Goal: Transaction & Acquisition: Purchase product/service

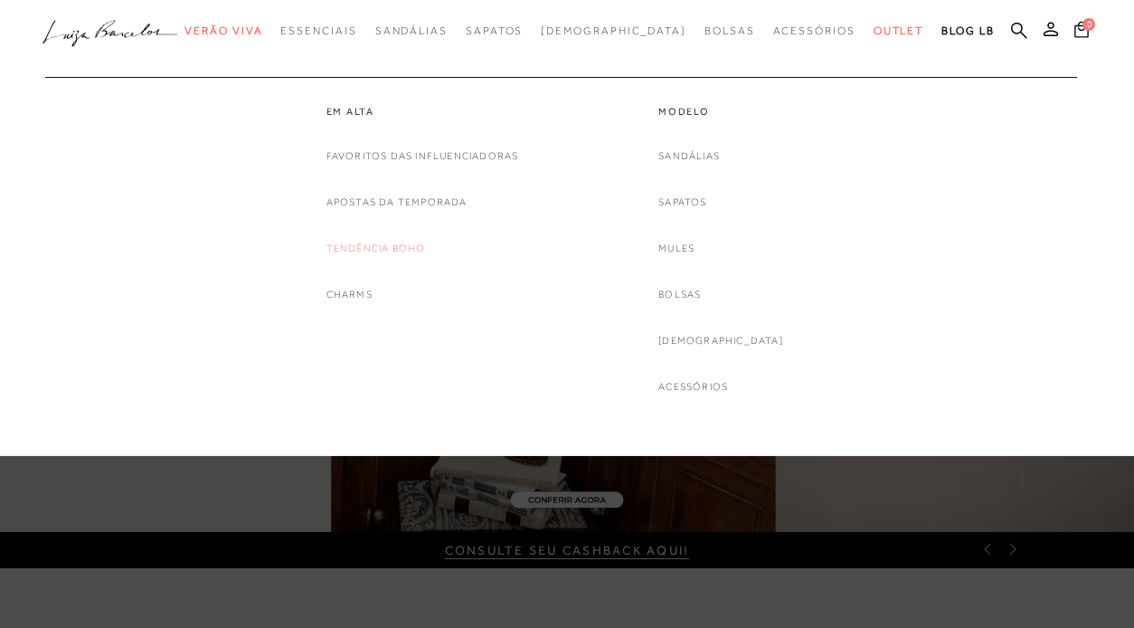
click at [374, 248] on link "Tendência Boho" at bounding box center [375, 248] width 99 height 19
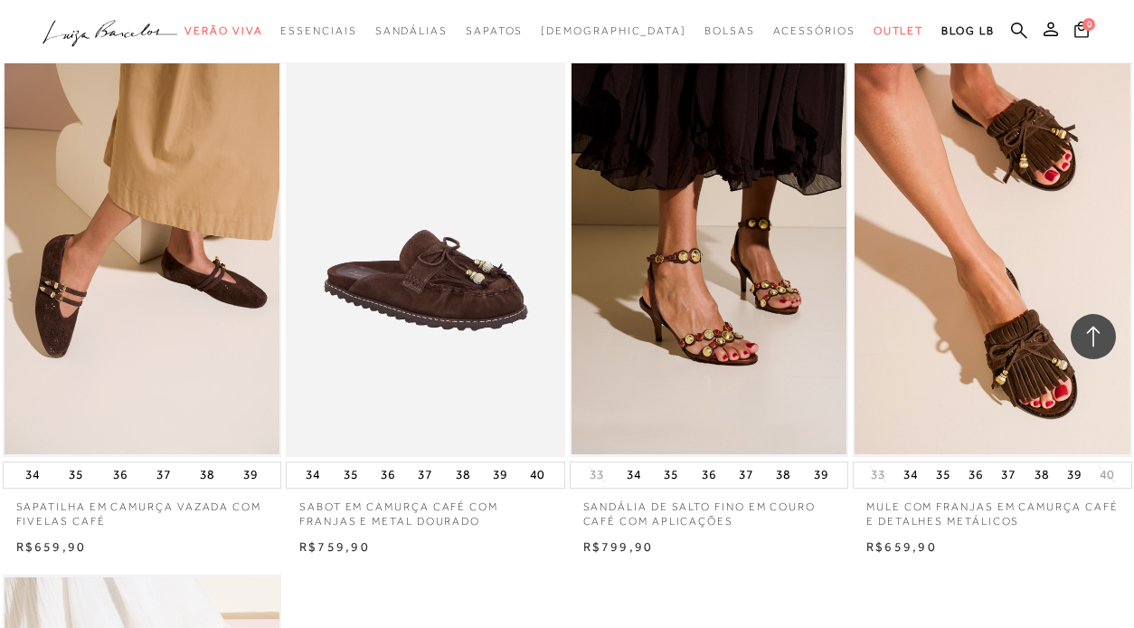
scroll to position [2263, 0]
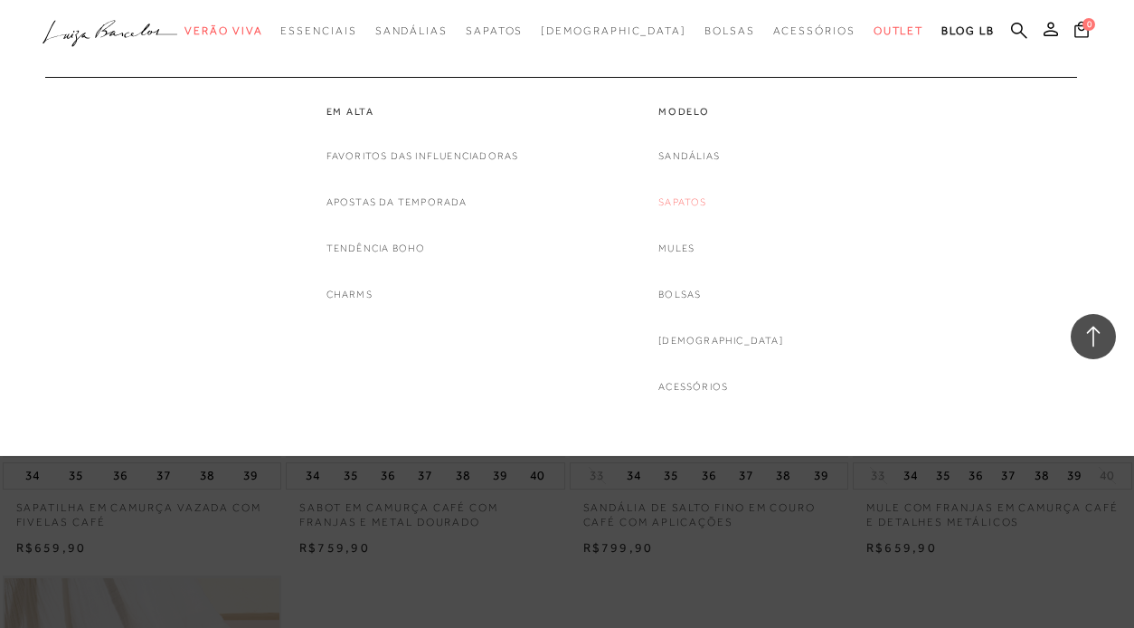
click at [706, 198] on link "Sapatos" at bounding box center [682, 202] width 48 height 19
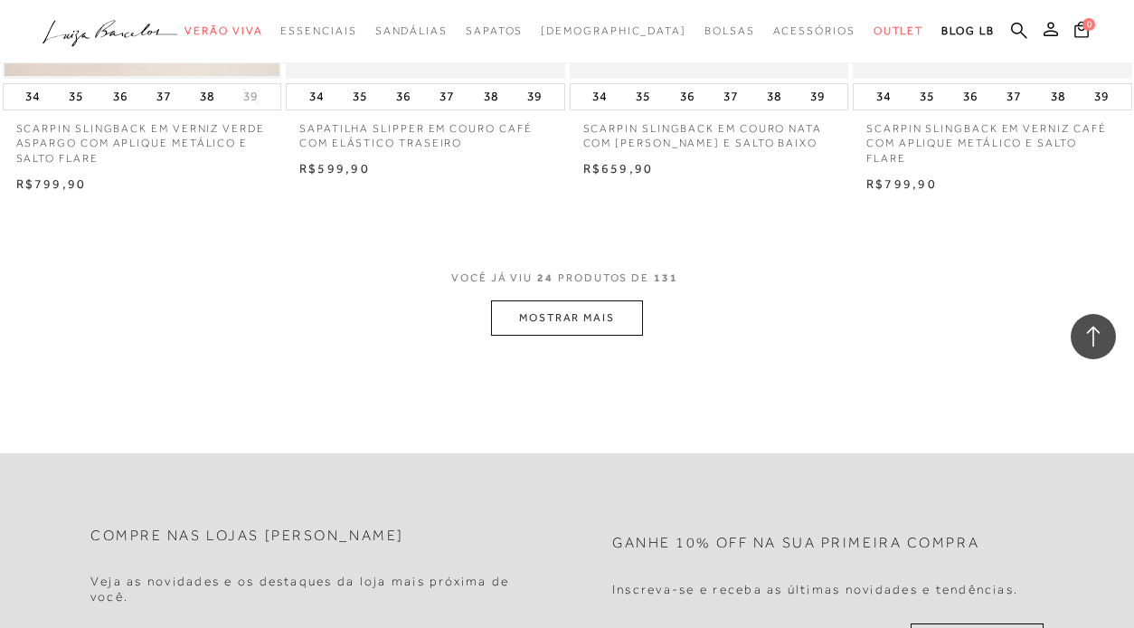
scroll to position [3181, 0]
click at [598, 307] on button "MOSTRAR MAIS" at bounding box center [567, 315] width 152 height 35
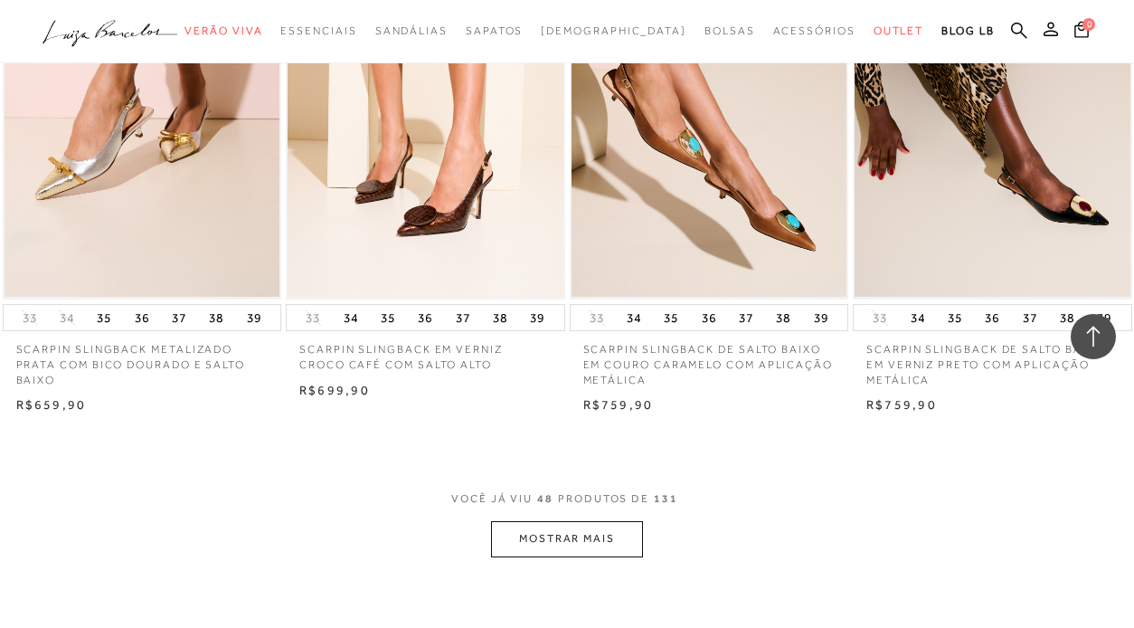
scroll to position [6265, 0]
click at [604, 521] on button "MOSTRAR MAIS" at bounding box center [567, 538] width 152 height 35
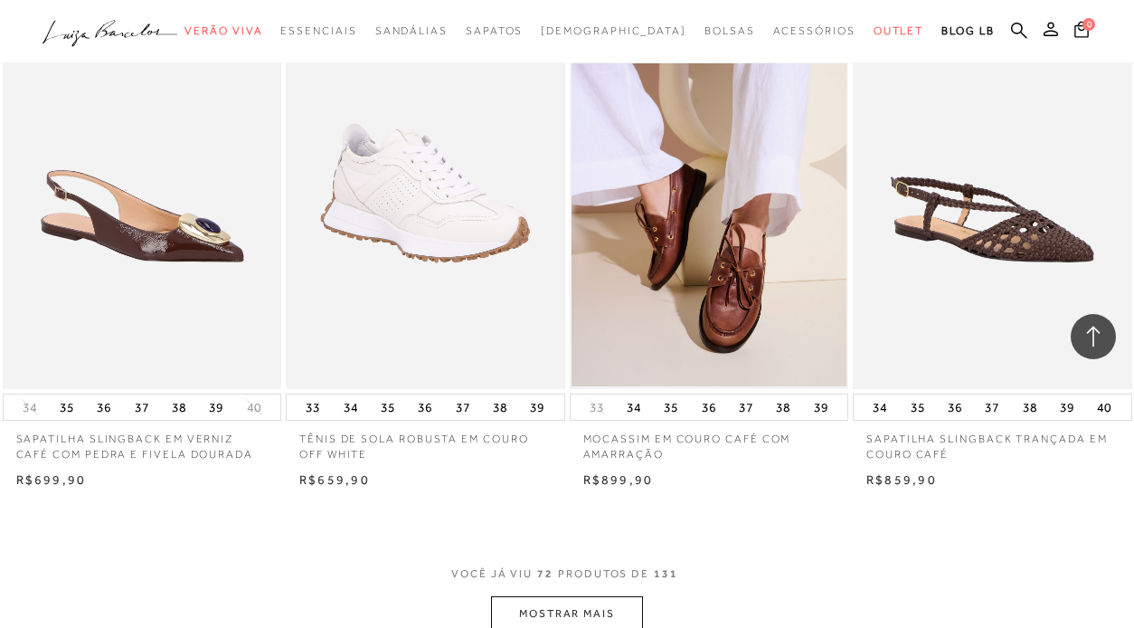
scroll to position [9430, 0]
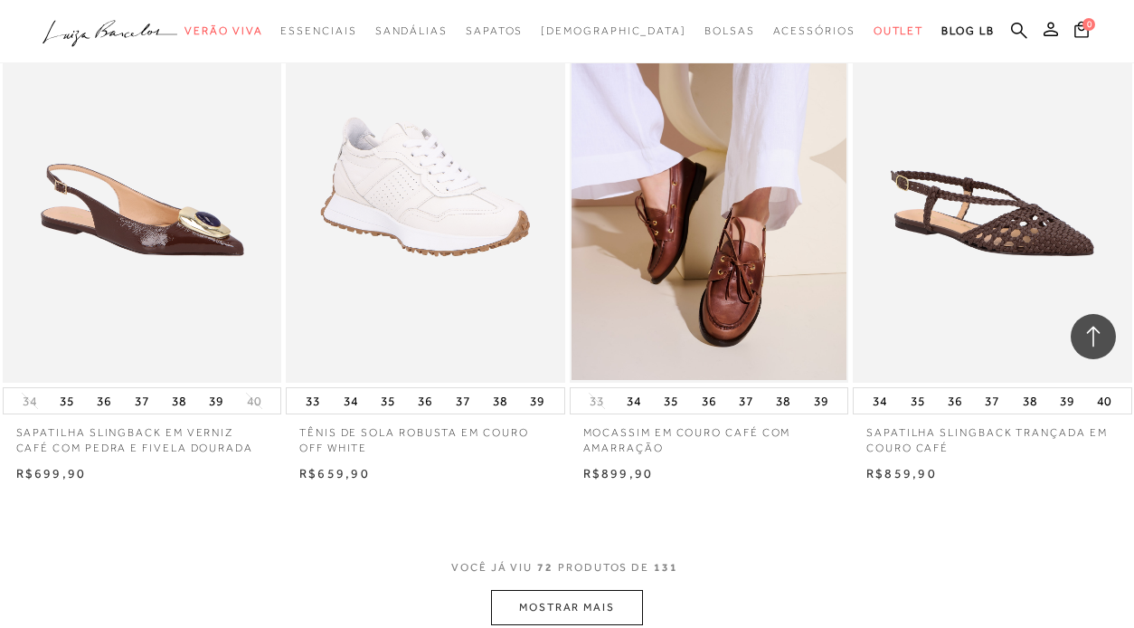
click at [563, 590] on button "MOSTRAR MAIS" at bounding box center [567, 607] width 152 height 35
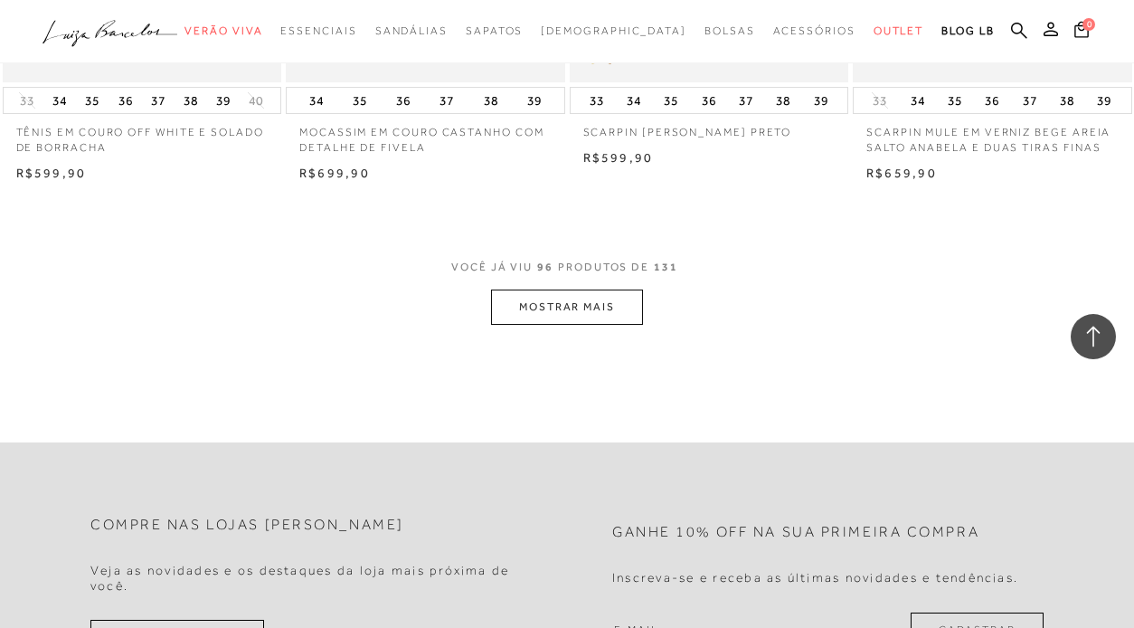
scroll to position [13005, 0]
click at [584, 292] on button "MOSTRAR MAIS" at bounding box center [567, 309] width 152 height 35
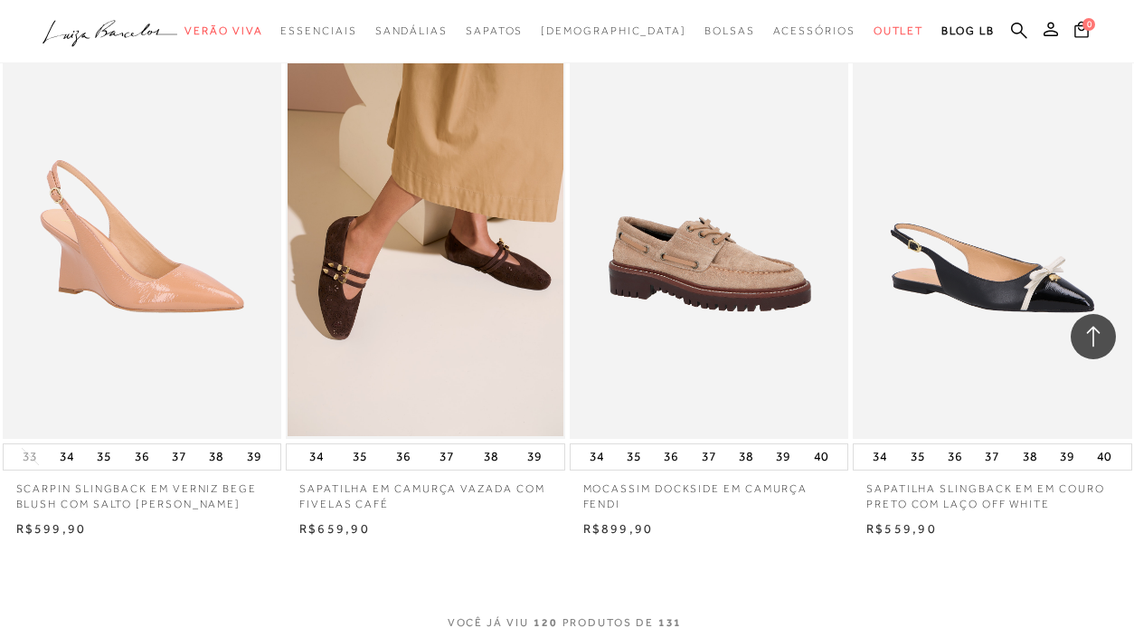
scroll to position [15933, 0]
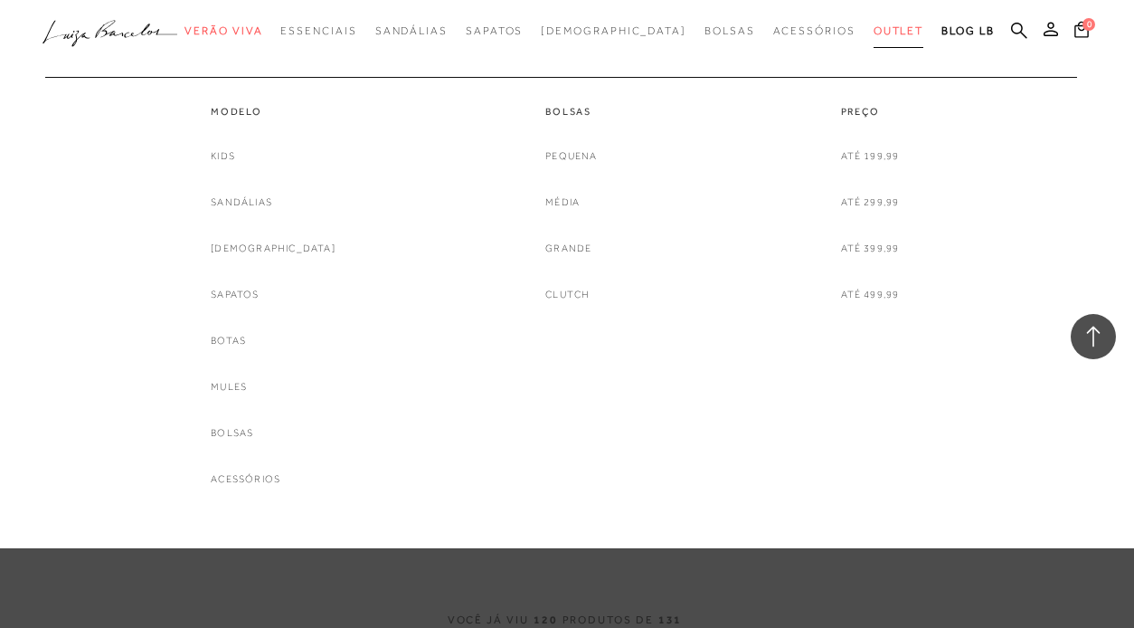
click at [874, 29] on span "Outlet" at bounding box center [899, 30] width 51 height 13
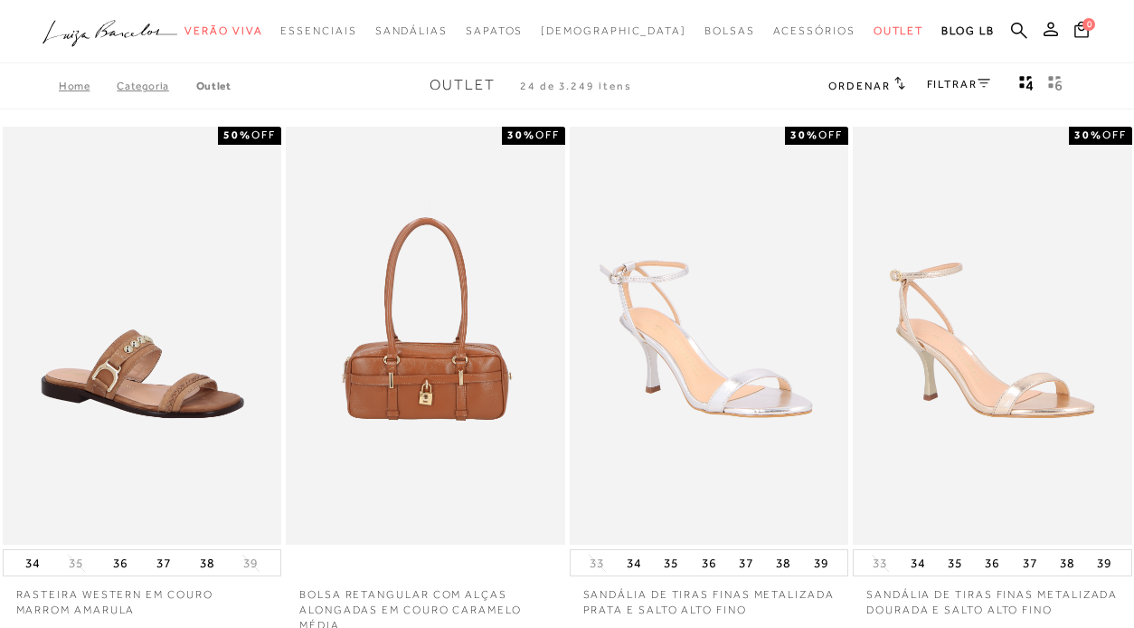
click at [884, 84] on span "Ordenar" at bounding box center [858, 86] width 61 height 13
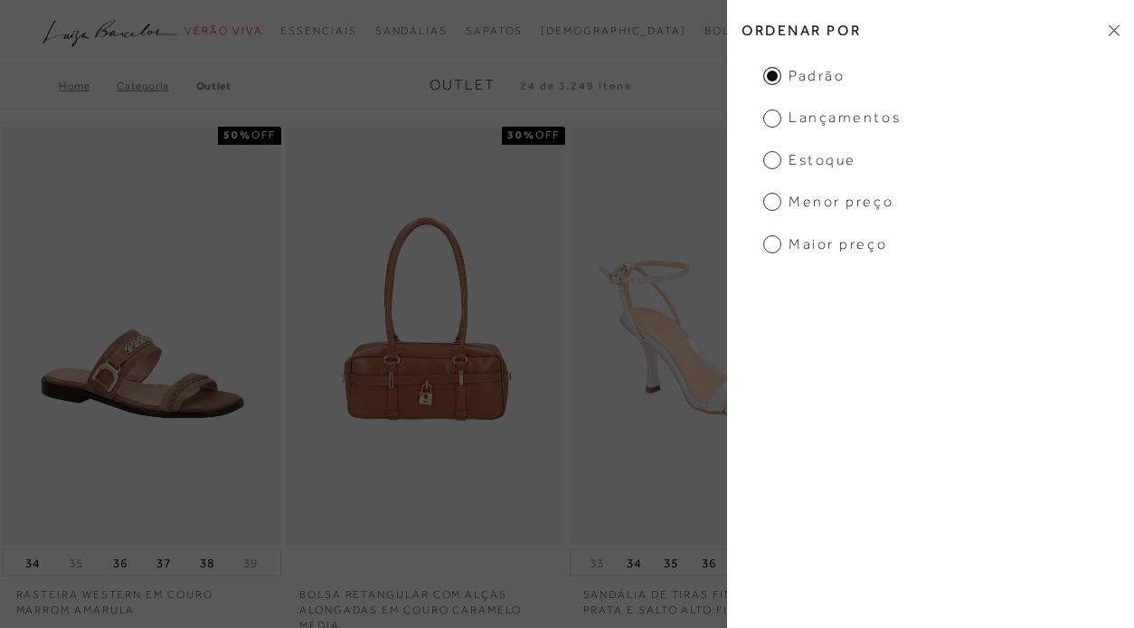
click at [825, 116] on span "Lançamentos" at bounding box center [831, 118] width 137 height 20
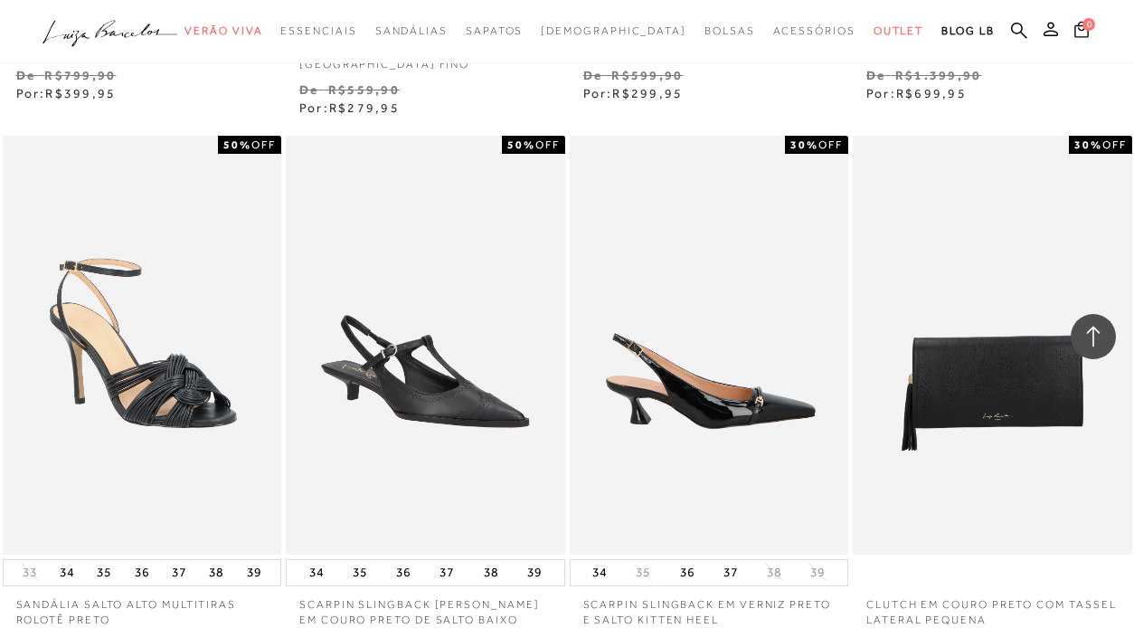
scroll to position [1134, 0]
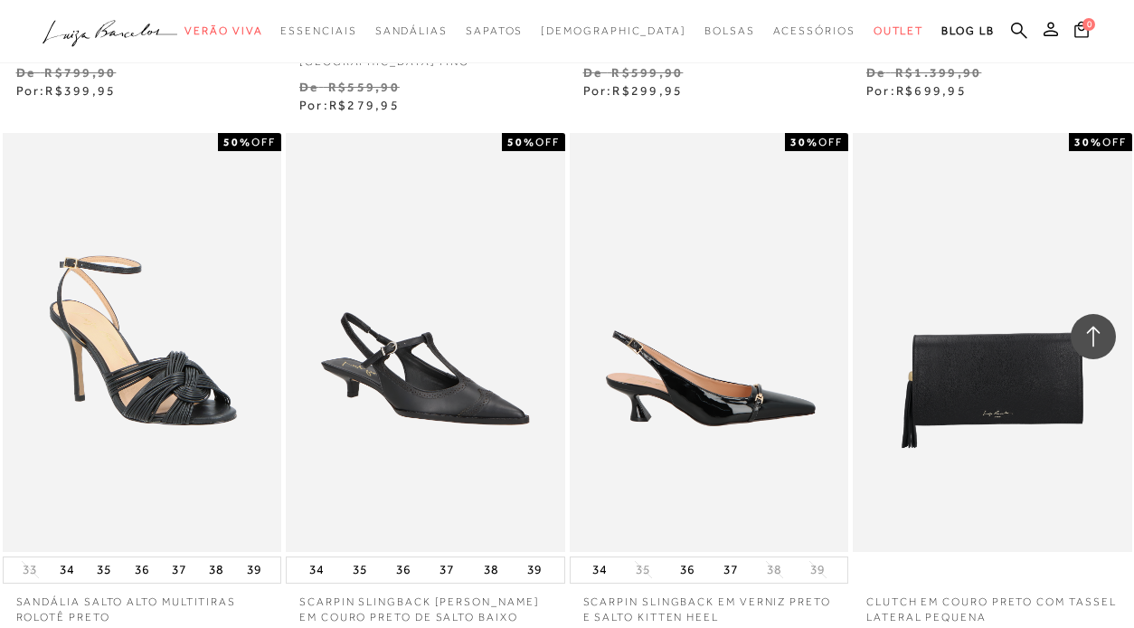
click at [778, 373] on img at bounding box center [711, 342] width 278 height 419
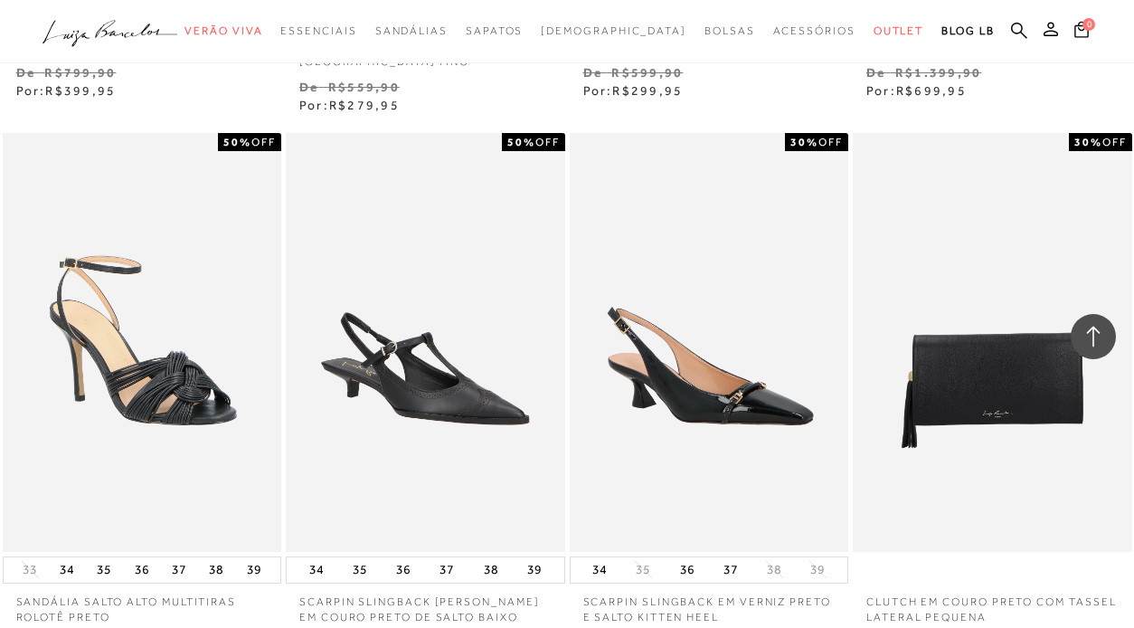
scroll to position [1237, 0]
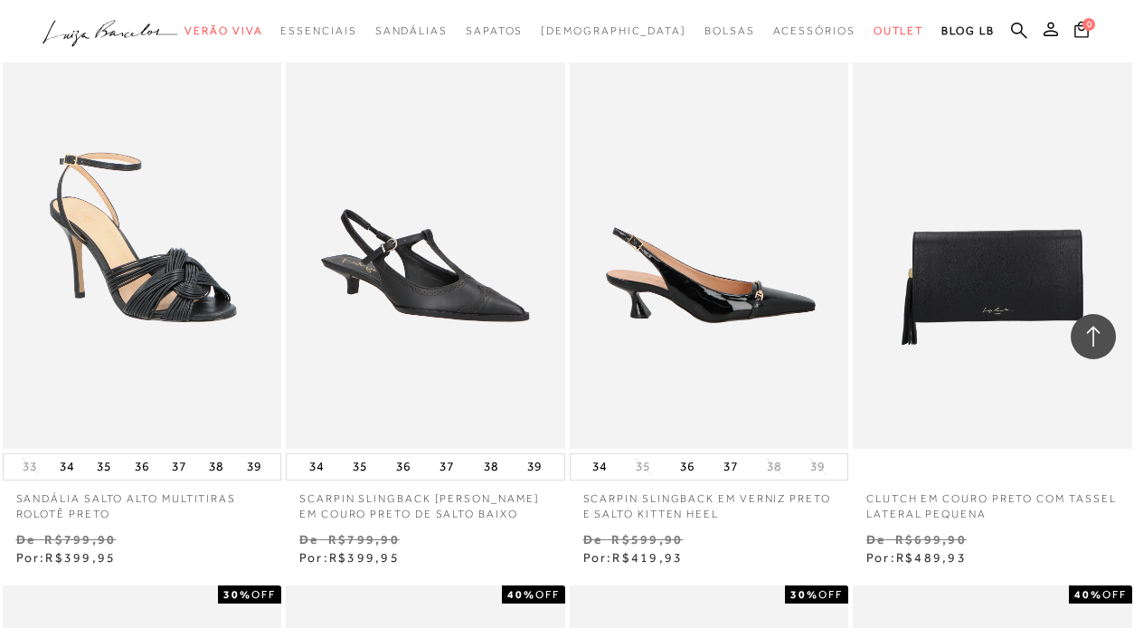
click at [755, 307] on img at bounding box center [711, 239] width 278 height 419
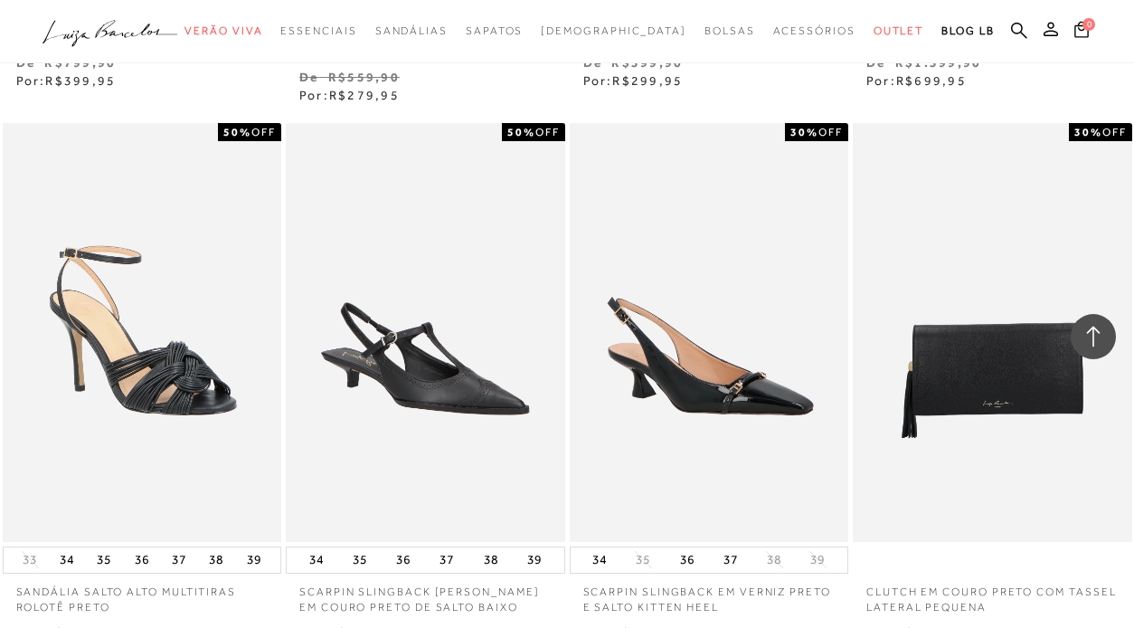
scroll to position [1149, 0]
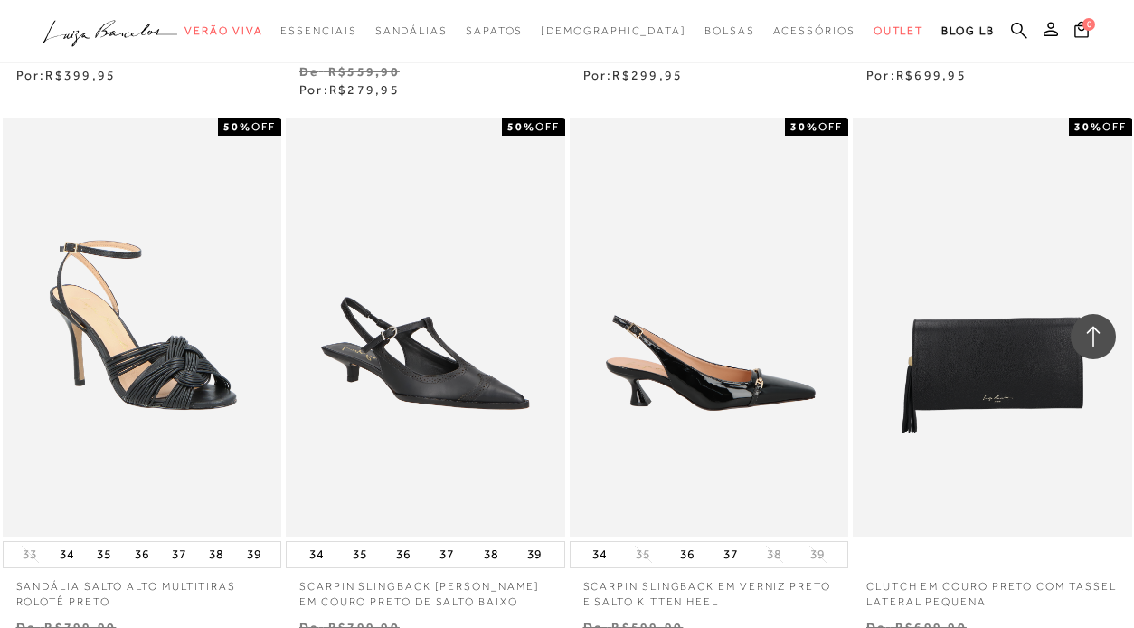
click at [708, 437] on img at bounding box center [711, 327] width 278 height 419
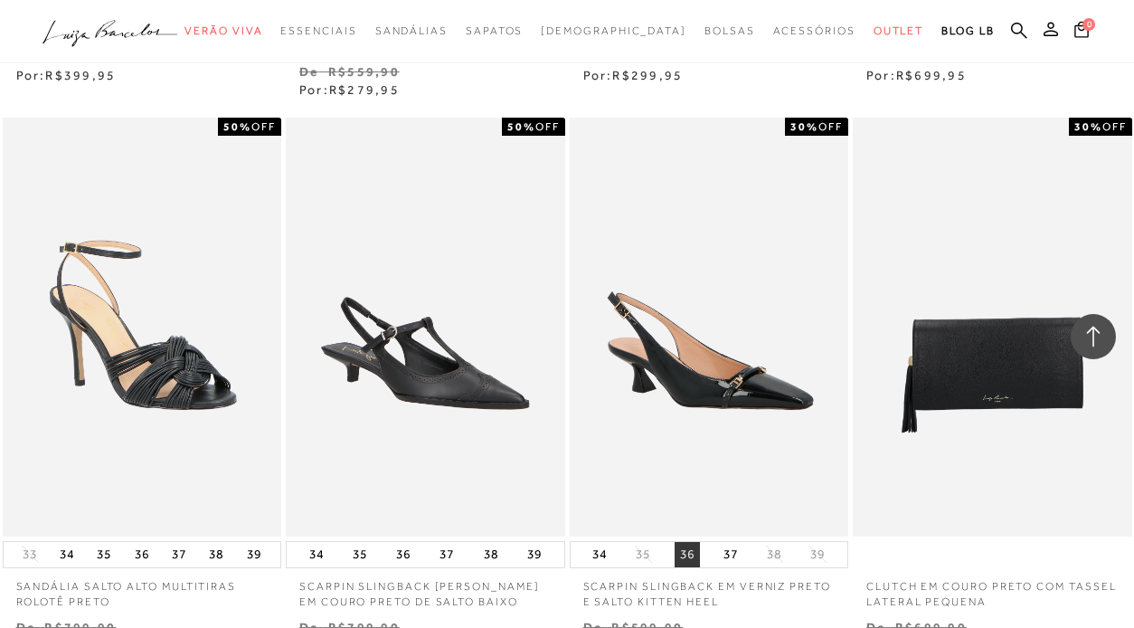
click at [683, 542] on button "36" at bounding box center [687, 554] width 25 height 25
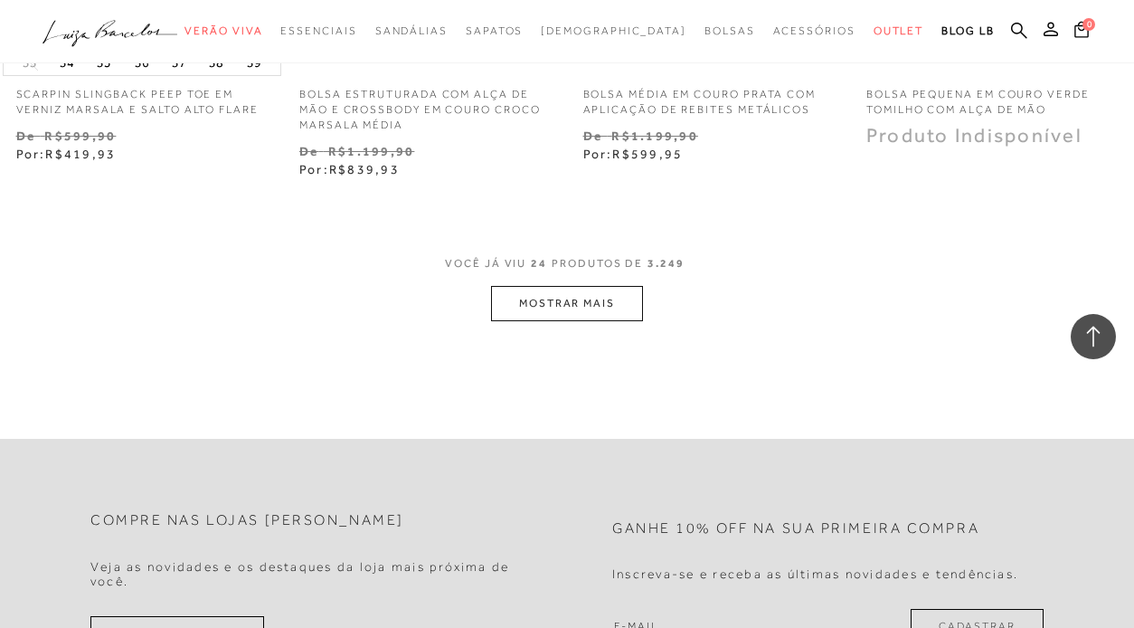
scroll to position [3333, 0]
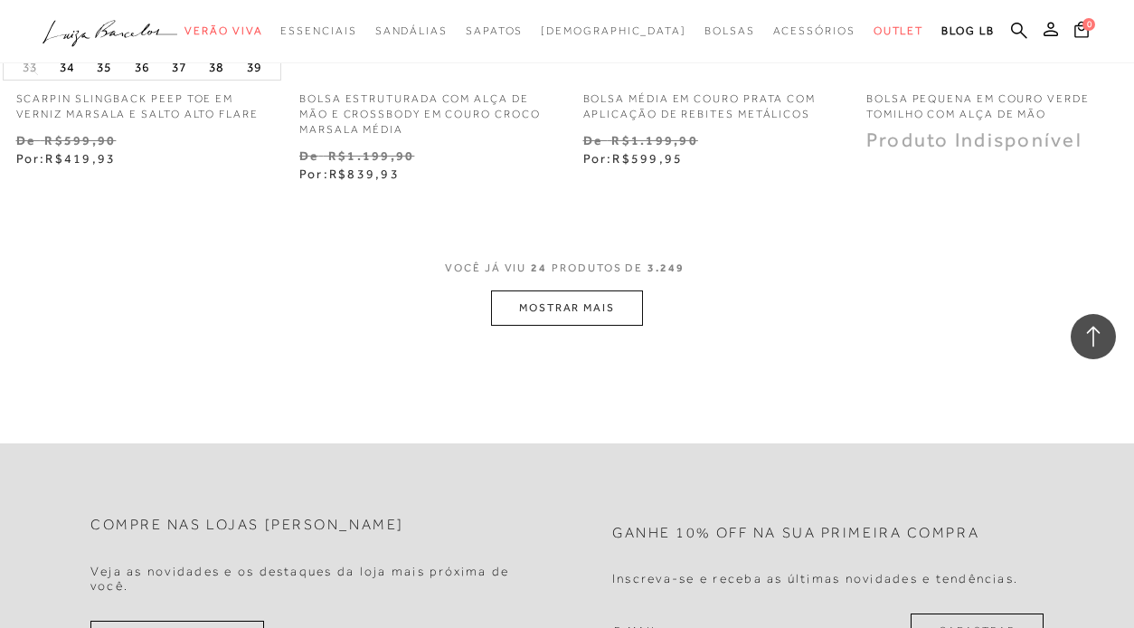
click at [572, 290] on button "MOSTRAR MAIS" at bounding box center [567, 307] width 152 height 35
click at [581, 290] on button "MOSTRAR MAIS" at bounding box center [567, 307] width 152 height 35
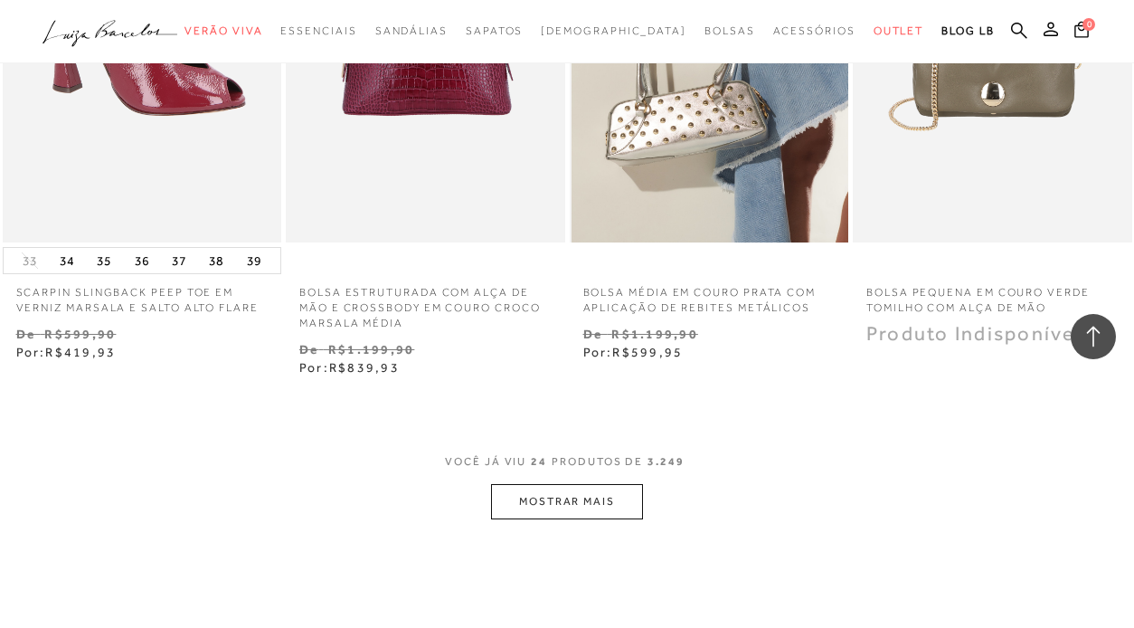
scroll to position [3162, 0]
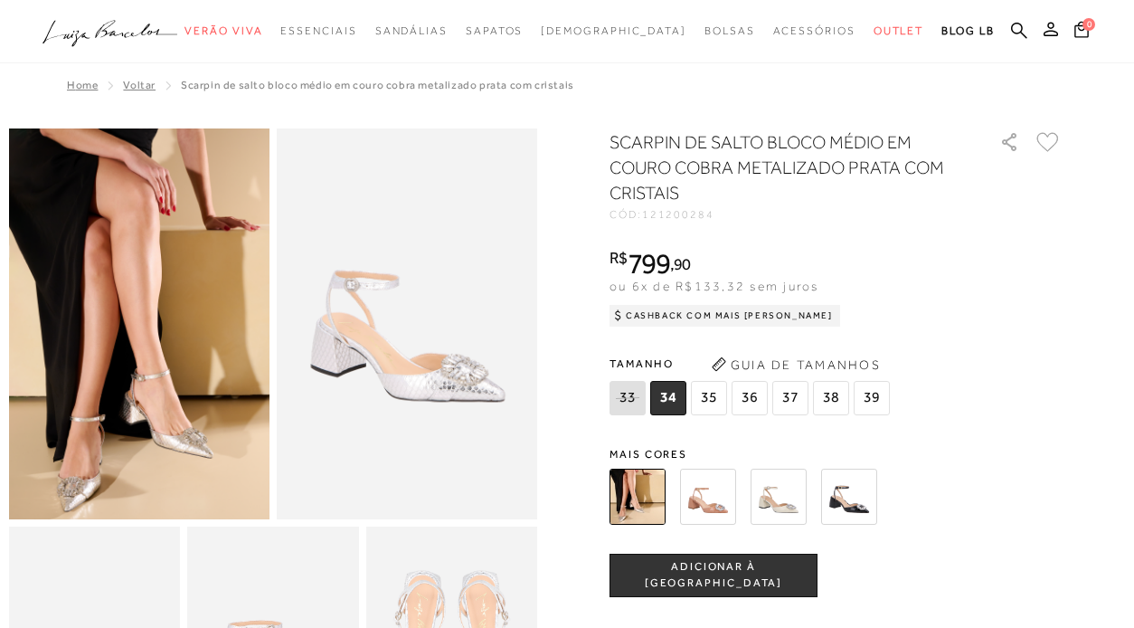
click at [648, 494] on img at bounding box center [638, 496] width 56 height 56
click at [703, 491] on img at bounding box center [708, 496] width 56 height 56
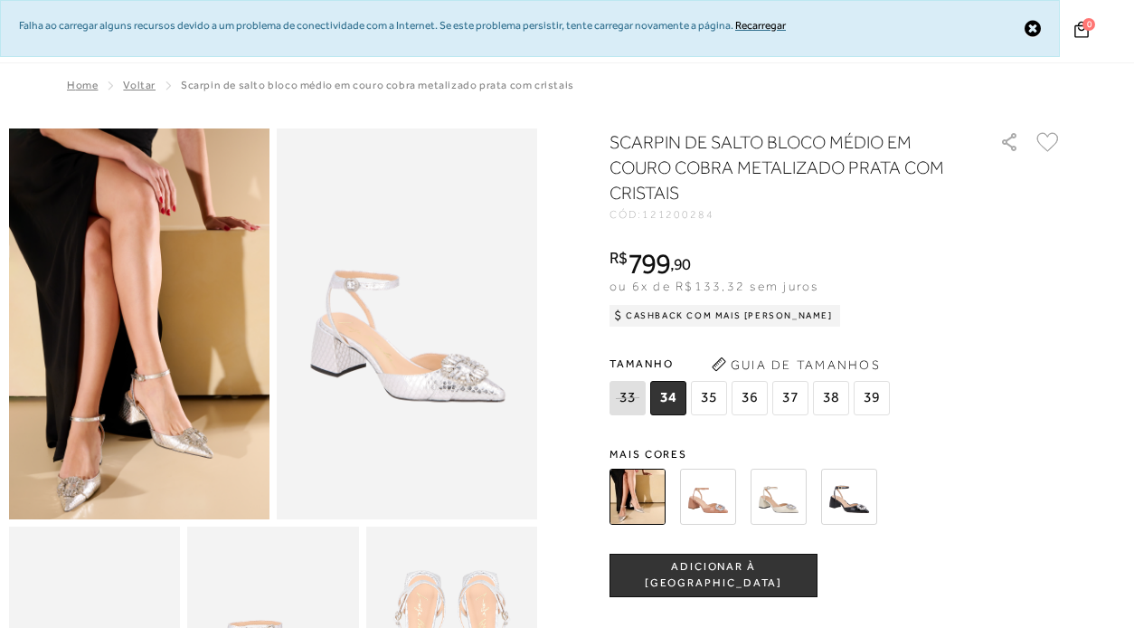
click at [721, 496] on img at bounding box center [708, 496] width 56 height 56
click at [774, 492] on img at bounding box center [779, 496] width 56 height 56
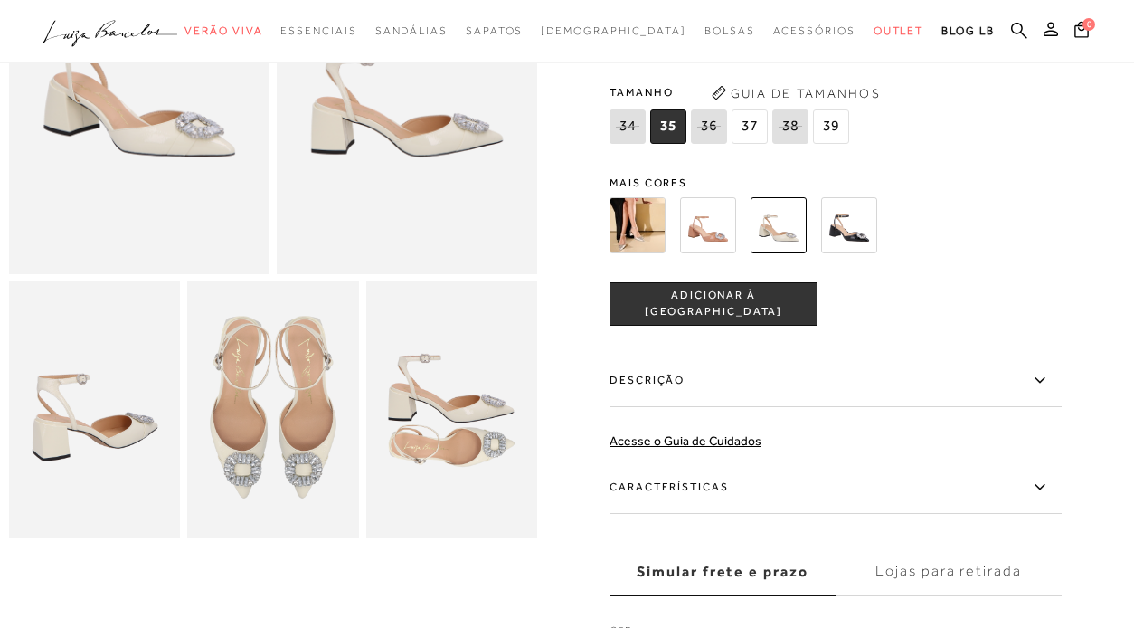
scroll to position [245, 0]
click at [857, 225] on img at bounding box center [849, 225] width 56 height 56
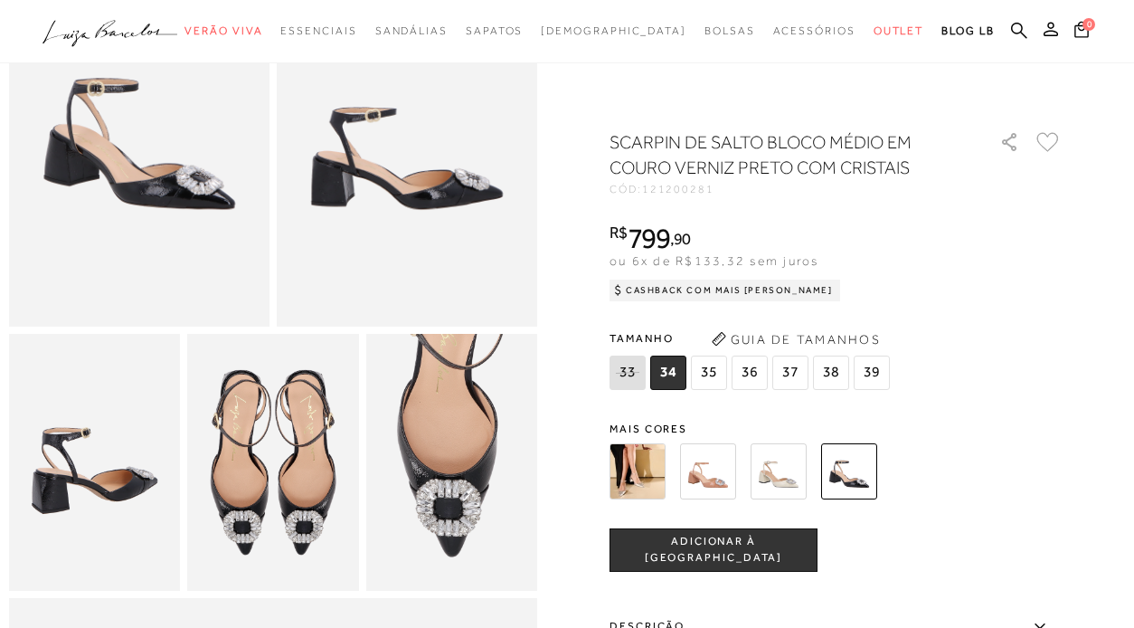
scroll to position [212, 0]
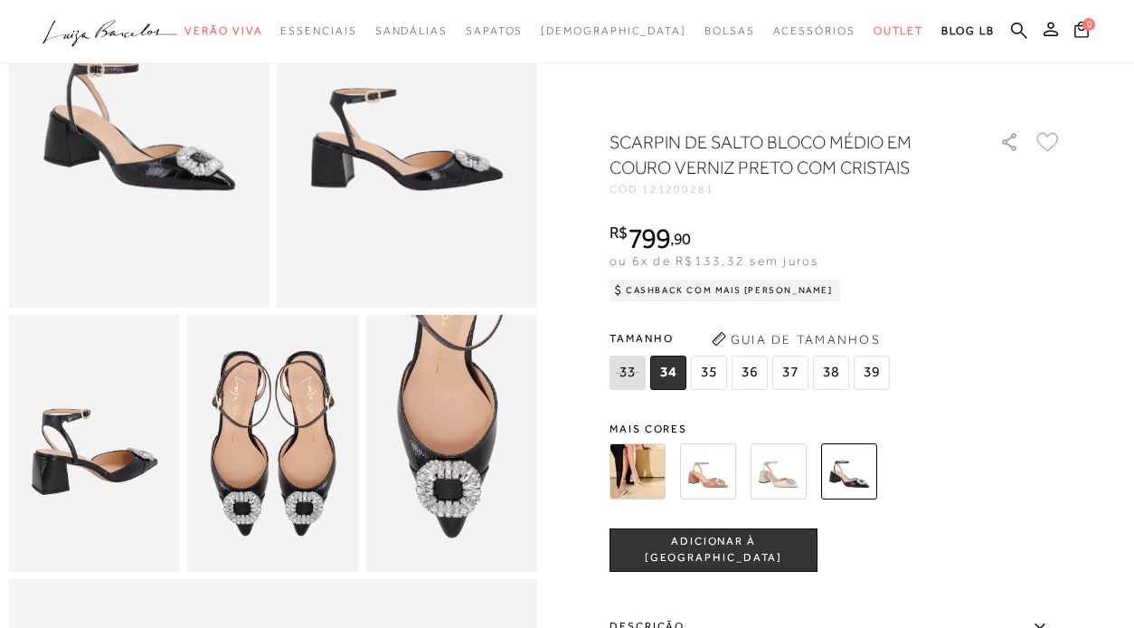
click at [715, 477] on img at bounding box center [708, 471] width 56 height 56
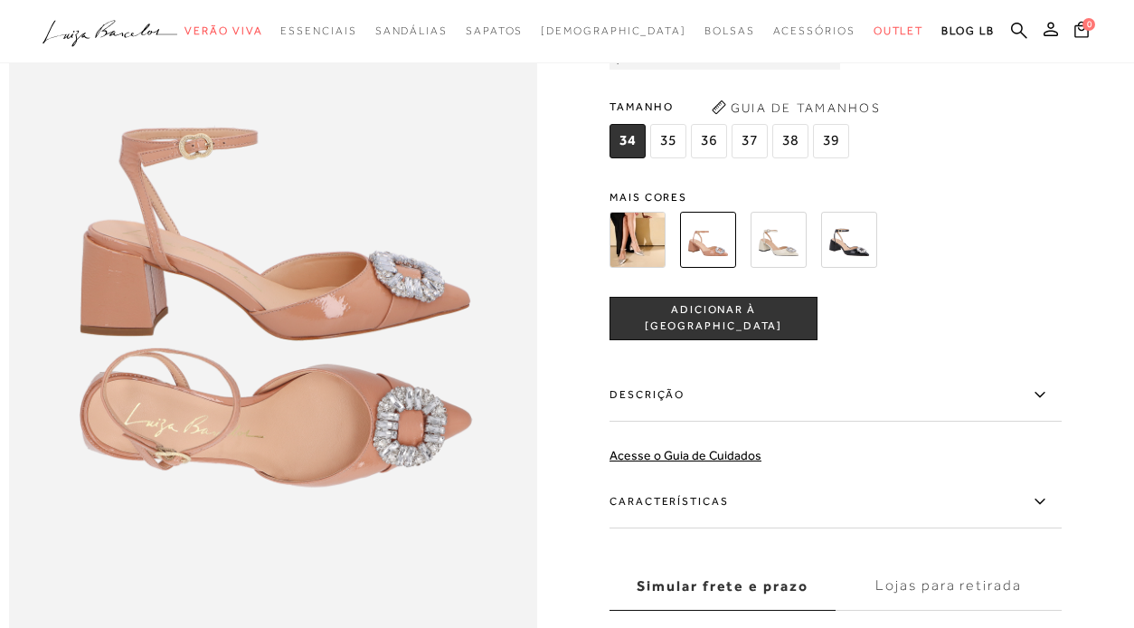
scroll to position [890, 0]
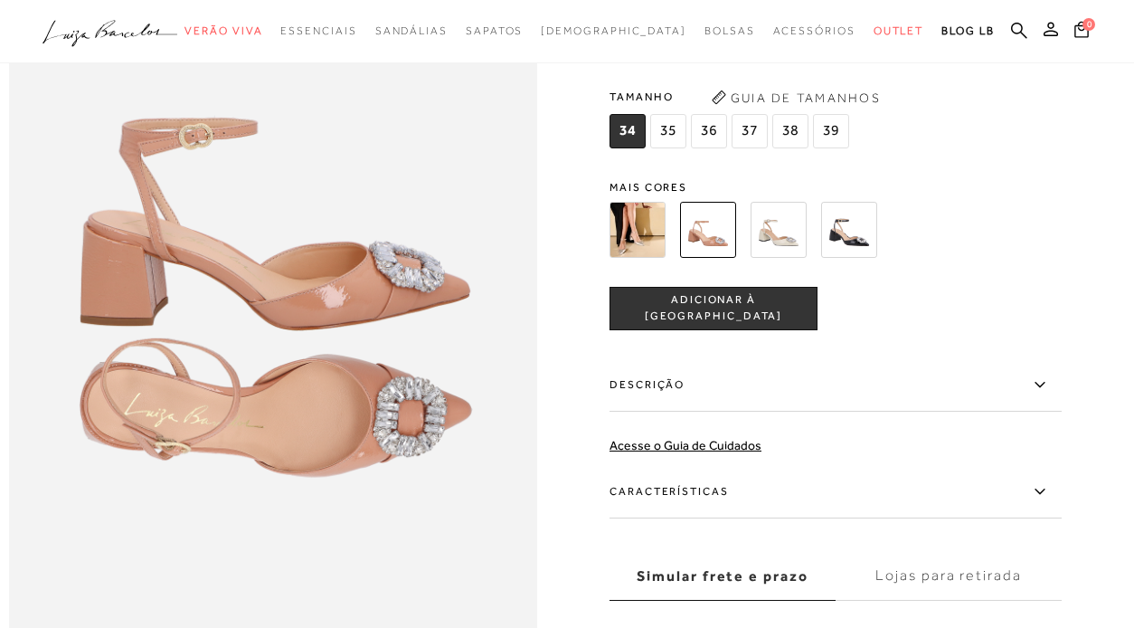
click at [618, 235] on img at bounding box center [638, 230] width 56 height 56
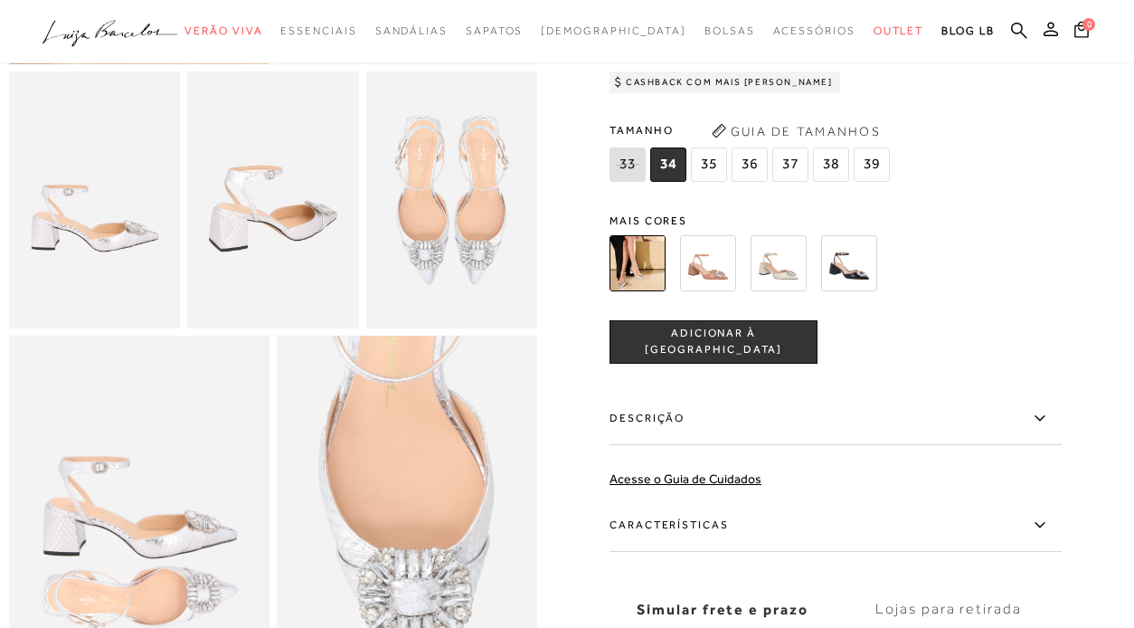
scroll to position [470, 0]
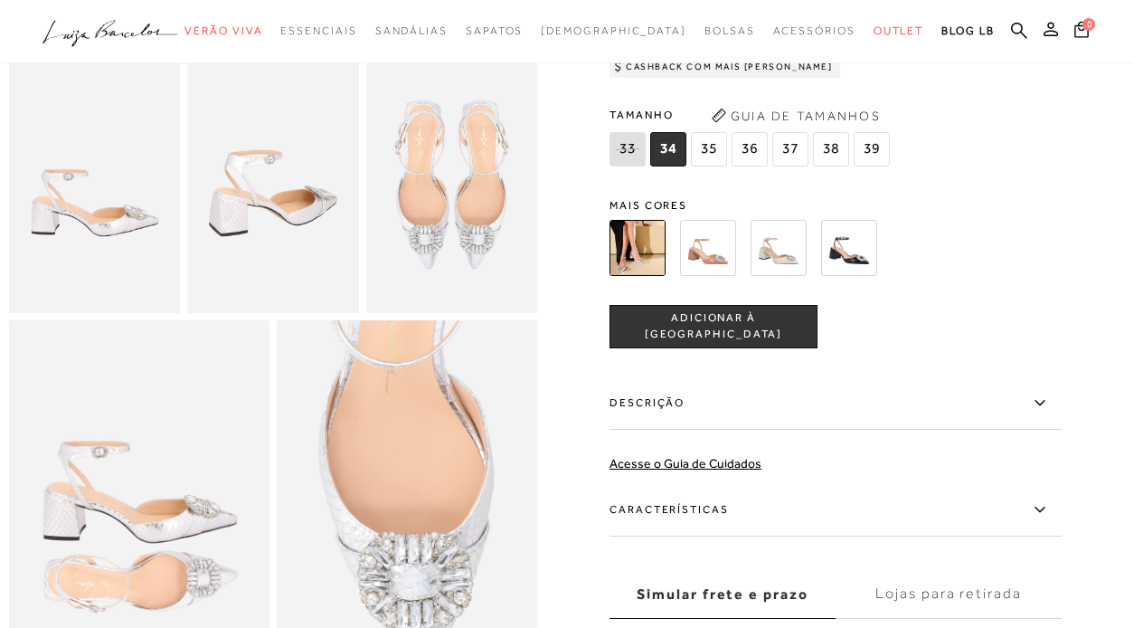
click at [713, 261] on img at bounding box center [708, 248] width 56 height 56
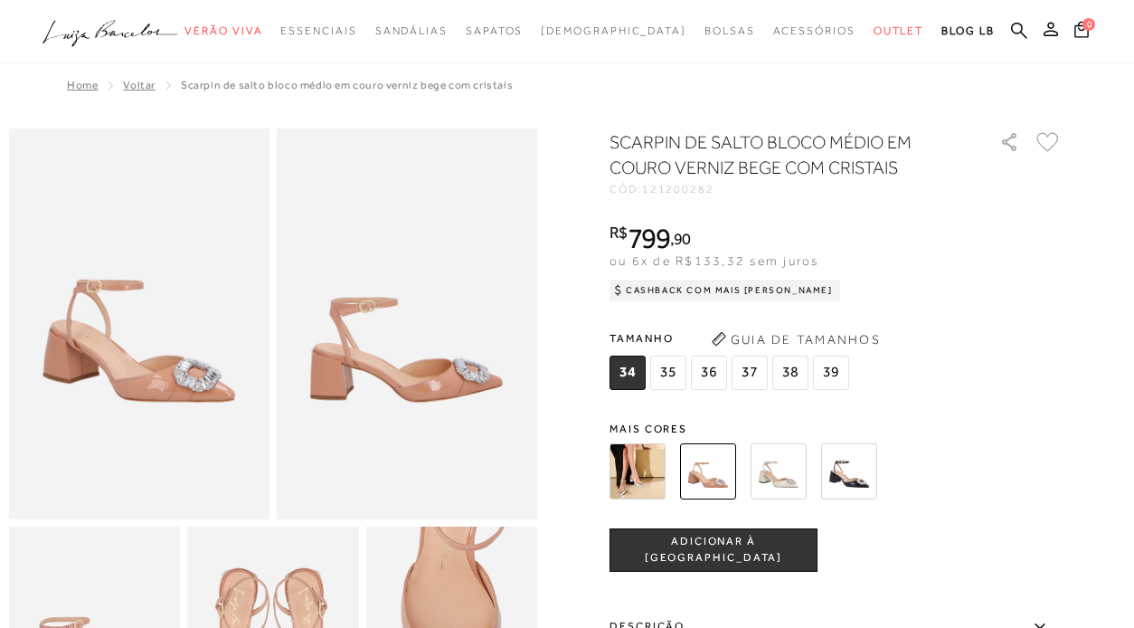
click at [792, 479] on img at bounding box center [779, 471] width 56 height 56
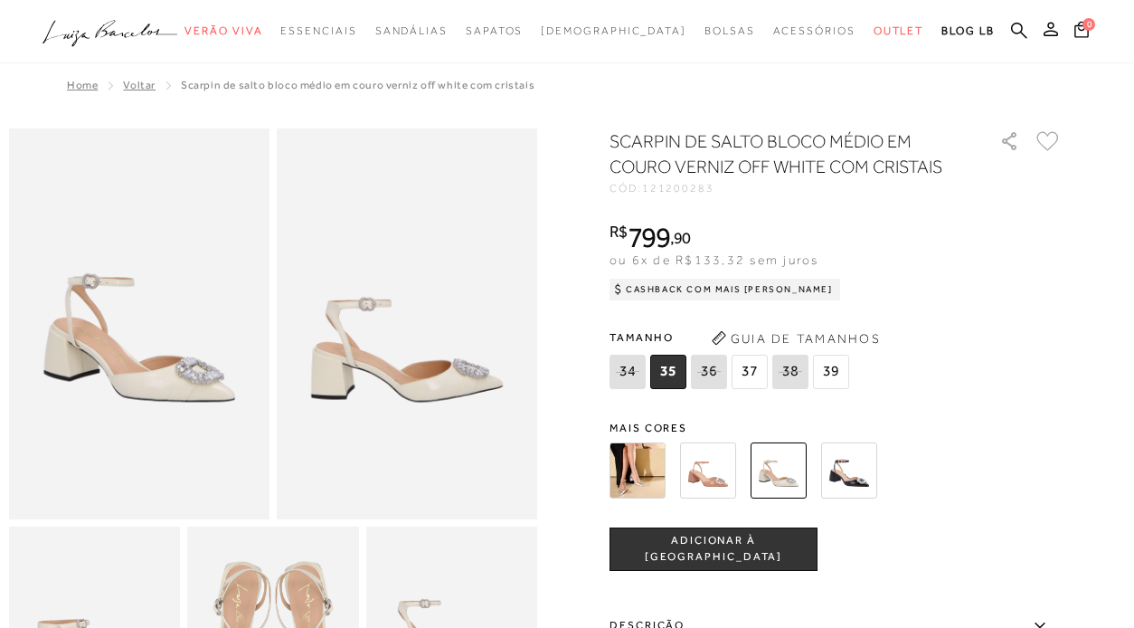
click at [847, 482] on img at bounding box center [849, 470] width 56 height 56
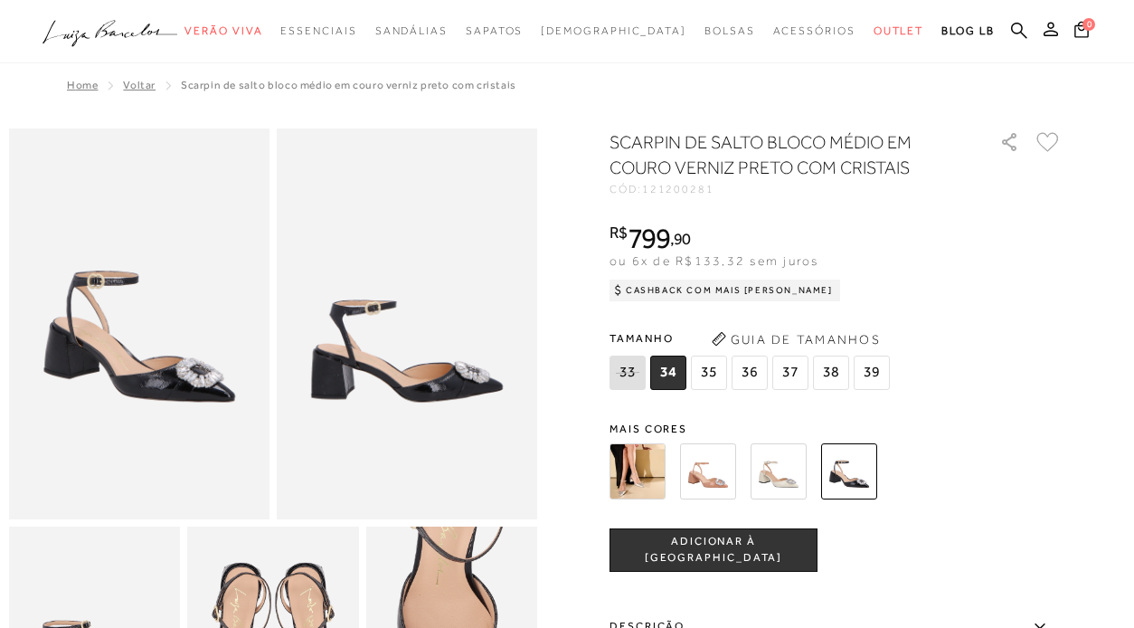
click at [635, 467] on img at bounding box center [638, 471] width 56 height 56
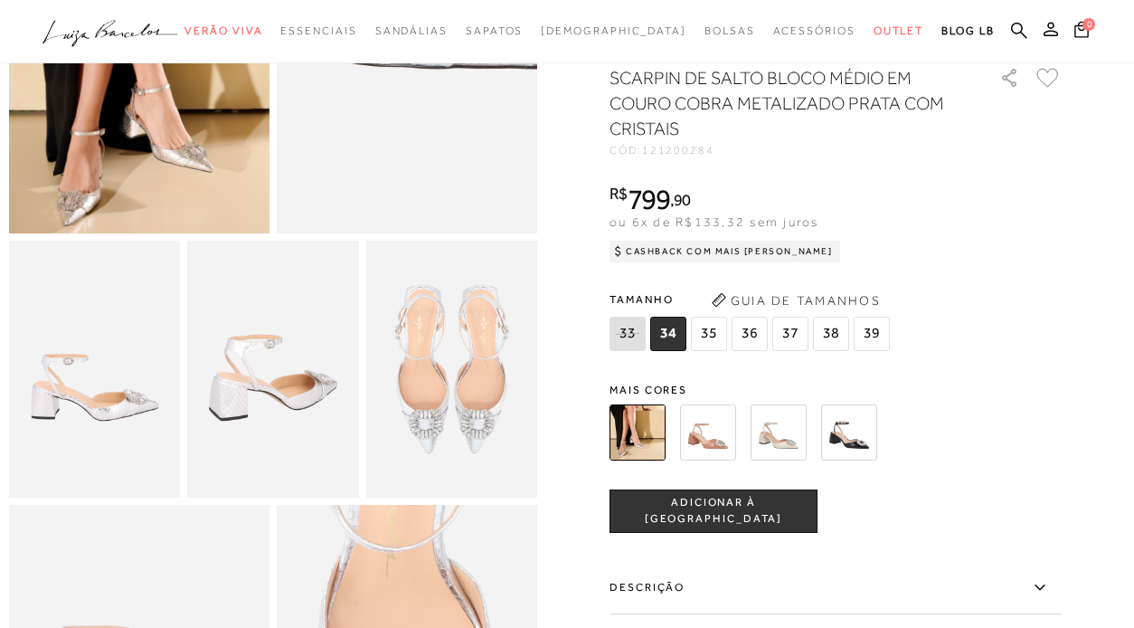
scroll to position [291, 0]
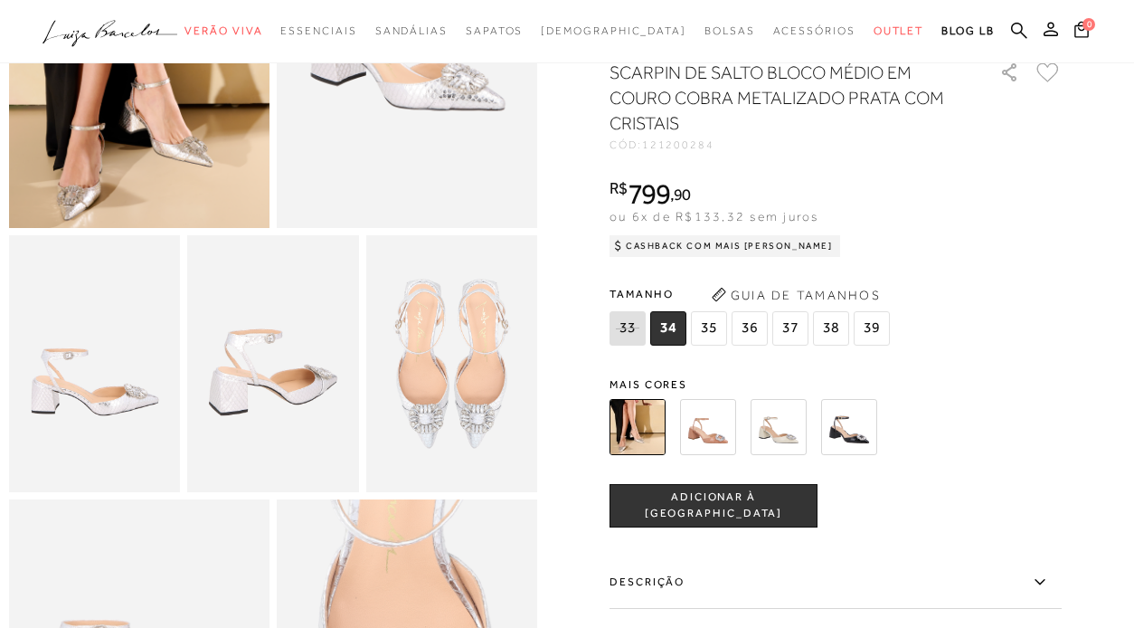
click at [447, 449] on img at bounding box center [451, 363] width 171 height 257
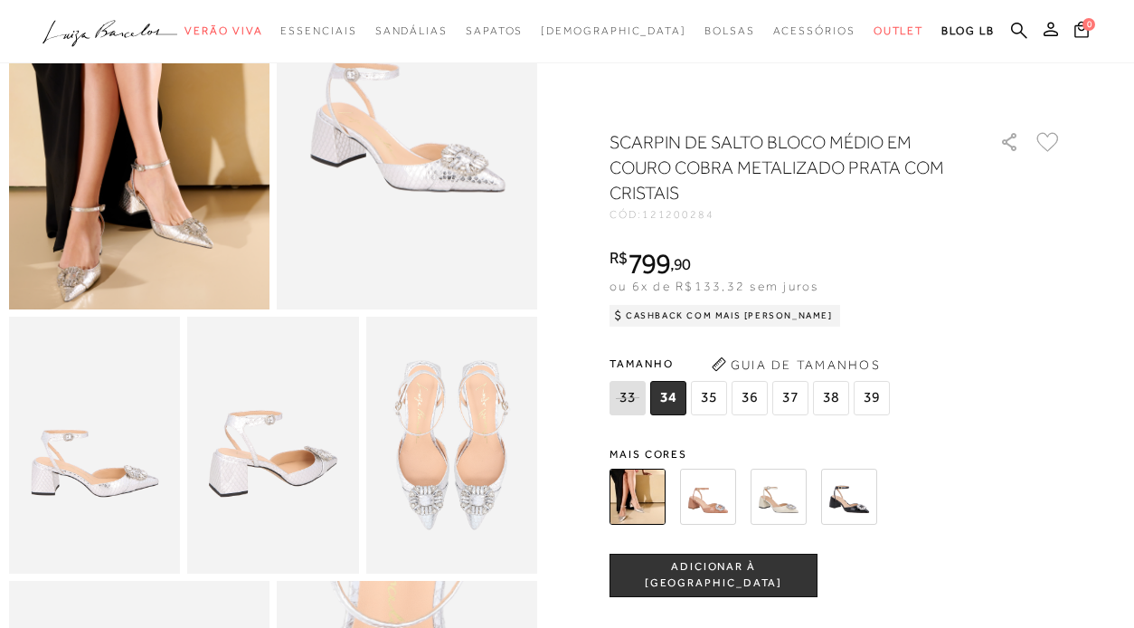
scroll to position [210, 0]
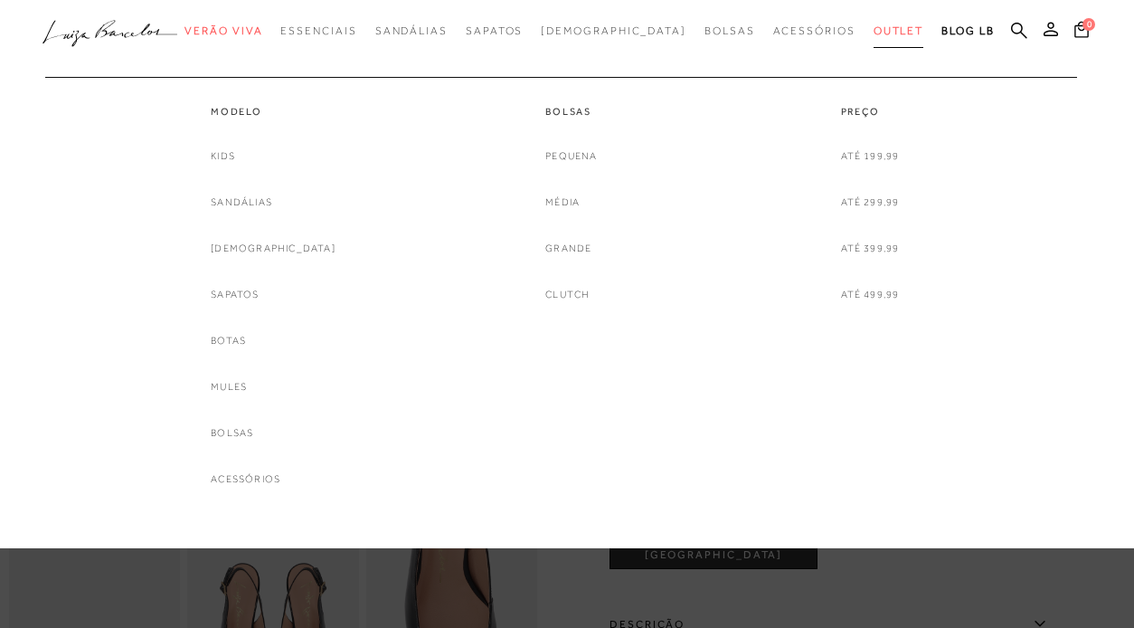
click at [874, 29] on span "Outlet" at bounding box center [899, 30] width 51 height 13
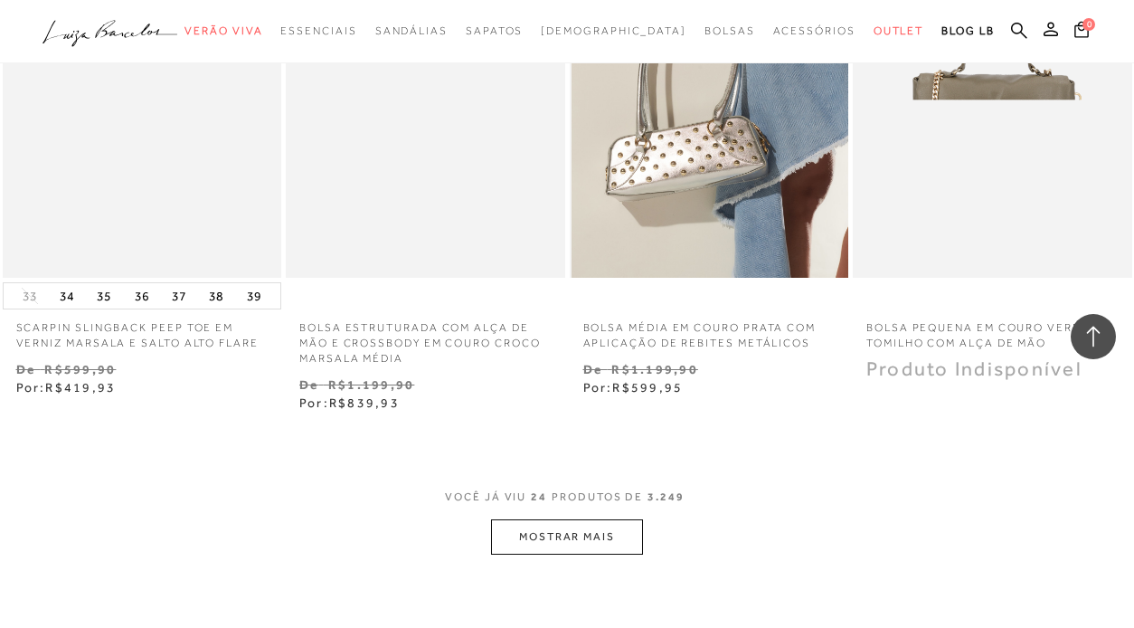
scroll to position [3109, 0]
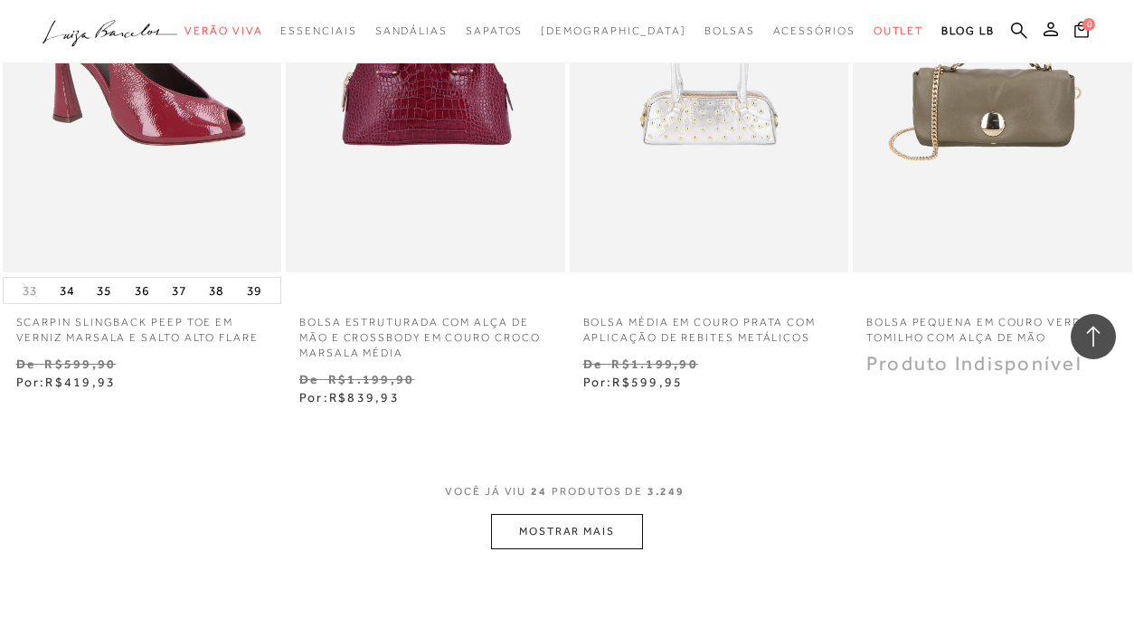
click at [572, 514] on button "MOSTRAR MAIS" at bounding box center [567, 531] width 152 height 35
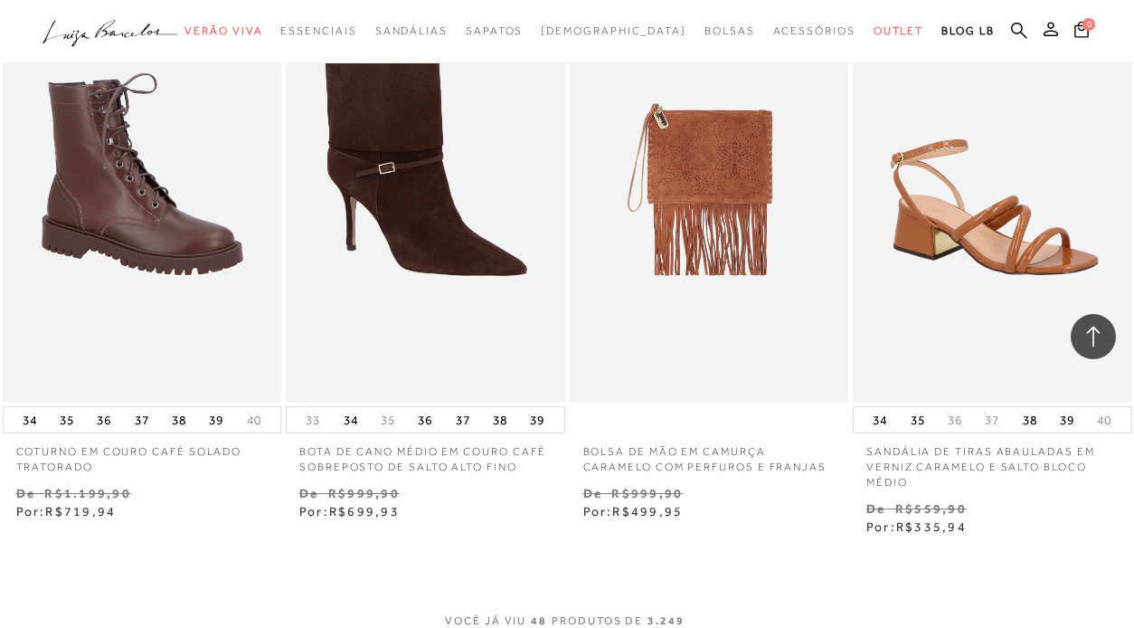
scroll to position [6396, 0]
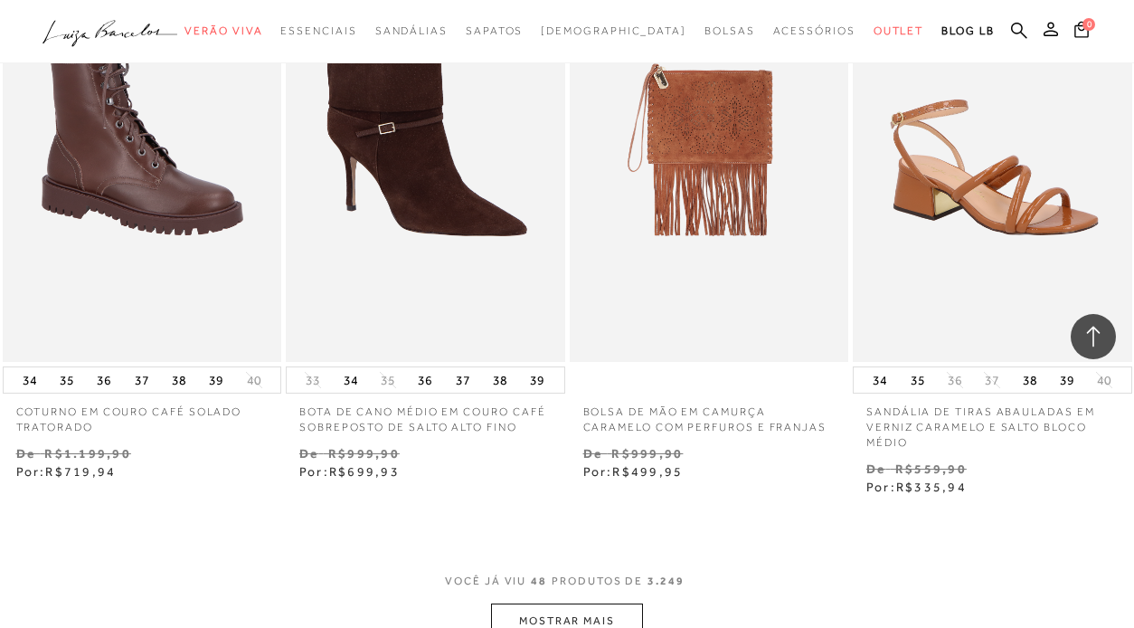
click at [609, 603] on button "MOSTRAR MAIS" at bounding box center [567, 620] width 152 height 35
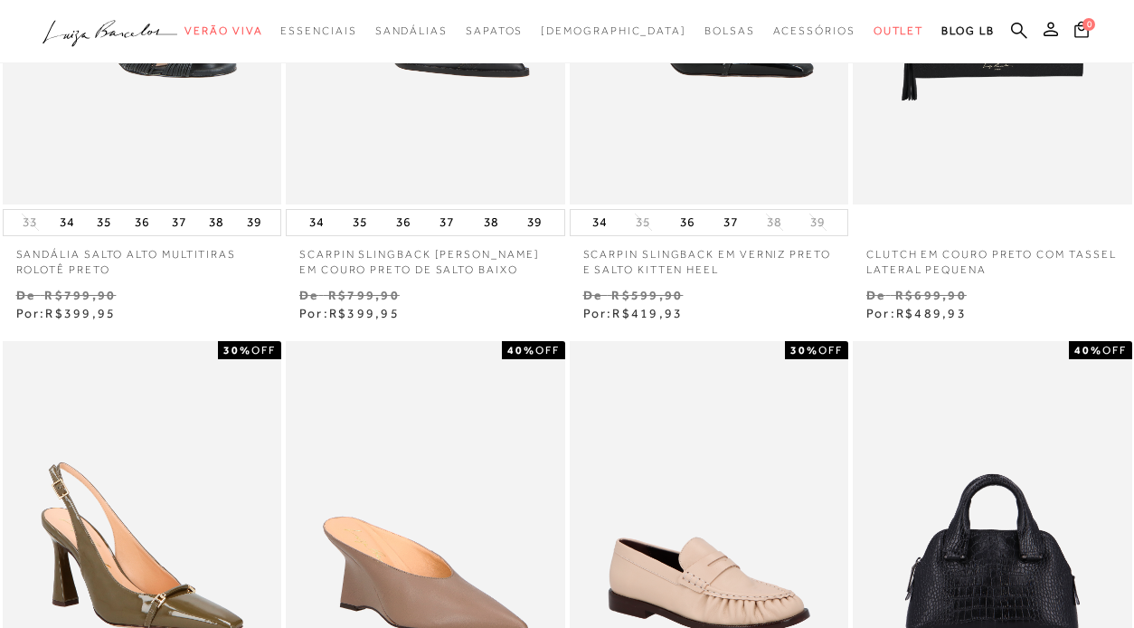
scroll to position [0, 0]
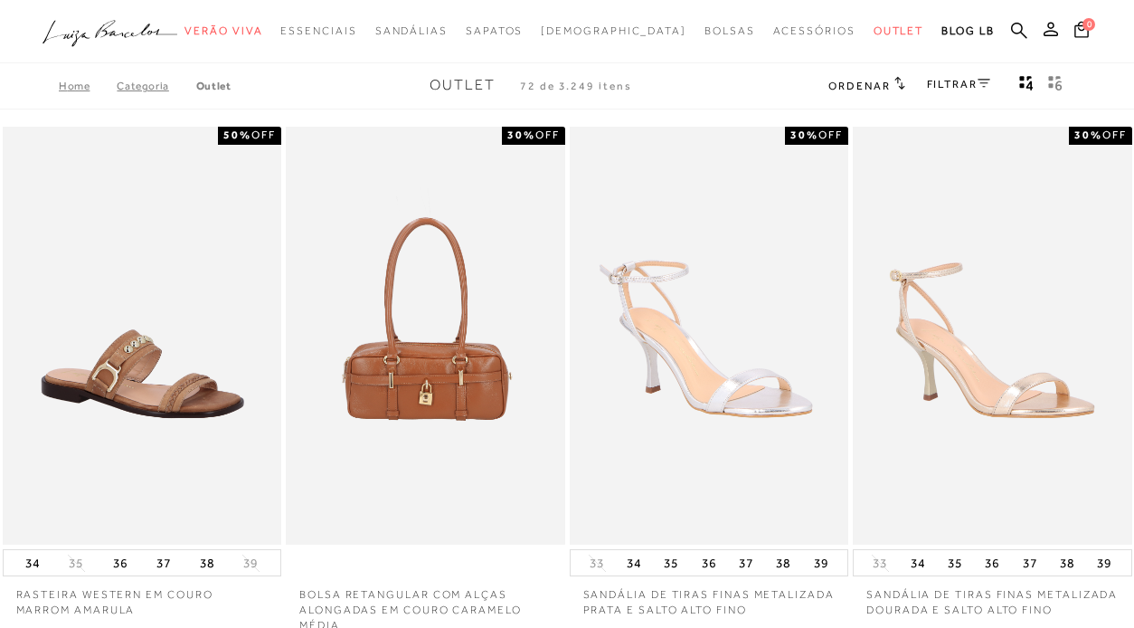
click at [884, 80] on span "Ordenar" at bounding box center [858, 86] width 61 height 13
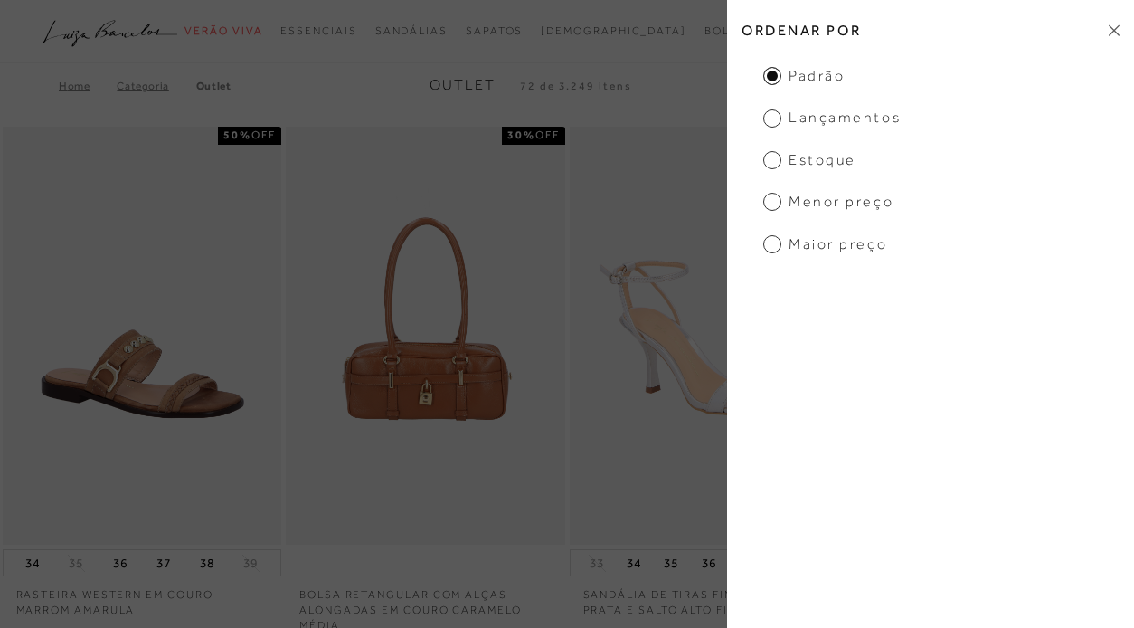
click at [856, 123] on span "Lançamentos" at bounding box center [831, 118] width 137 height 20
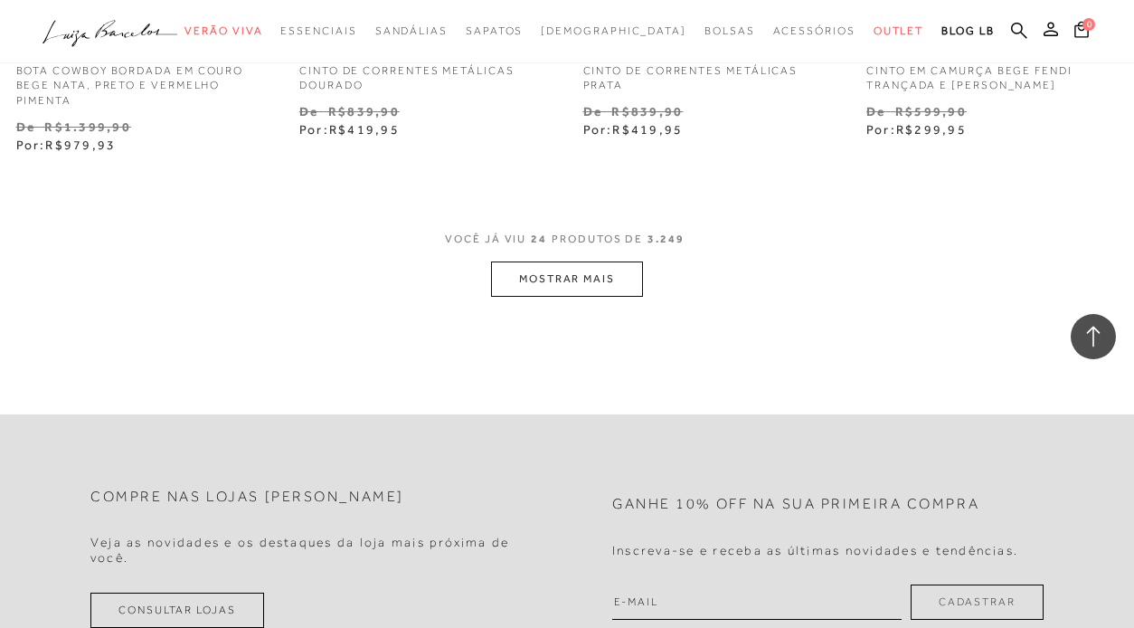
scroll to position [3351, 0]
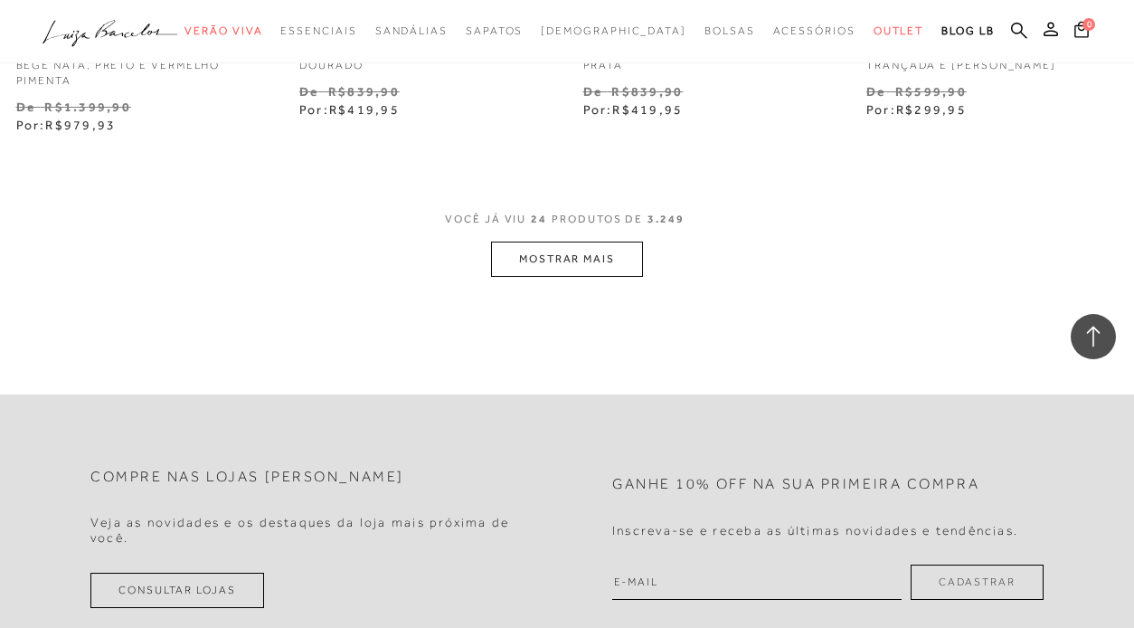
click at [595, 259] on button "MOSTRAR MAIS" at bounding box center [567, 258] width 152 height 35
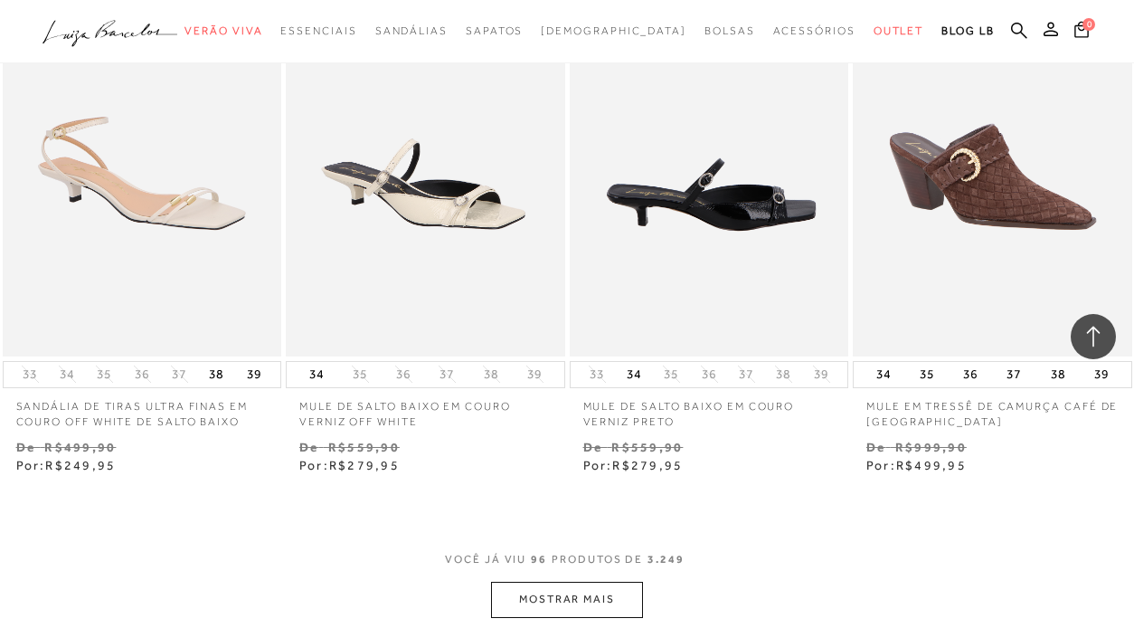
scroll to position [6370, 0]
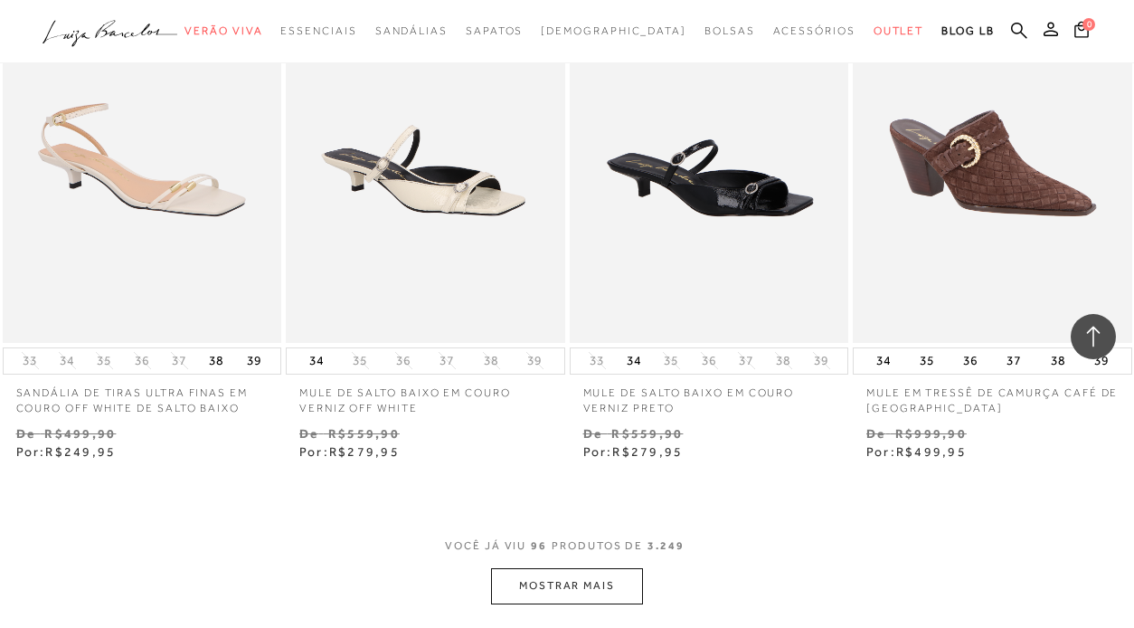
click at [588, 568] on button "MOSTRAR MAIS" at bounding box center [567, 585] width 152 height 35
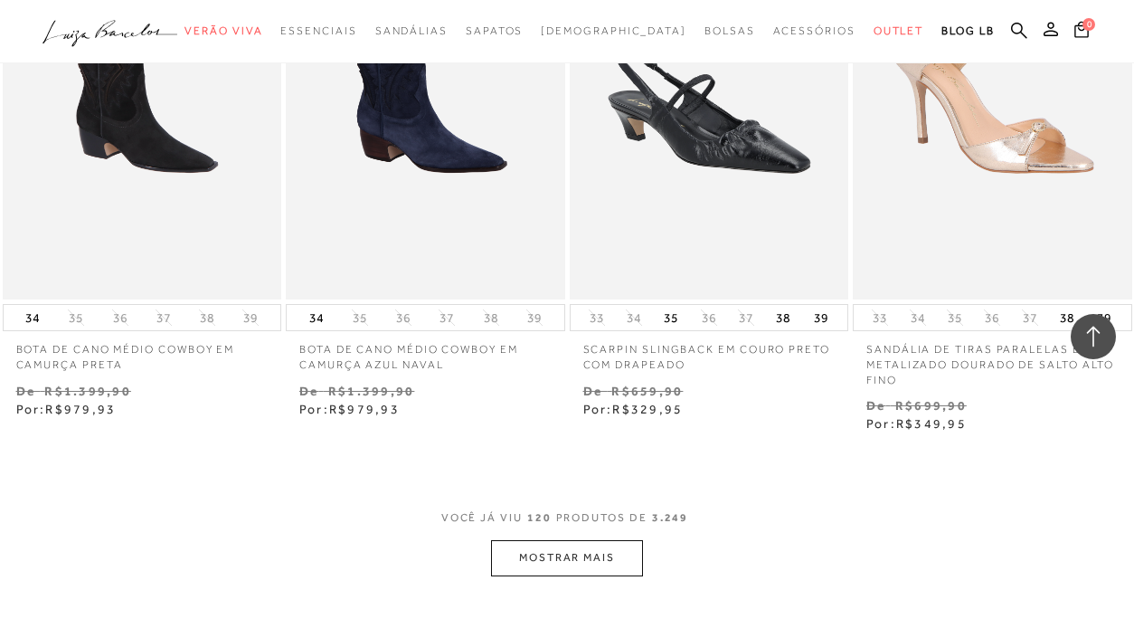
scroll to position [9793, 0]
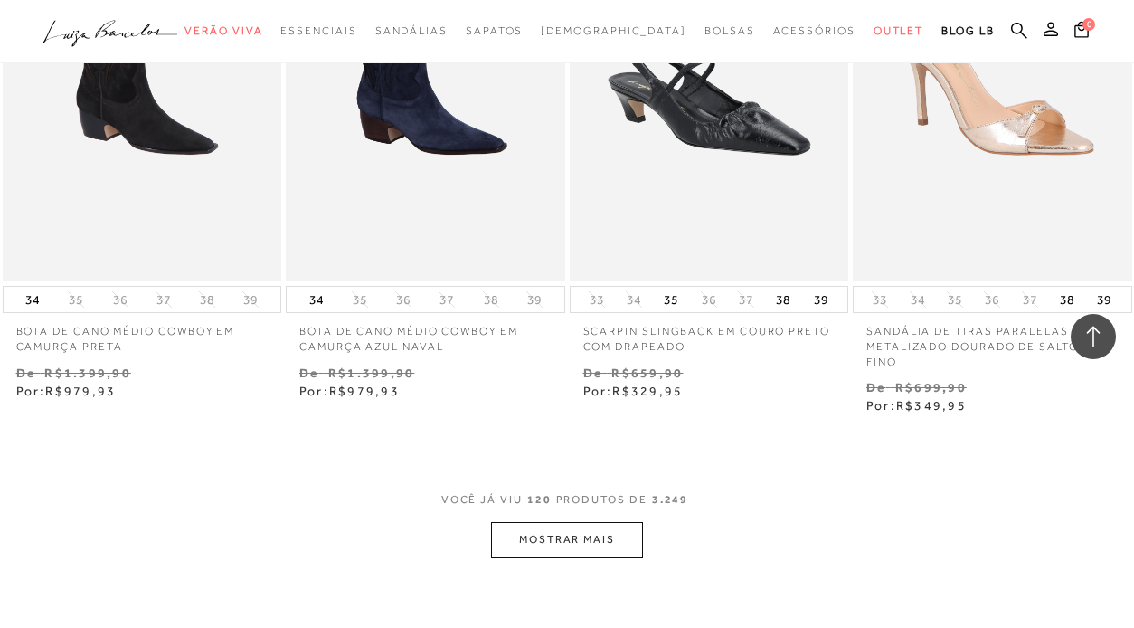
click at [591, 522] on button "MOSTRAR MAIS" at bounding box center [567, 539] width 152 height 35
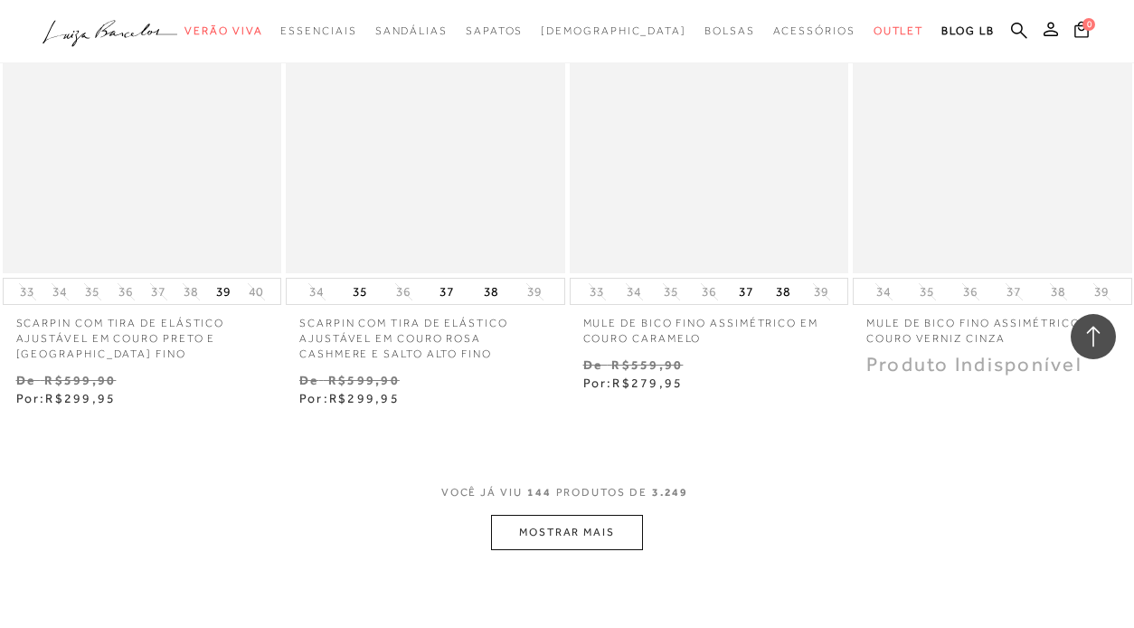
scroll to position [13240, 0]
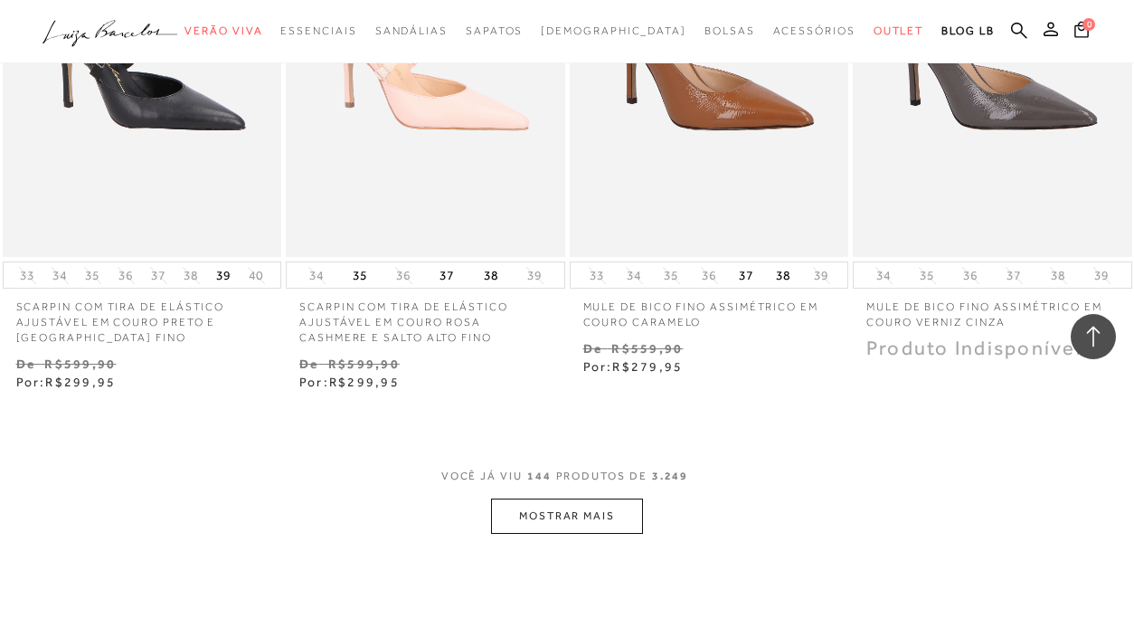
click at [598, 498] on button "MOSTRAR MAIS" at bounding box center [567, 515] width 152 height 35
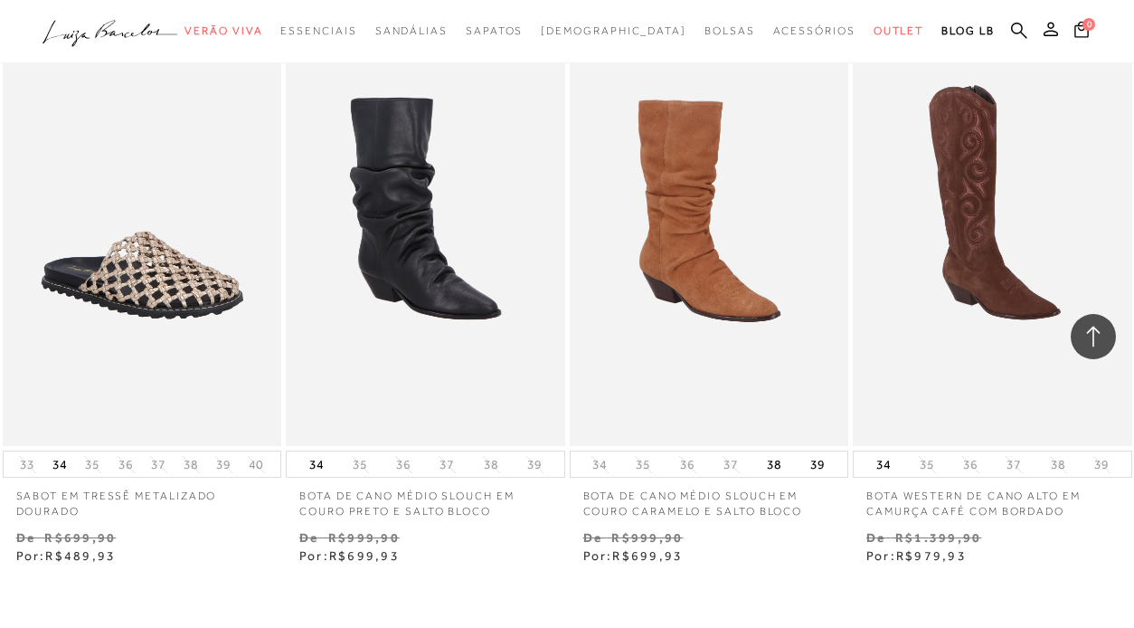
scroll to position [16440, 0]
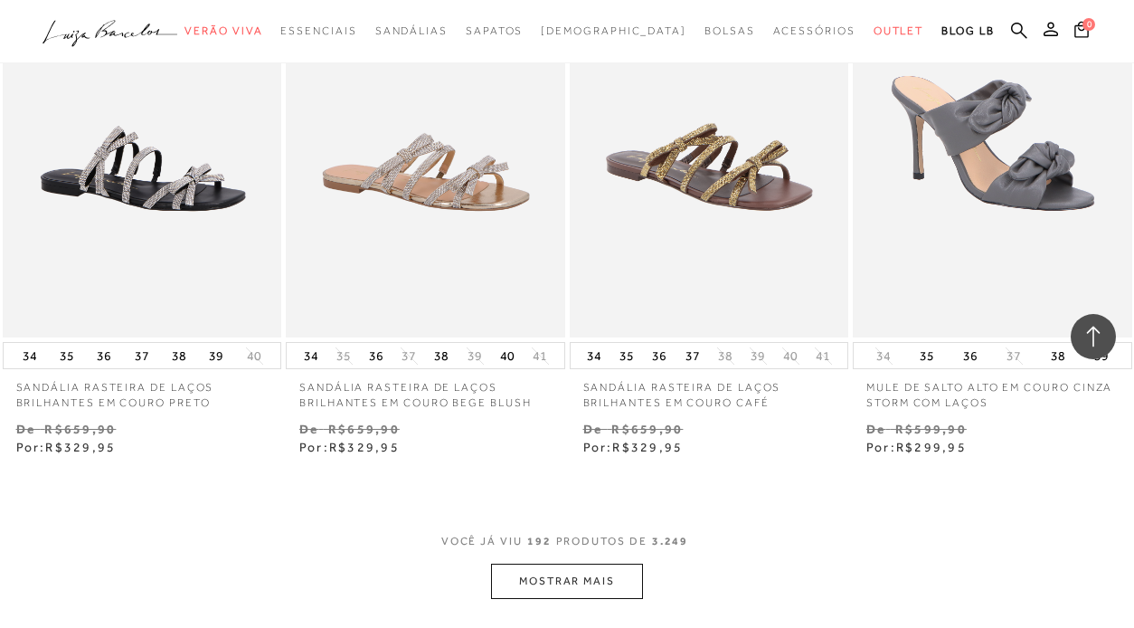
scroll to position [19914, 0]
click at [605, 563] on button "MOSTRAR MAIS" at bounding box center [567, 580] width 152 height 35
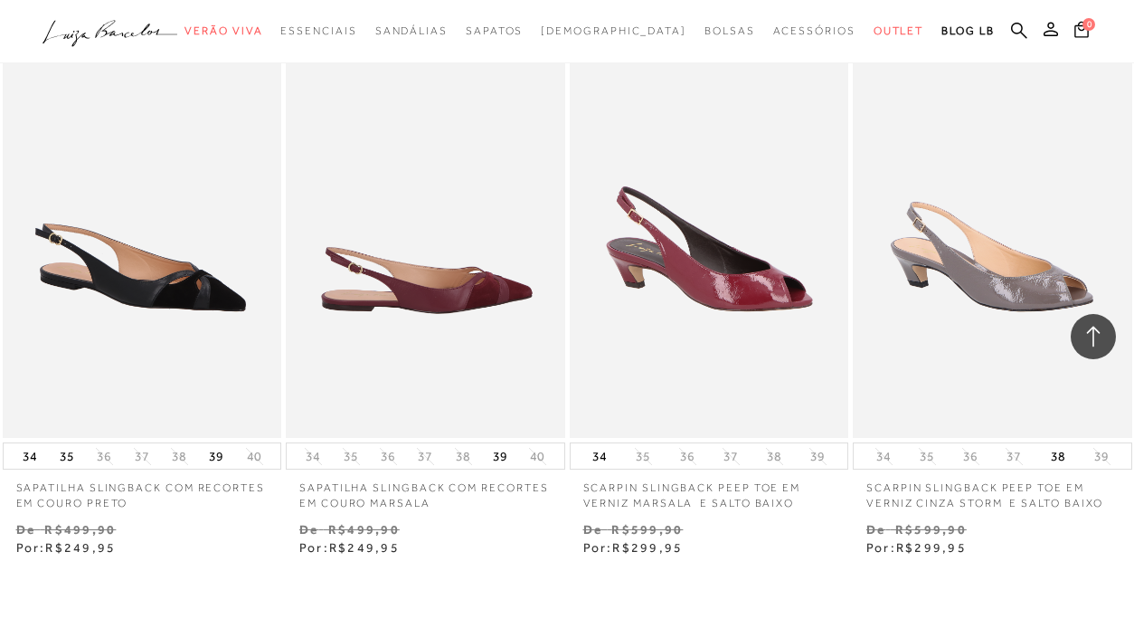
scroll to position [23205, 0]
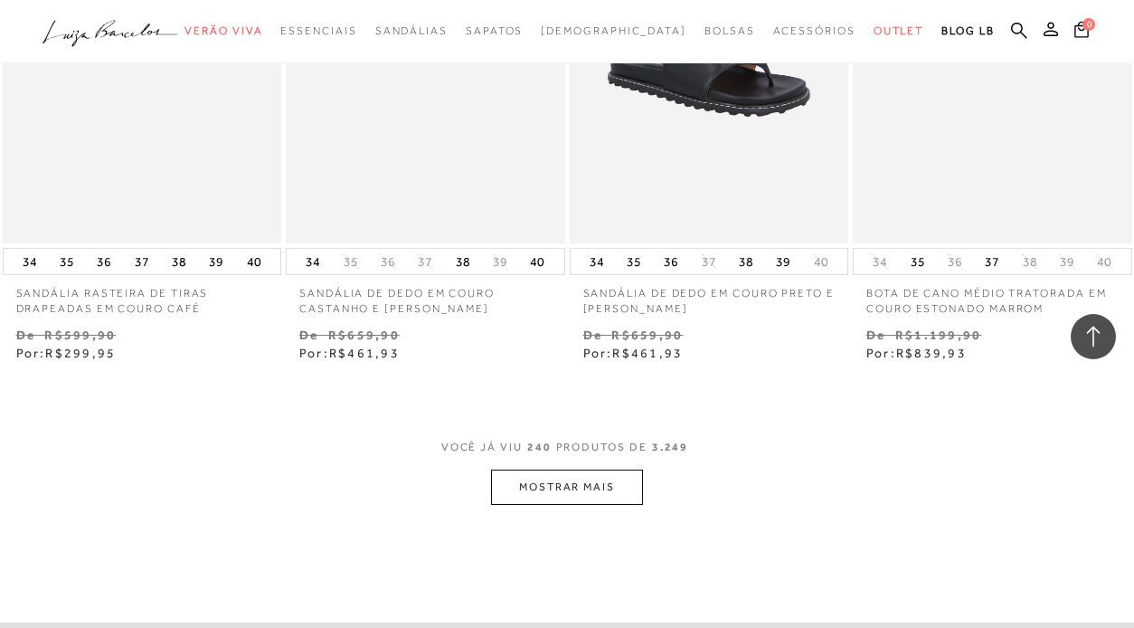
scroll to position [26781, 0]
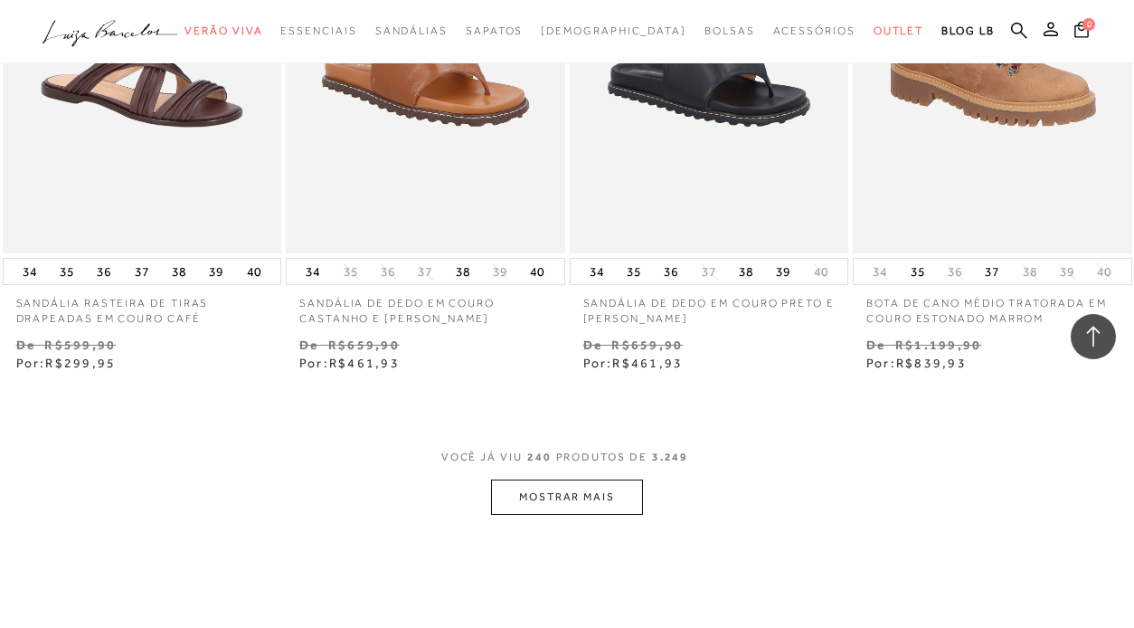
click at [612, 479] on button "MOSTRAR MAIS" at bounding box center [567, 496] width 152 height 35
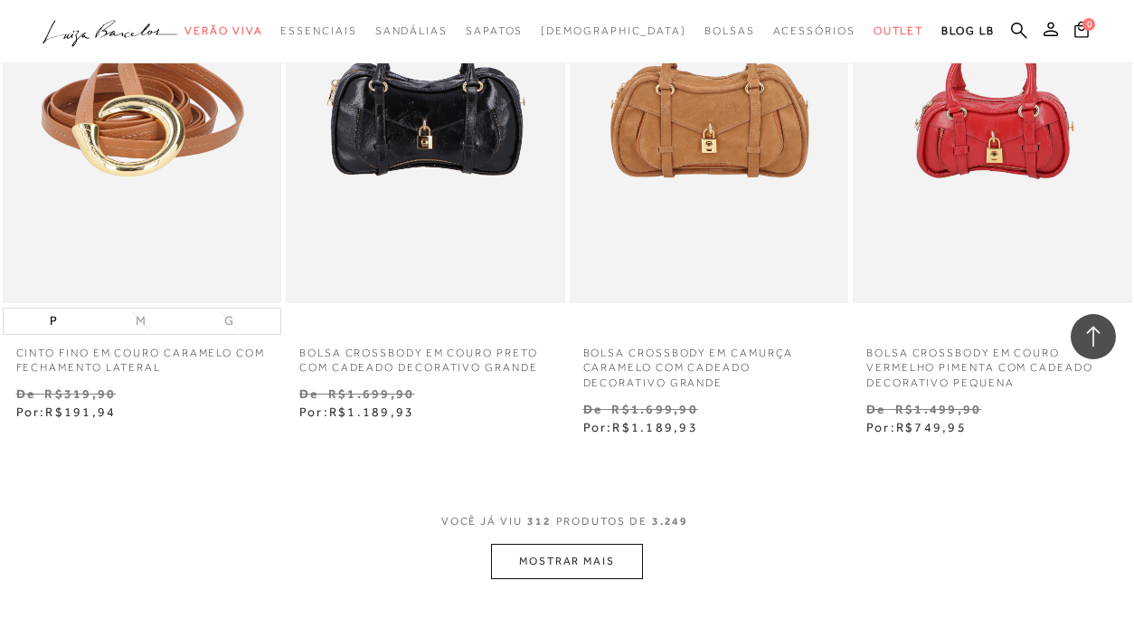
scroll to position [36823, 0]
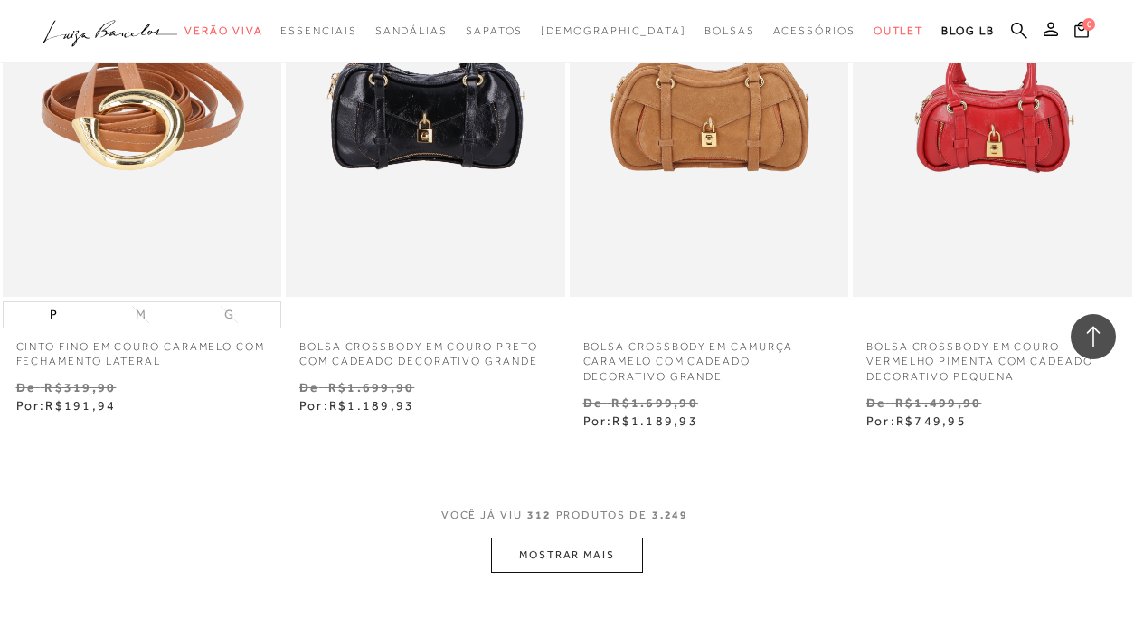
click at [597, 537] on button "MOSTRAR MAIS" at bounding box center [567, 554] width 152 height 35
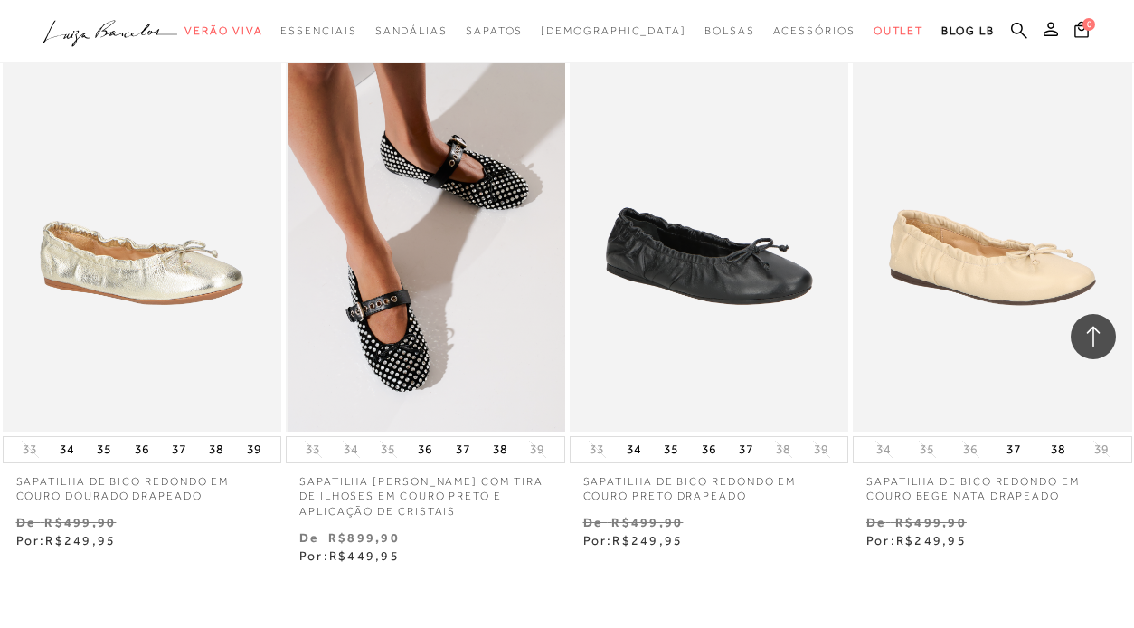
scroll to position [40141, 0]
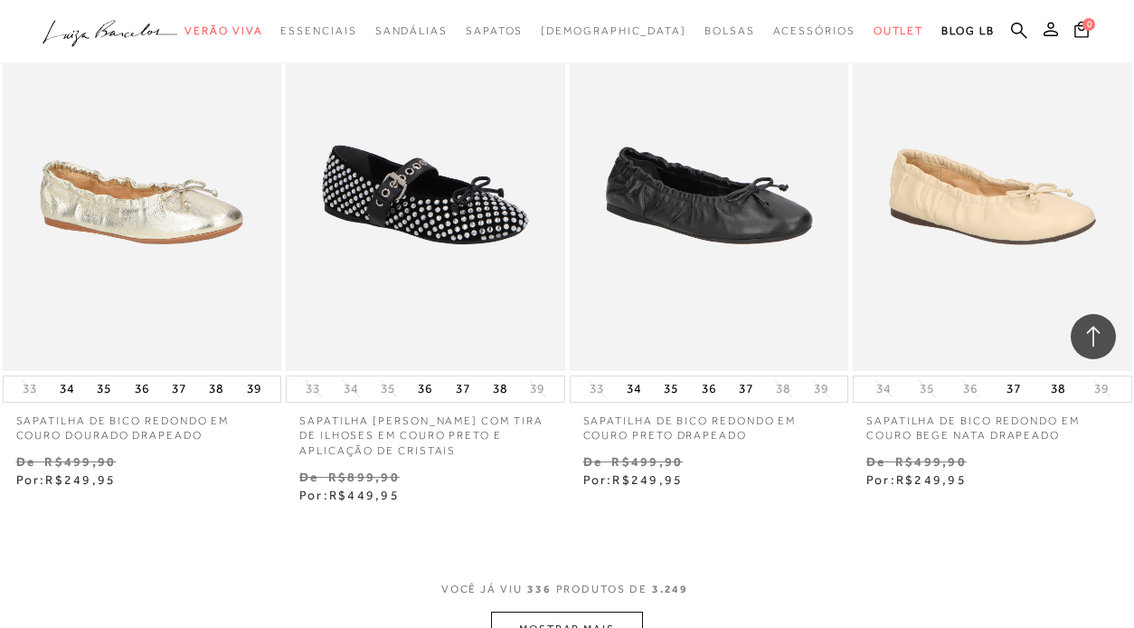
click at [600, 611] on button "MOSTRAR MAIS" at bounding box center [567, 628] width 152 height 35
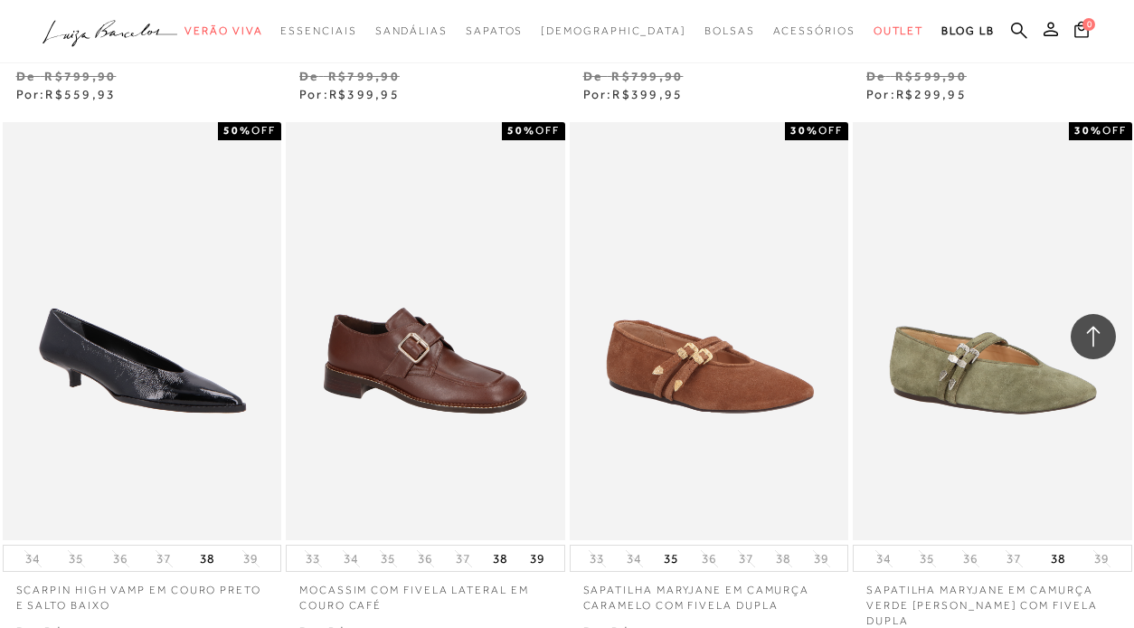
scroll to position [43392, 0]
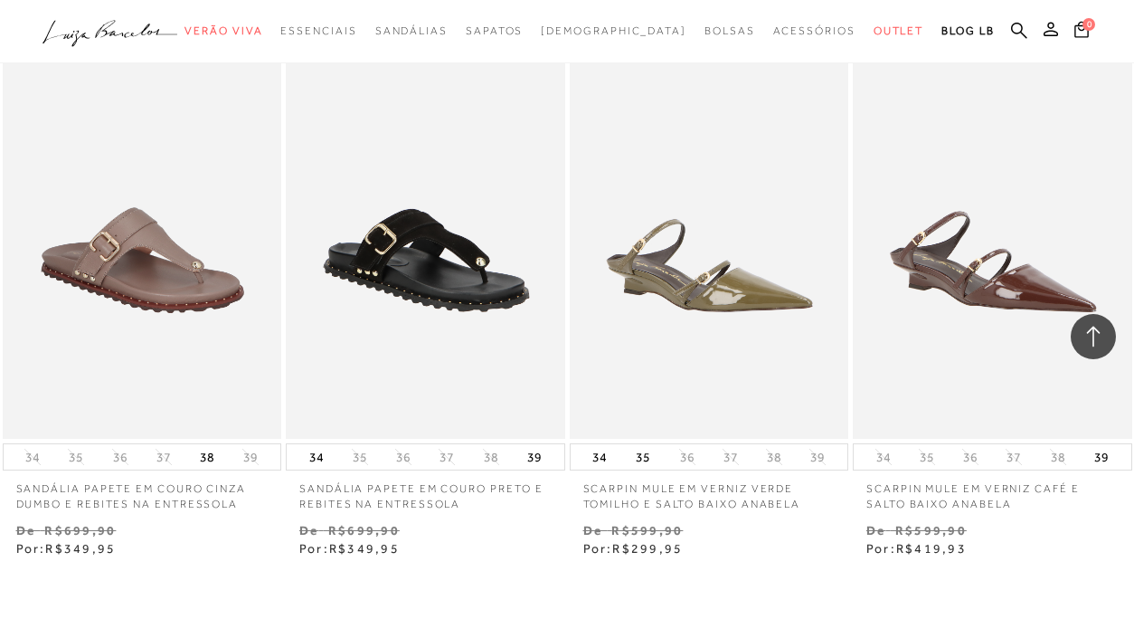
scroll to position [46862, 0]
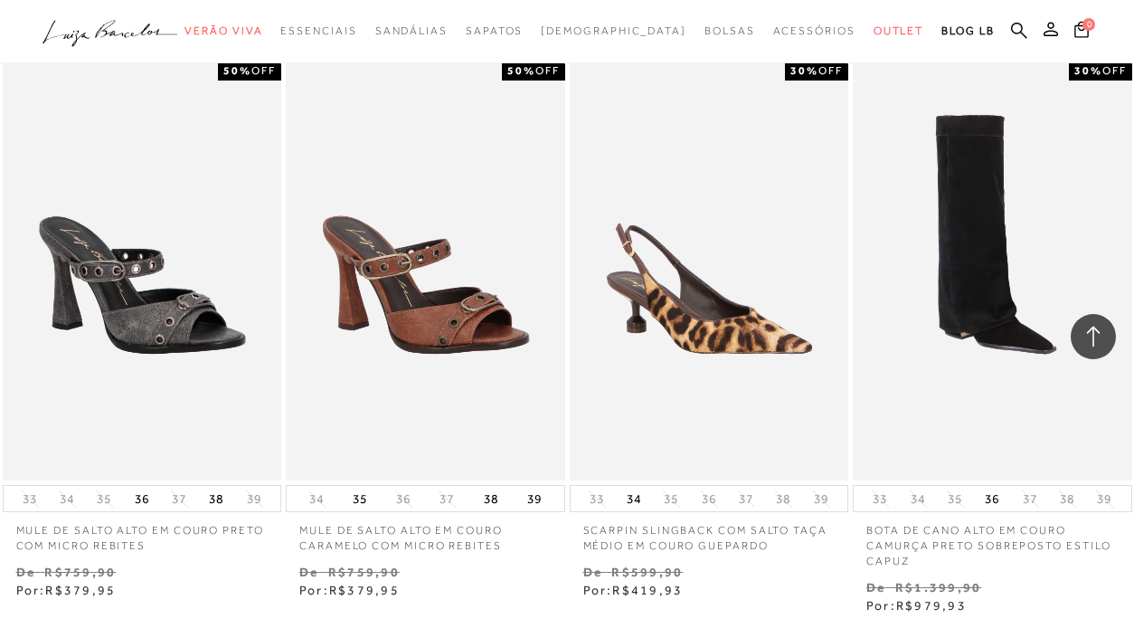
scroll to position [50180, 0]
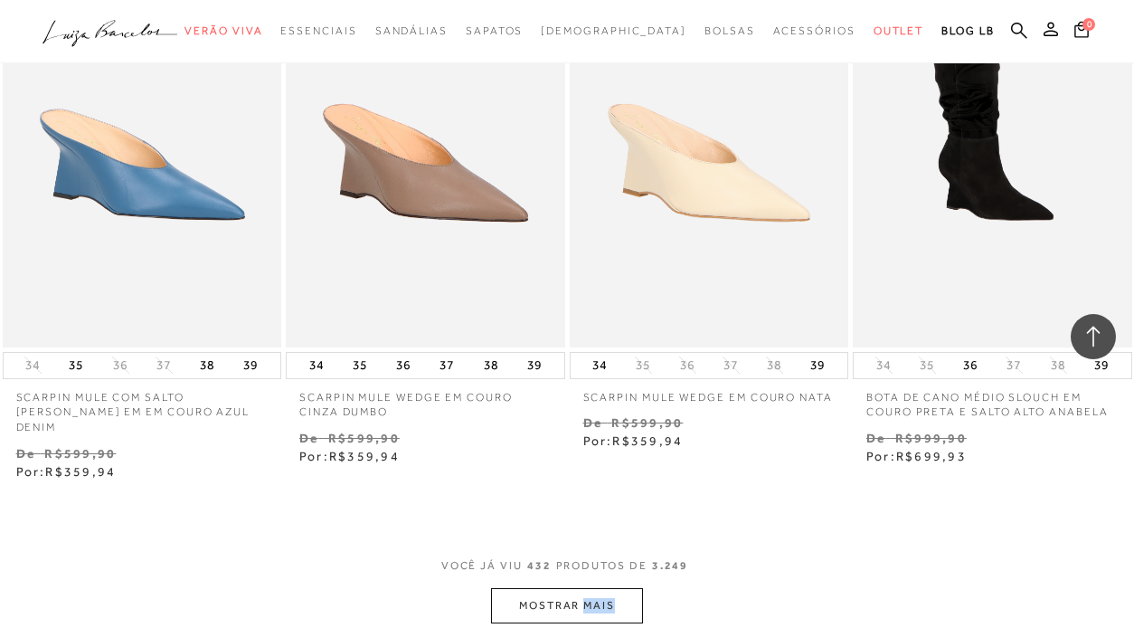
scroll to position [53699, 0]
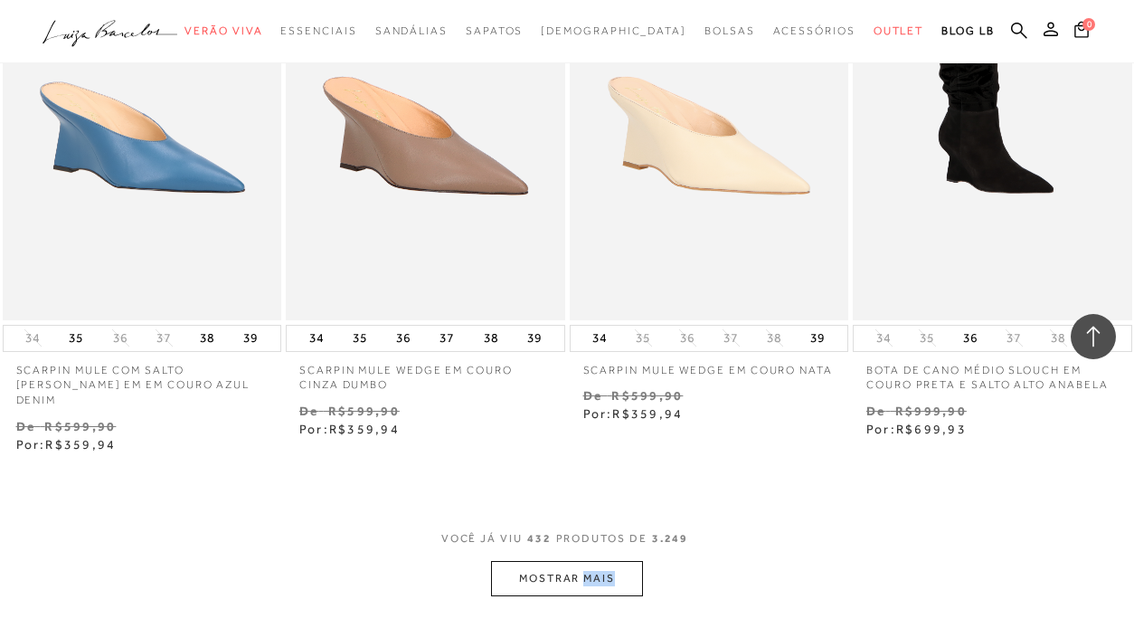
click at [628, 561] on button "MOSTRAR MAIS" at bounding box center [567, 578] width 152 height 35
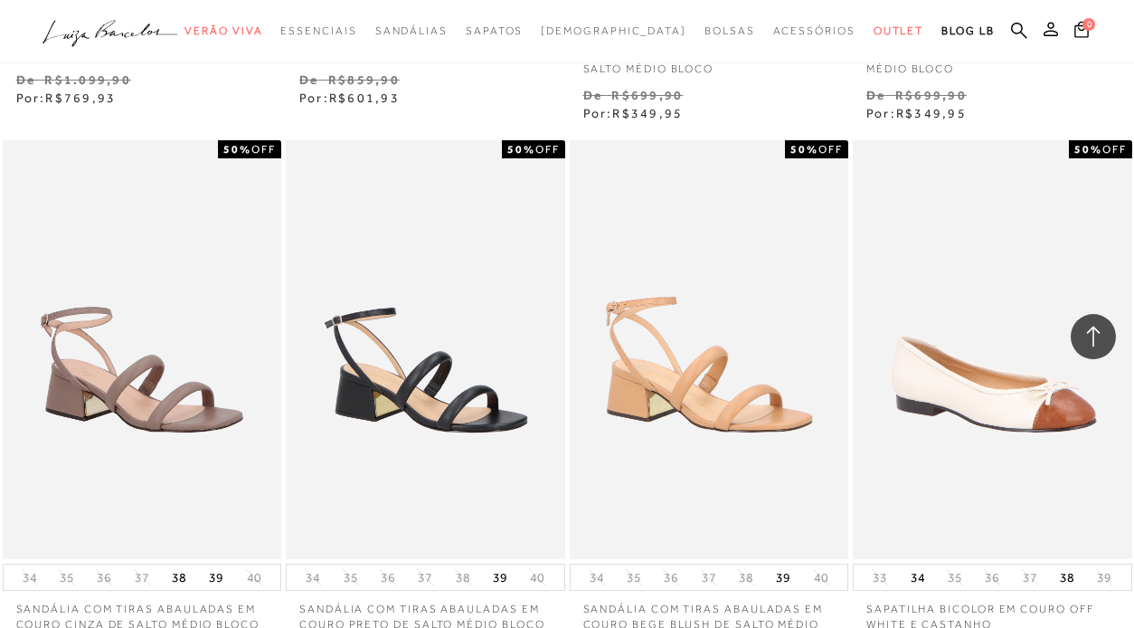
scroll to position [56909, 0]
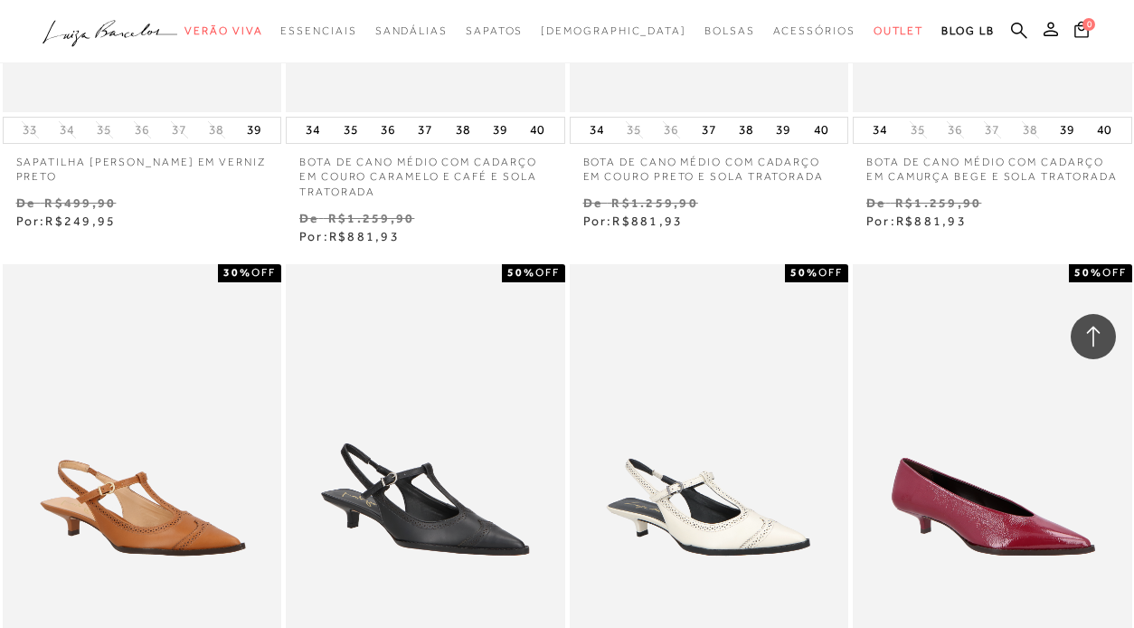
scroll to position [41304, 0]
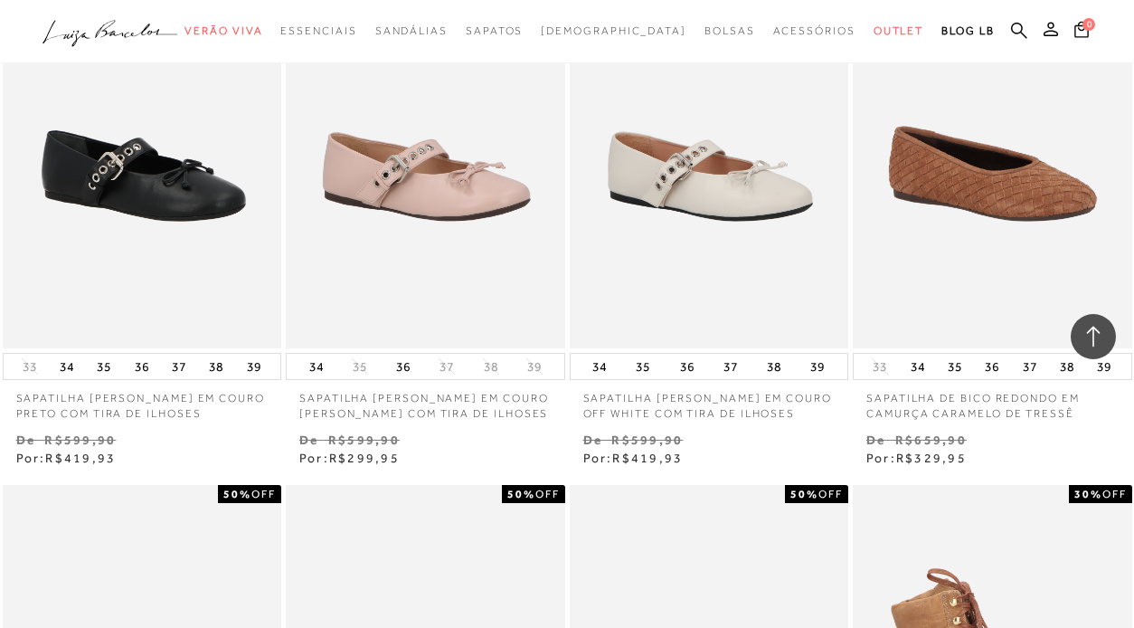
click at [1099, 328] on icon at bounding box center [1094, 337] width 24 height 24
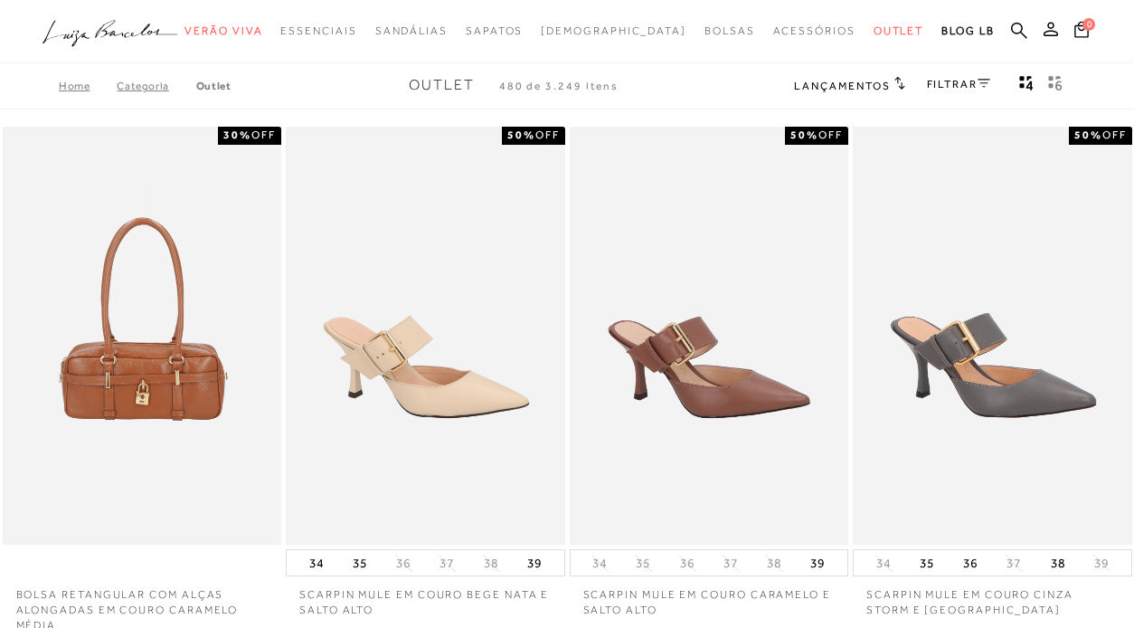
click at [962, 78] on link "FILTRAR" at bounding box center [958, 84] width 63 height 13
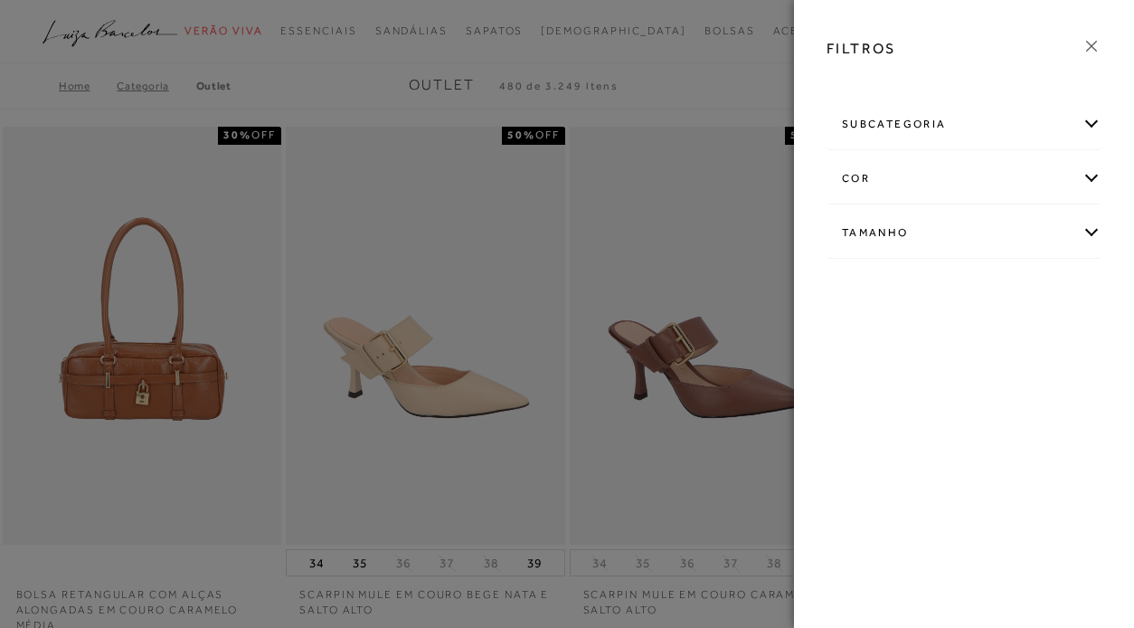
click at [1094, 228] on div "Tamanho" at bounding box center [963, 233] width 273 height 48
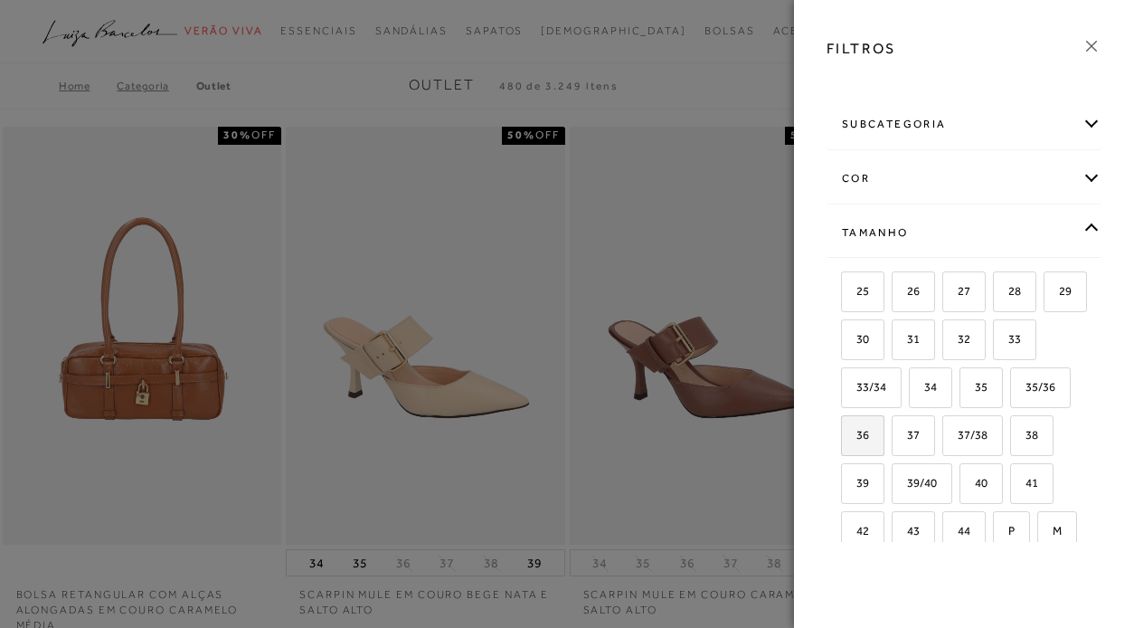
click at [869, 430] on span "36" at bounding box center [856, 435] width 26 height 14
click at [856, 430] on input "36" at bounding box center [847, 438] width 18 height 18
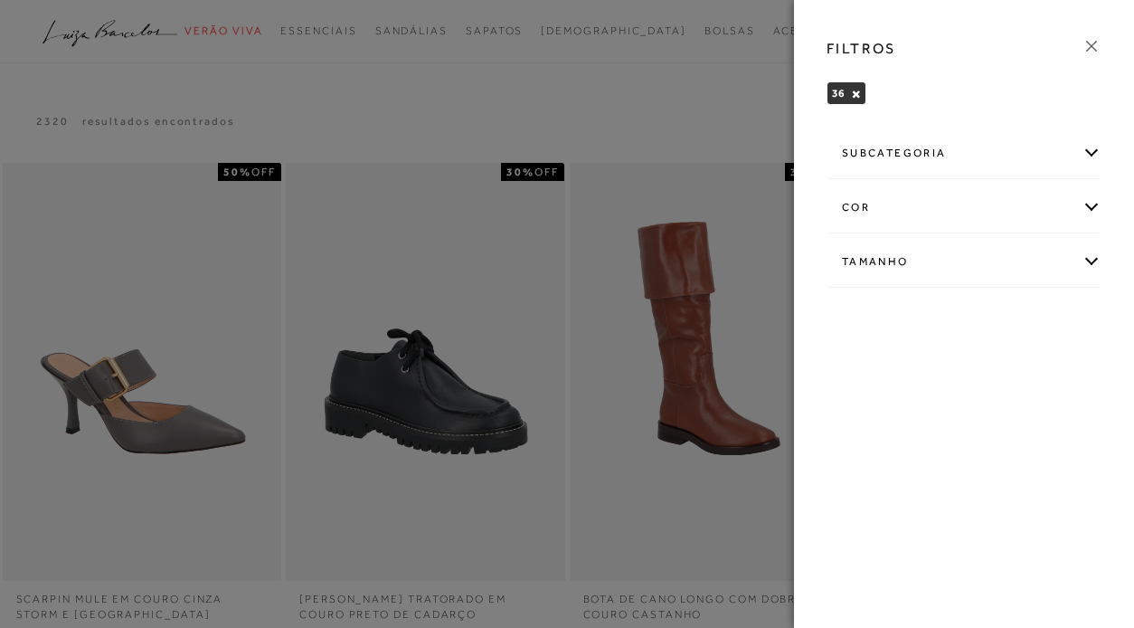
click at [913, 434] on div "FILTROS 36 × Limpar todos os refinamentos subcategoria Modelo cor" at bounding box center [964, 314] width 340 height 628
click at [543, 105] on div at bounding box center [567, 314] width 1134 height 628
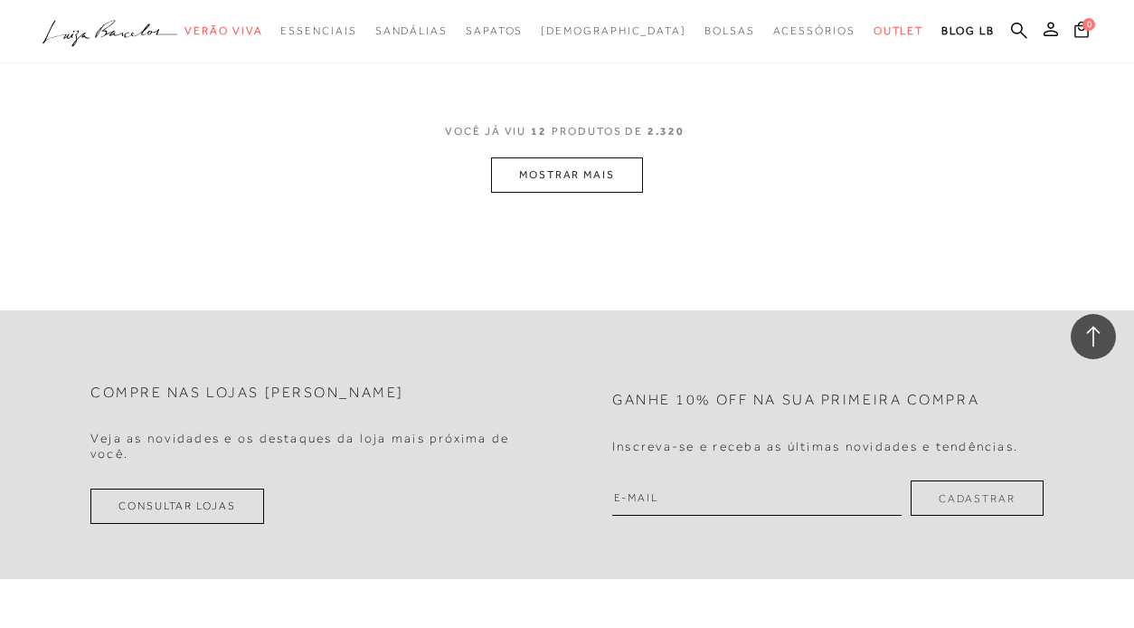
scroll to position [1785, 0]
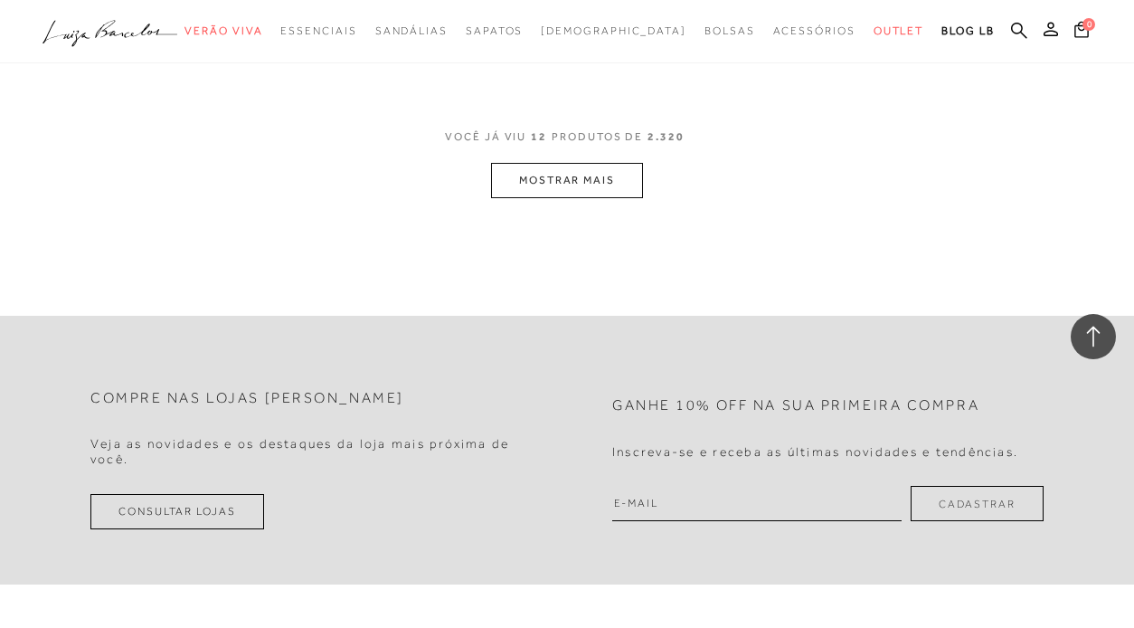
click at [600, 163] on button "MOSTRAR MAIS" at bounding box center [567, 180] width 152 height 35
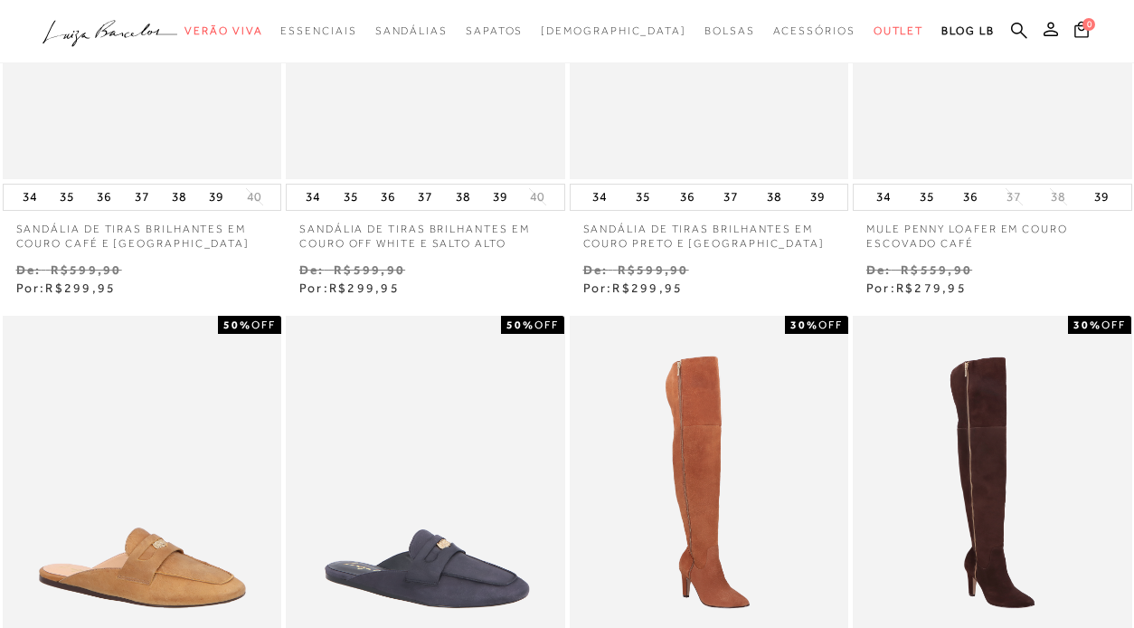
scroll to position [0, 0]
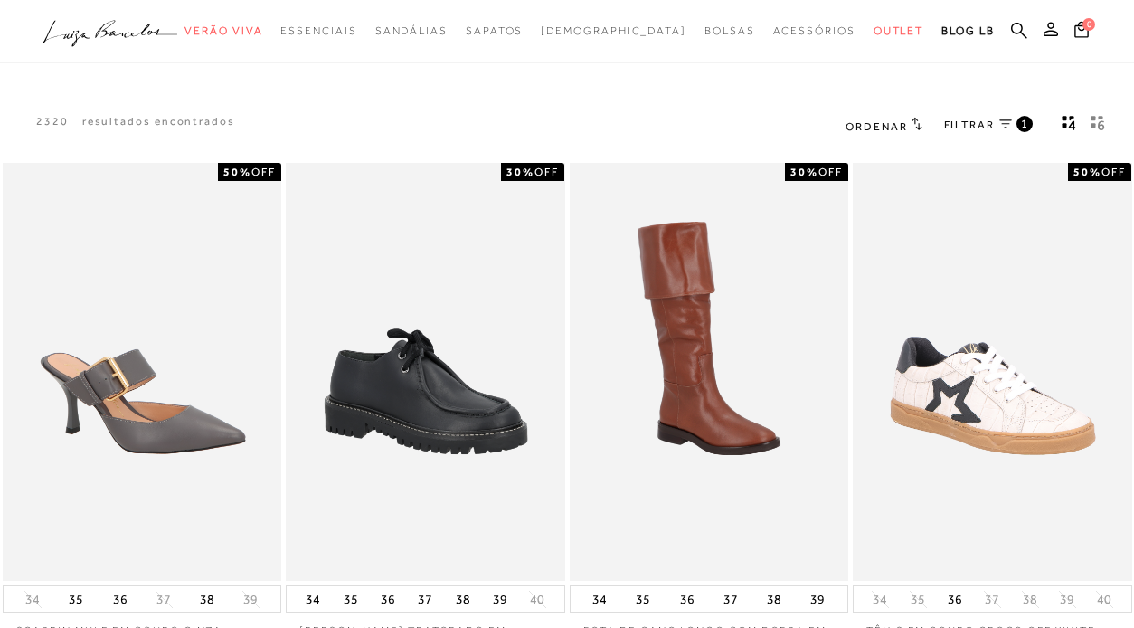
click at [884, 123] on span "Ordenar" at bounding box center [876, 126] width 61 height 13
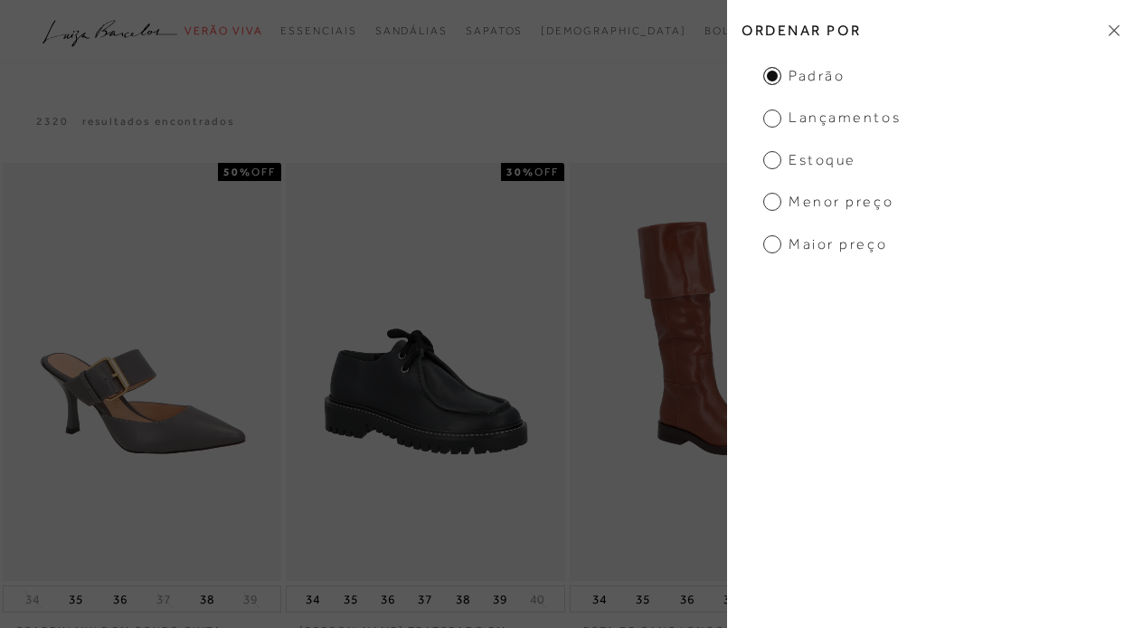
click at [820, 116] on span "Lançamentos" at bounding box center [831, 118] width 137 height 20
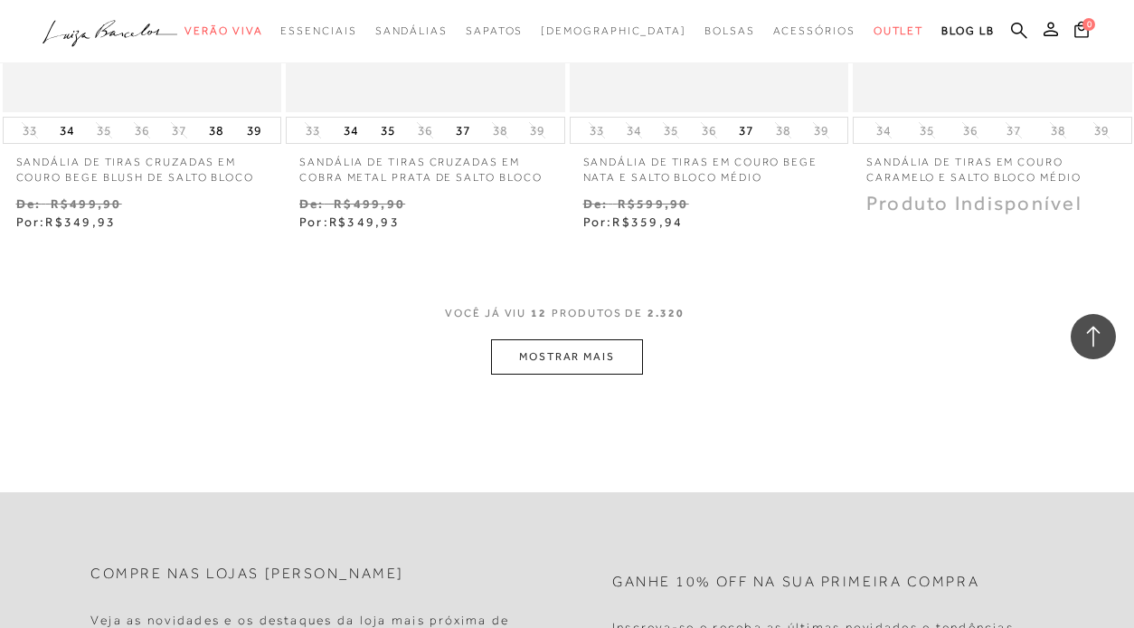
scroll to position [1585, 0]
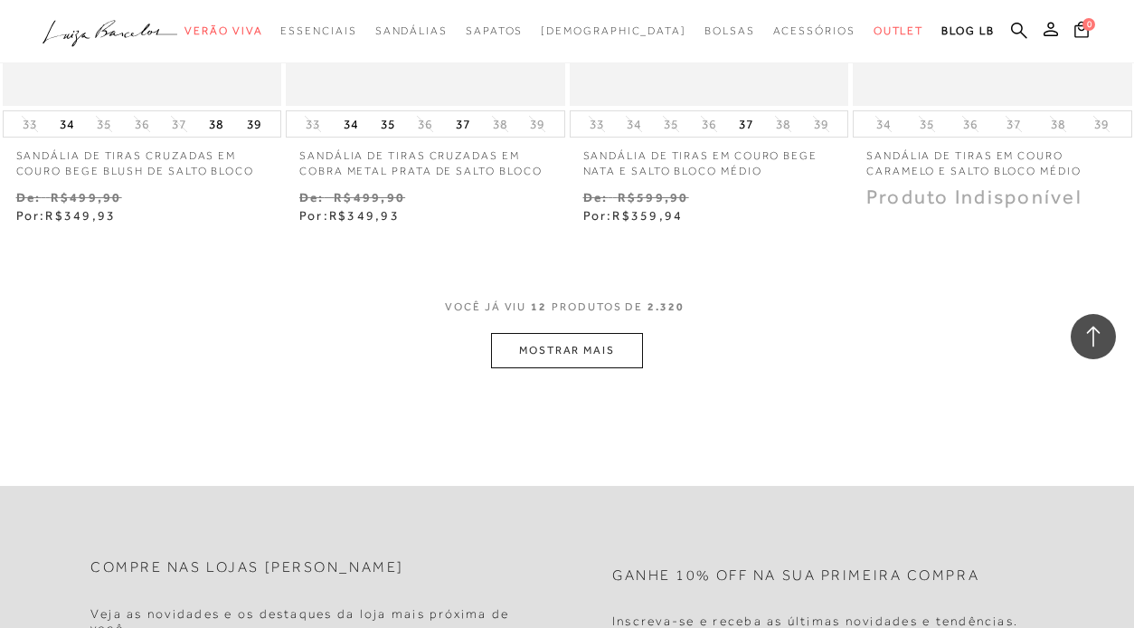
click at [586, 353] on button "MOSTRAR MAIS" at bounding box center [567, 350] width 152 height 35
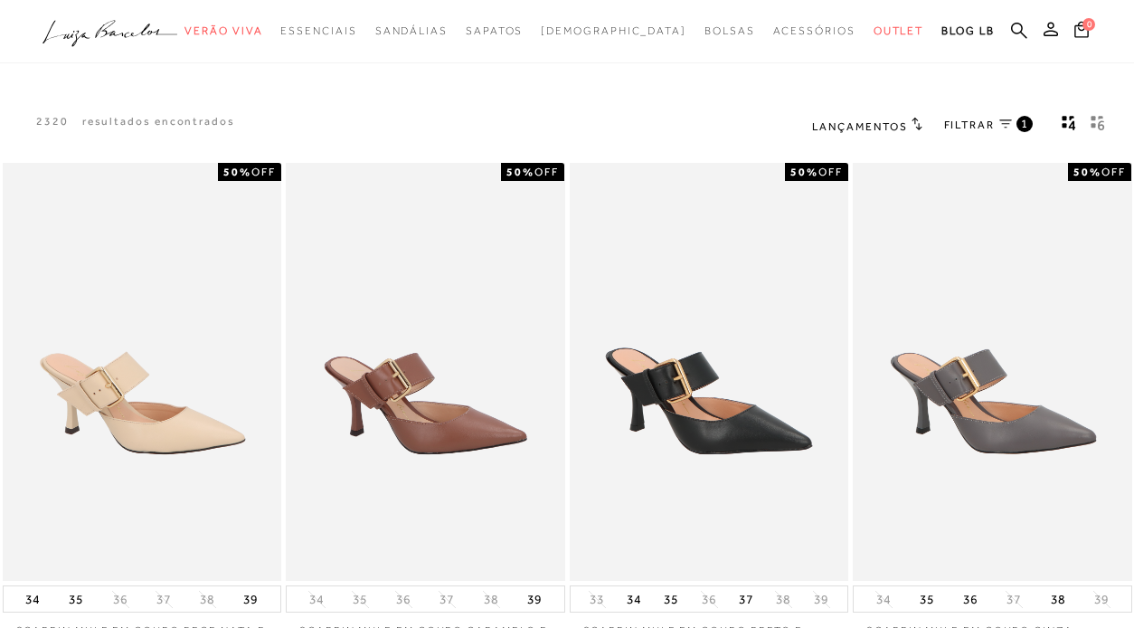
scroll to position [0, 0]
click at [965, 122] on span "FILTRAR" at bounding box center [969, 125] width 51 height 15
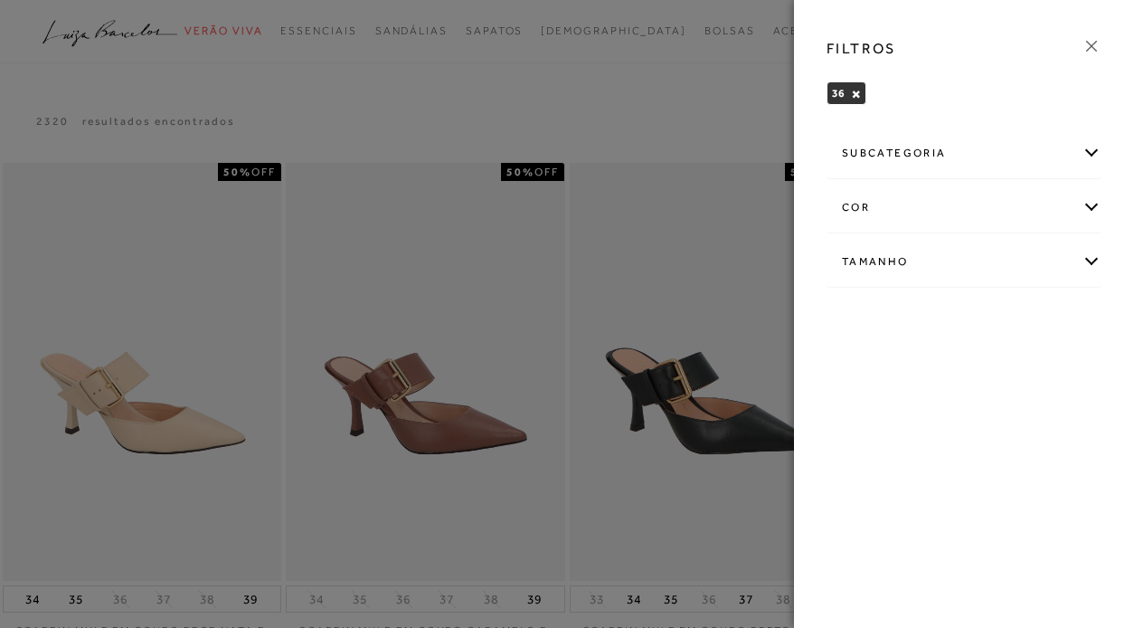
click at [969, 250] on div "Tamanho" at bounding box center [963, 262] width 273 height 48
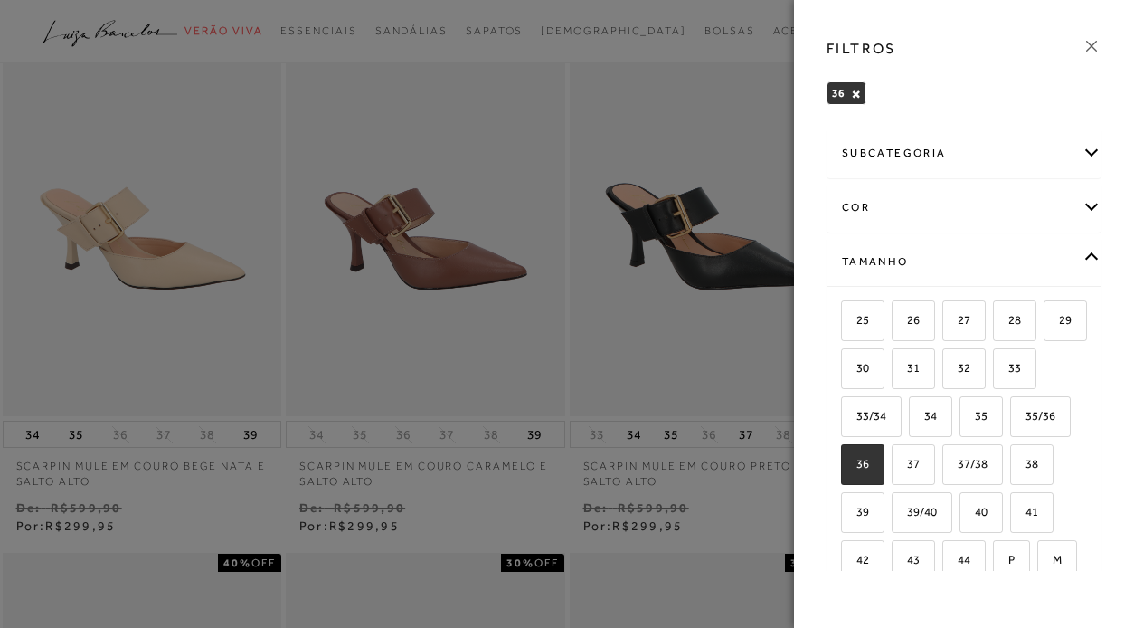
scroll to position [322, 0]
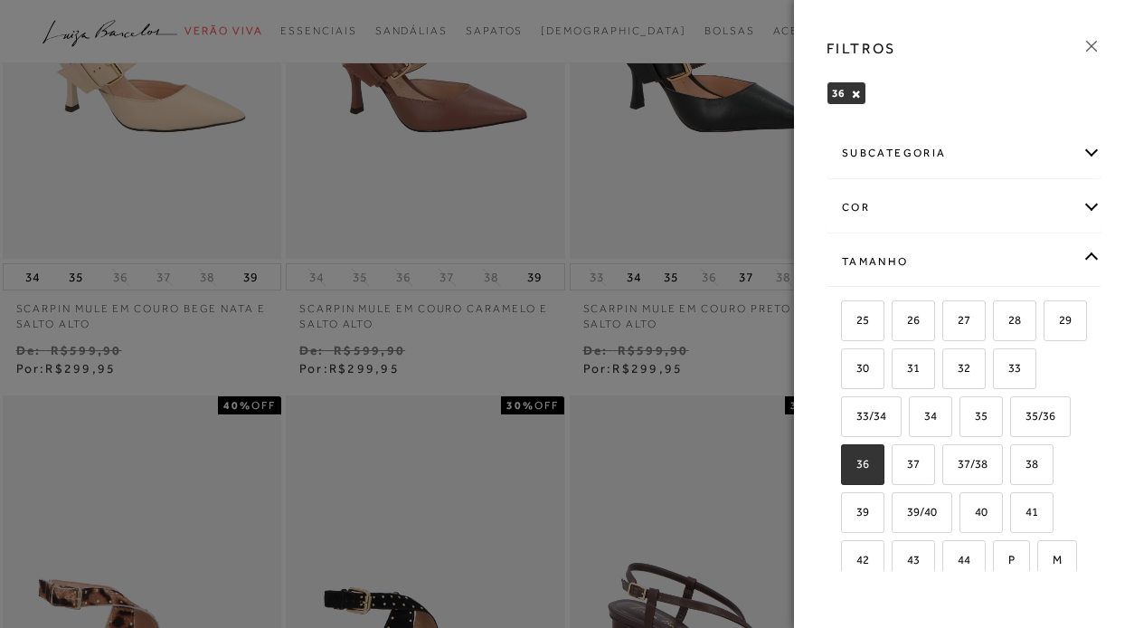
click at [757, 347] on div at bounding box center [567, 314] width 1134 height 628
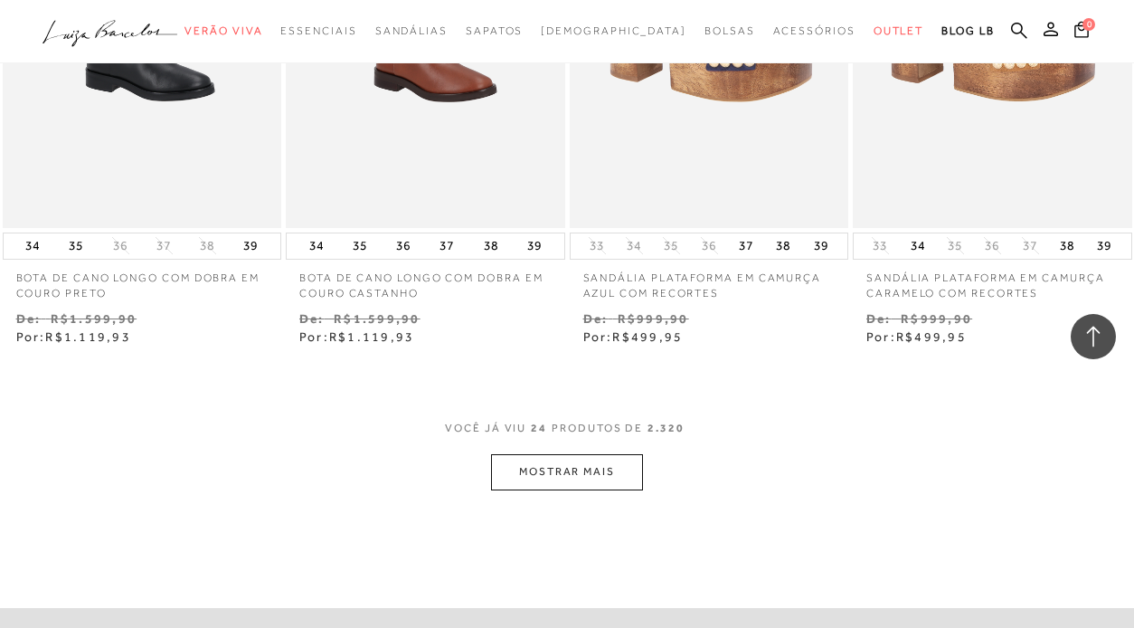
scroll to position [3100, 0]
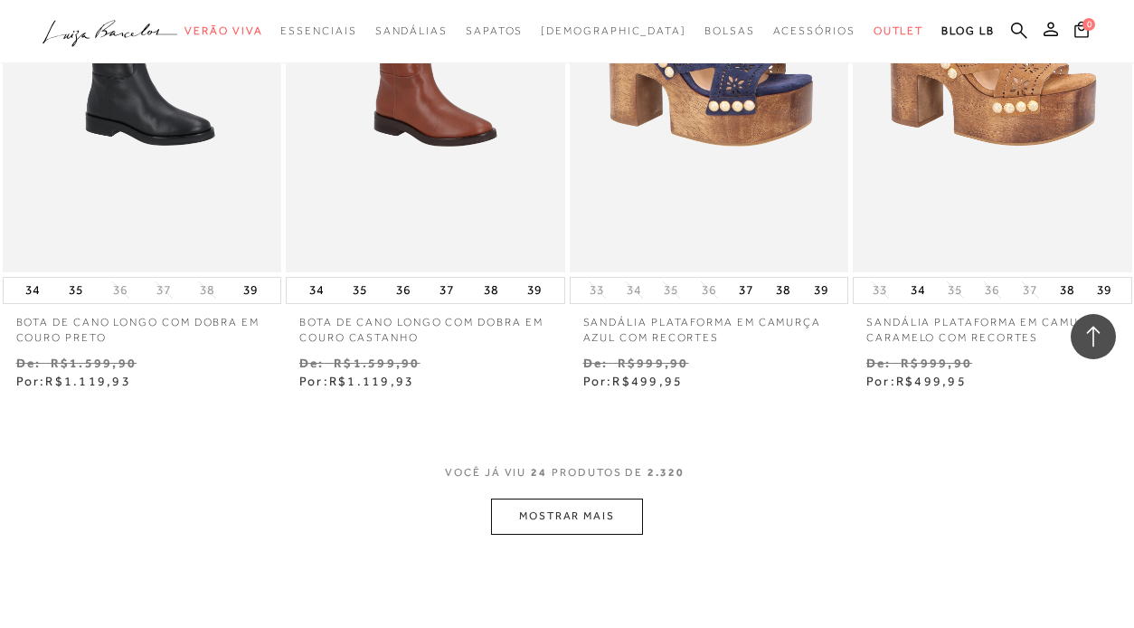
click at [590, 509] on button "MOSTRAR MAIS" at bounding box center [567, 515] width 152 height 35
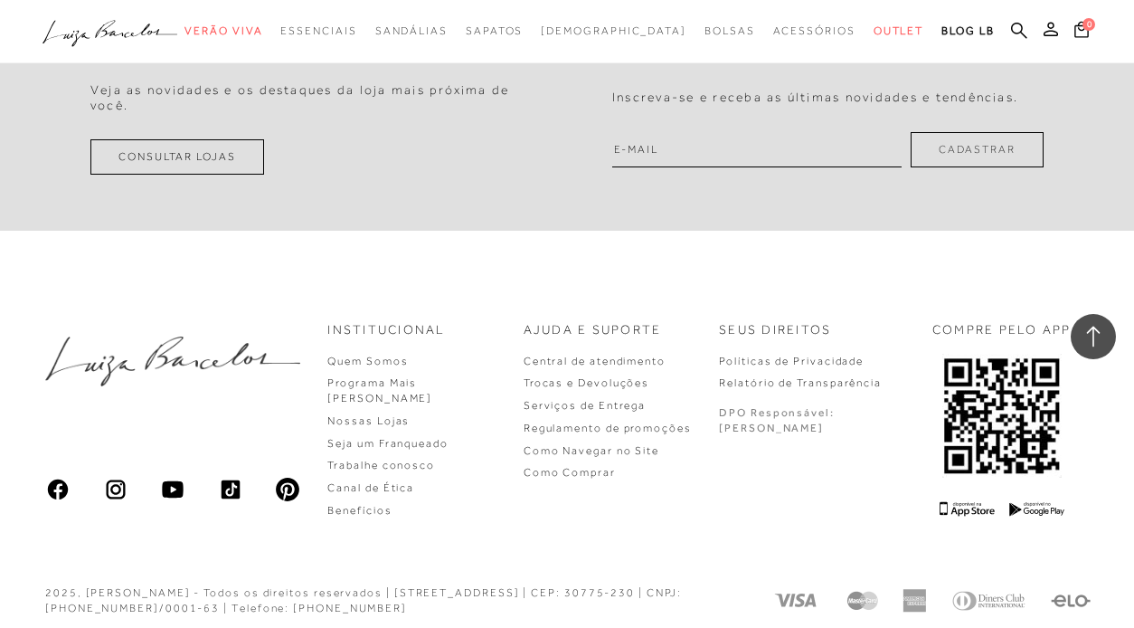
scroll to position [4943, 0]
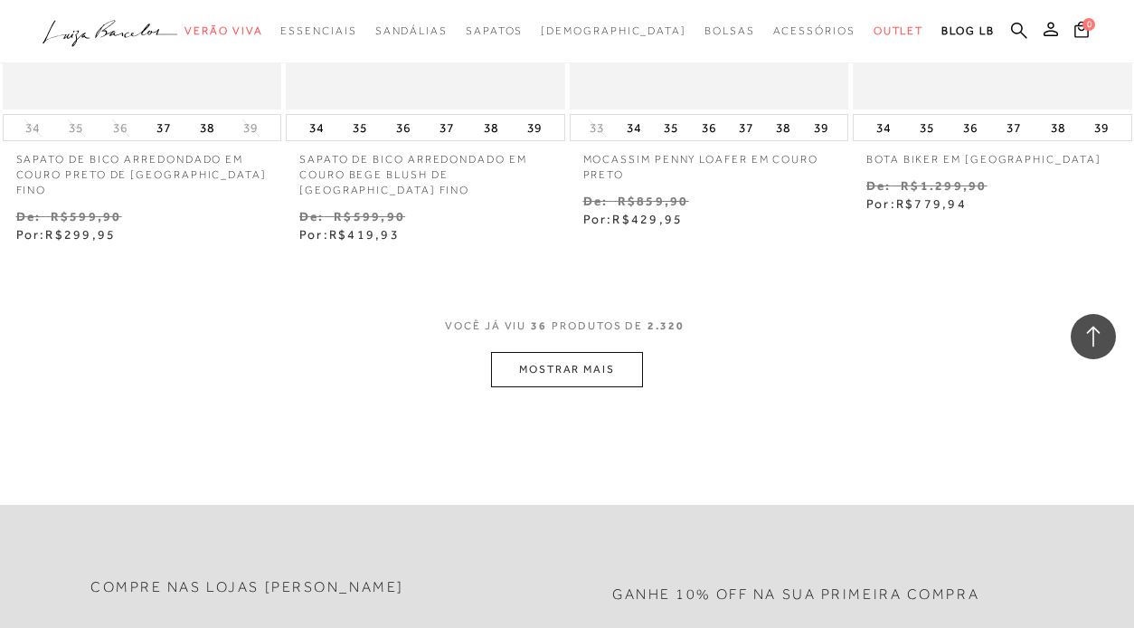
click at [629, 352] on button "MOSTRAR MAIS" at bounding box center [567, 369] width 152 height 35
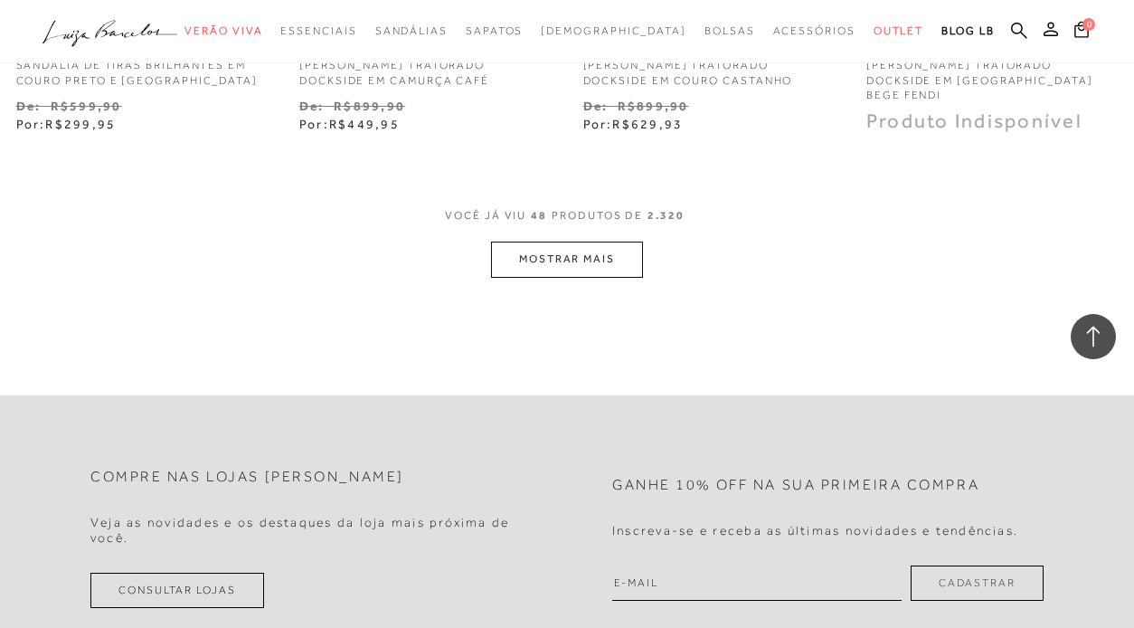
scroll to position [6800, 0]
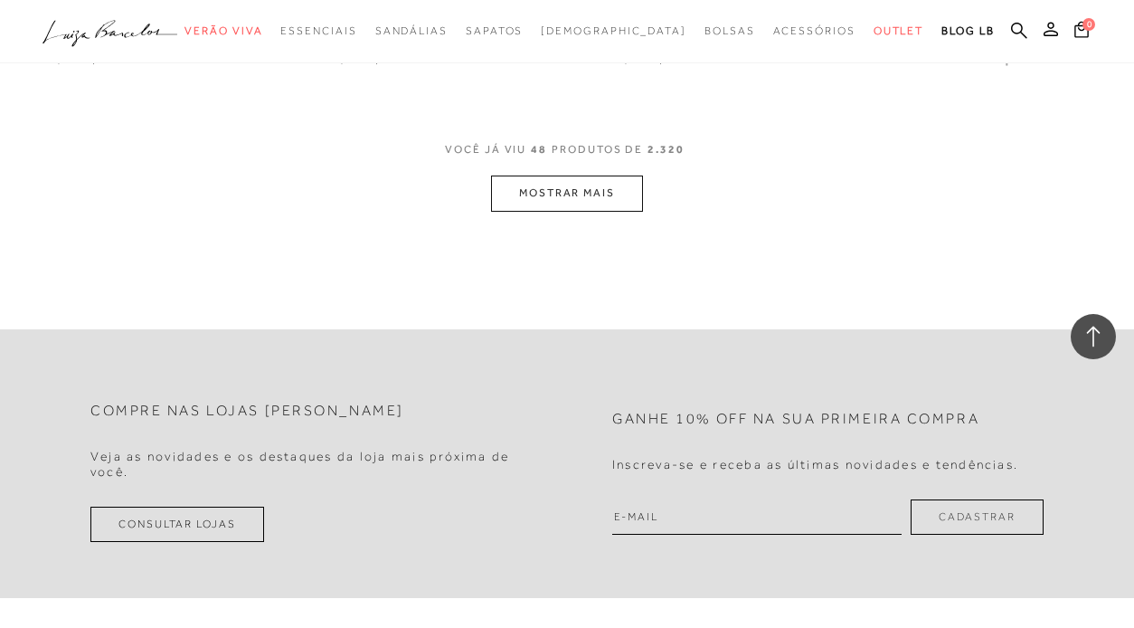
click at [618, 175] on button "MOSTRAR MAIS" at bounding box center [567, 192] width 152 height 35
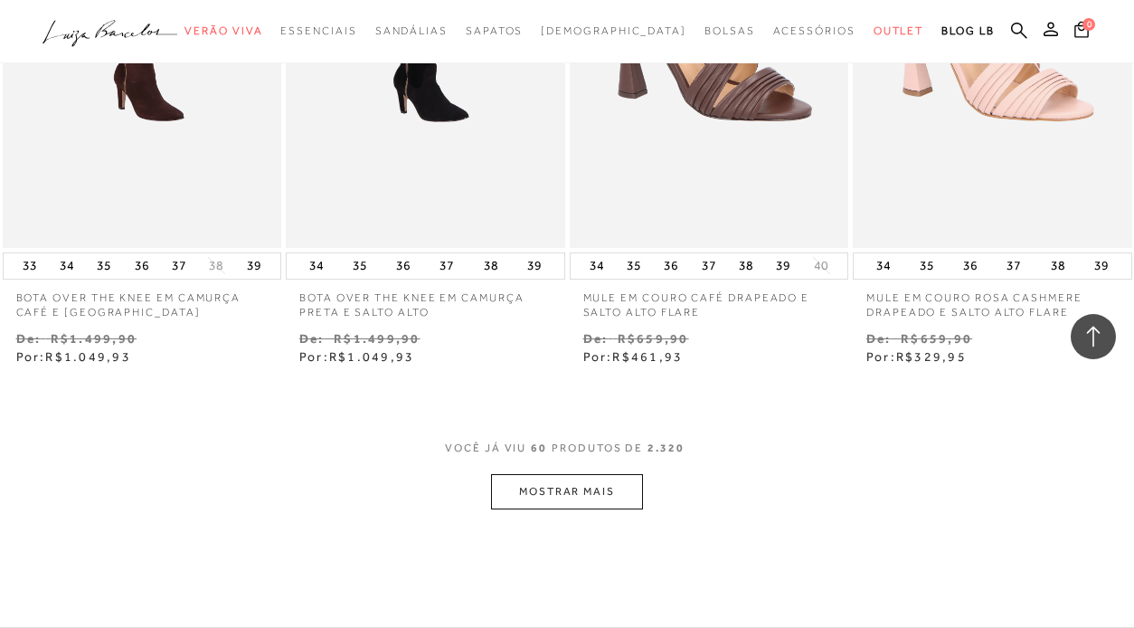
scroll to position [8336, 0]
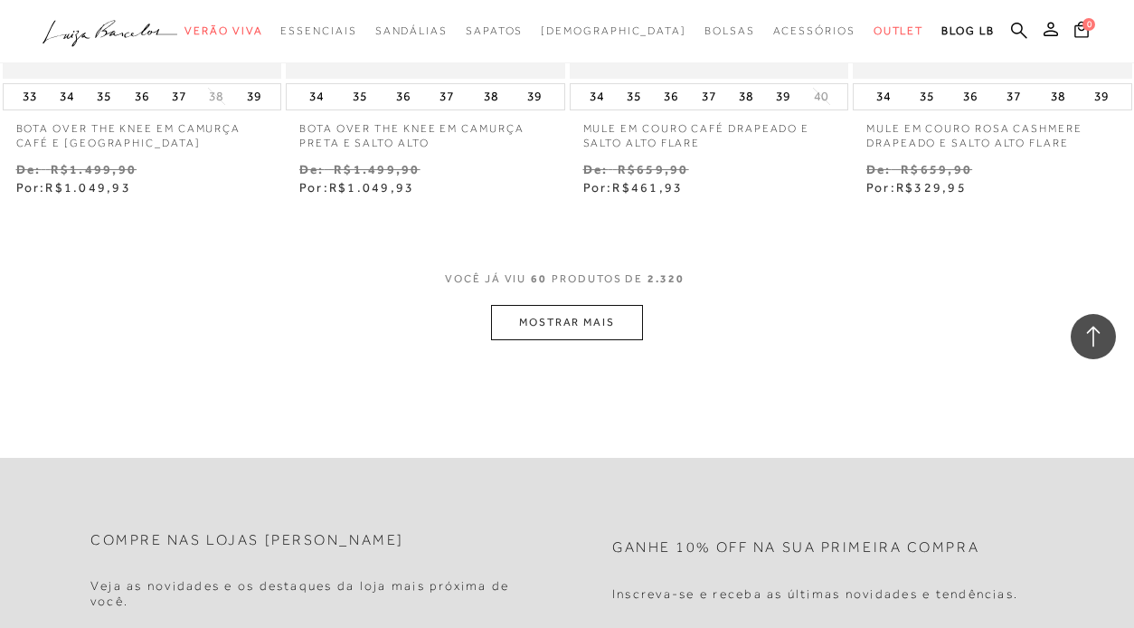
click at [530, 305] on button "MOSTRAR MAIS" at bounding box center [567, 322] width 152 height 35
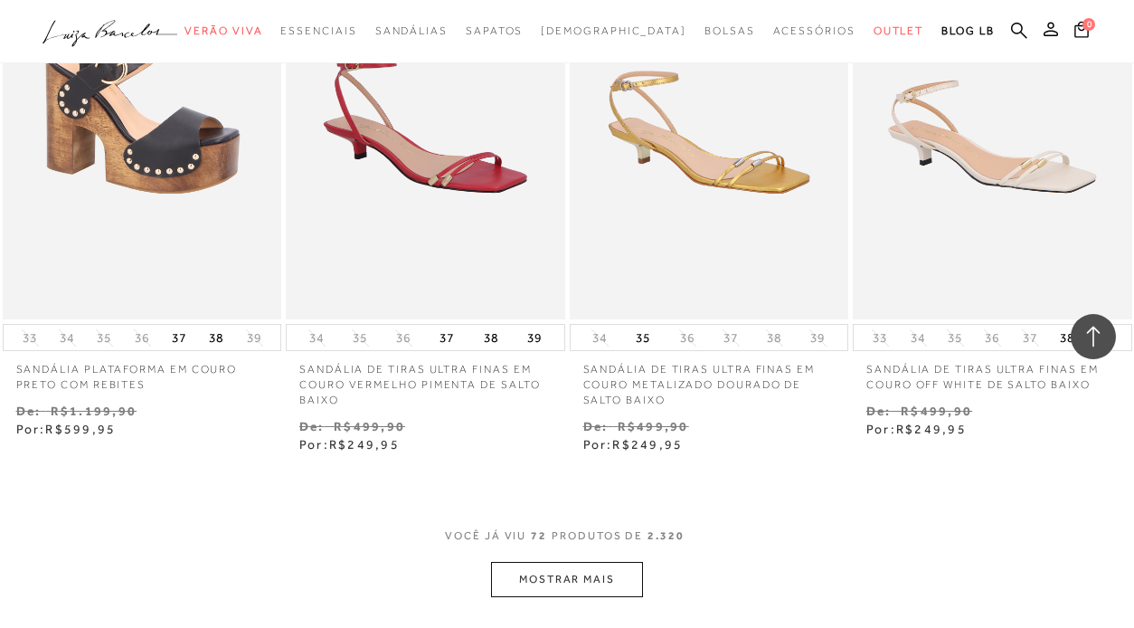
scroll to position [9814, 0]
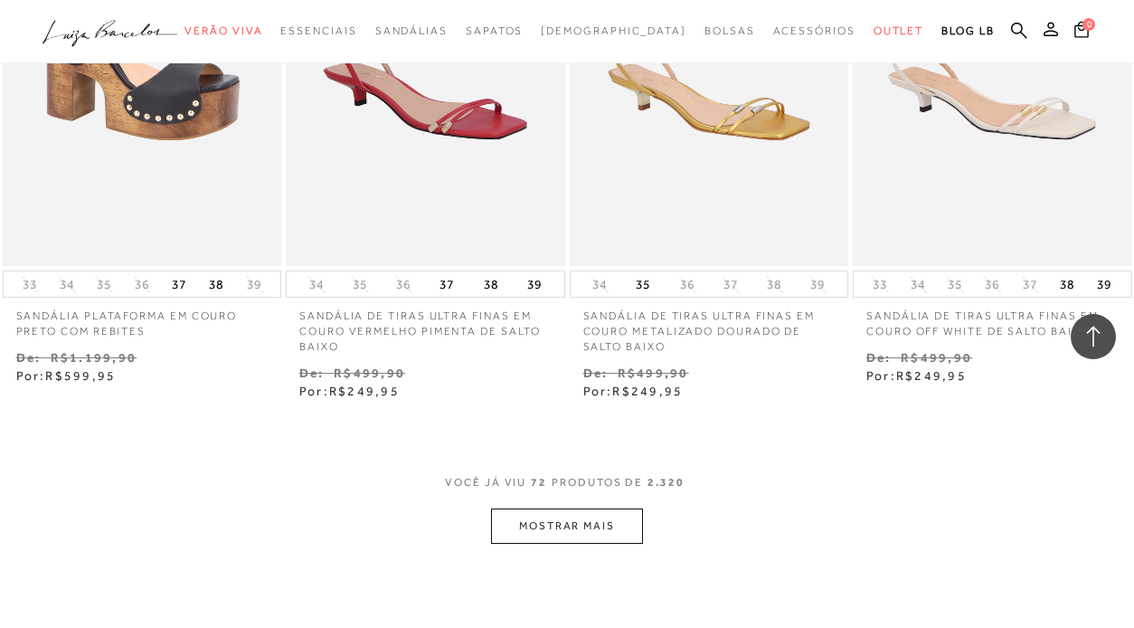
click at [554, 508] on button "MOSTRAR MAIS" at bounding box center [567, 525] width 152 height 35
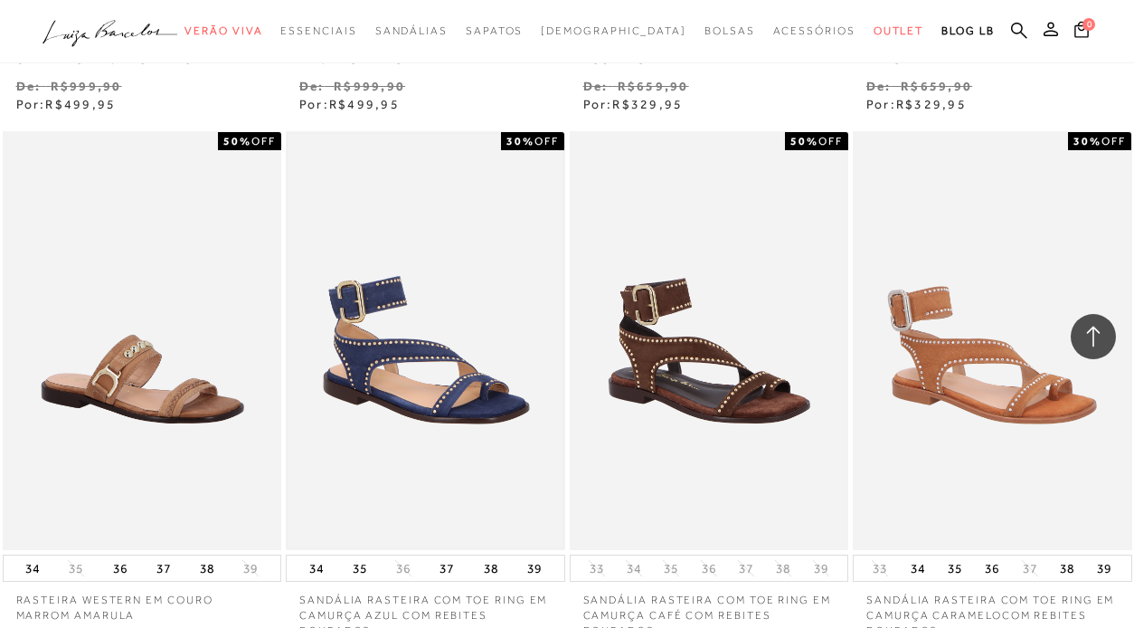
scroll to position [11654, 0]
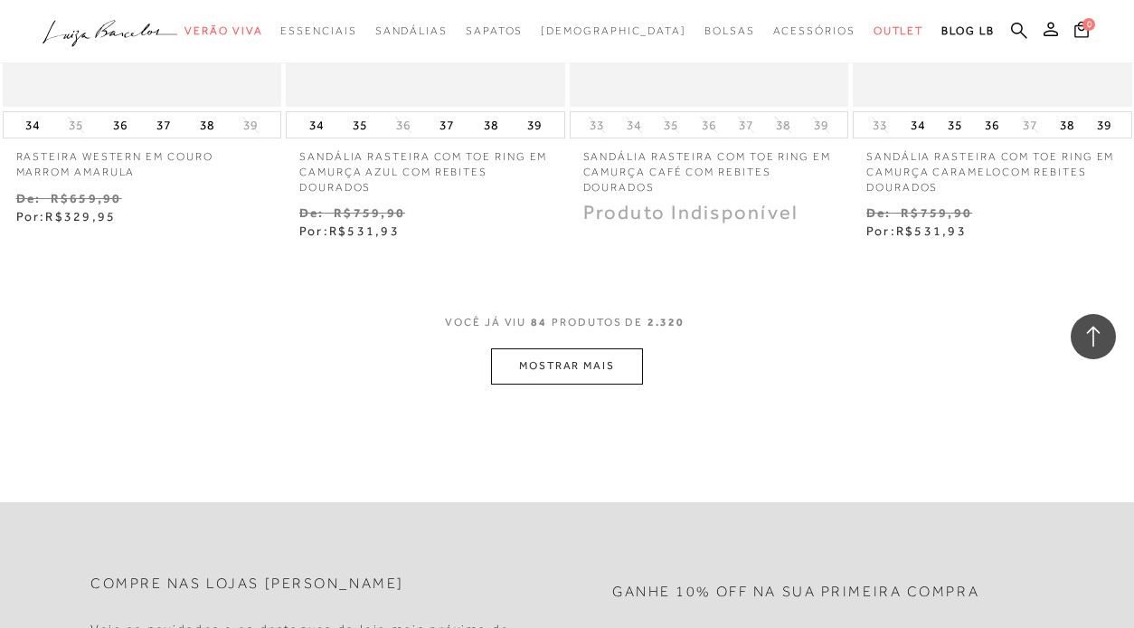
click at [633, 348] on button "MOSTRAR MAIS" at bounding box center [567, 365] width 152 height 35
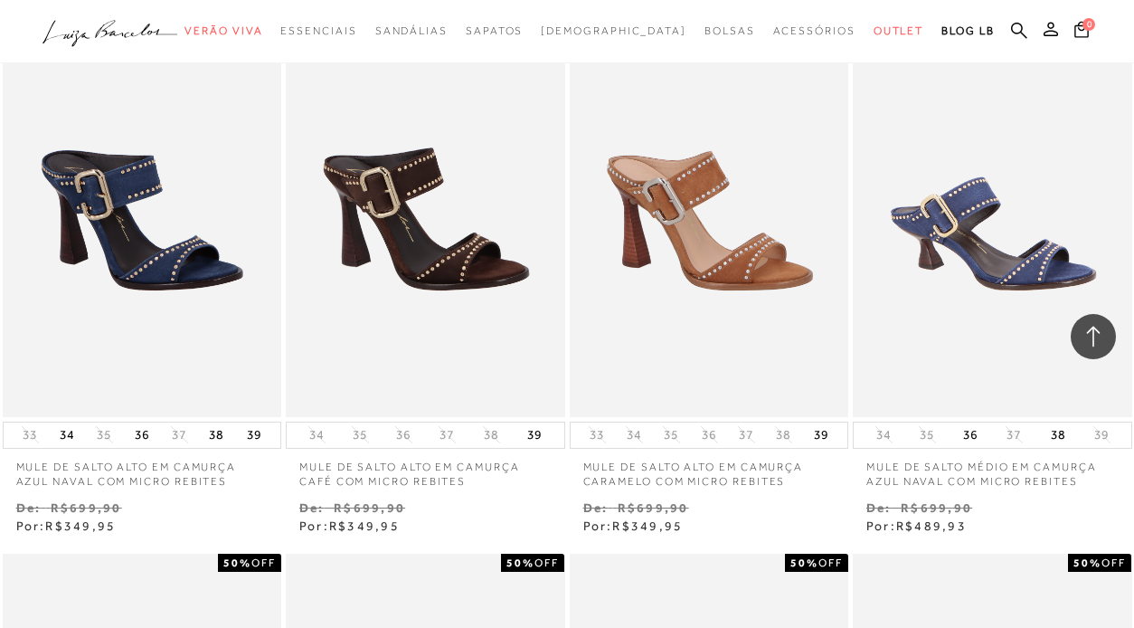
scroll to position [13034, 0]
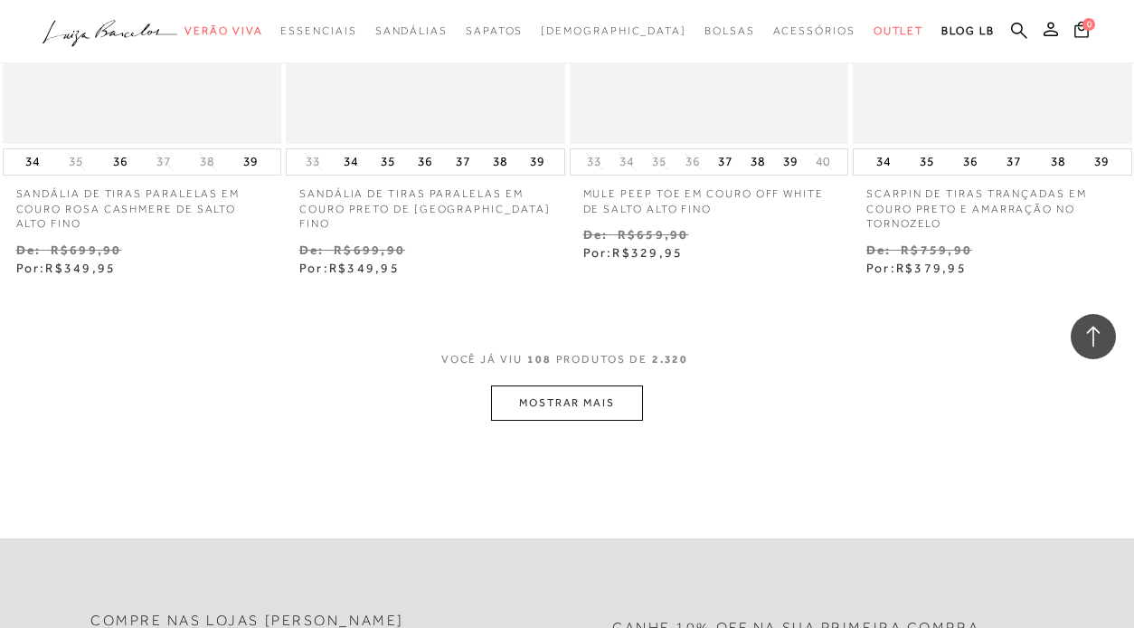
scroll to position [15059, 0]
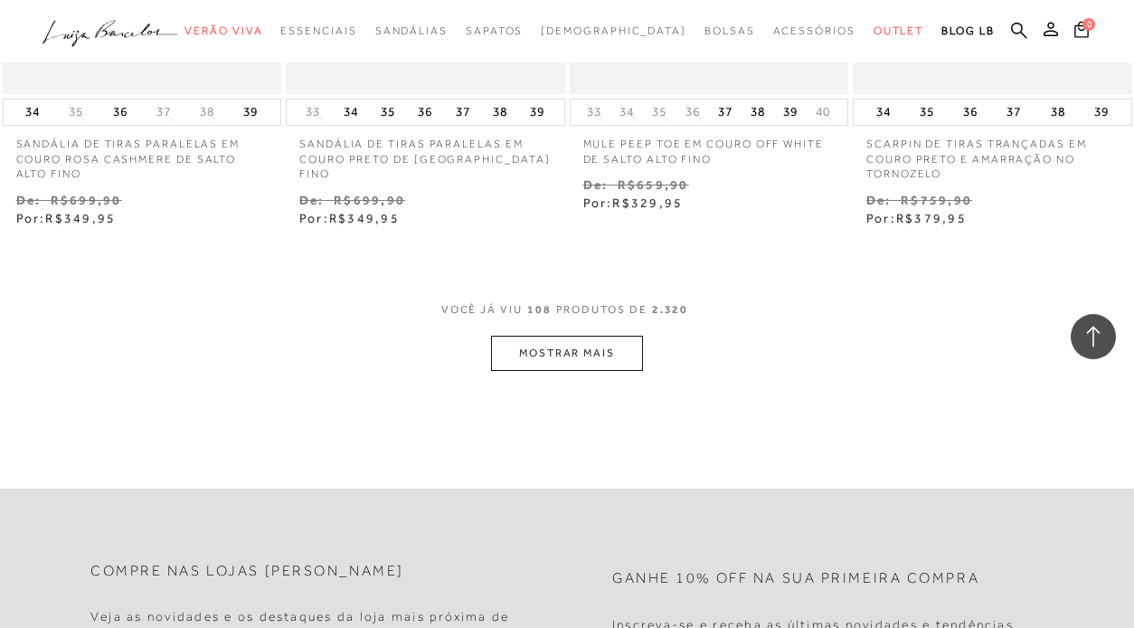
click at [580, 336] on button "MOSTRAR MAIS" at bounding box center [567, 353] width 152 height 35
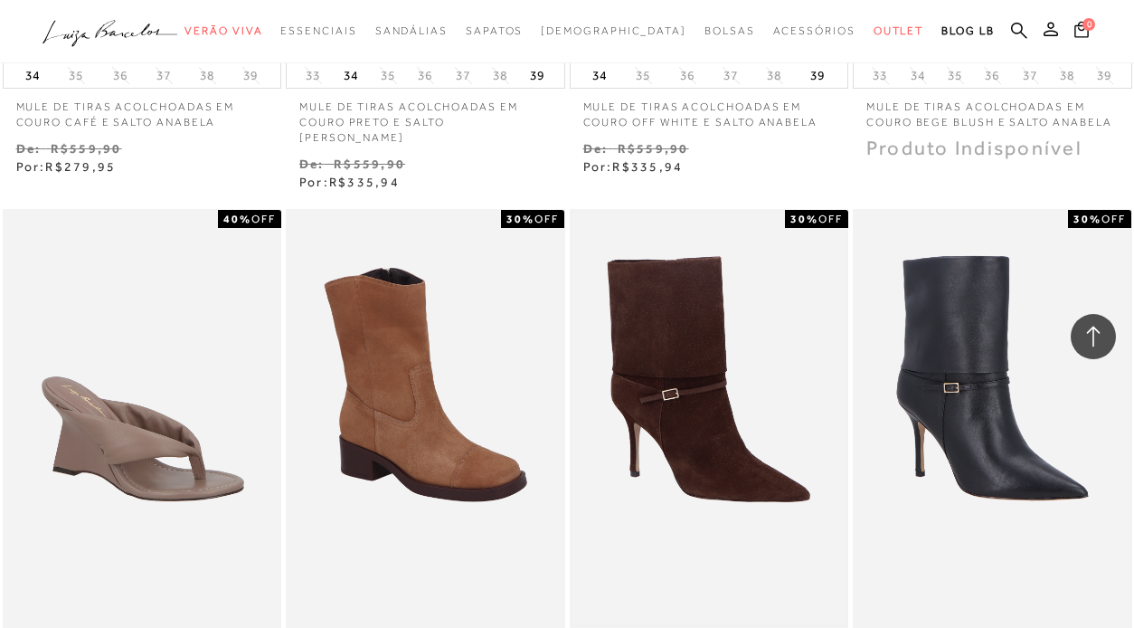
scroll to position [16377, 0]
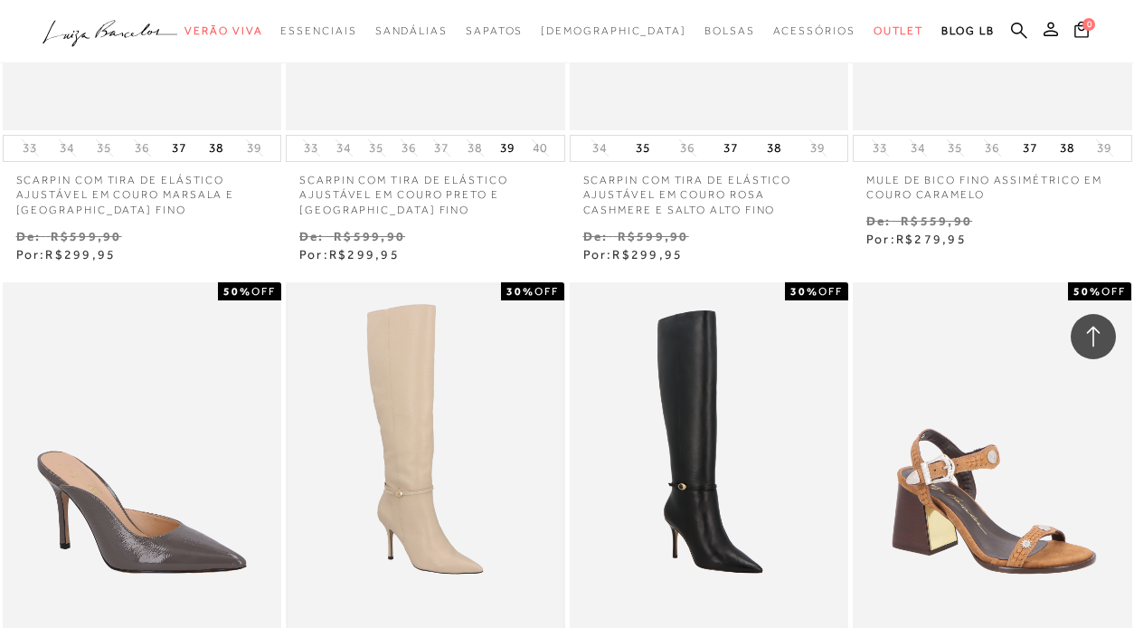
scroll to position [18136, 0]
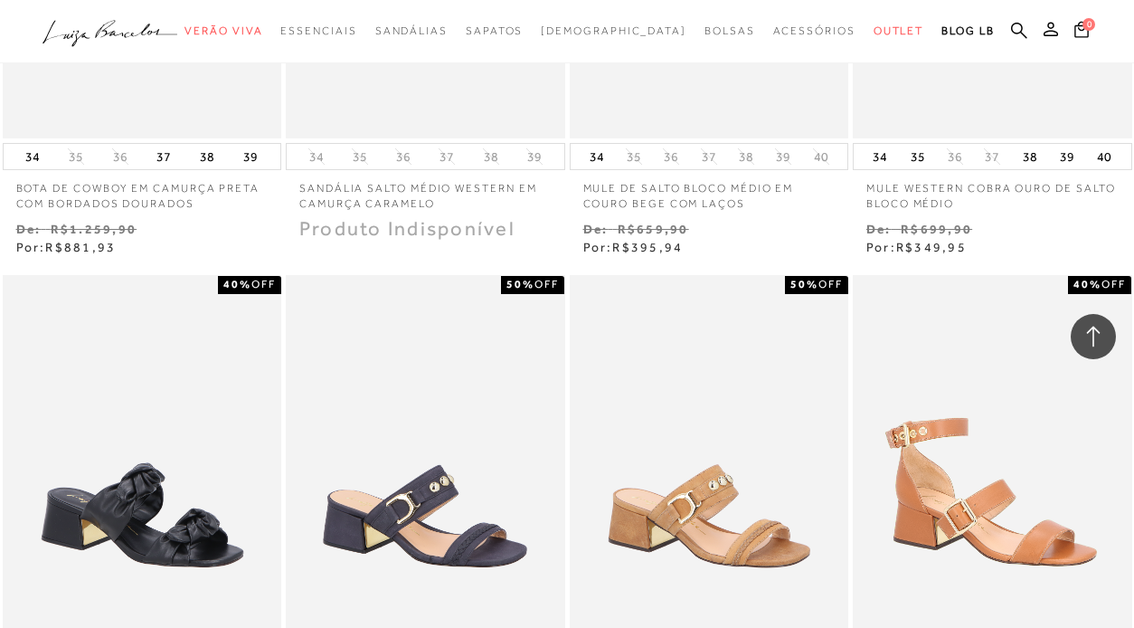
scroll to position [19994, 0]
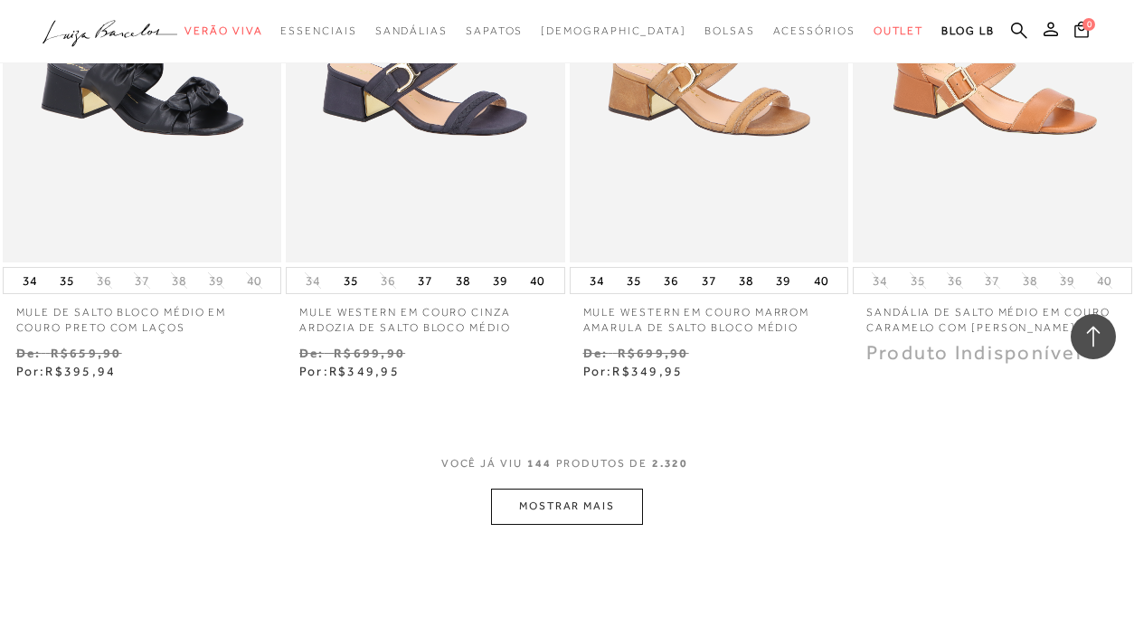
click at [562, 488] on button "MOSTRAR MAIS" at bounding box center [567, 505] width 152 height 35
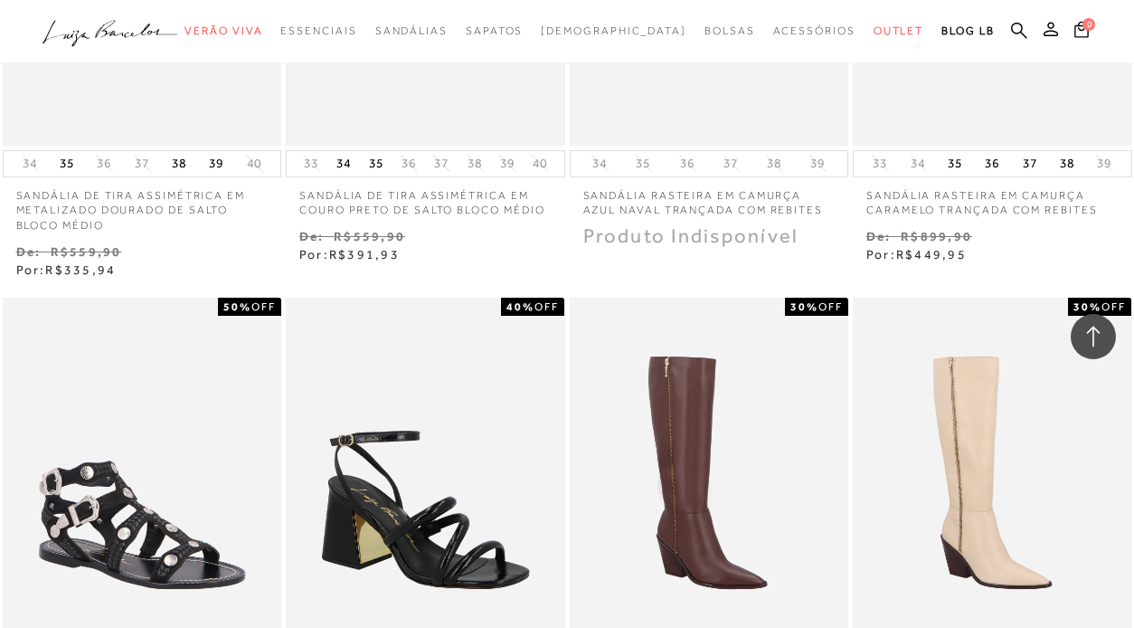
scroll to position [21423, 0]
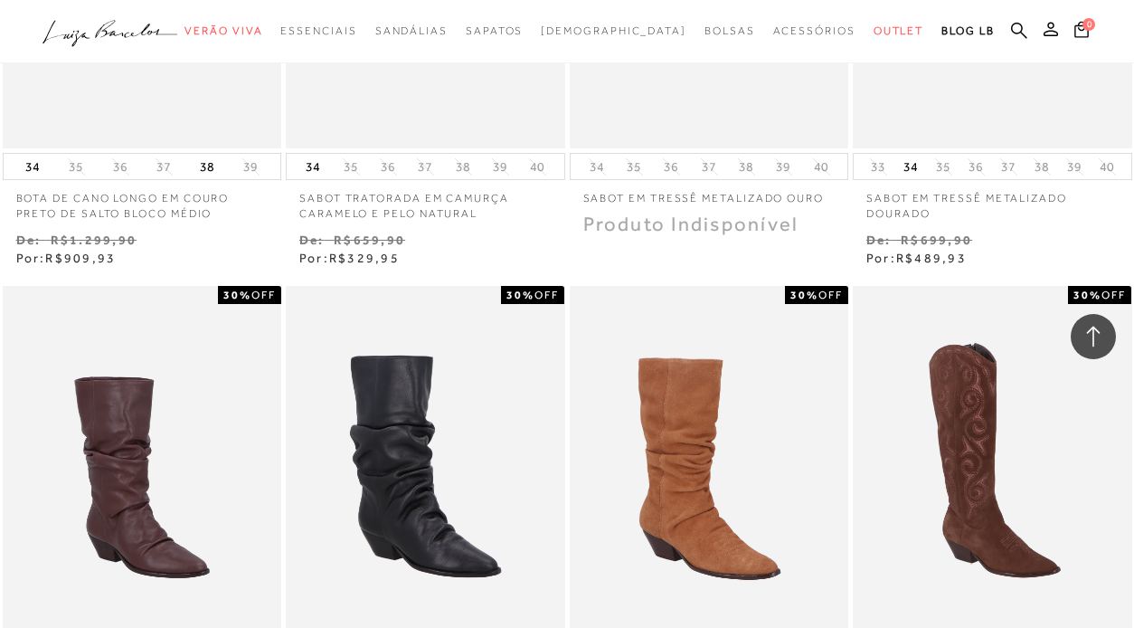
scroll to position [23157, 0]
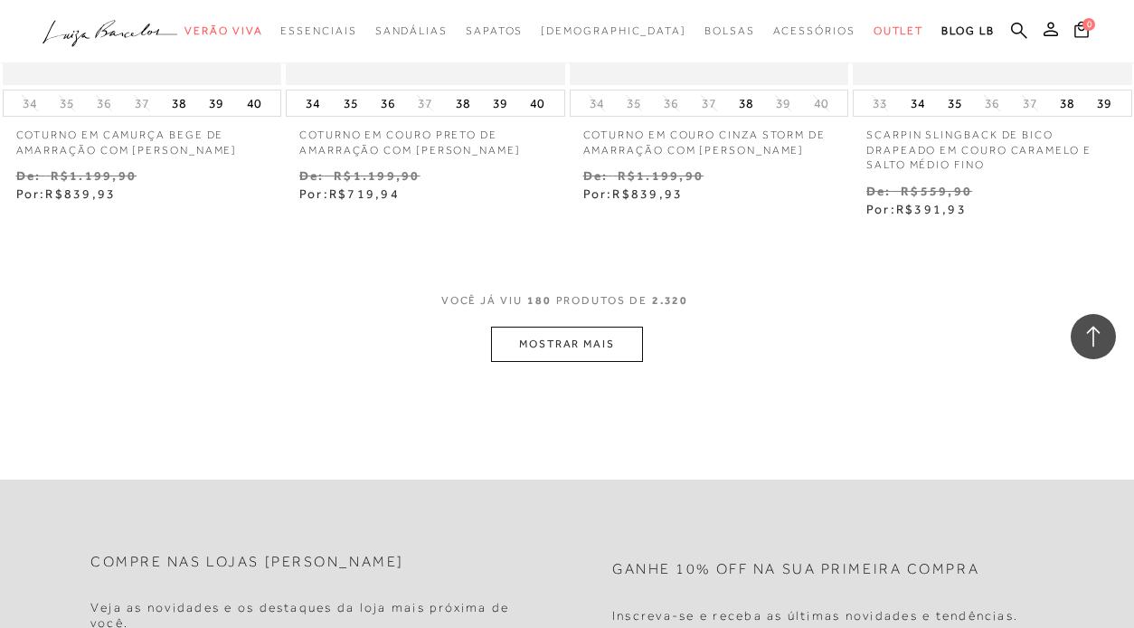
scroll to position [25177, 0]
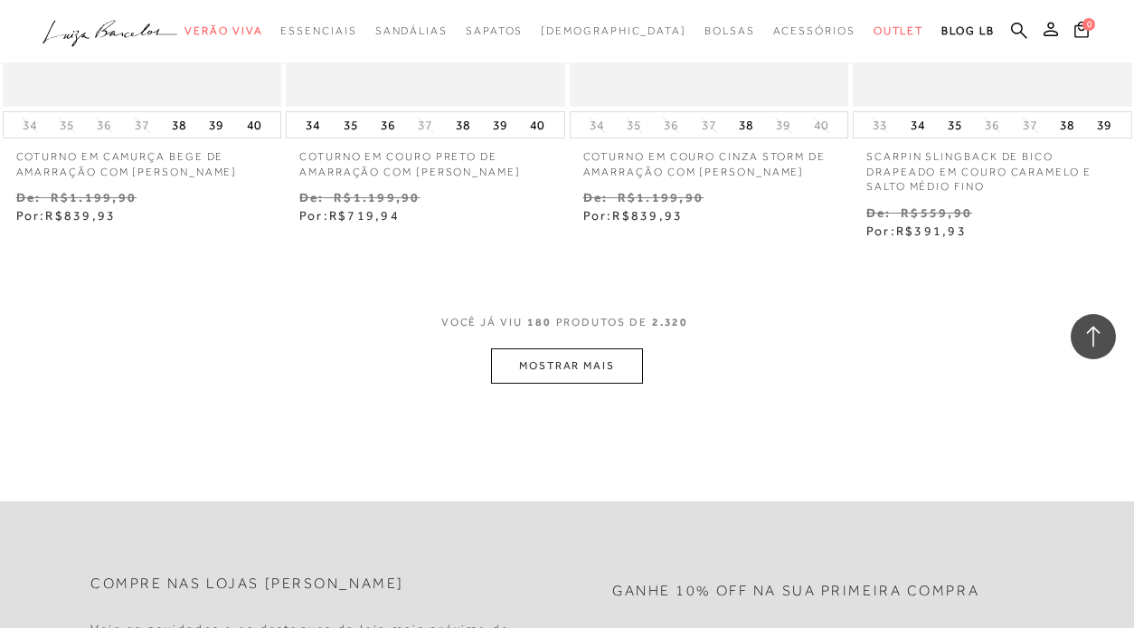
click at [600, 348] on button "MOSTRAR MAIS" at bounding box center [567, 365] width 152 height 35
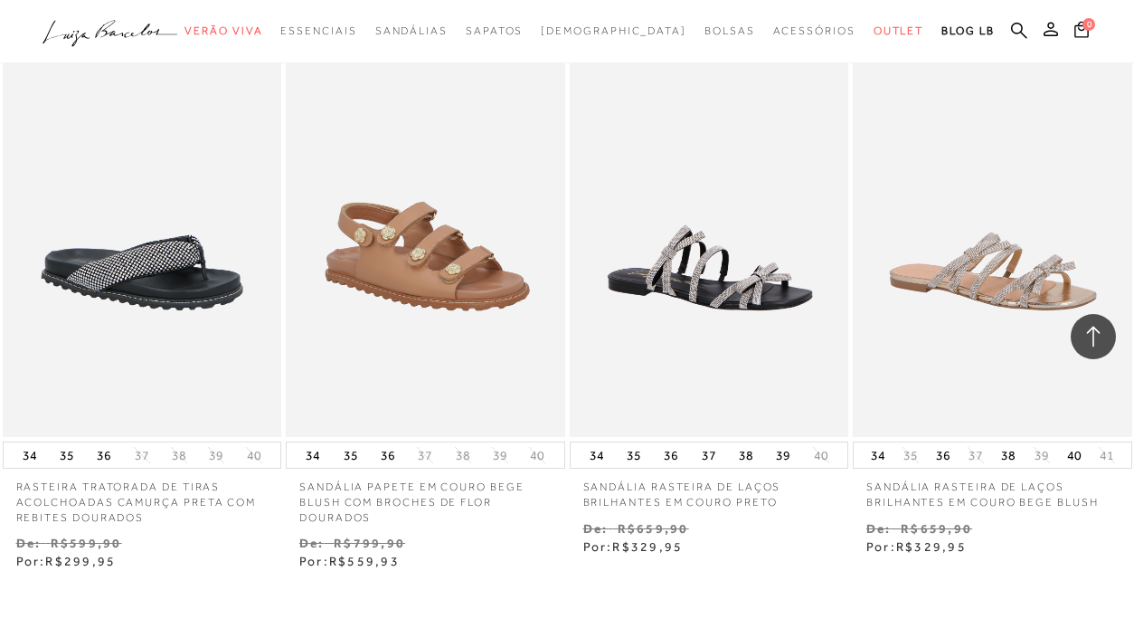
scroll to position [26569, 0]
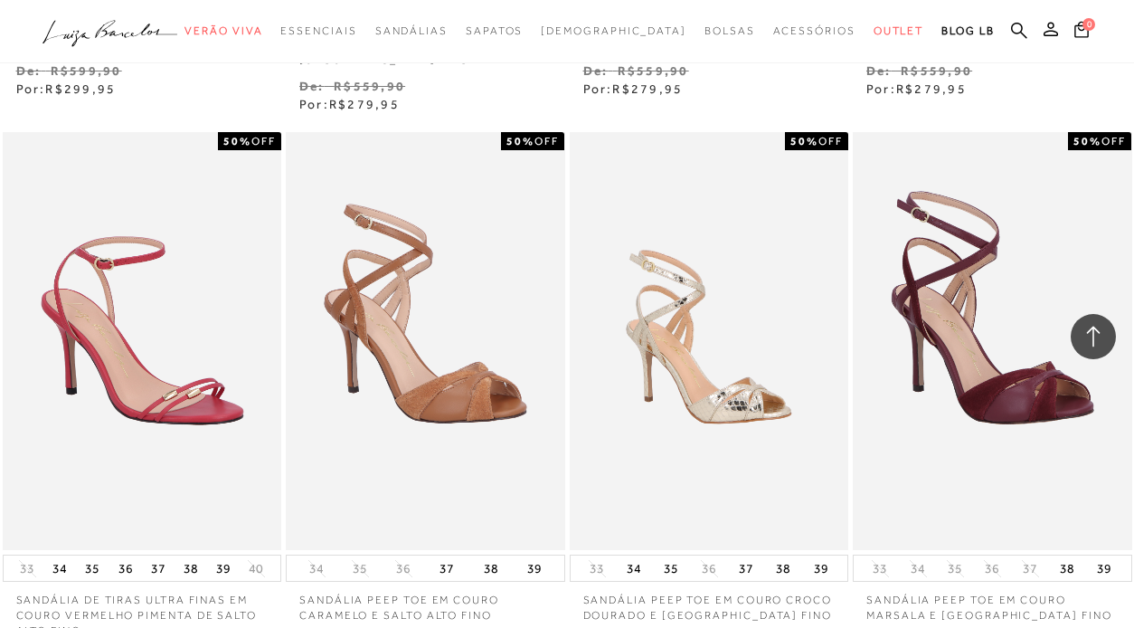
scroll to position [28343, 0]
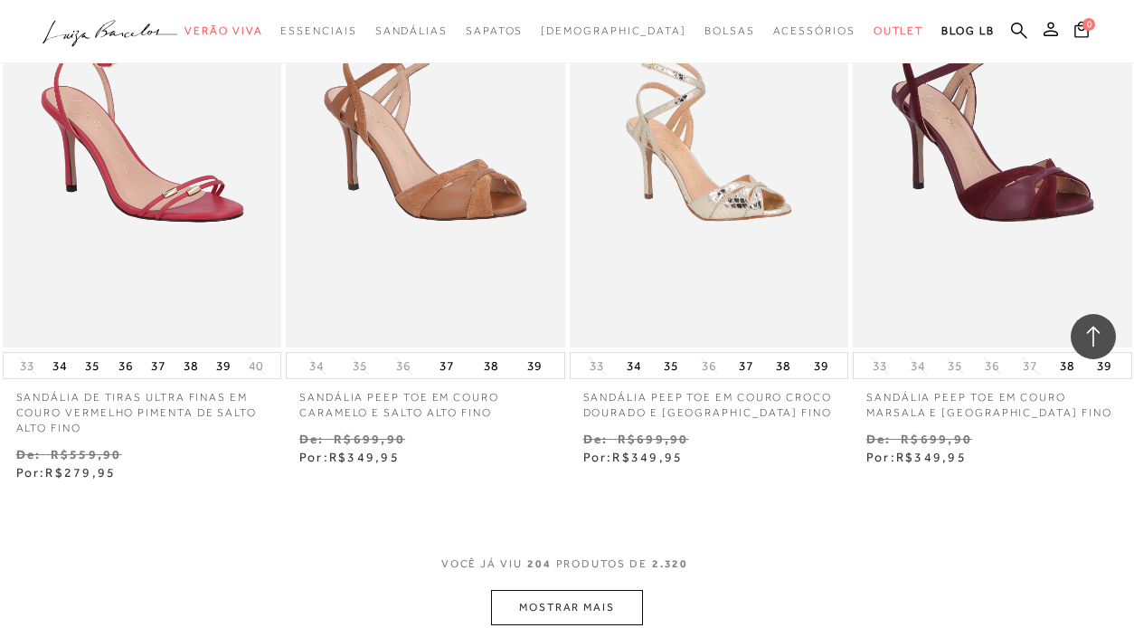
click at [613, 590] on button "MOSTRAR MAIS" at bounding box center [567, 607] width 152 height 35
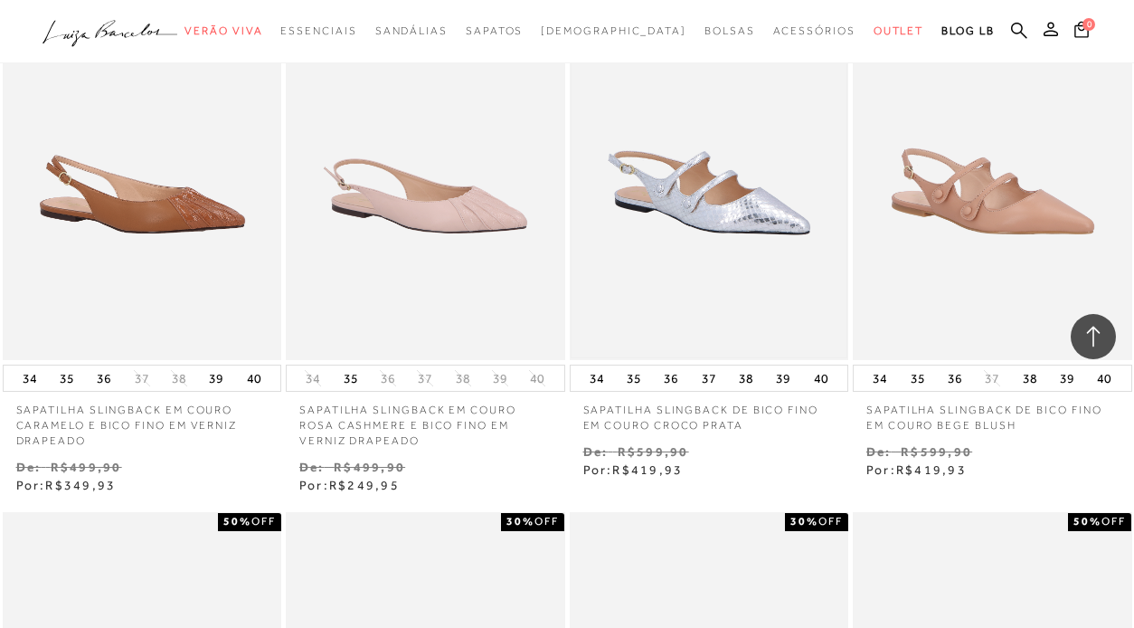
scroll to position [29899, 0]
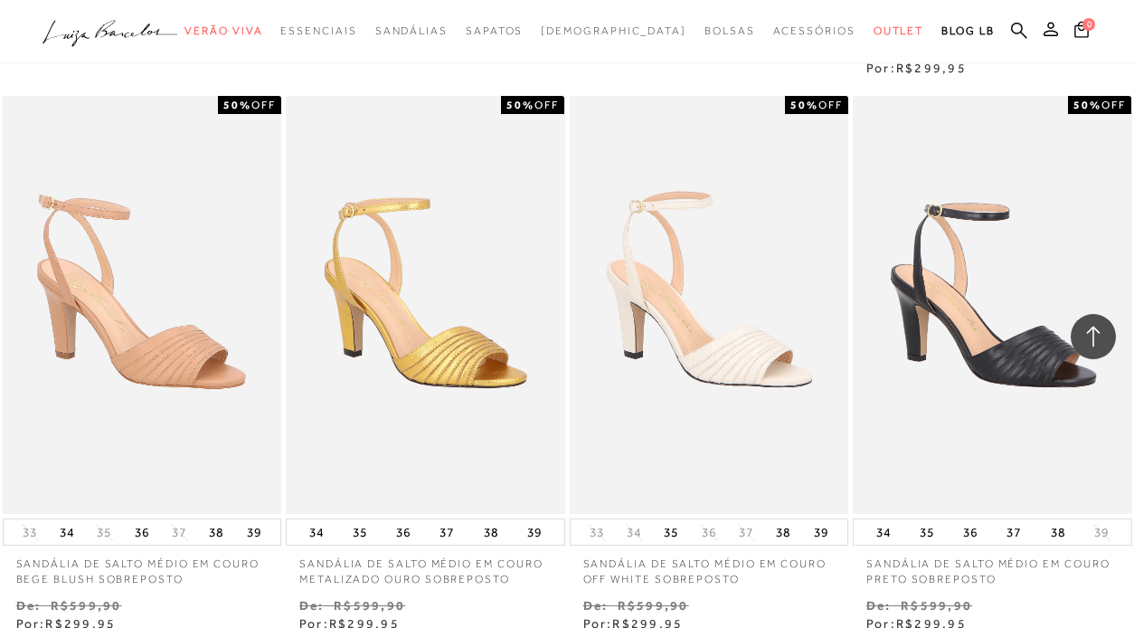
scroll to position [32070, 0]
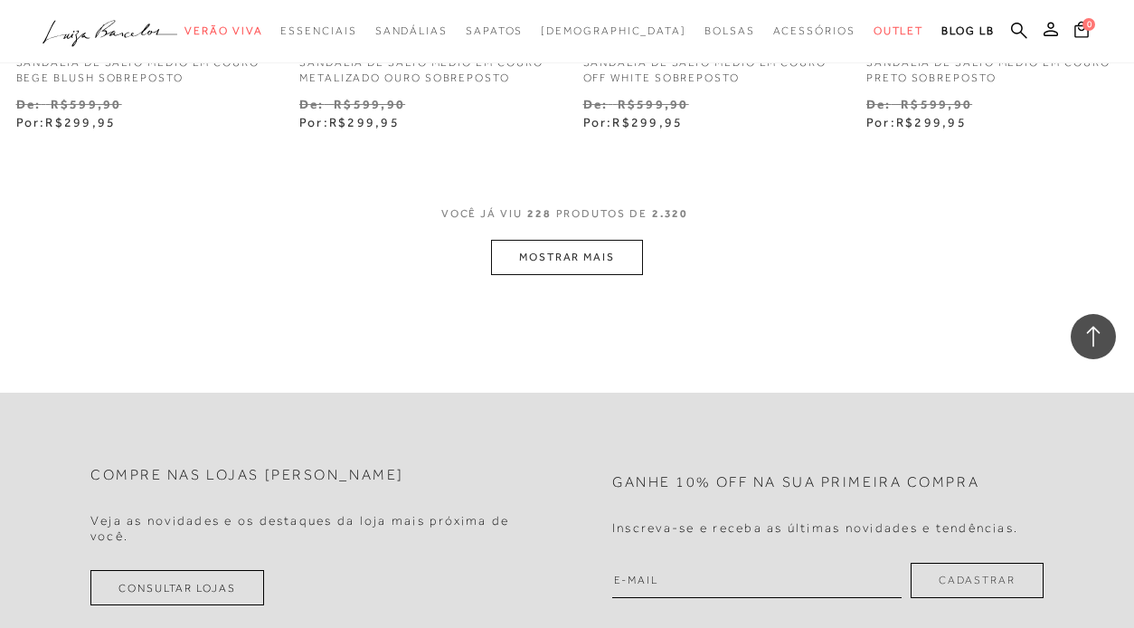
click at [633, 240] on button "MOSTRAR MAIS" at bounding box center [567, 257] width 152 height 35
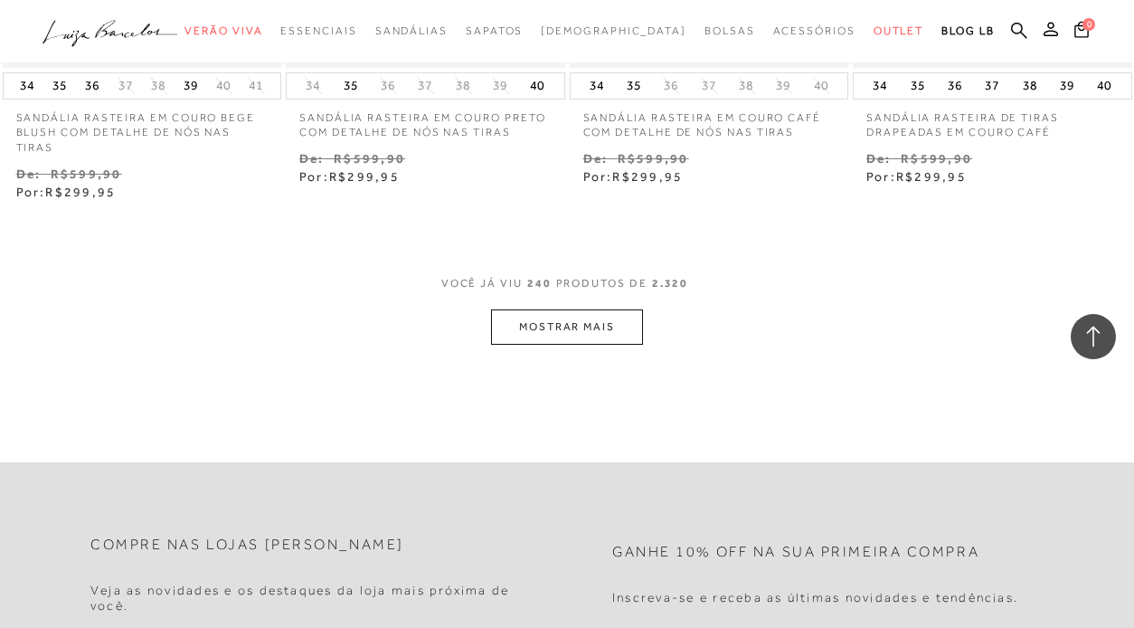
scroll to position [33721, 0]
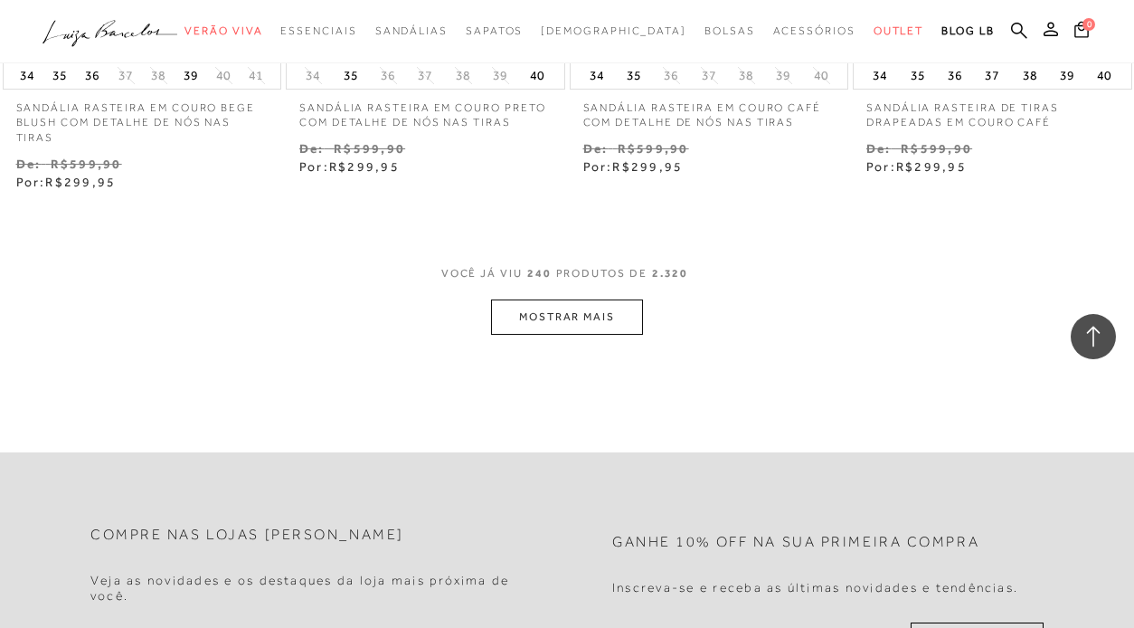
click at [567, 299] on button "MOSTRAR MAIS" at bounding box center [567, 316] width 152 height 35
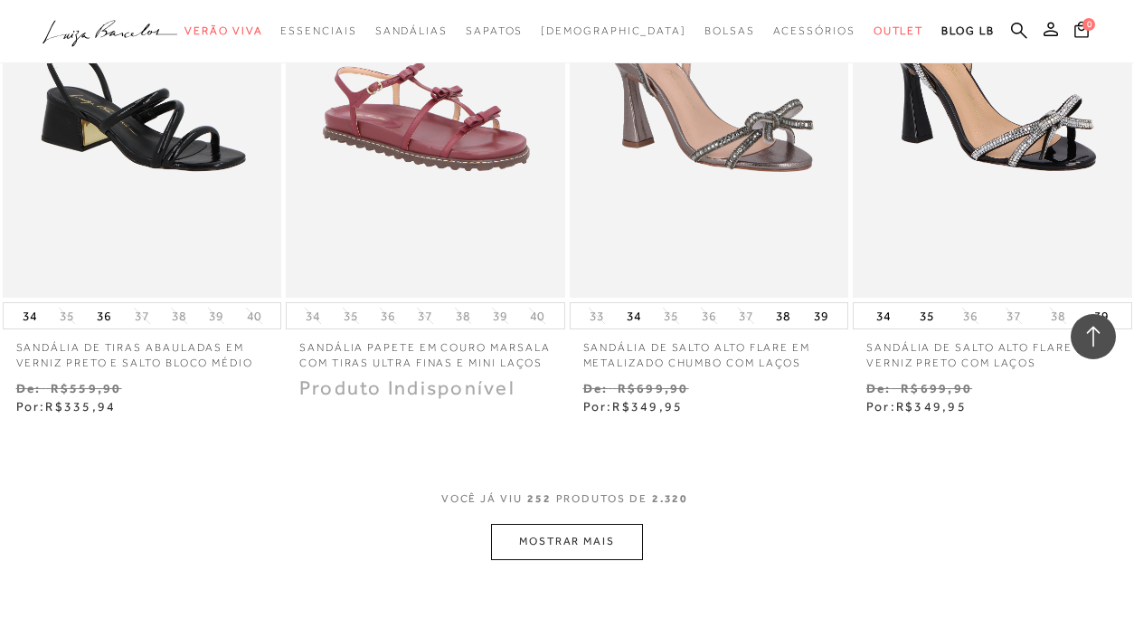
scroll to position [35199, 0]
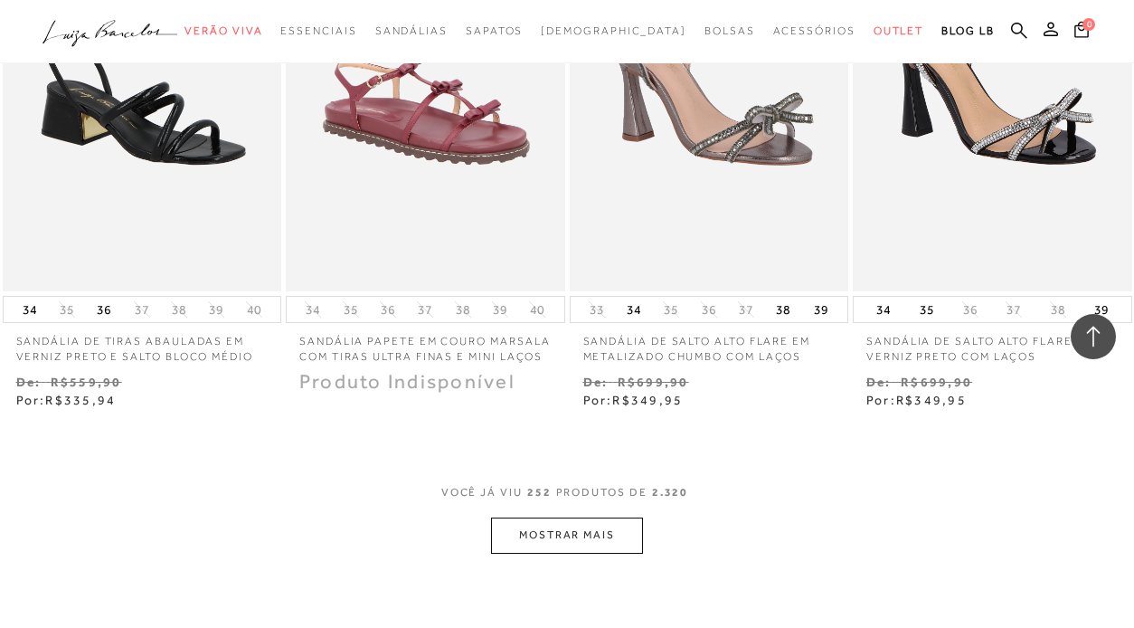
click at [519, 517] on button "MOSTRAR MAIS" at bounding box center [567, 534] width 152 height 35
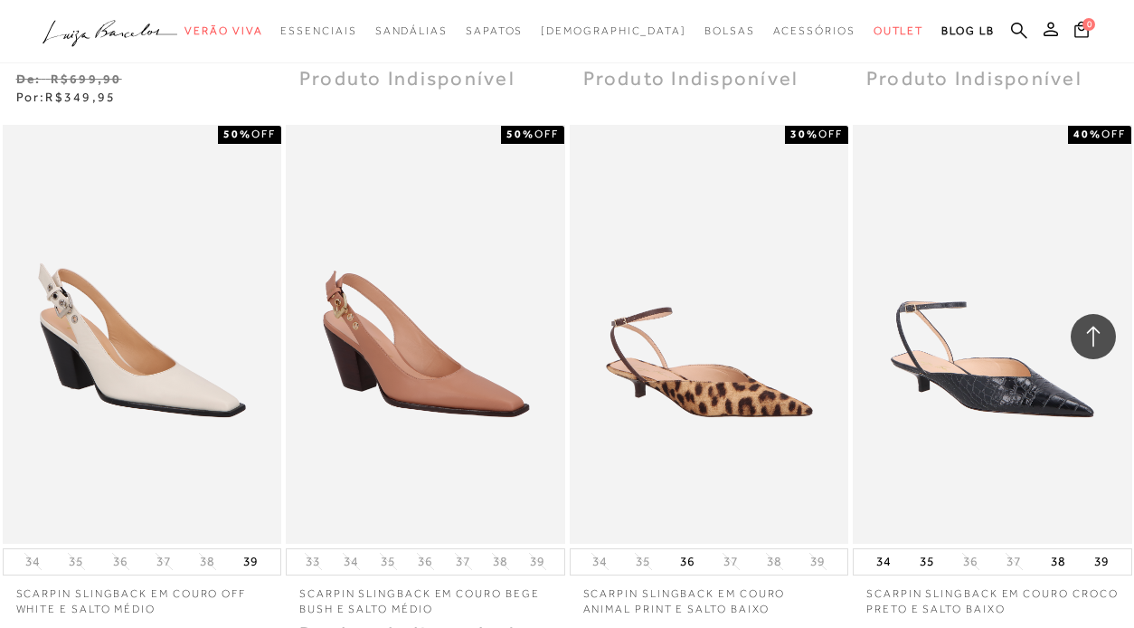
scroll to position [36590, 0]
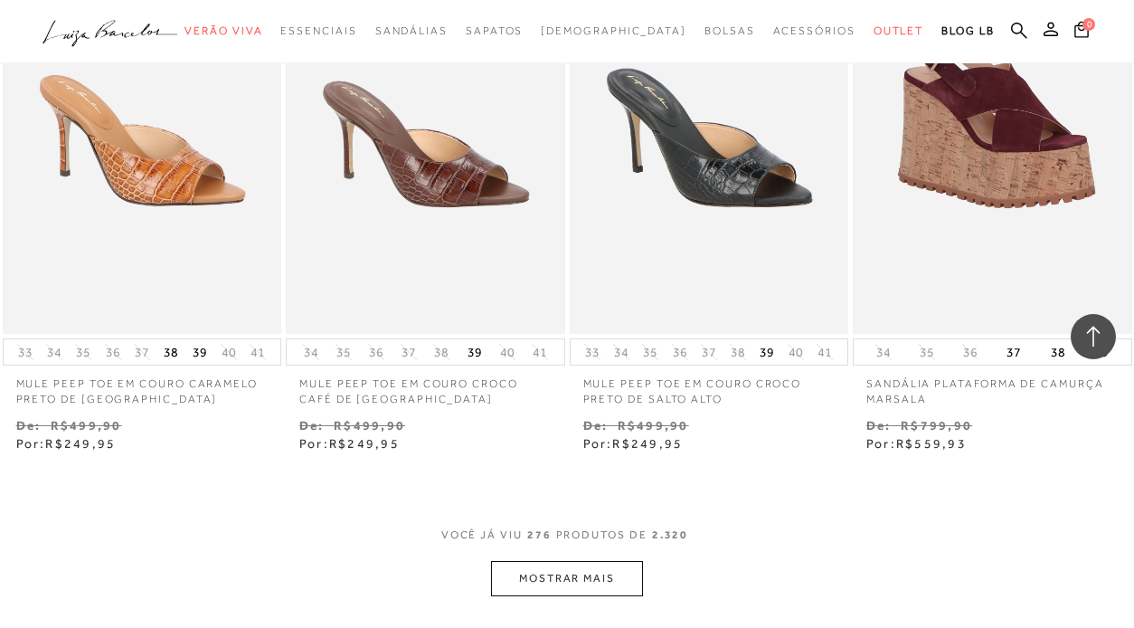
scroll to position [38519, 0]
click at [581, 560] on button "MOSTRAR MAIS" at bounding box center [567, 577] width 152 height 35
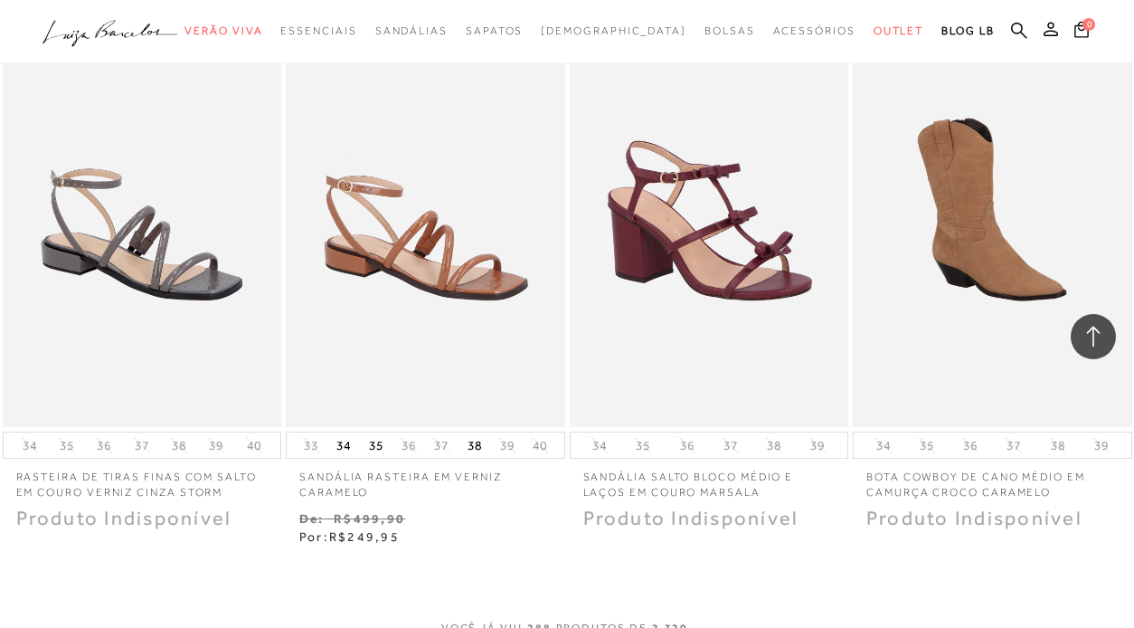
scroll to position [40091, 0]
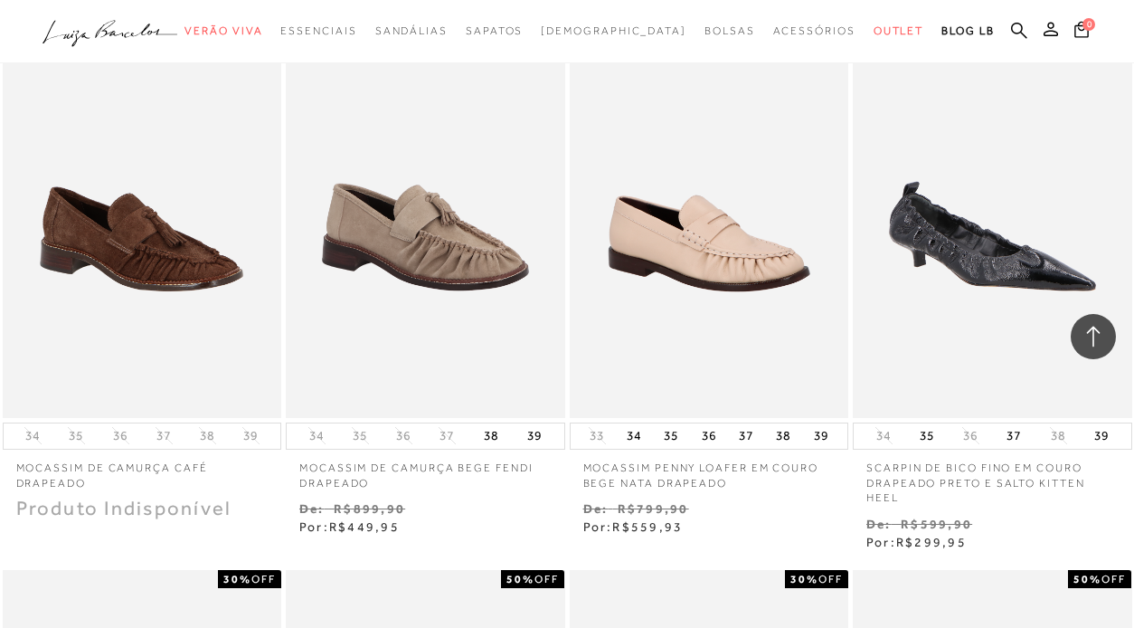
scroll to position [41763, 0]
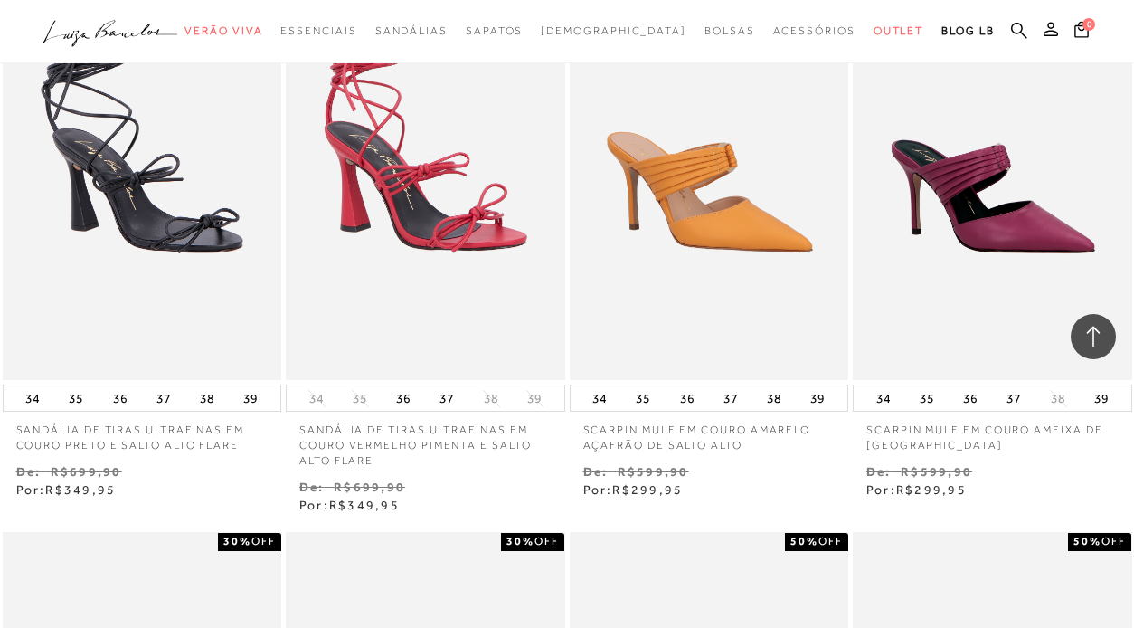
scroll to position [43432, 0]
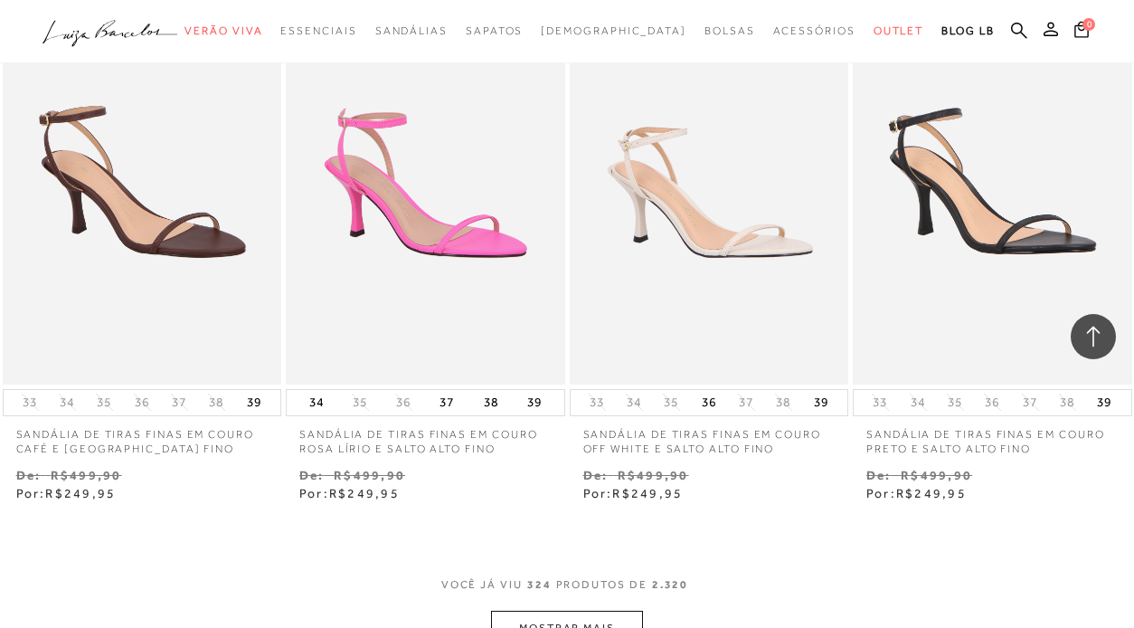
scroll to position [45200, 0]
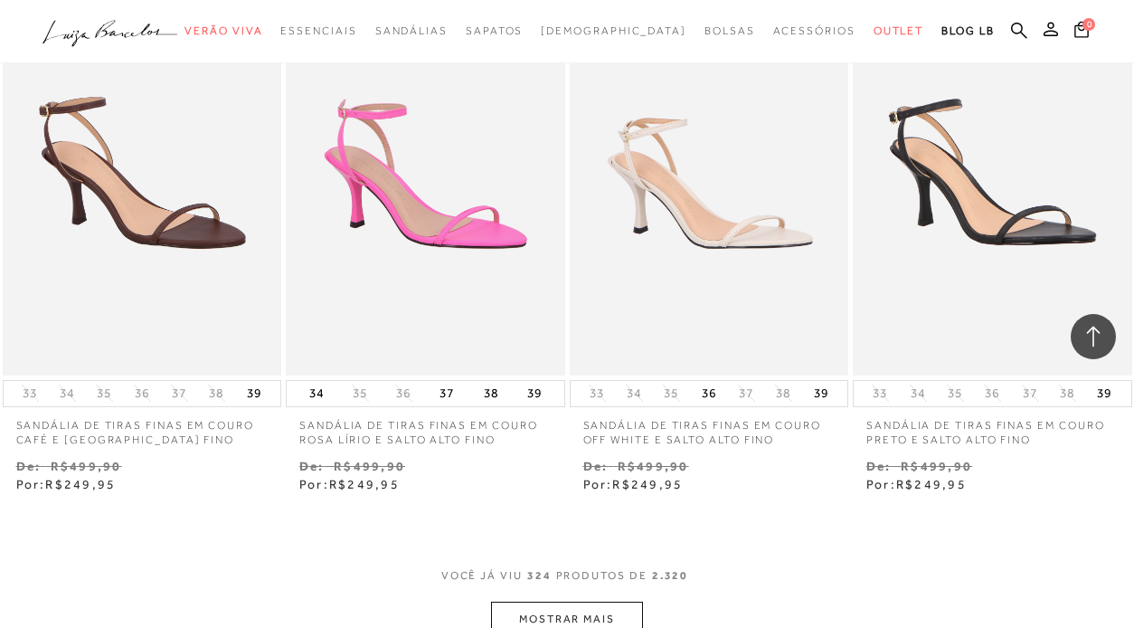
click at [619, 601] on button "MOSTRAR MAIS" at bounding box center [567, 618] width 152 height 35
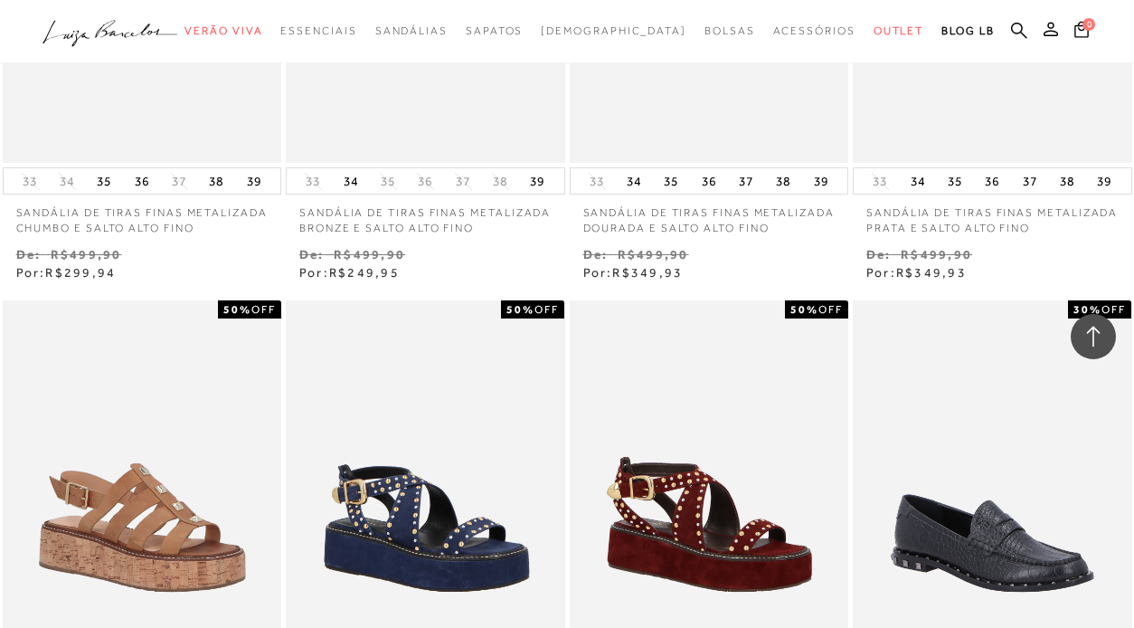
scroll to position [46697, 0]
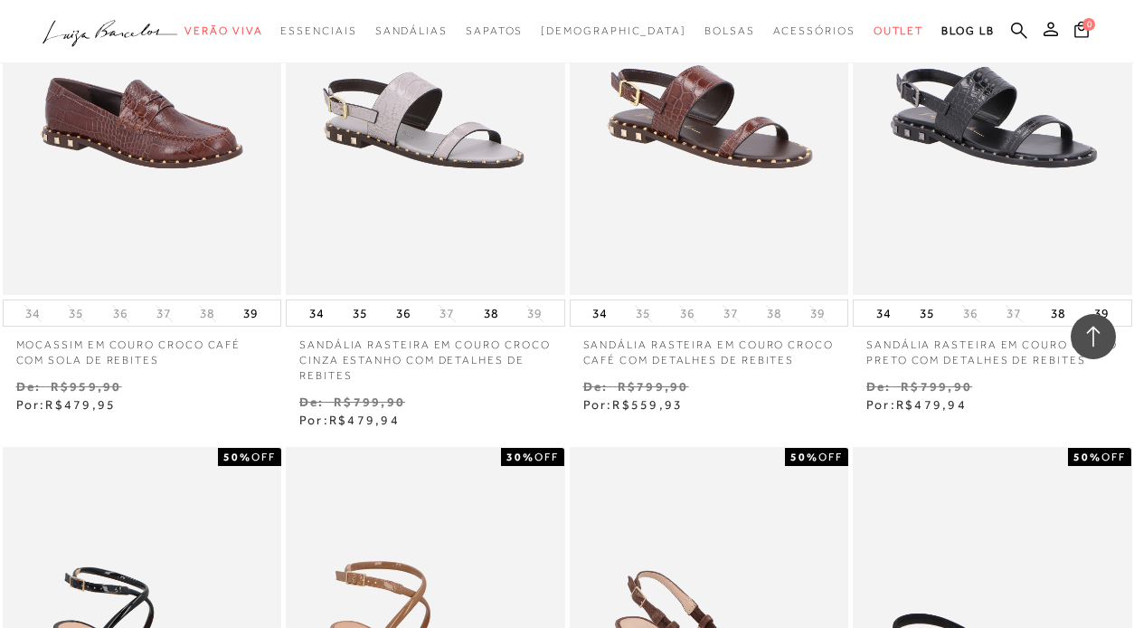
scroll to position [46973, 0]
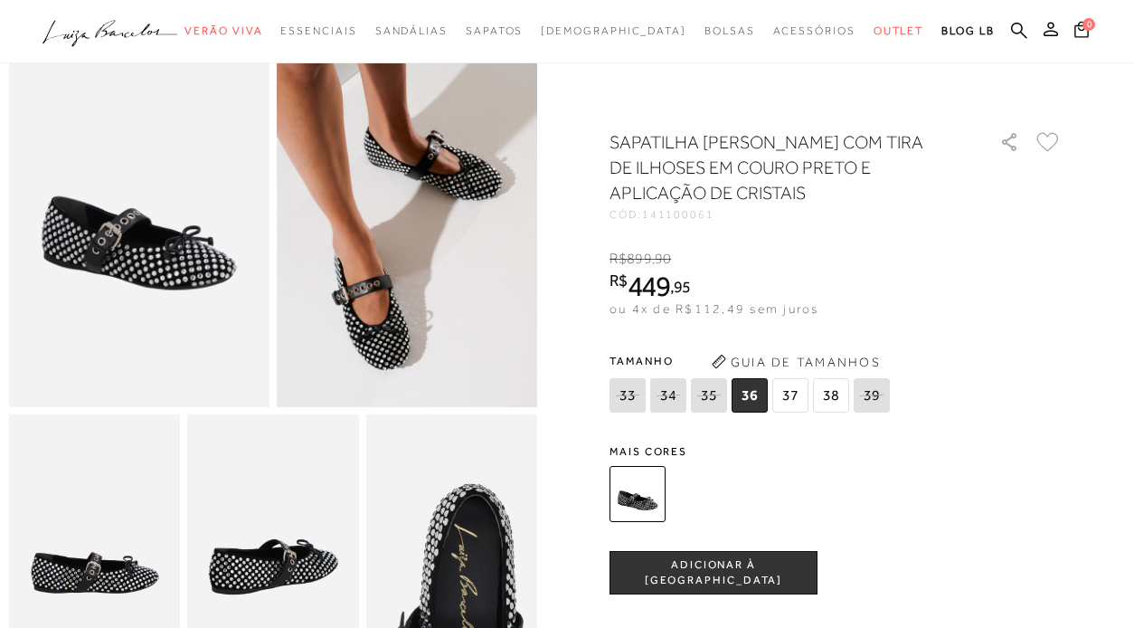
scroll to position [112, 0]
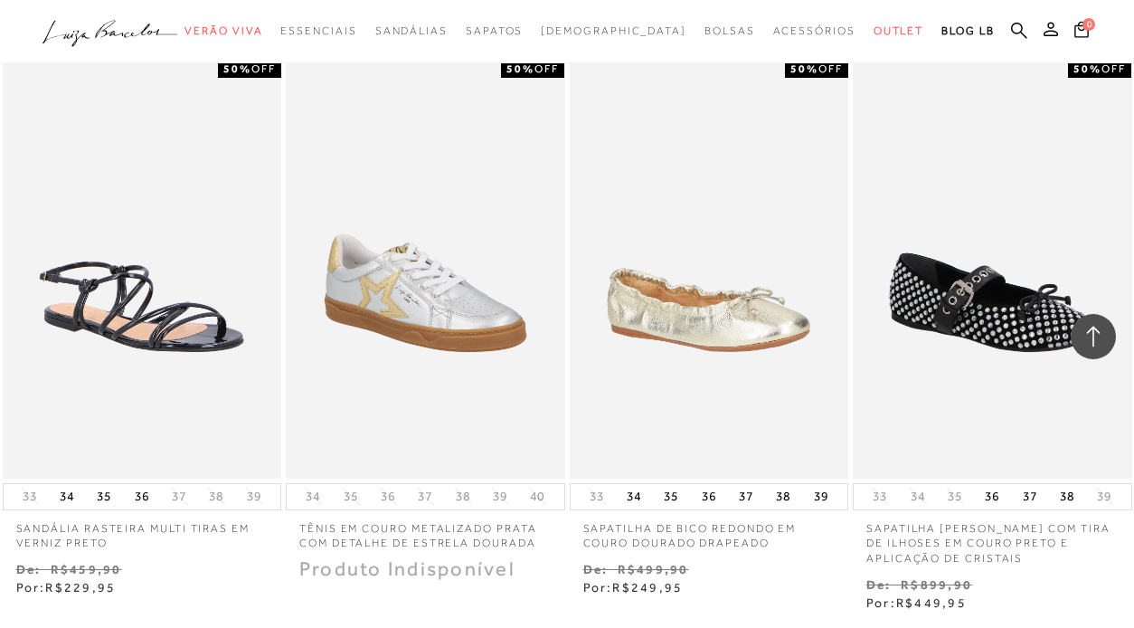
scroll to position [48658, 0]
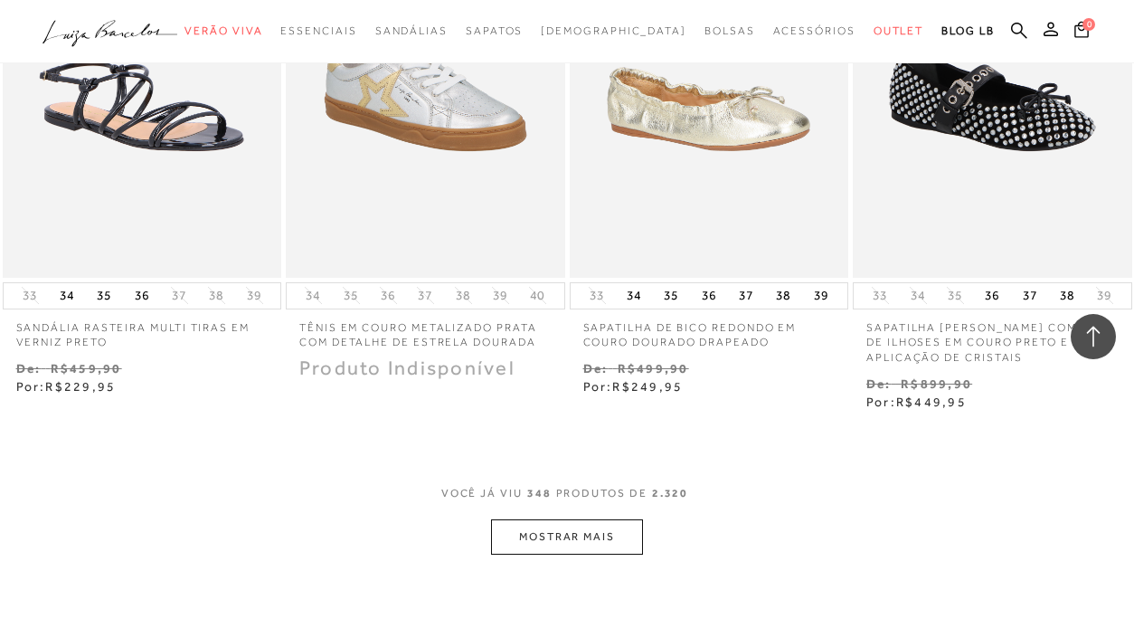
click at [570, 519] on button "MOSTRAR MAIS" at bounding box center [567, 536] width 152 height 35
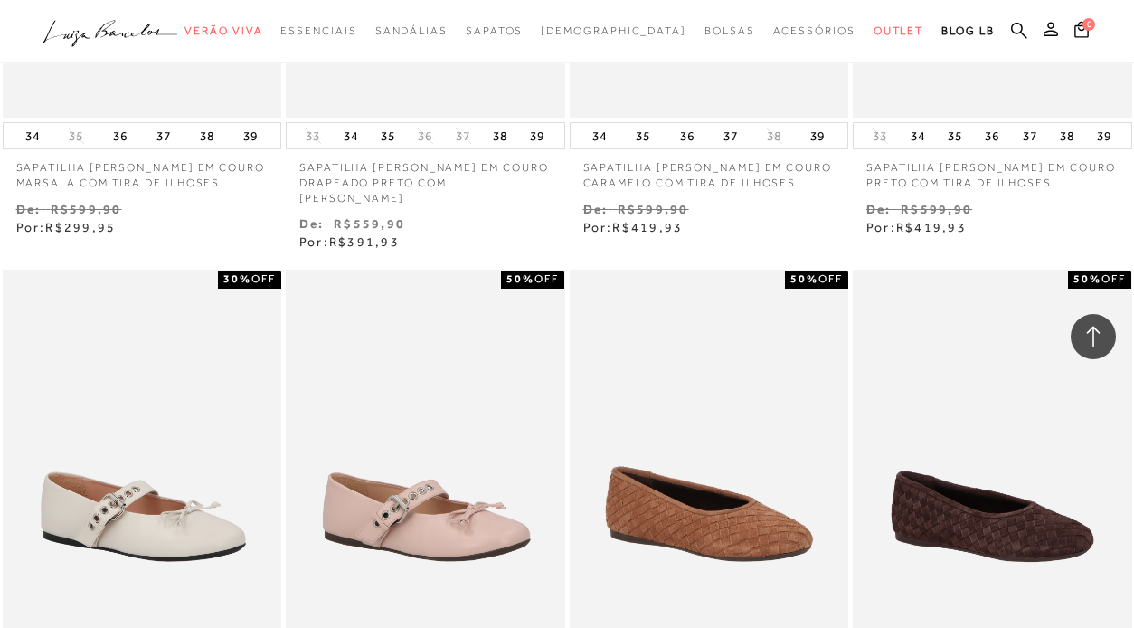
scroll to position [50432, 0]
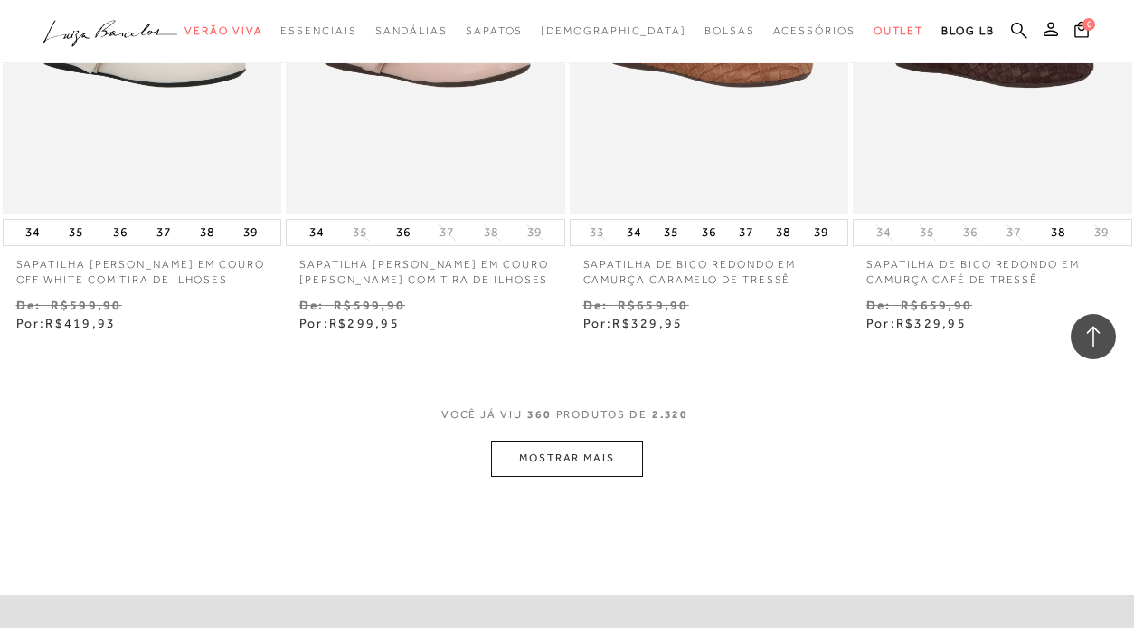
click at [585, 440] on button "MOSTRAR MAIS" at bounding box center [567, 457] width 152 height 35
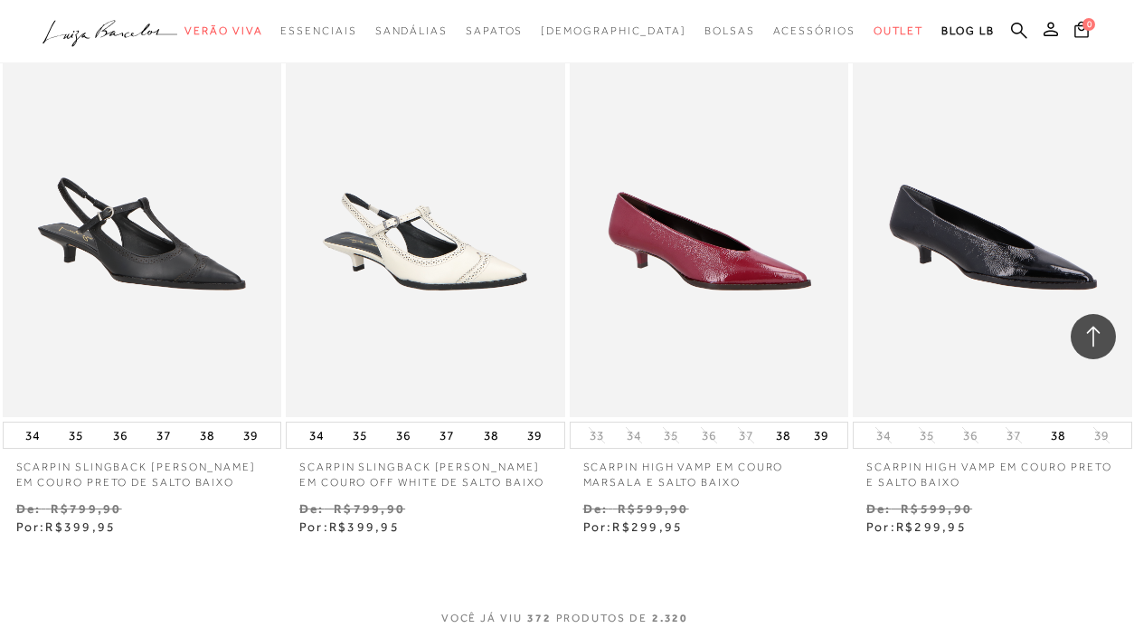
scroll to position [52086, 0]
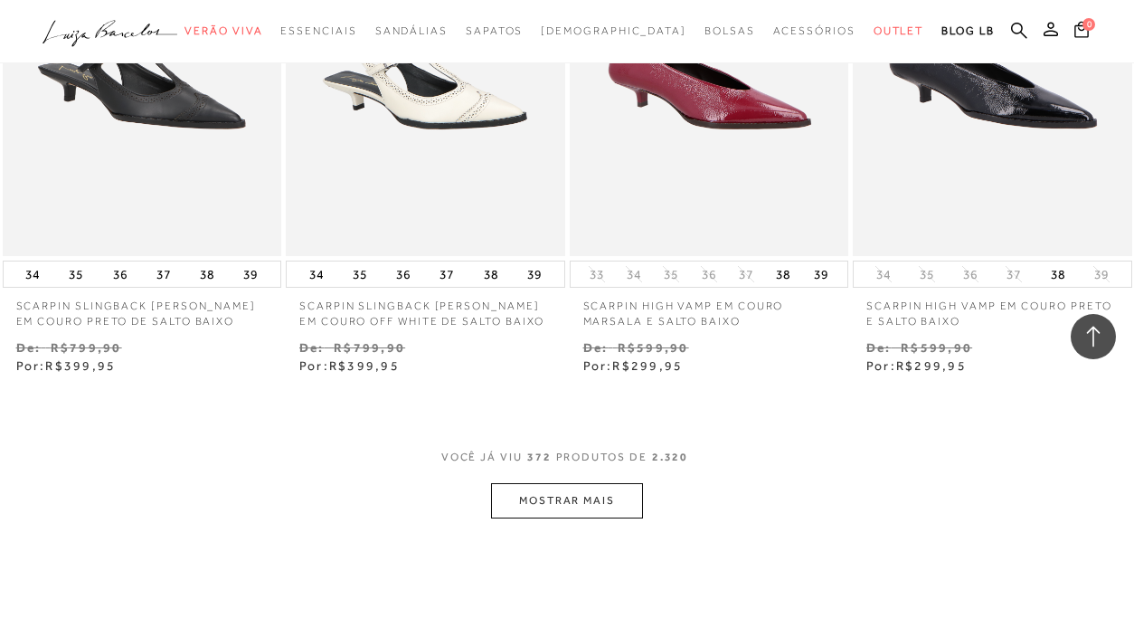
click at [585, 483] on button "MOSTRAR MAIS" at bounding box center [567, 500] width 152 height 35
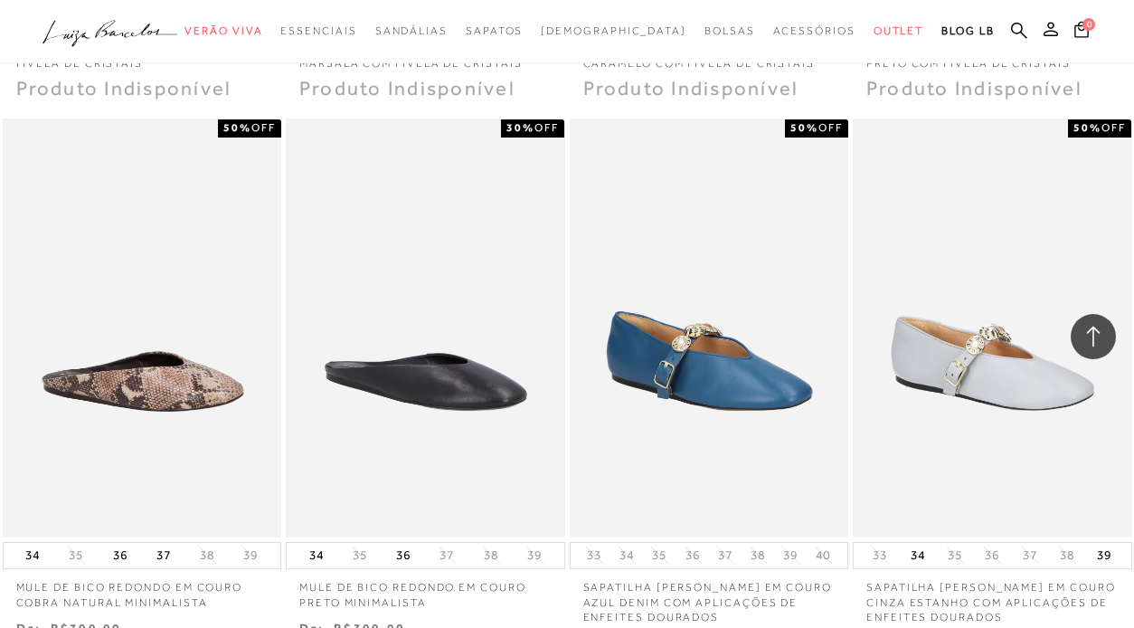
scroll to position [53613, 0]
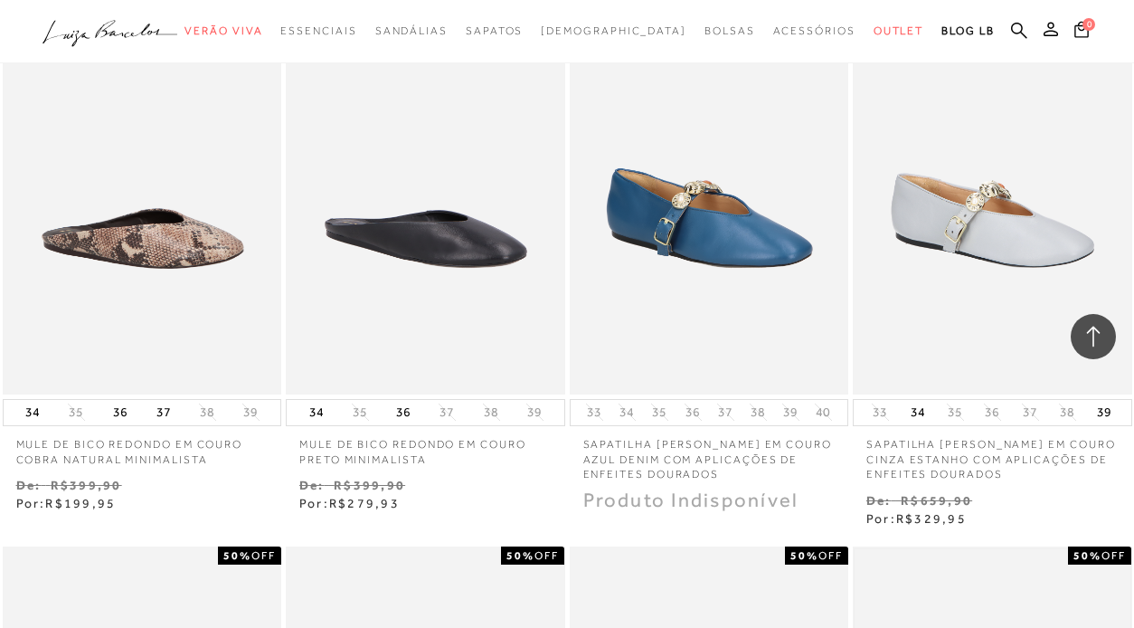
scroll to position [55442, 0]
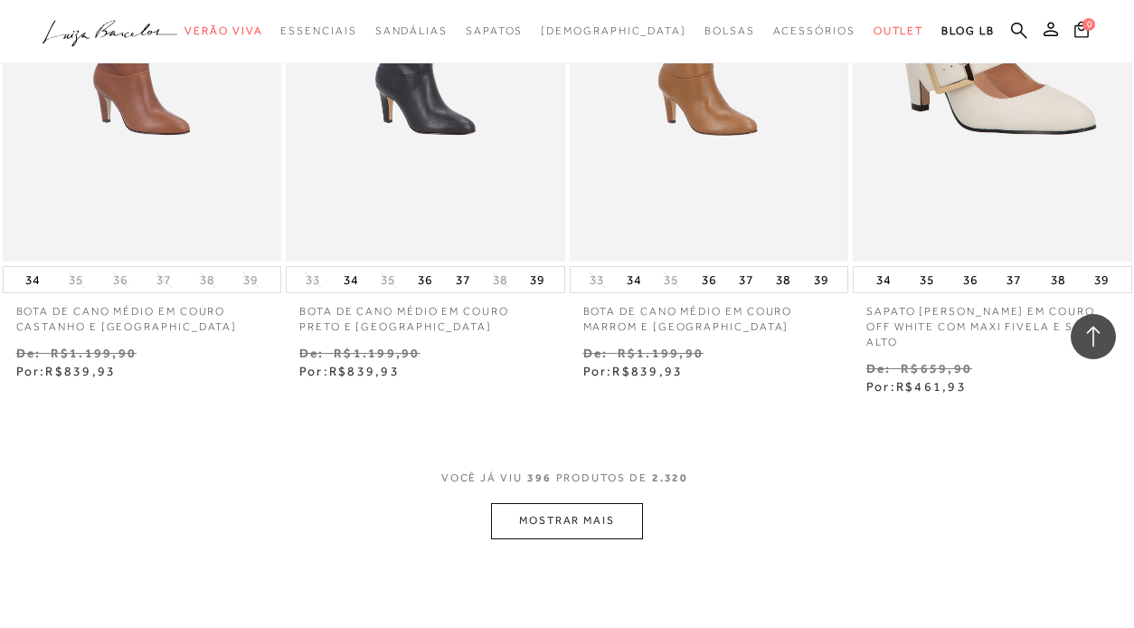
click at [605, 503] on button "MOSTRAR MAIS" at bounding box center [567, 520] width 152 height 35
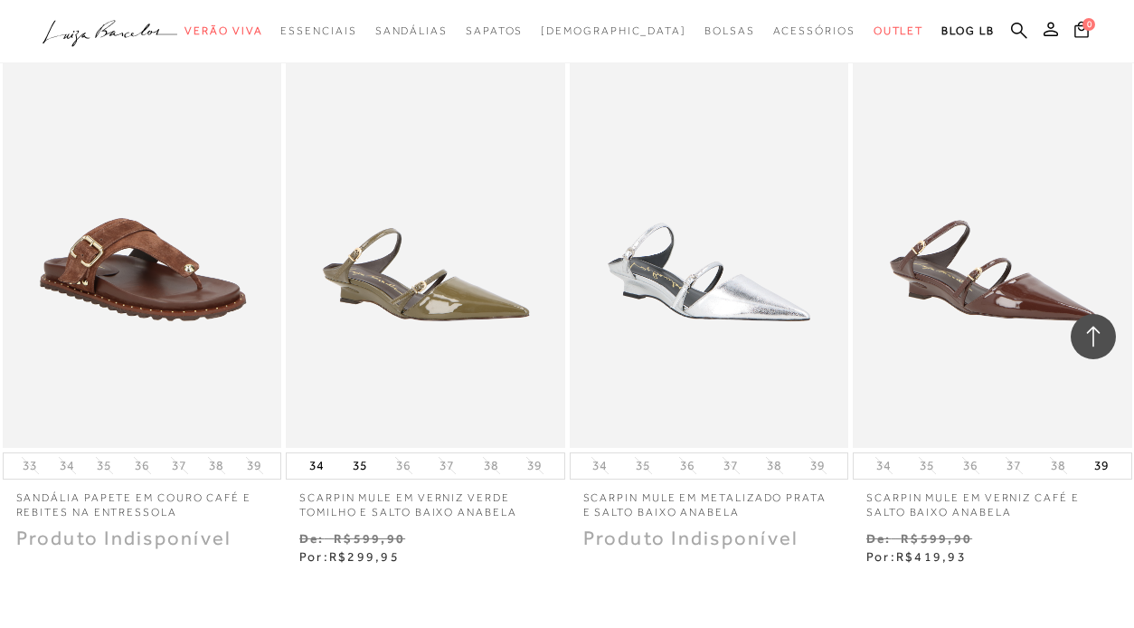
scroll to position [57025, 0]
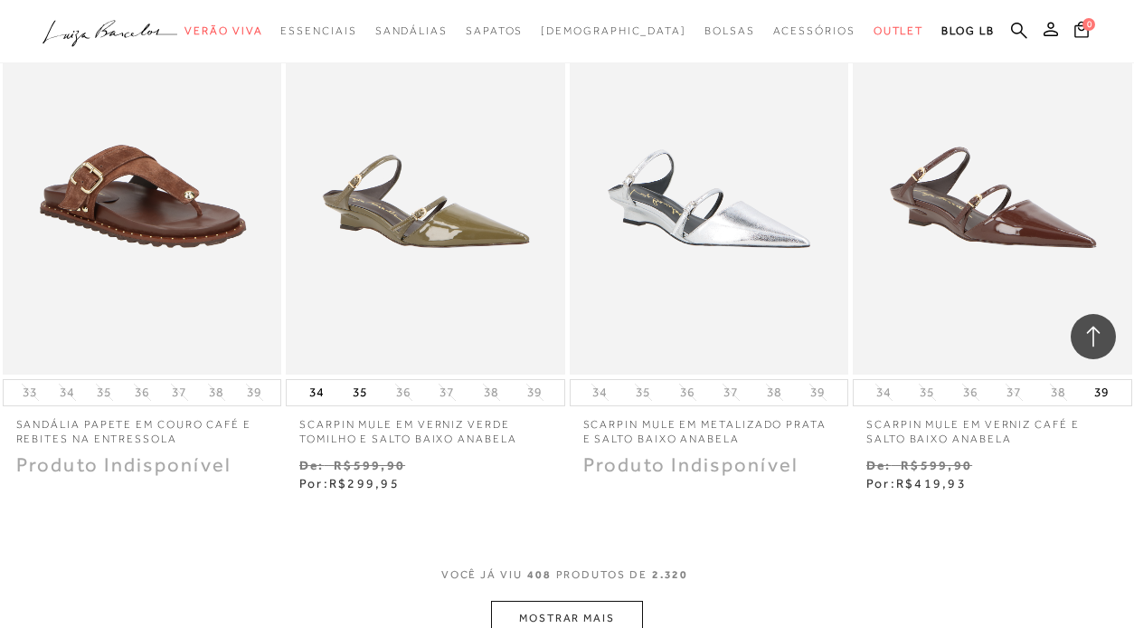
click at [610, 600] on button "MOSTRAR MAIS" at bounding box center [567, 617] width 152 height 35
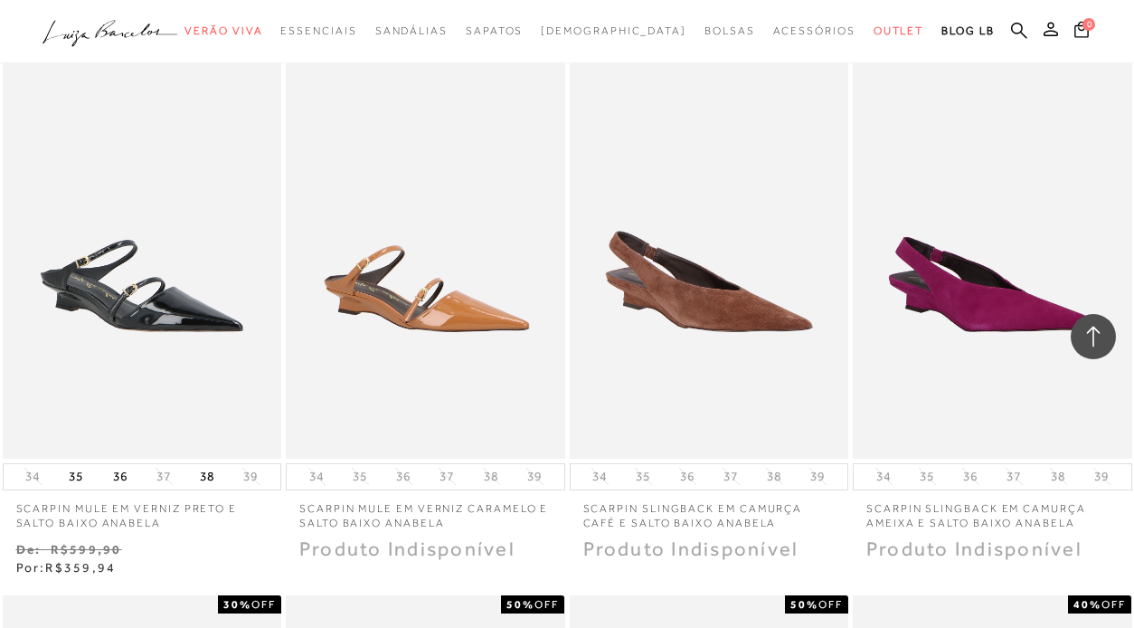
scroll to position [58500, 0]
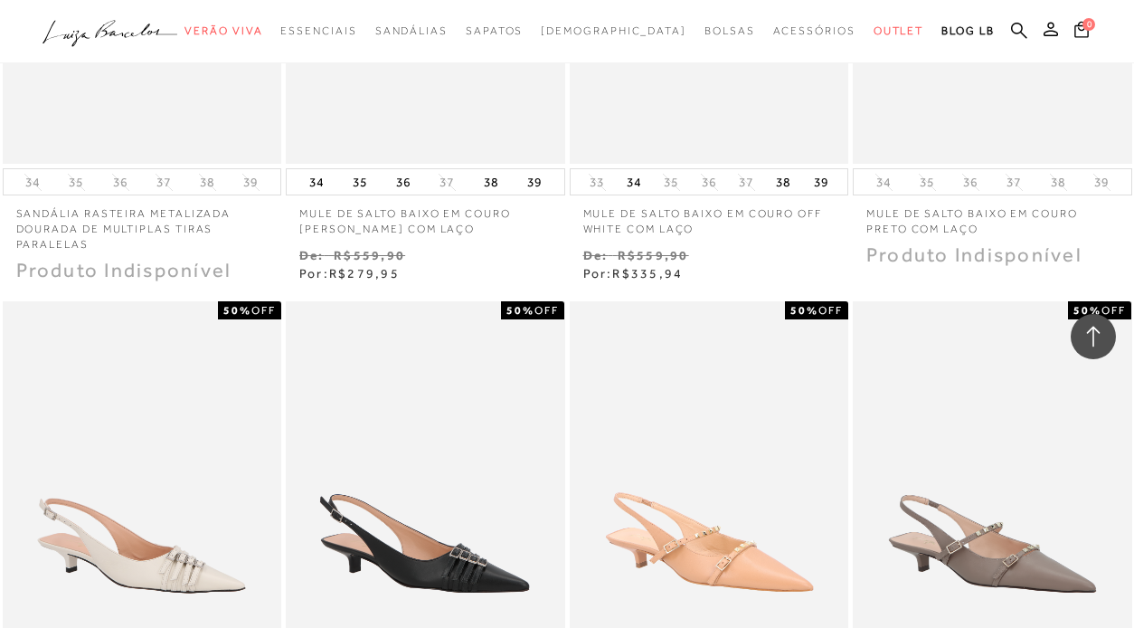
scroll to position [59895, 0]
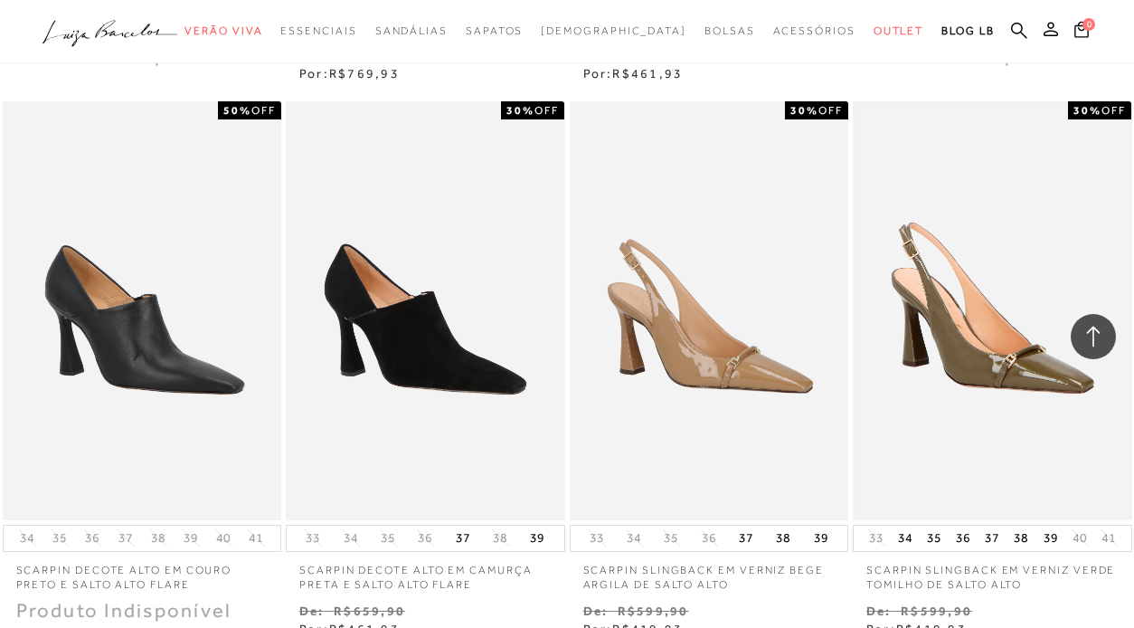
scroll to position [61777, 0]
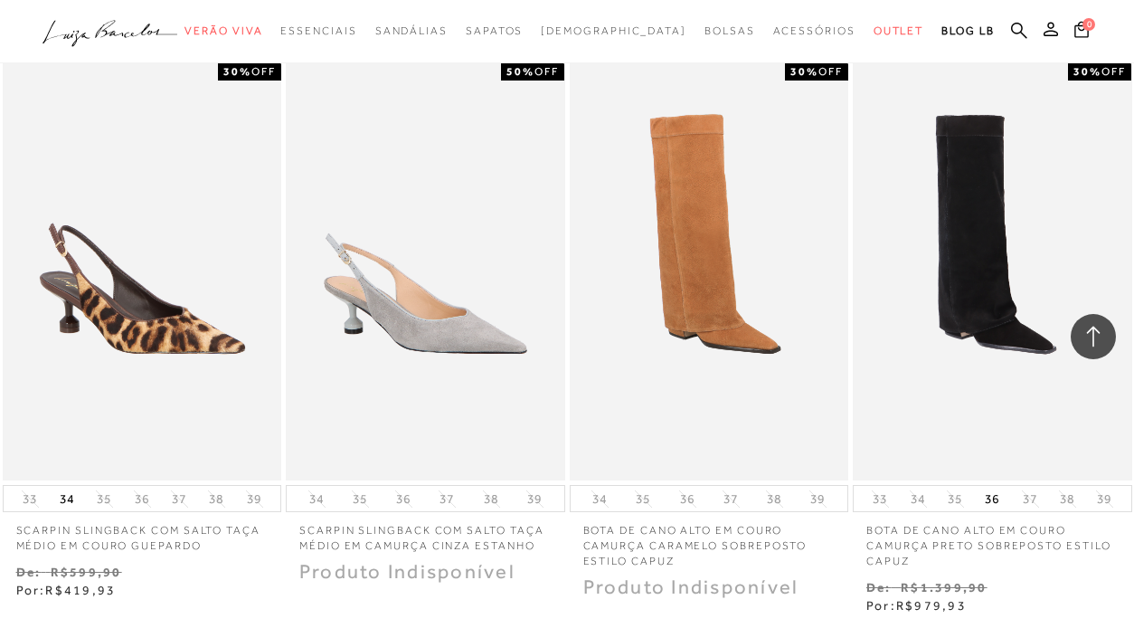
scroll to position [63286, 0]
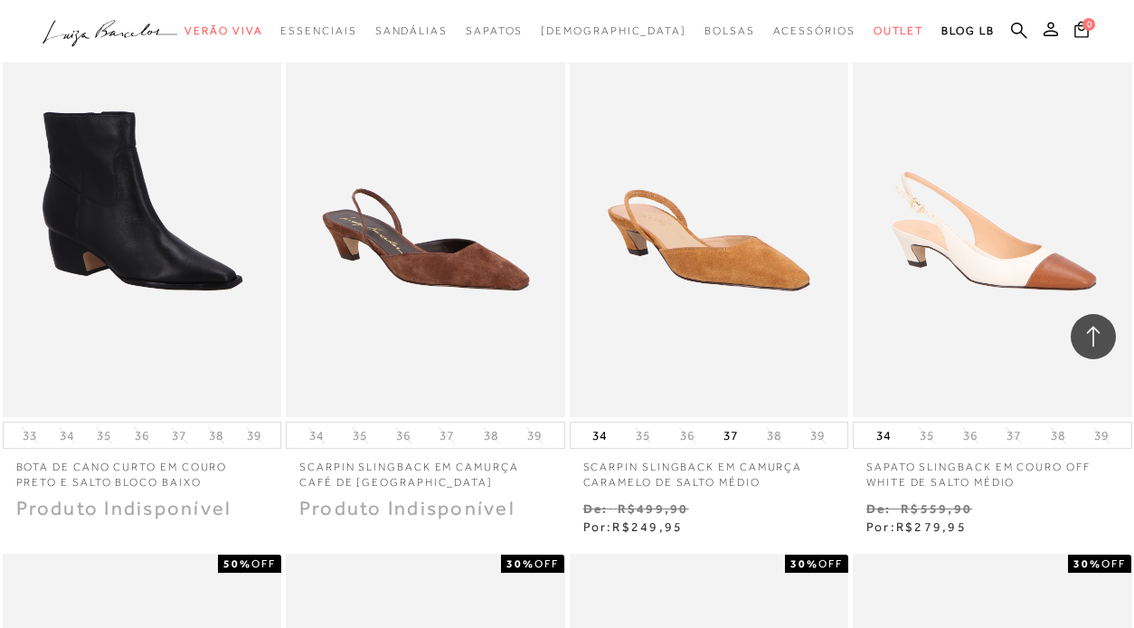
scroll to position [65250, 0]
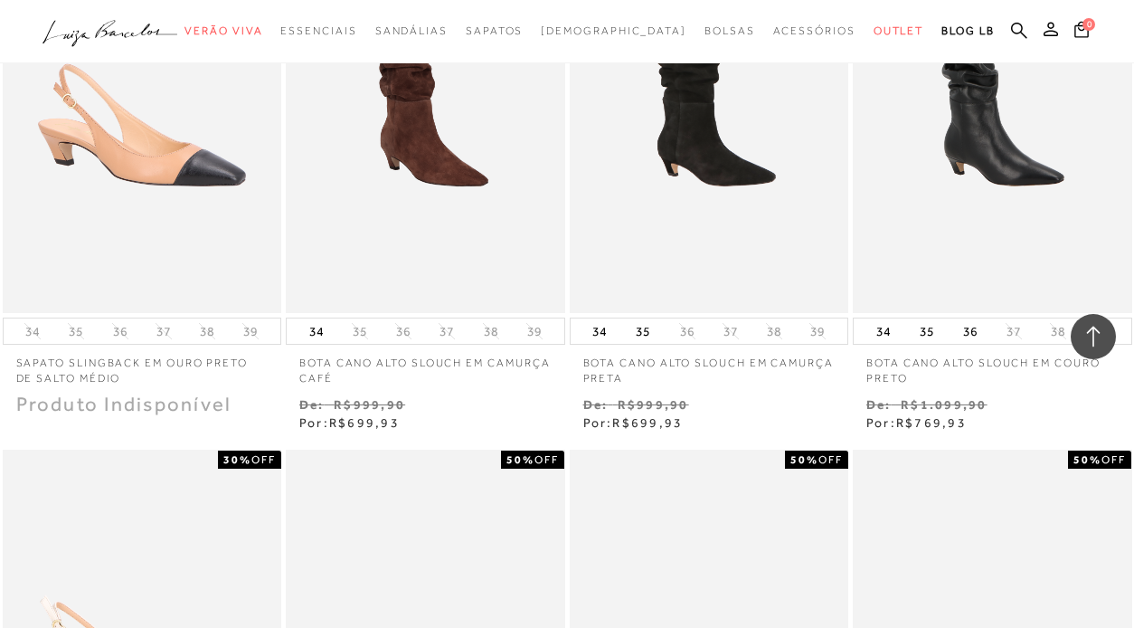
scroll to position [65573, 0]
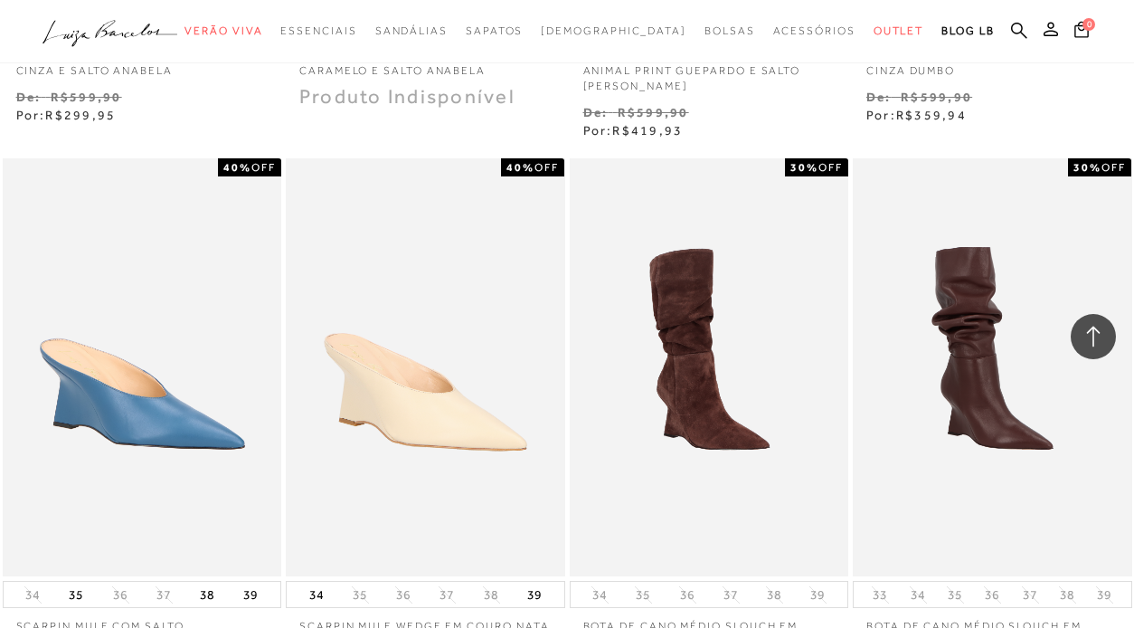
scroll to position [68604, 0]
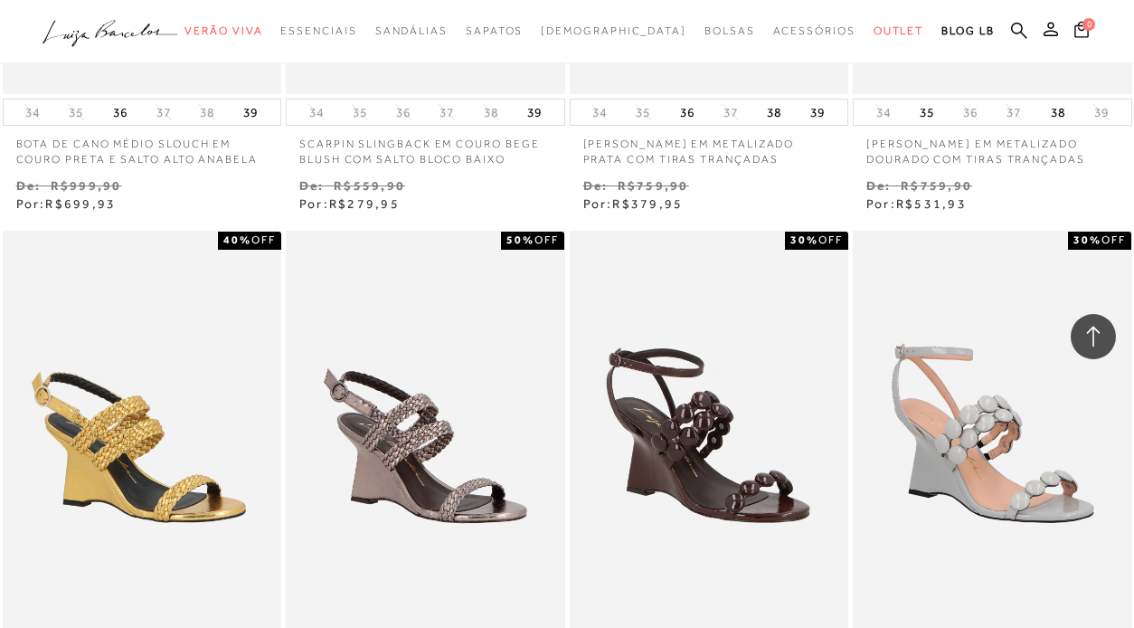
scroll to position [69888, 0]
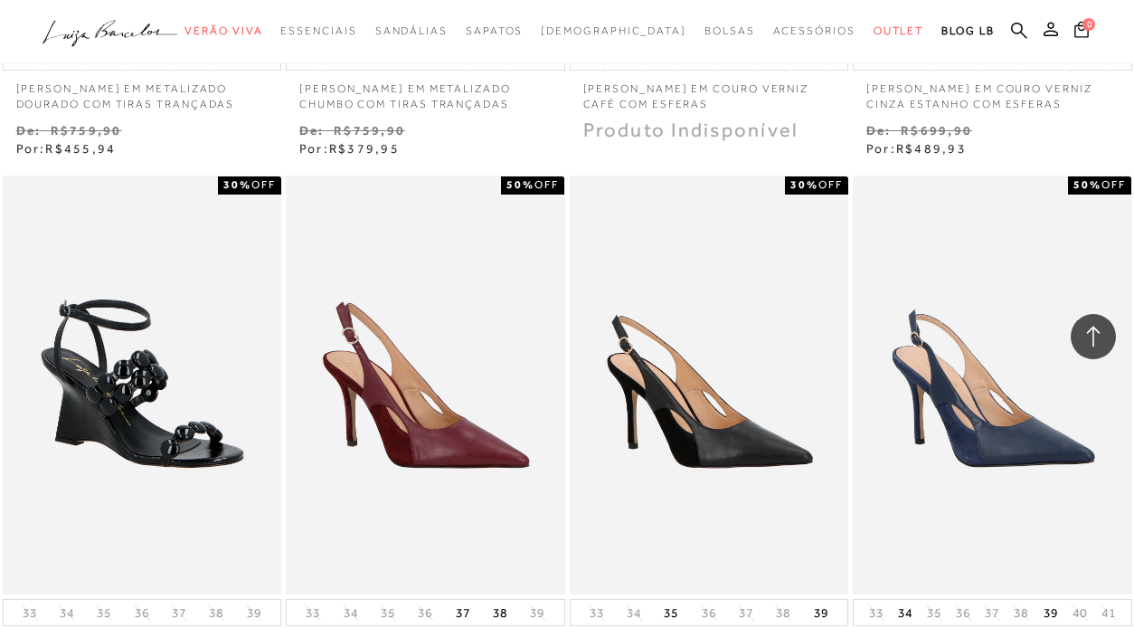
scroll to position [71624, 0]
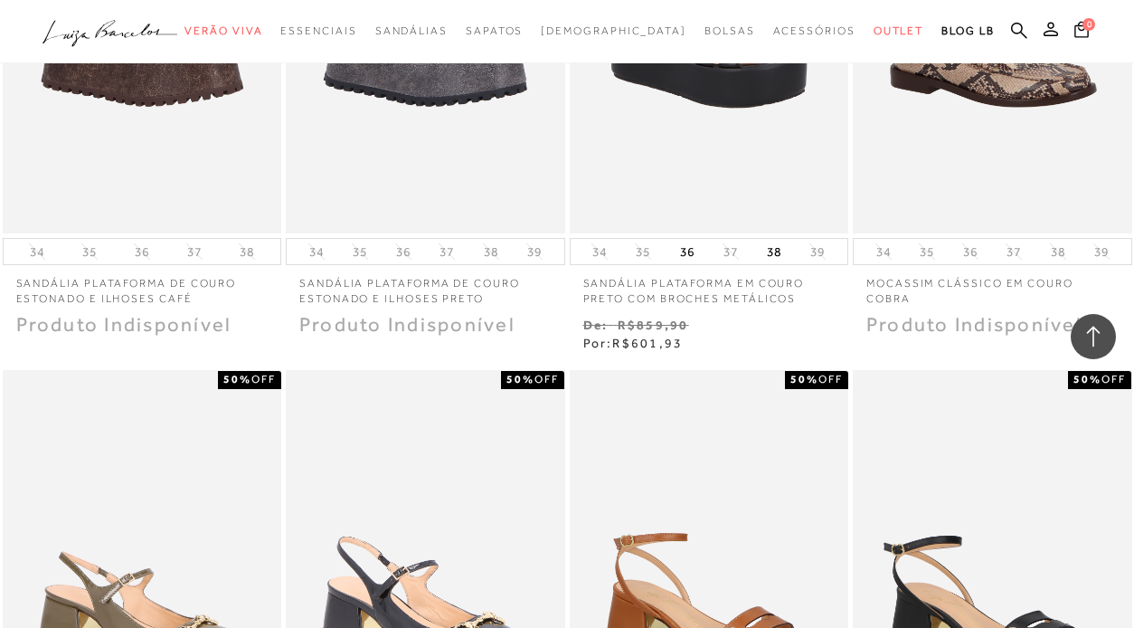
scroll to position [73135, 0]
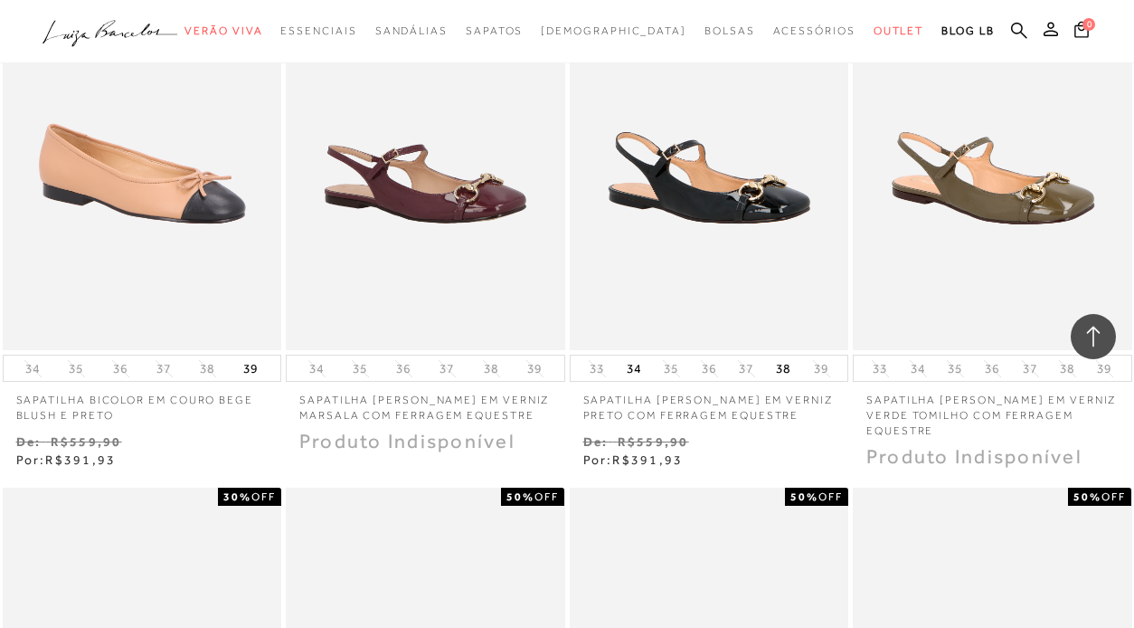
scroll to position [72862, 0]
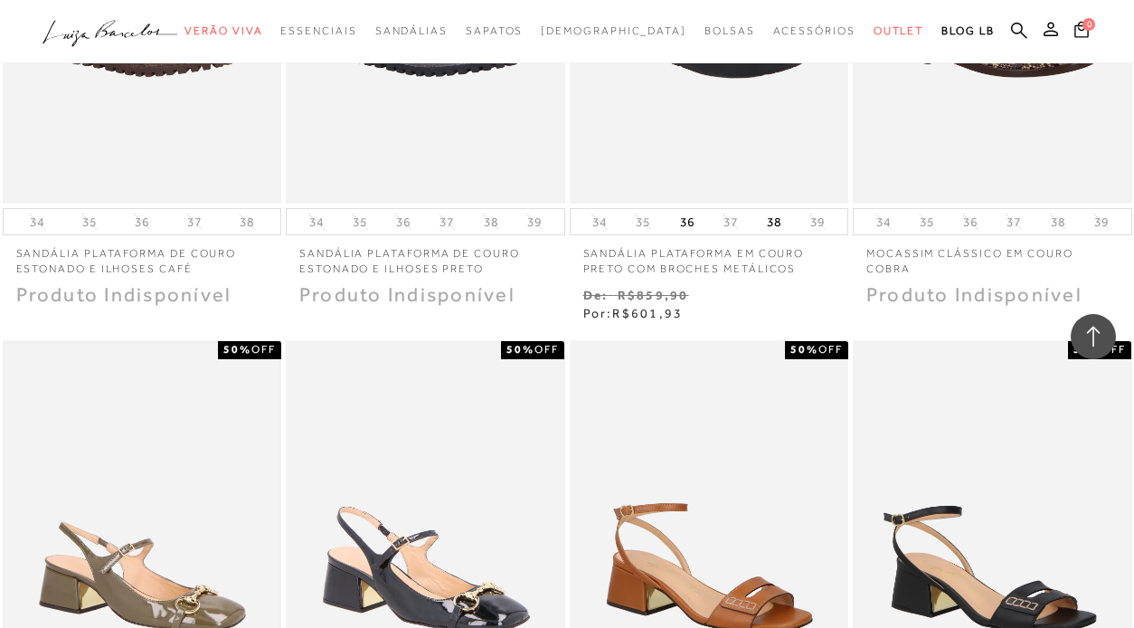
click at [168, 343] on img at bounding box center [143, 549] width 276 height 413
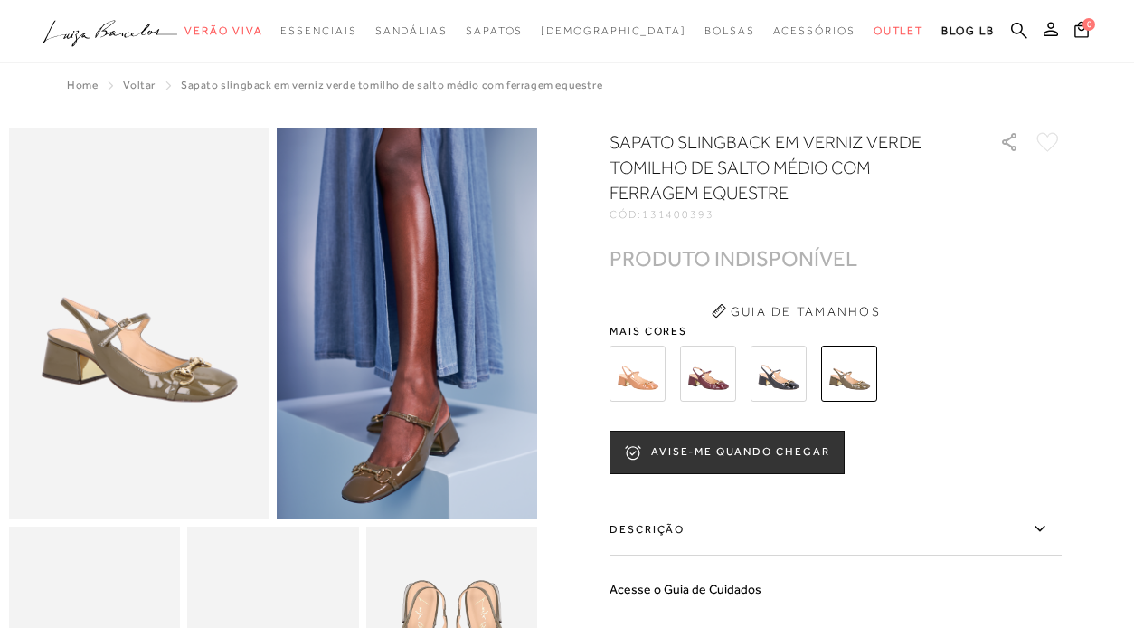
click at [646, 373] on img at bounding box center [638, 373] width 56 height 56
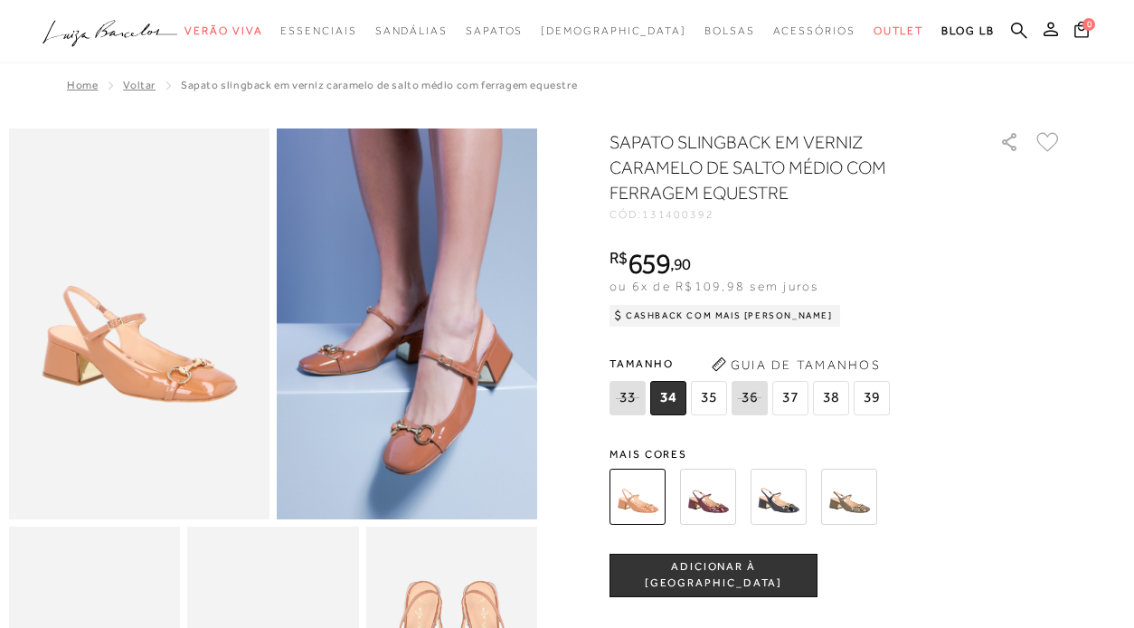
click at [688, 507] on img at bounding box center [708, 496] width 56 height 56
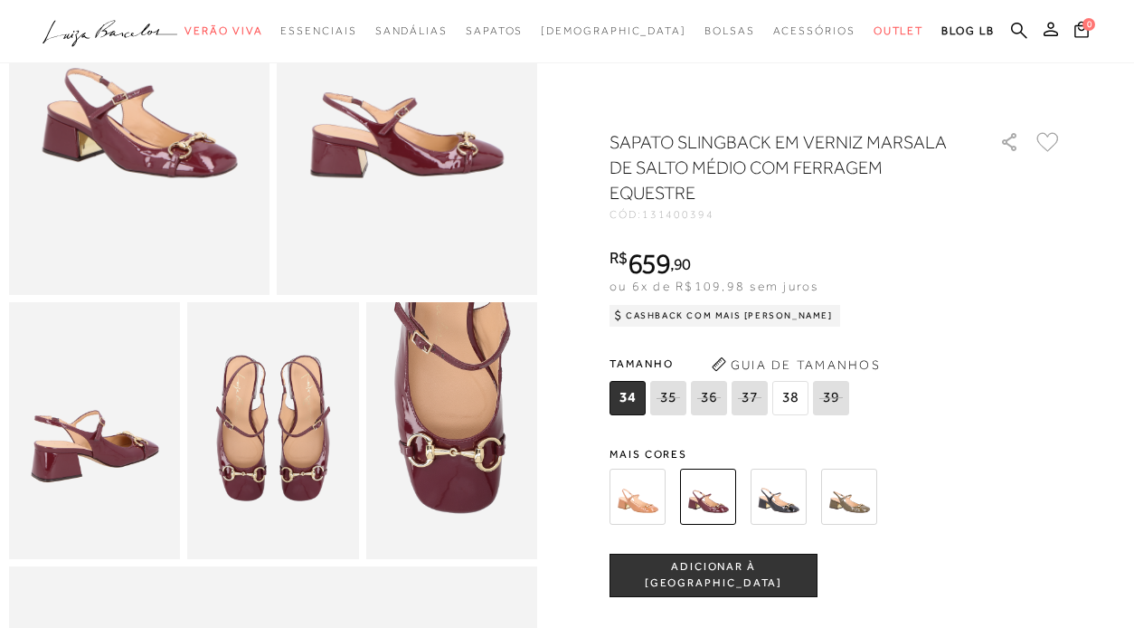
scroll to position [198, 0]
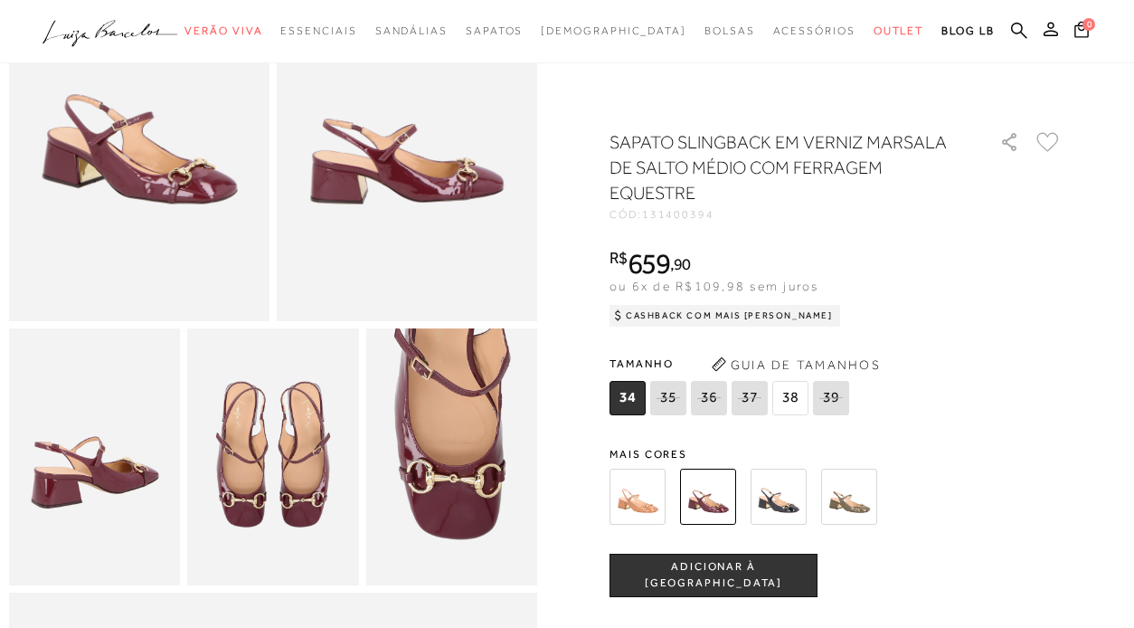
click at [645, 502] on img at bounding box center [638, 496] width 56 height 56
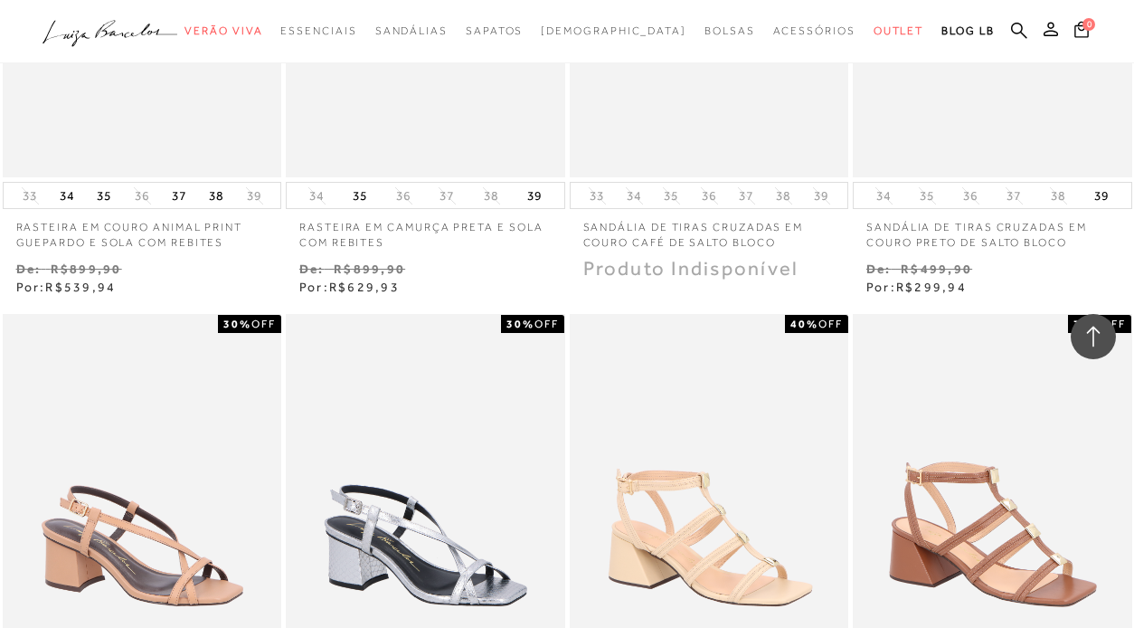
scroll to position [1606, 0]
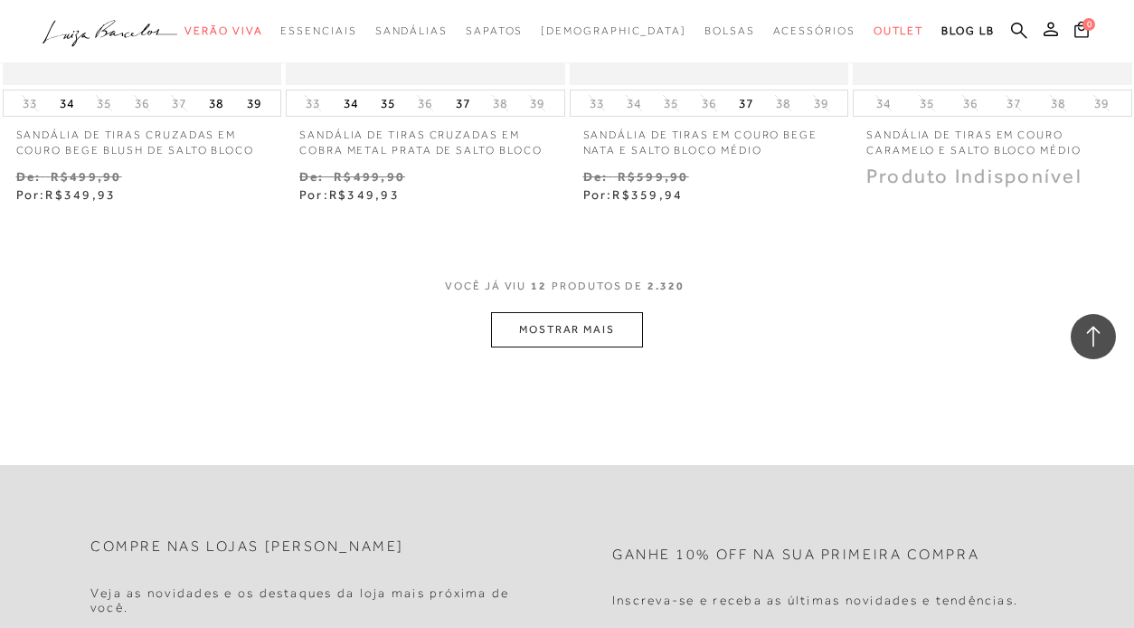
click at [599, 325] on button "MOSTRAR MAIS" at bounding box center [567, 329] width 152 height 35
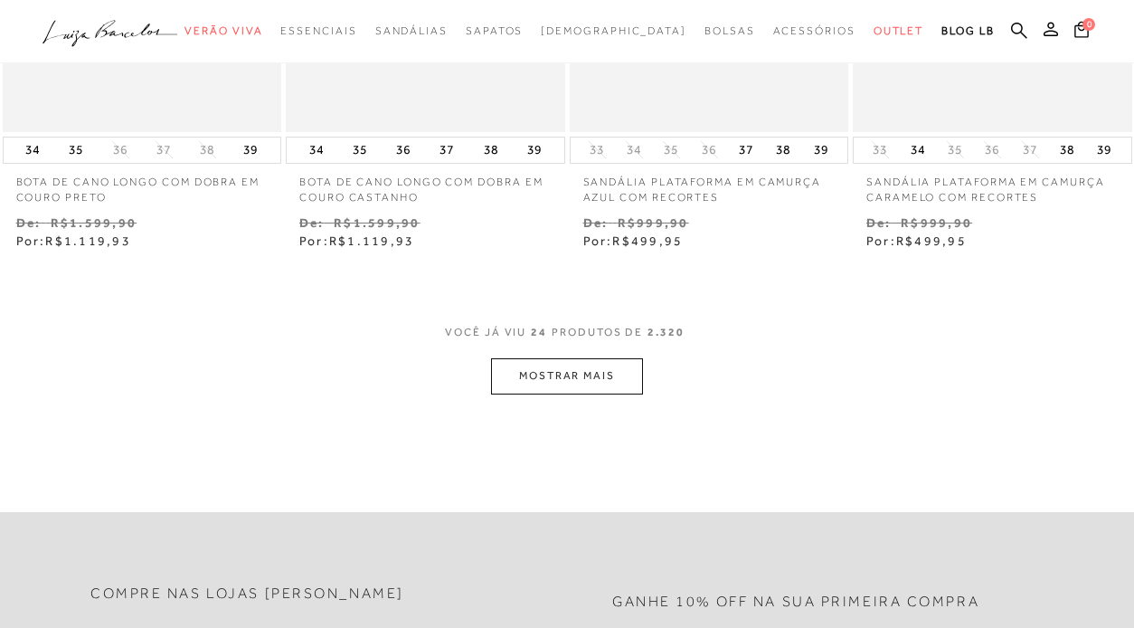
scroll to position [0, 0]
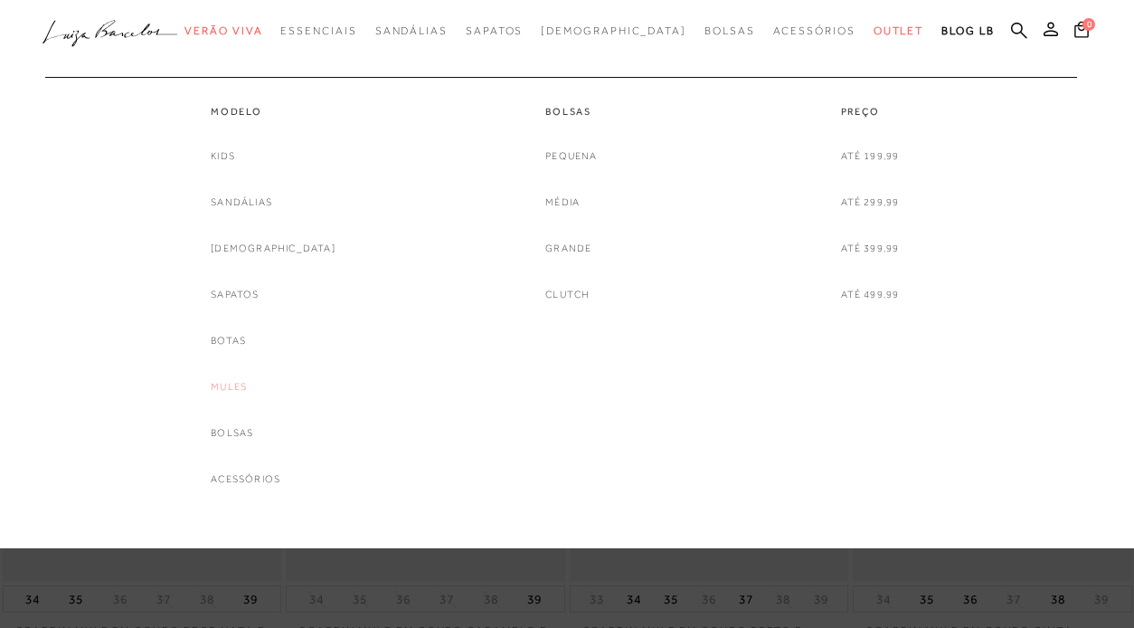
click at [247, 384] on link "Mules" at bounding box center [229, 386] width 36 height 19
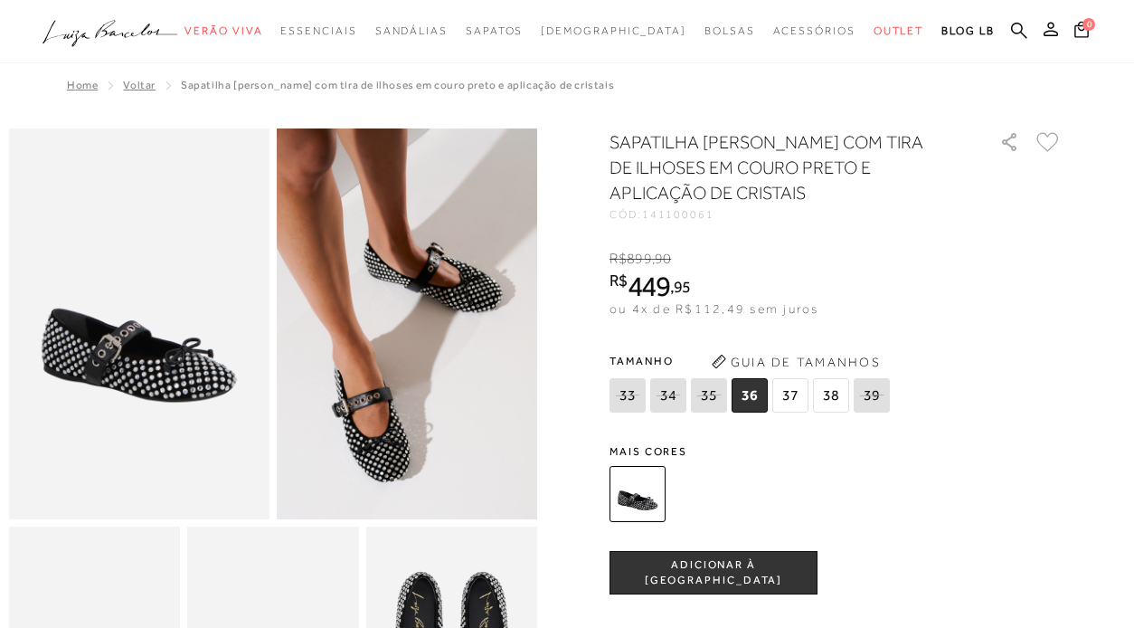
click at [238, 2] on div at bounding box center [567, 31] width 1134 height 63
click at [768, 558] on button "ADICIONAR À [GEOGRAPHIC_DATA]" at bounding box center [714, 572] width 208 height 43
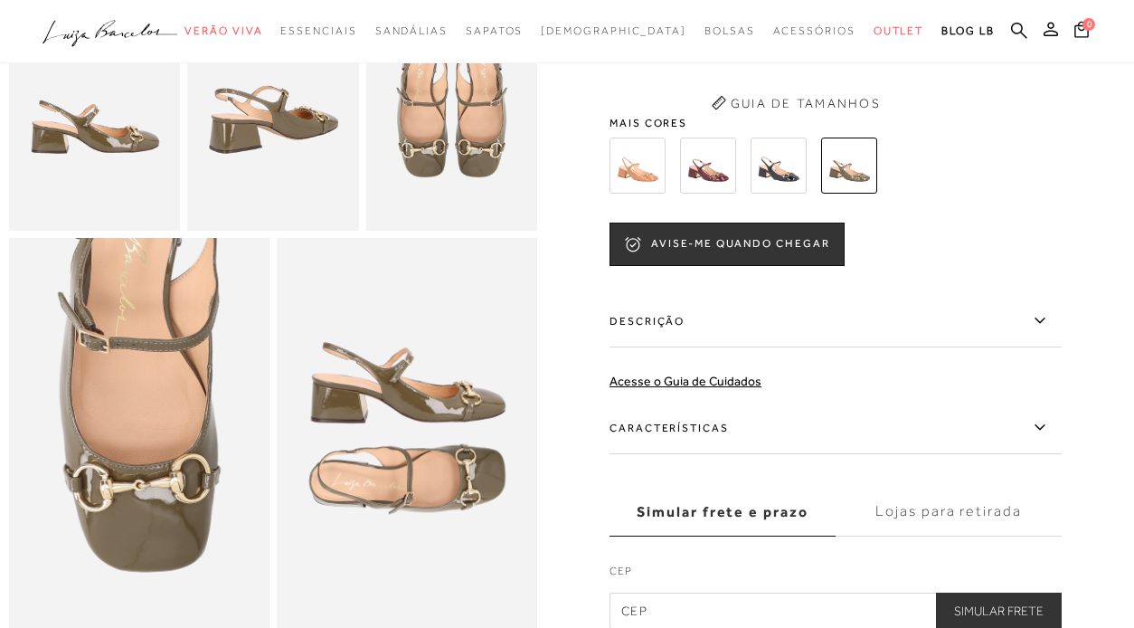
scroll to position [554, 0]
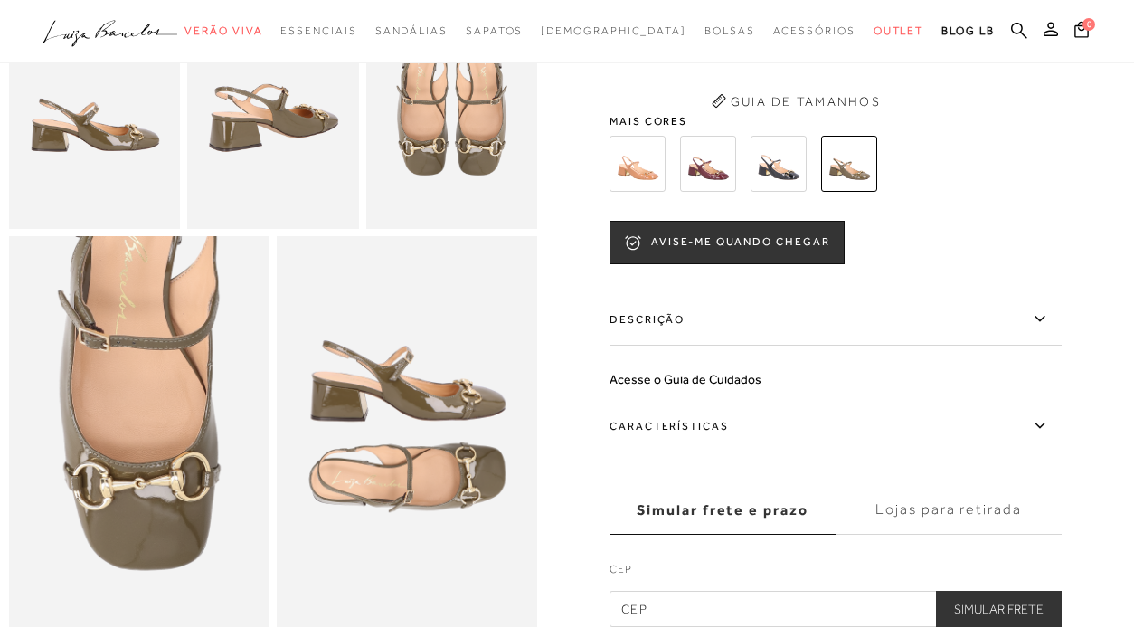
click at [641, 167] on img at bounding box center [638, 164] width 56 height 56
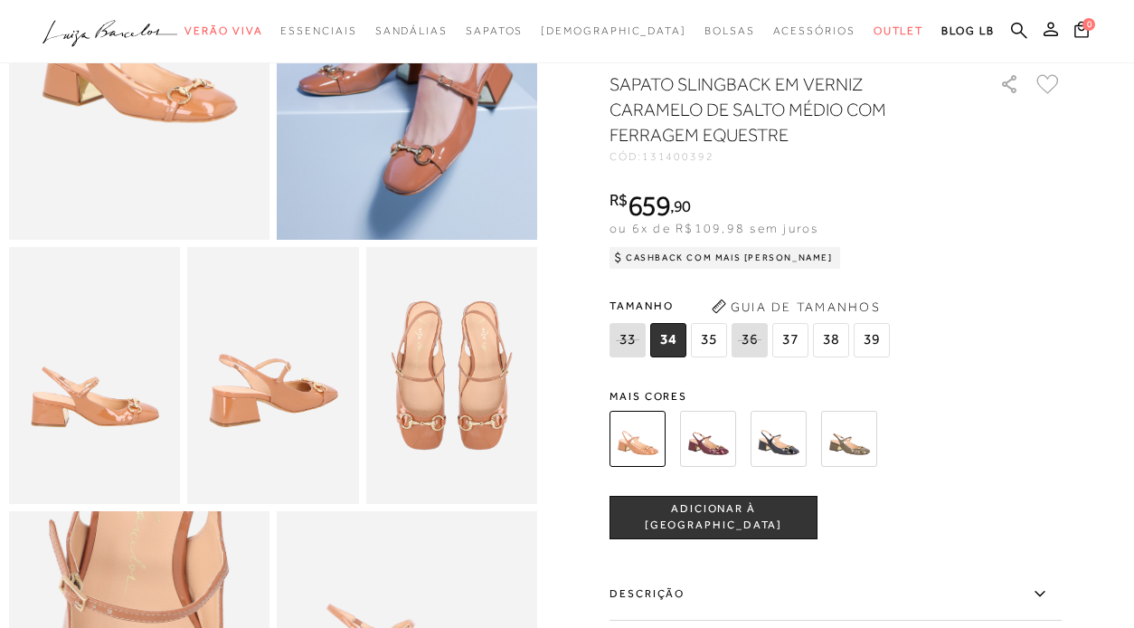
scroll to position [285, 0]
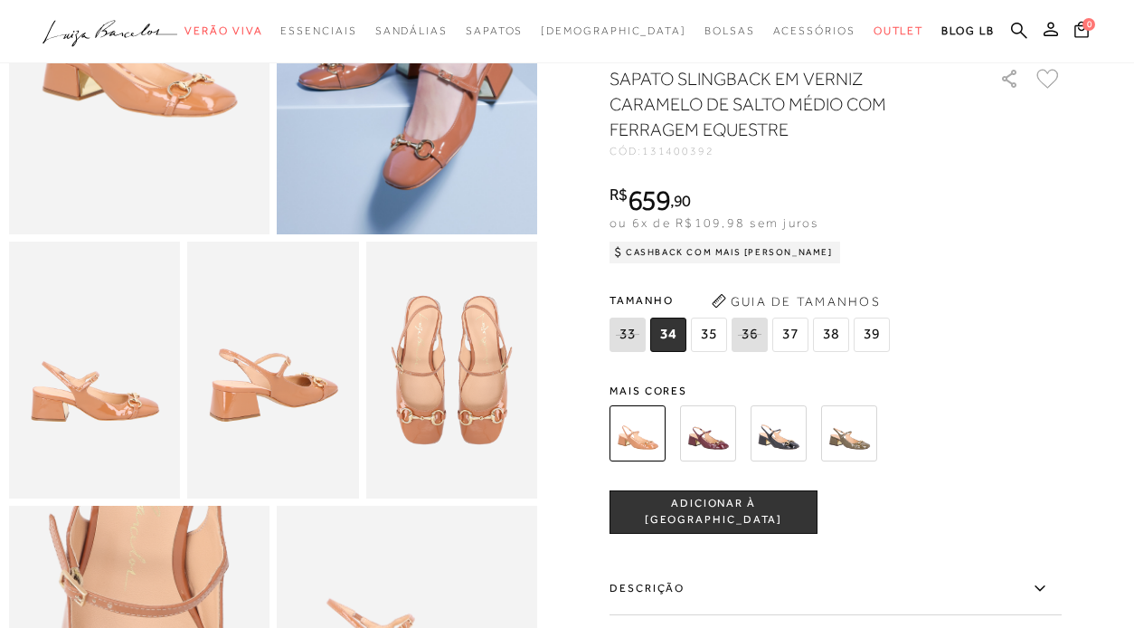
click at [494, 356] on img at bounding box center [451, 369] width 171 height 257
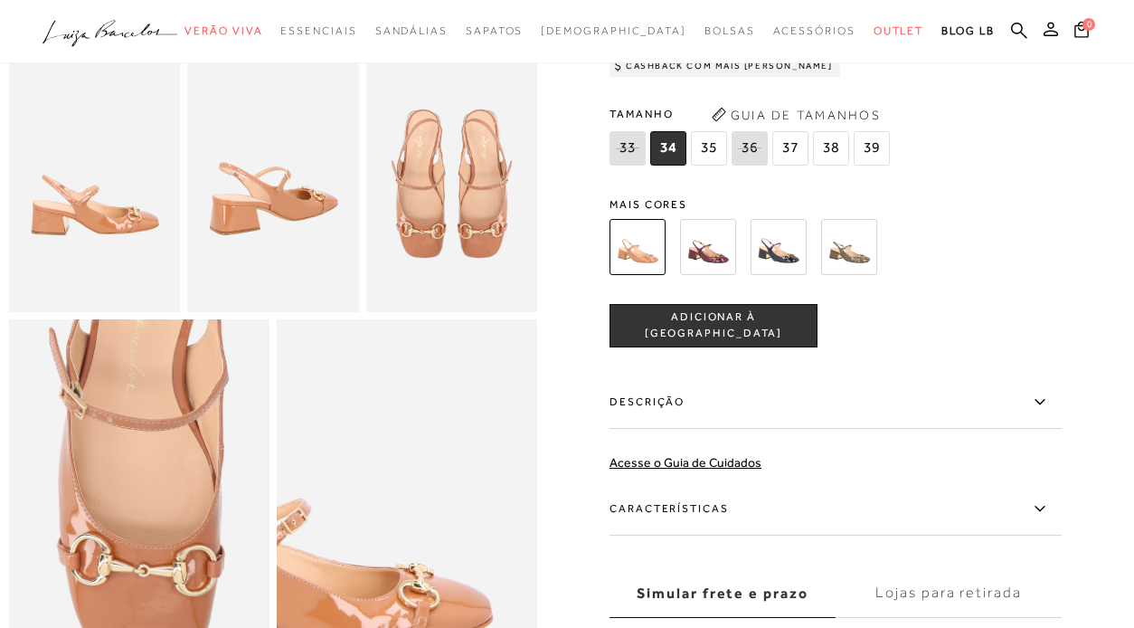
scroll to position [475, 0]
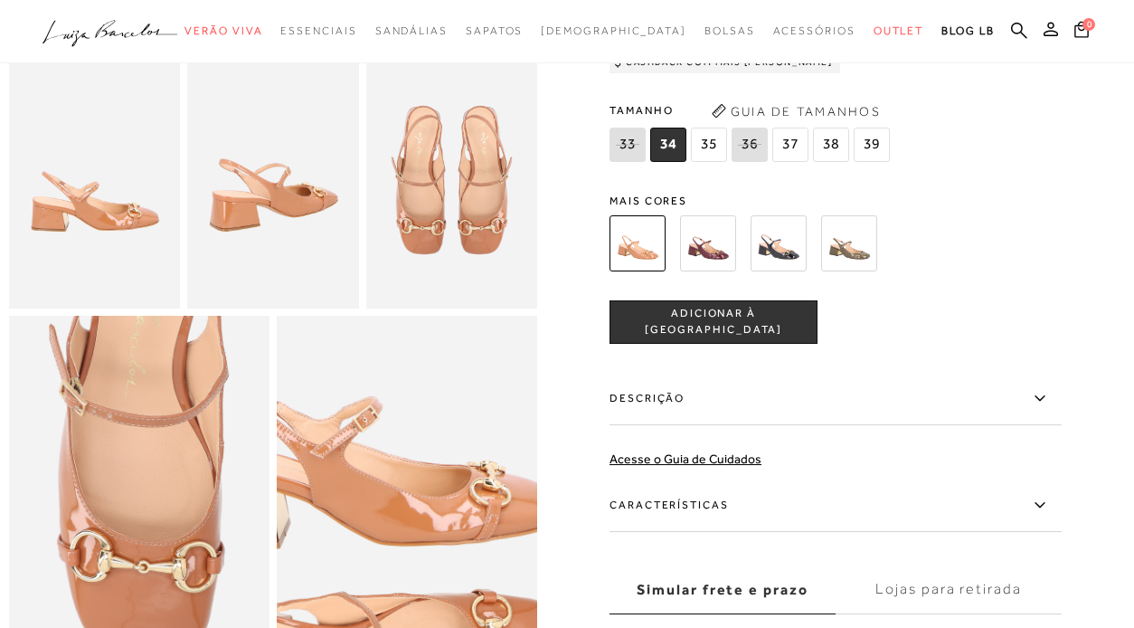
click at [447, 451] on img at bounding box center [367, 570] width 521 height 781
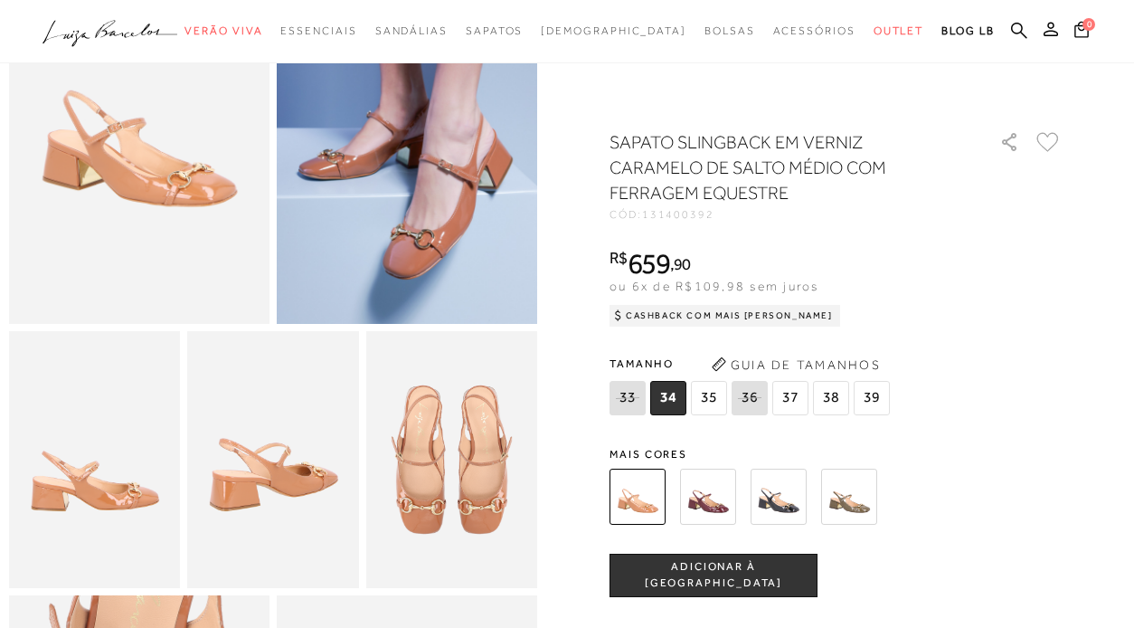
scroll to position [198, 0]
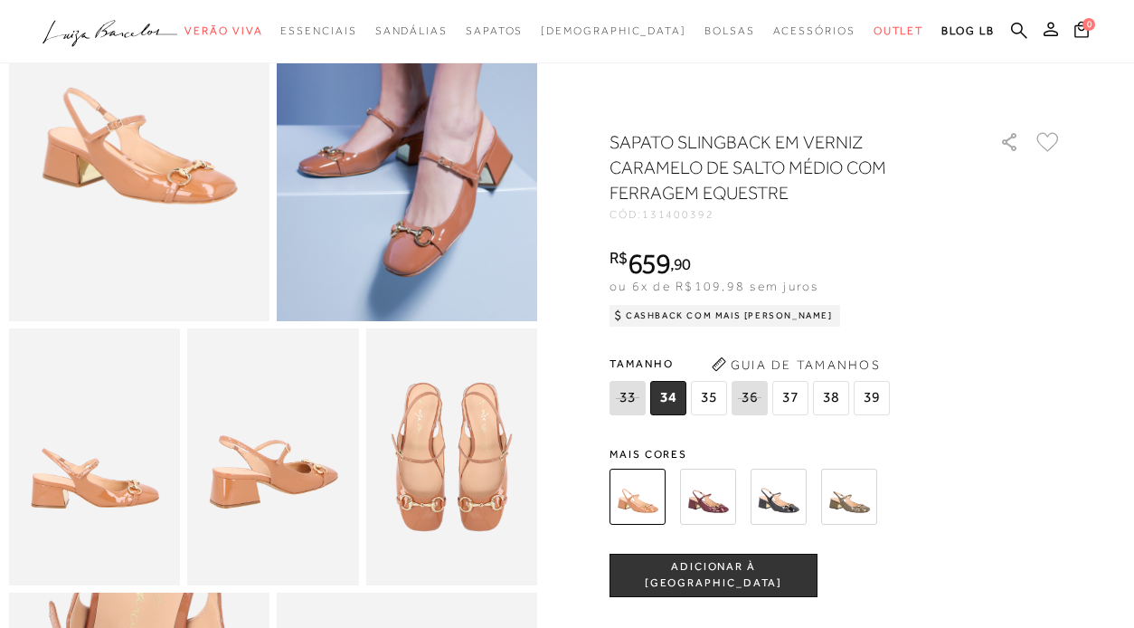
click at [461, 249] on img at bounding box center [407, 125] width 260 height 391
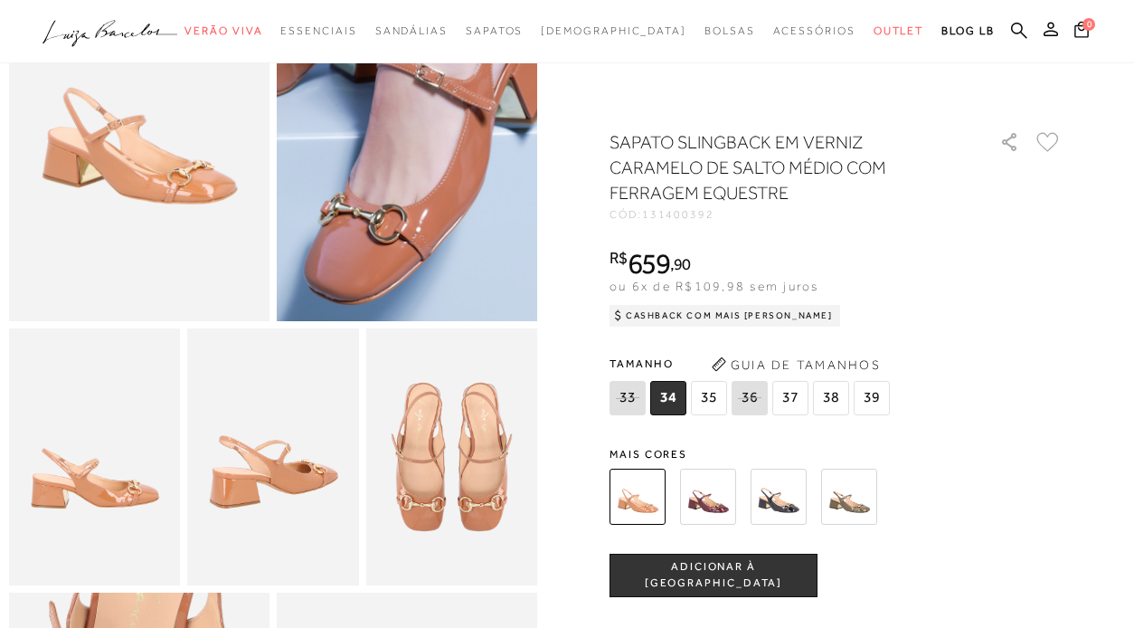
click at [461, 249] on img at bounding box center [352, 2] width 521 height 781
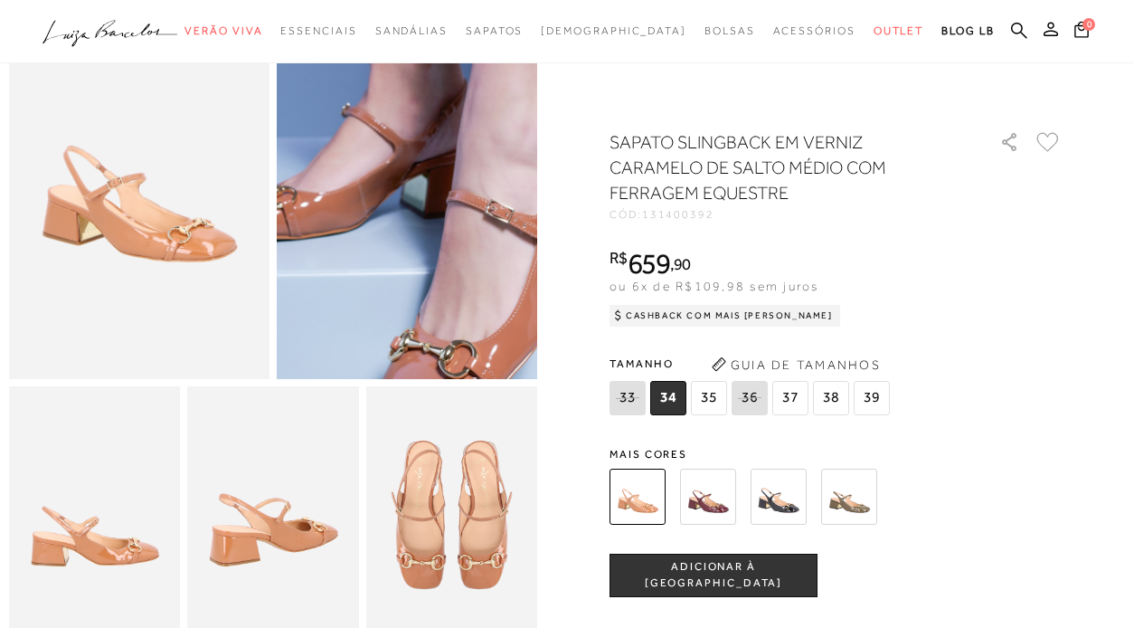
scroll to position [125, 0]
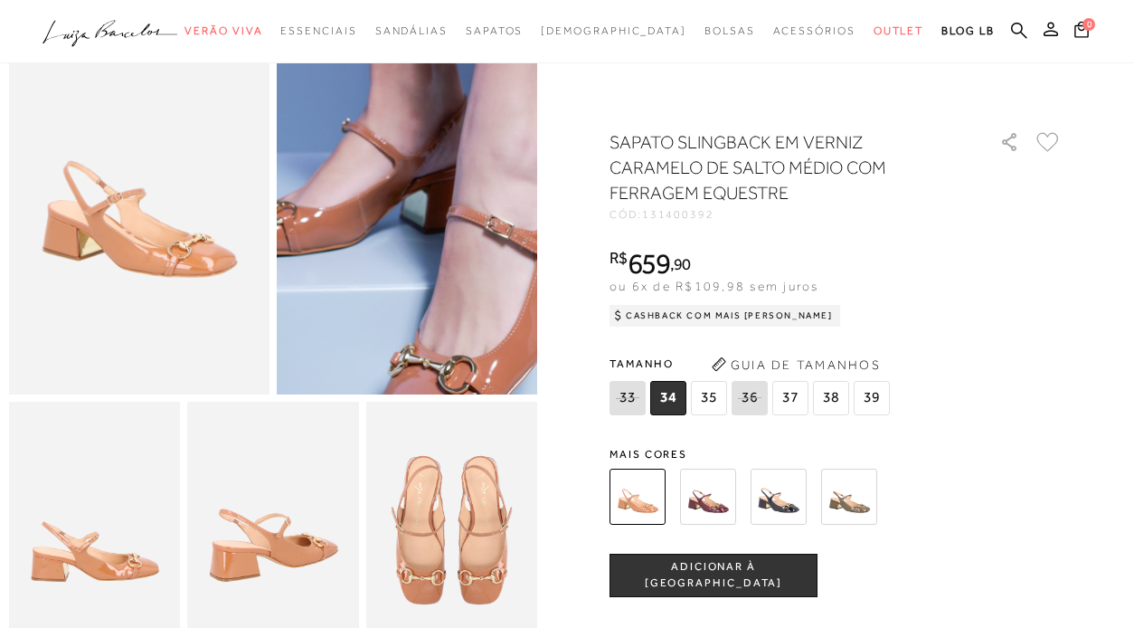
click at [392, 171] on img at bounding box center [422, 153] width 521 height 781
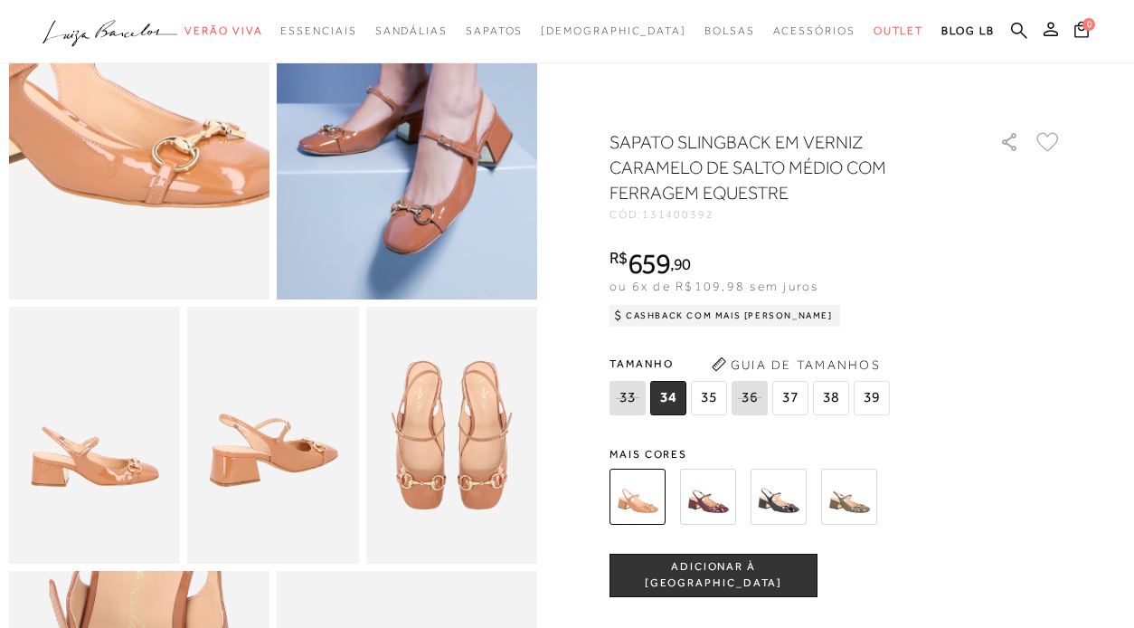
scroll to position [225, 0]
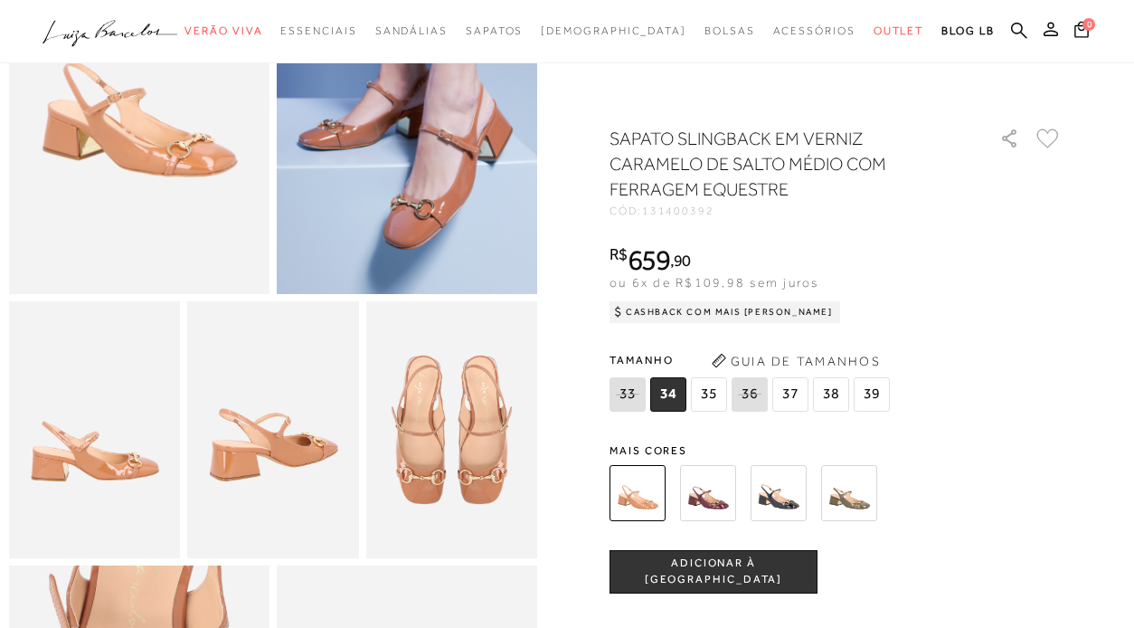
click at [704, 502] on img at bounding box center [708, 493] width 56 height 56
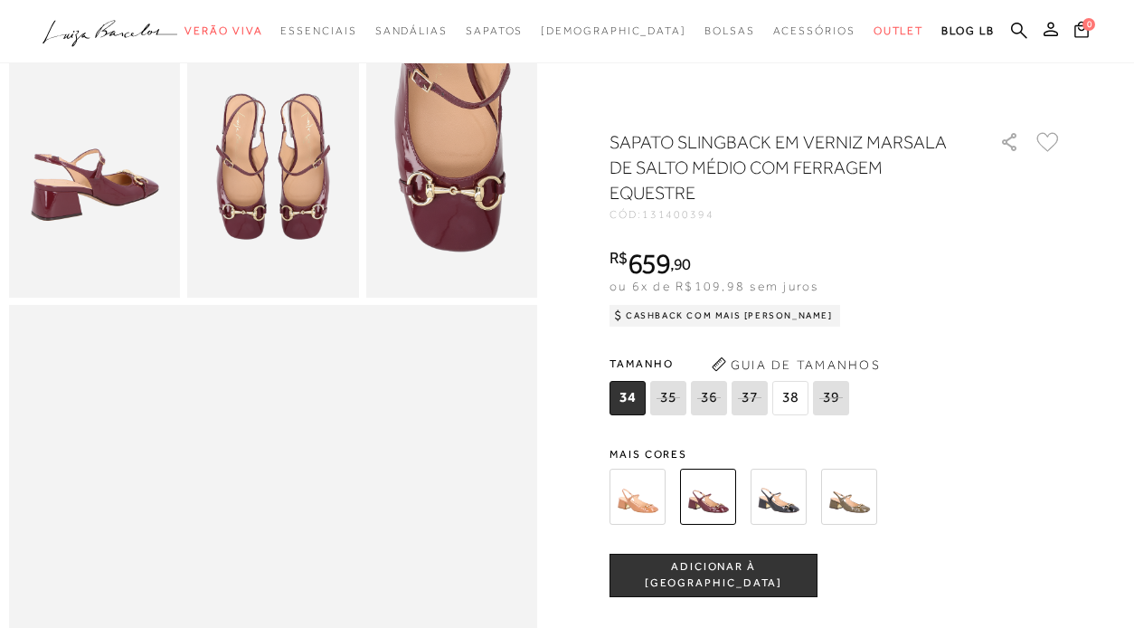
scroll to position [468, 0]
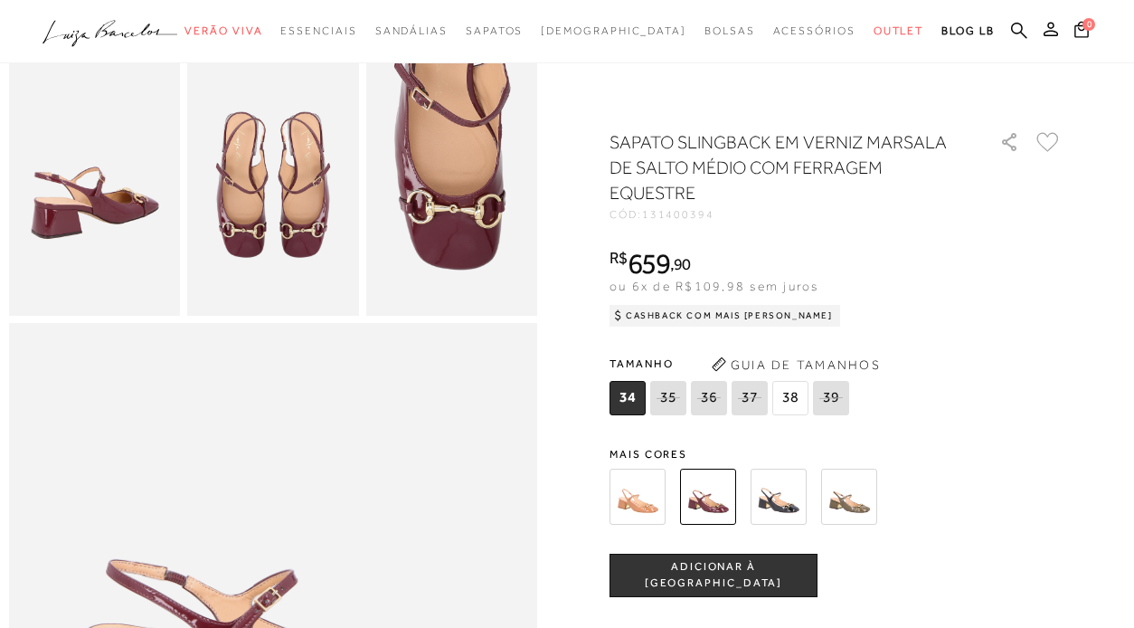
click at [789, 485] on img at bounding box center [779, 496] width 56 height 56
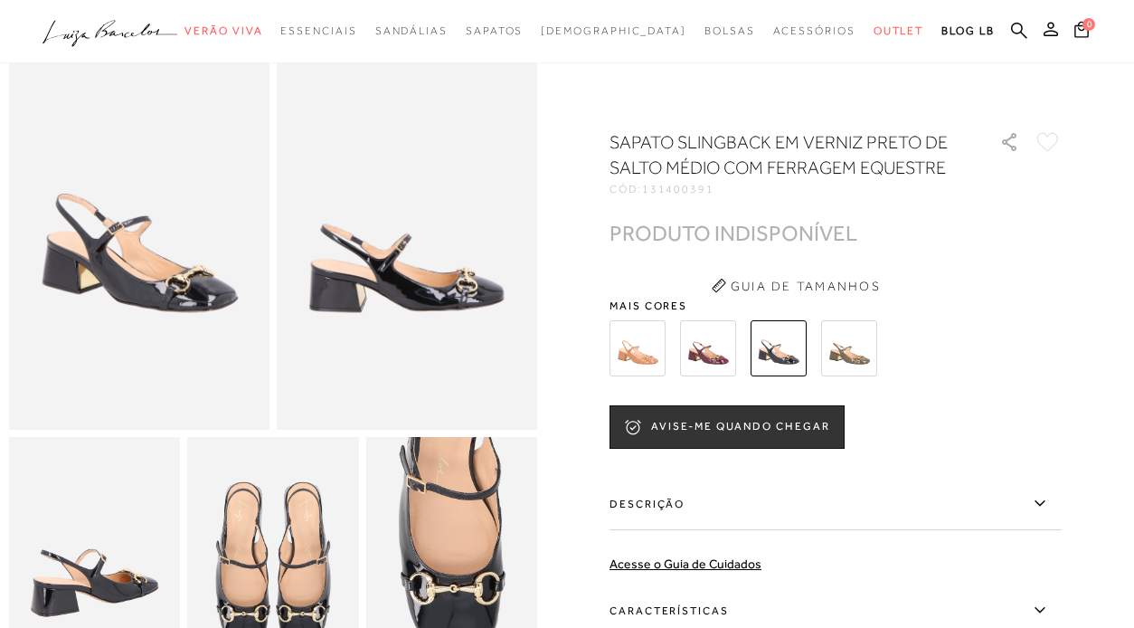
scroll to position [110, 0]
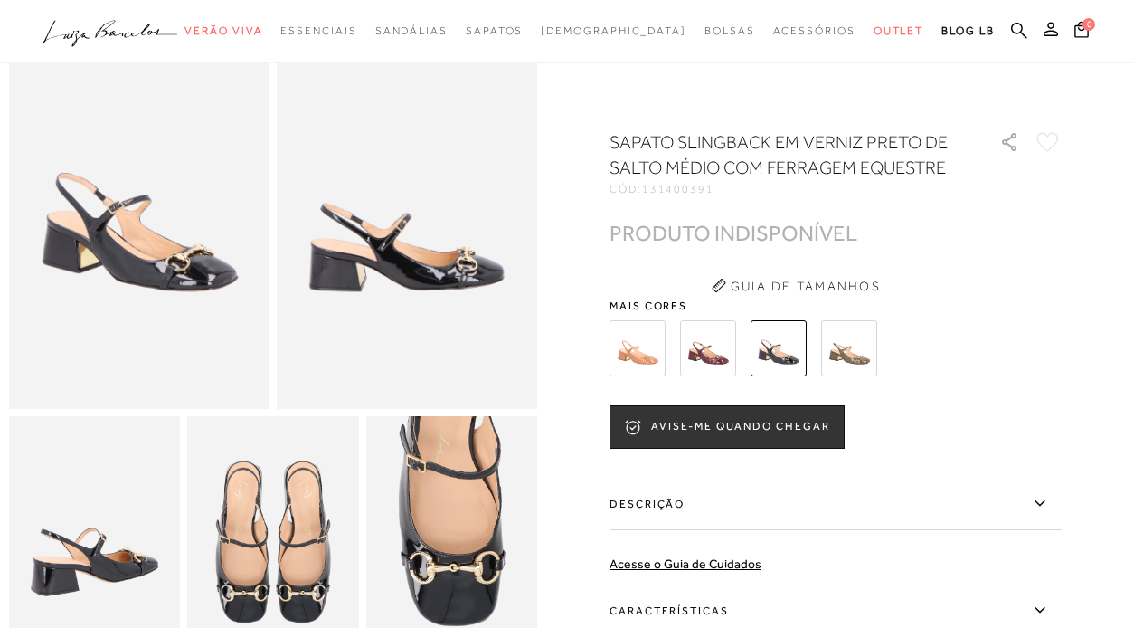
click at [700, 336] on img at bounding box center [708, 348] width 56 height 56
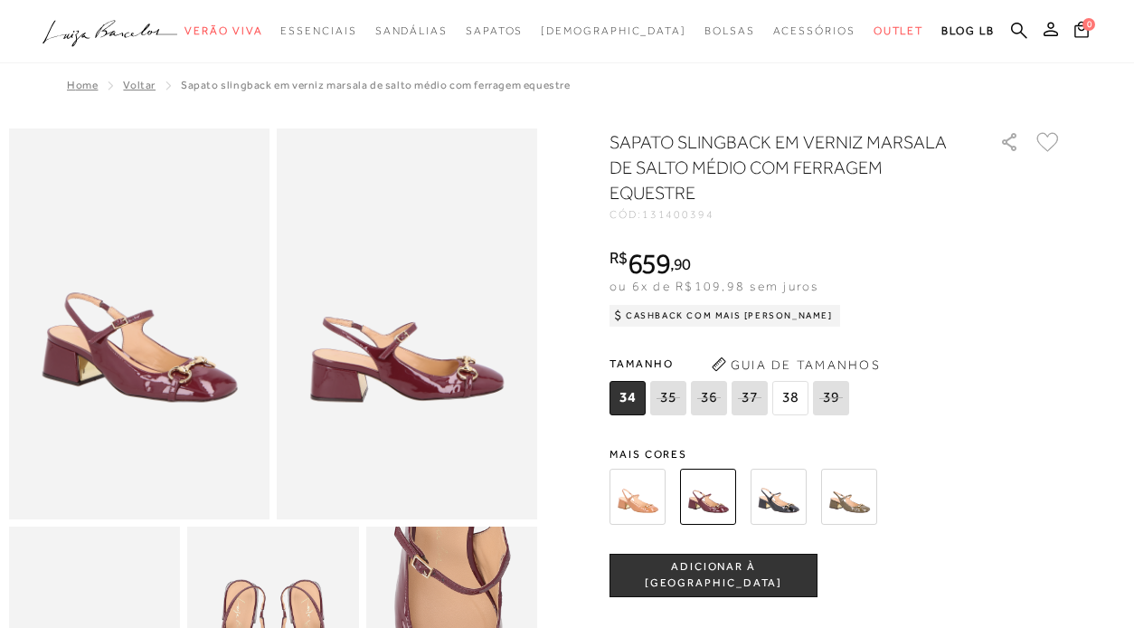
click at [648, 505] on img at bounding box center [638, 496] width 56 height 56
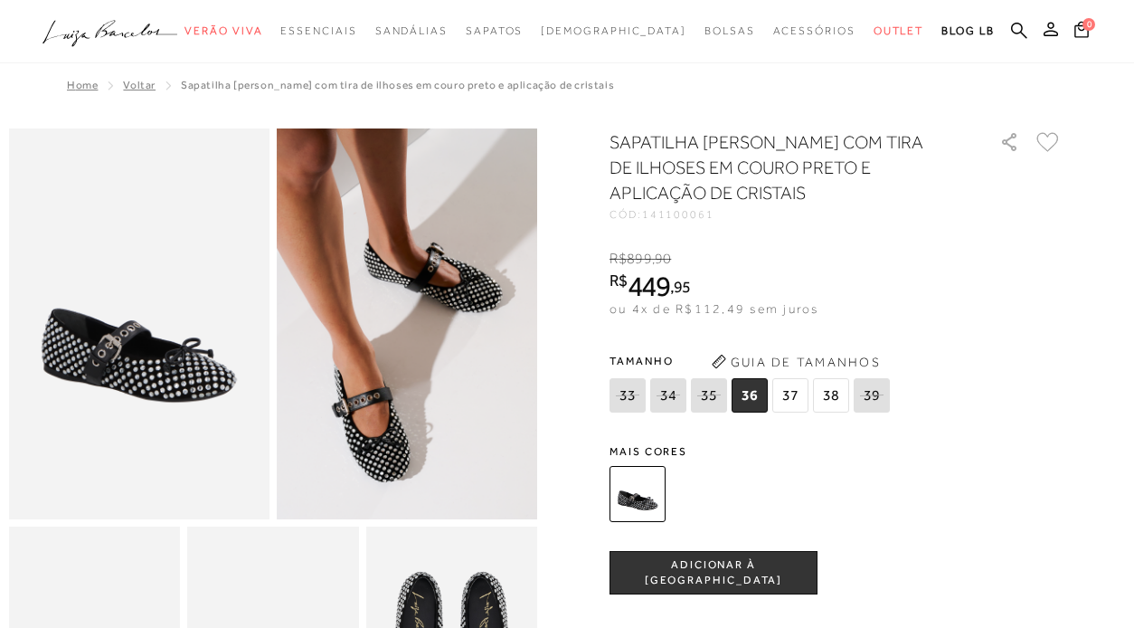
click at [714, 573] on span "ADICIONAR À [GEOGRAPHIC_DATA]" at bounding box center [713, 573] width 206 height 32
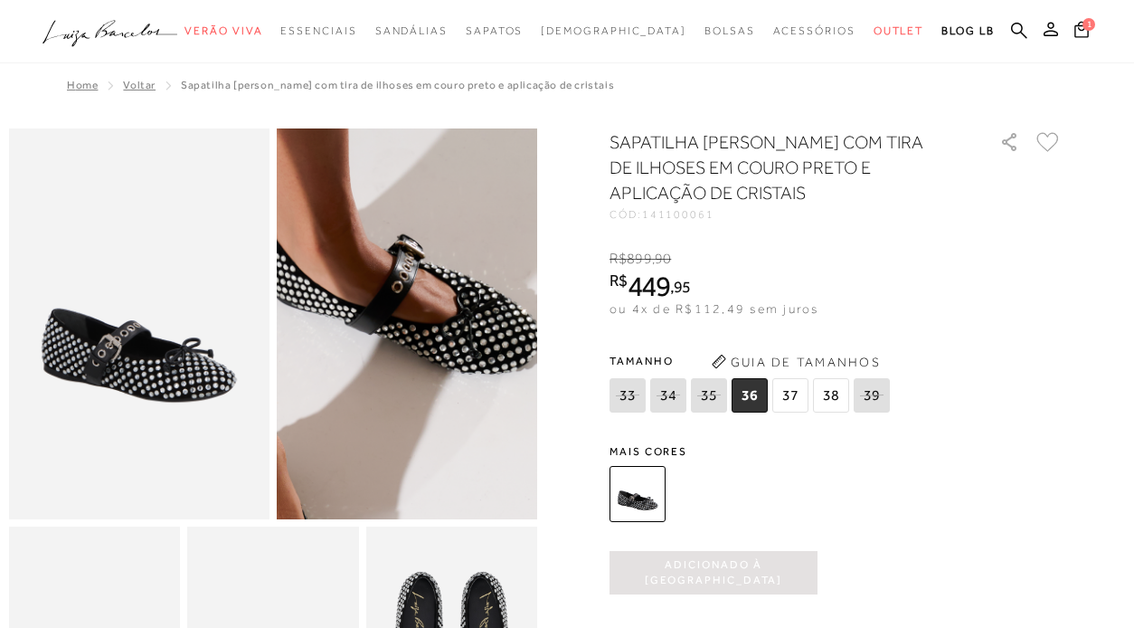
click at [464, 251] on img at bounding box center [350, 396] width 521 height 781
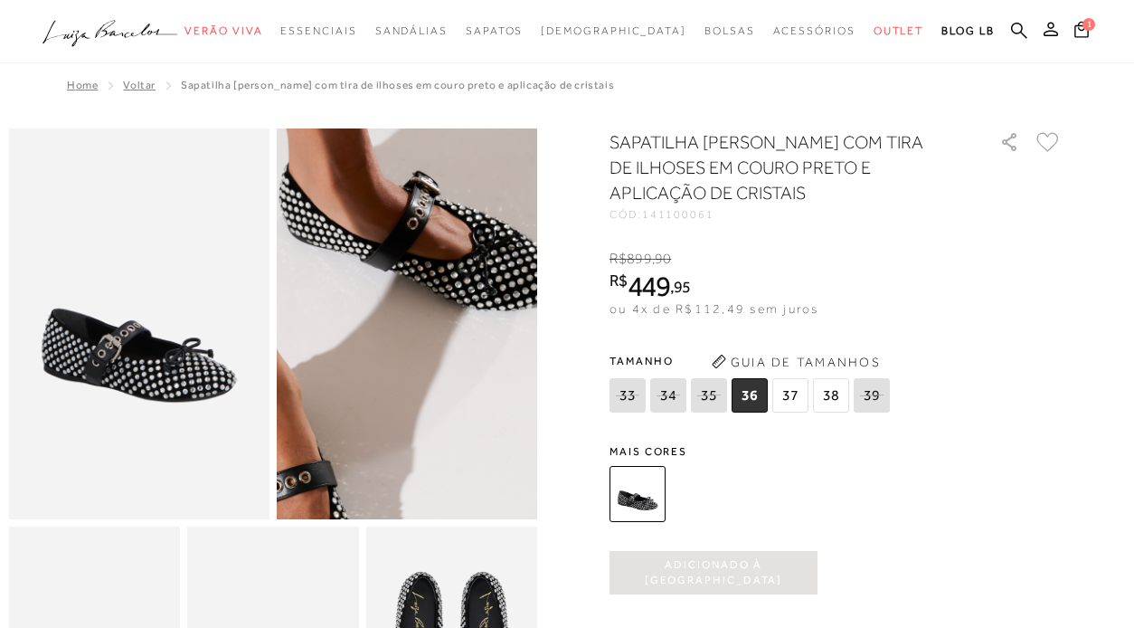
click at [449, 314] on img at bounding box center [365, 333] width 521 height 781
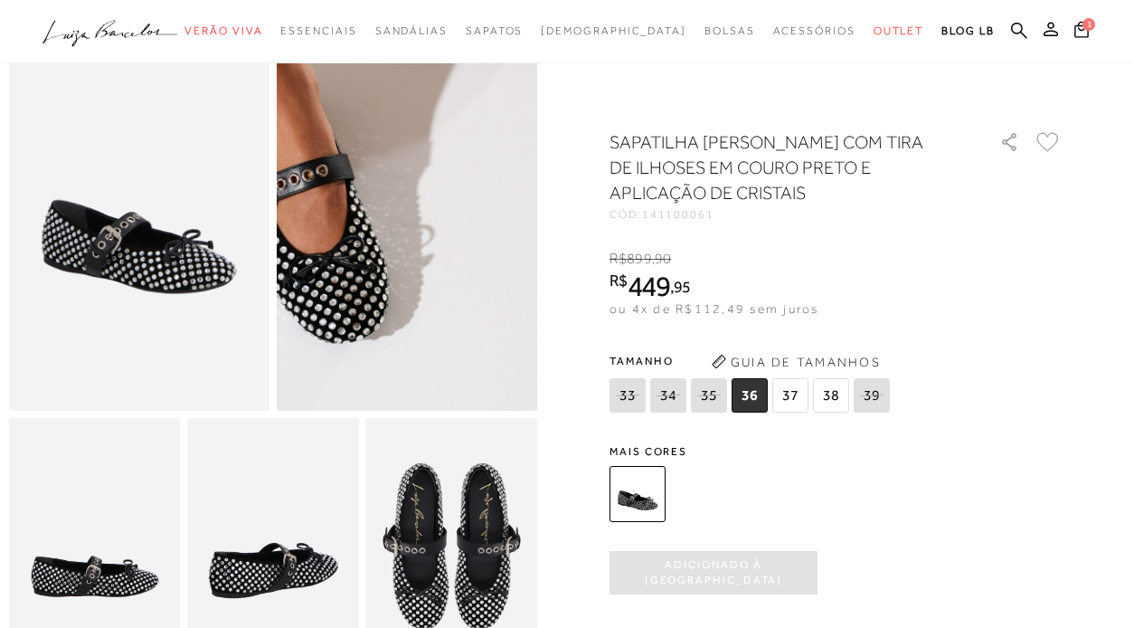
scroll to position [115, 0]
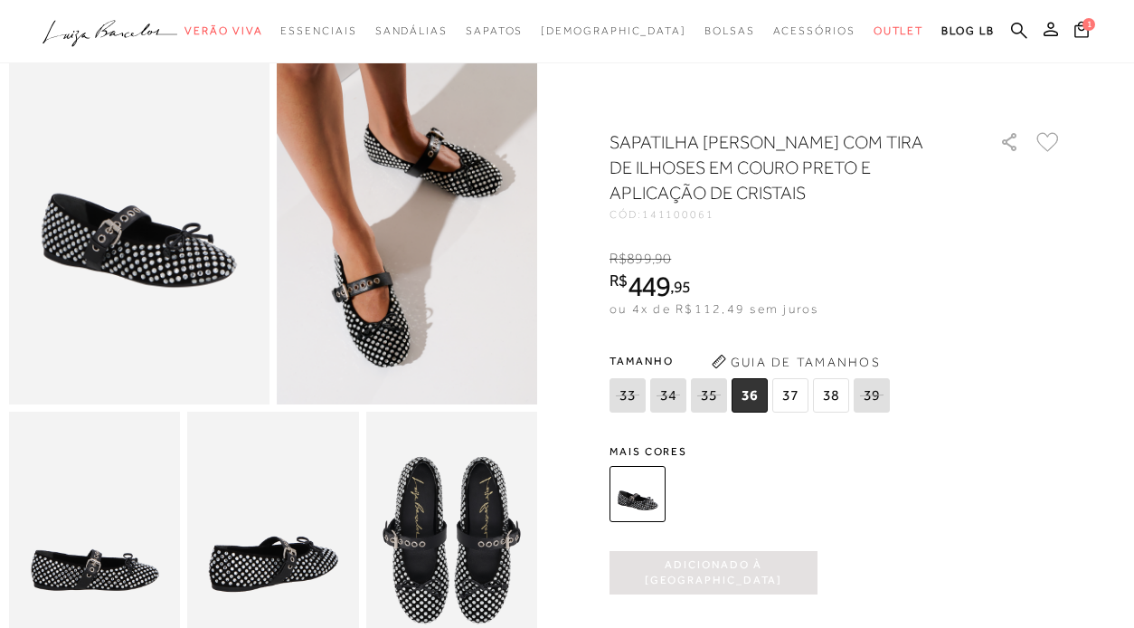
click at [431, 512] on img at bounding box center [451, 539] width 171 height 257
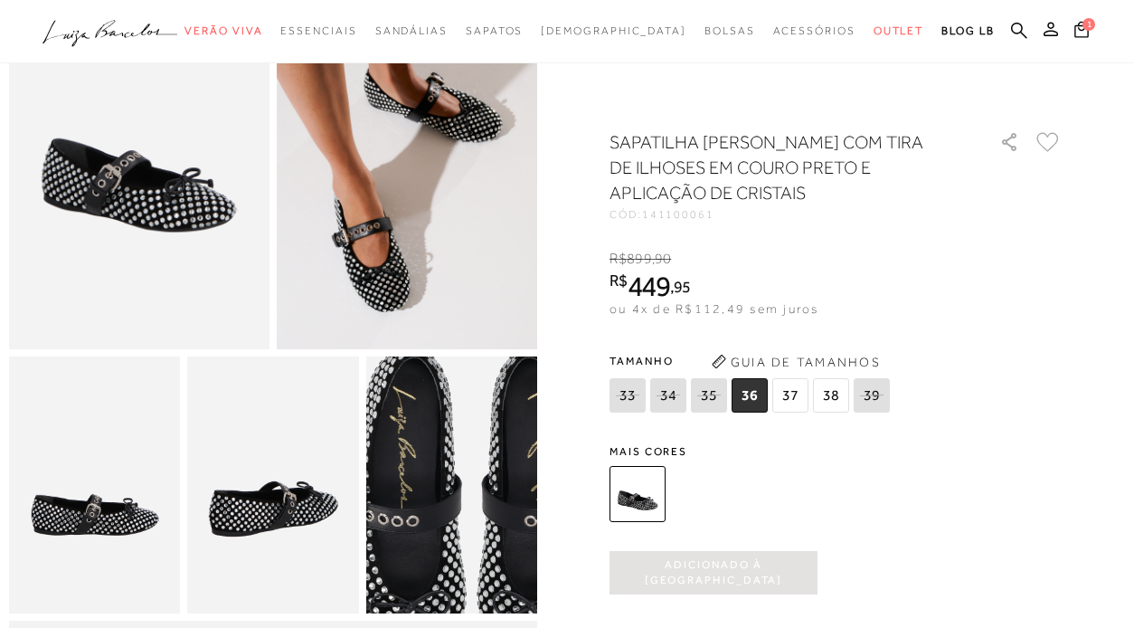
scroll to position [198, 0]
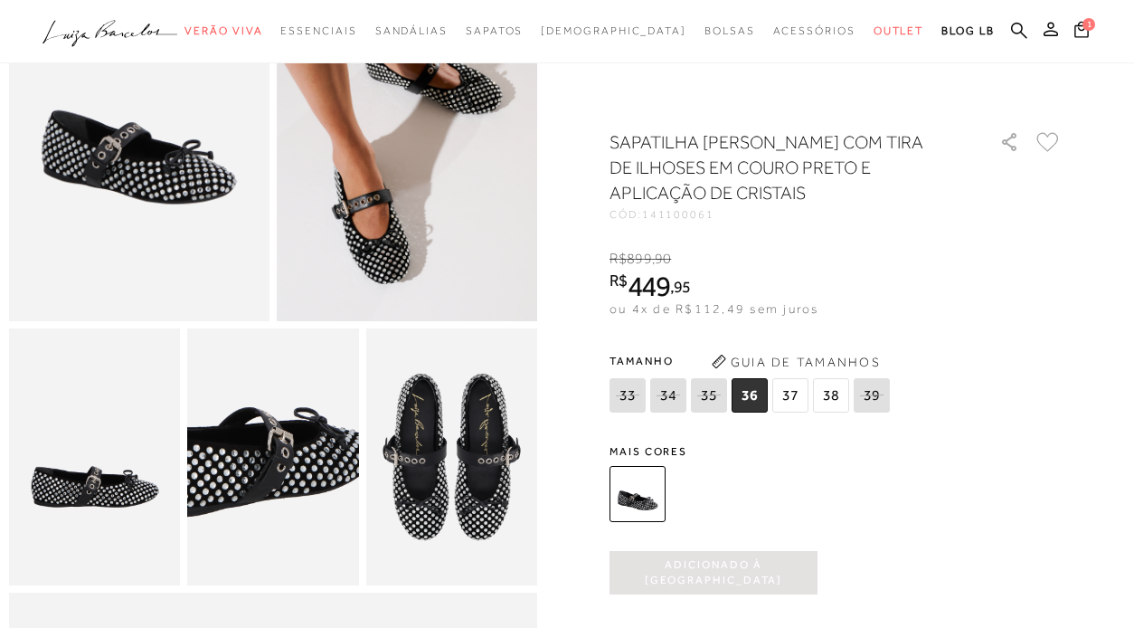
click at [298, 499] on img at bounding box center [248, 414] width 343 height 514
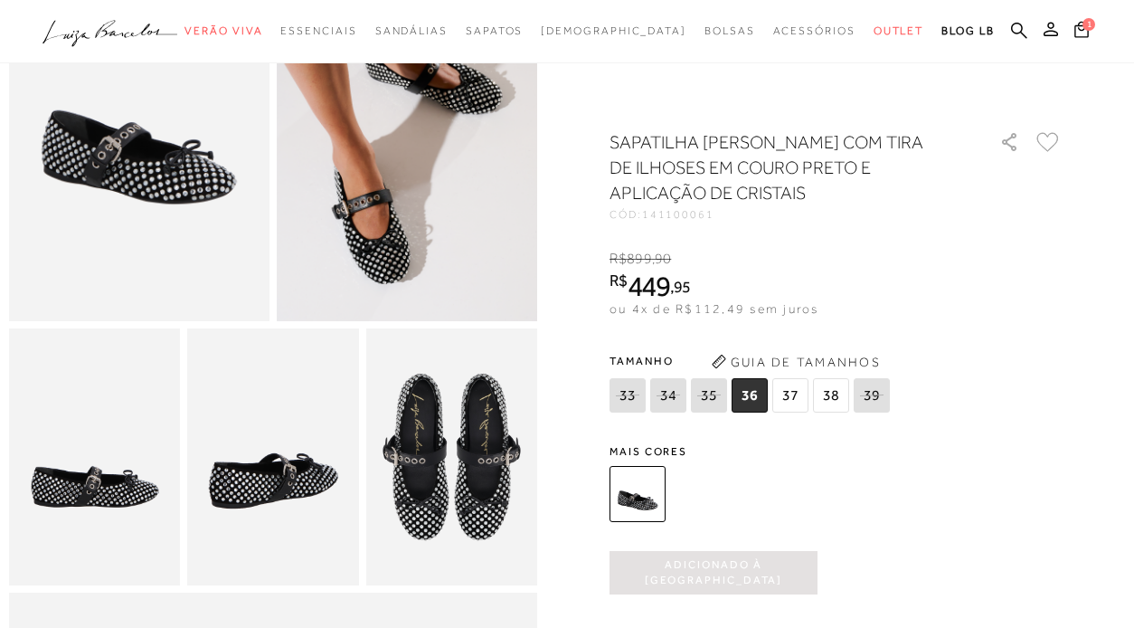
click at [157, 479] on img at bounding box center [94, 456] width 171 height 257
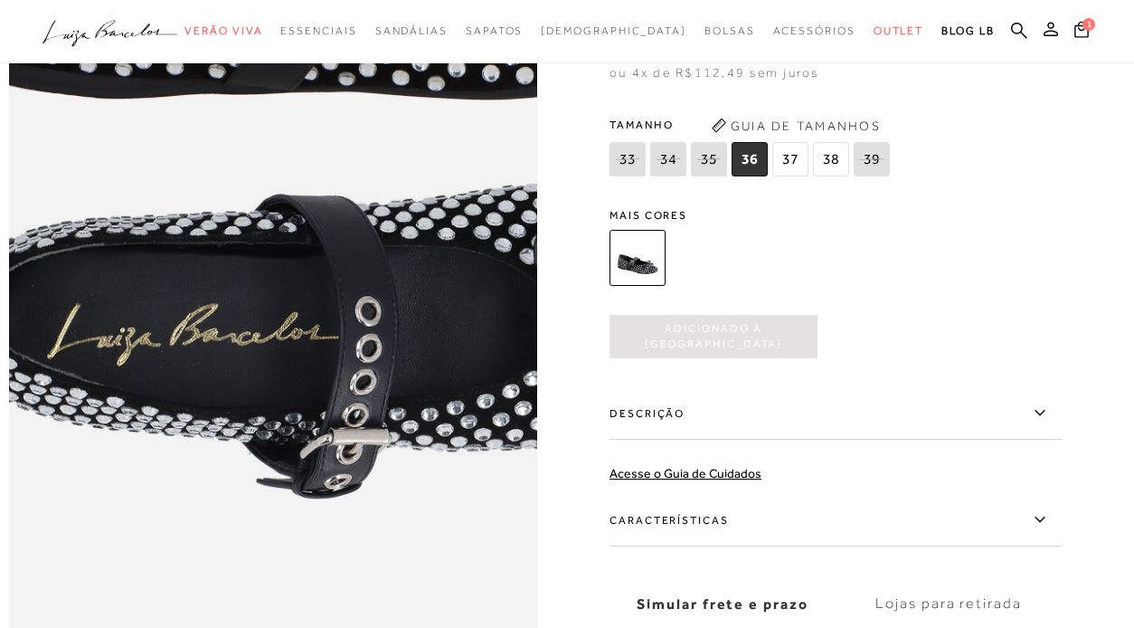
scroll to position [862, 0]
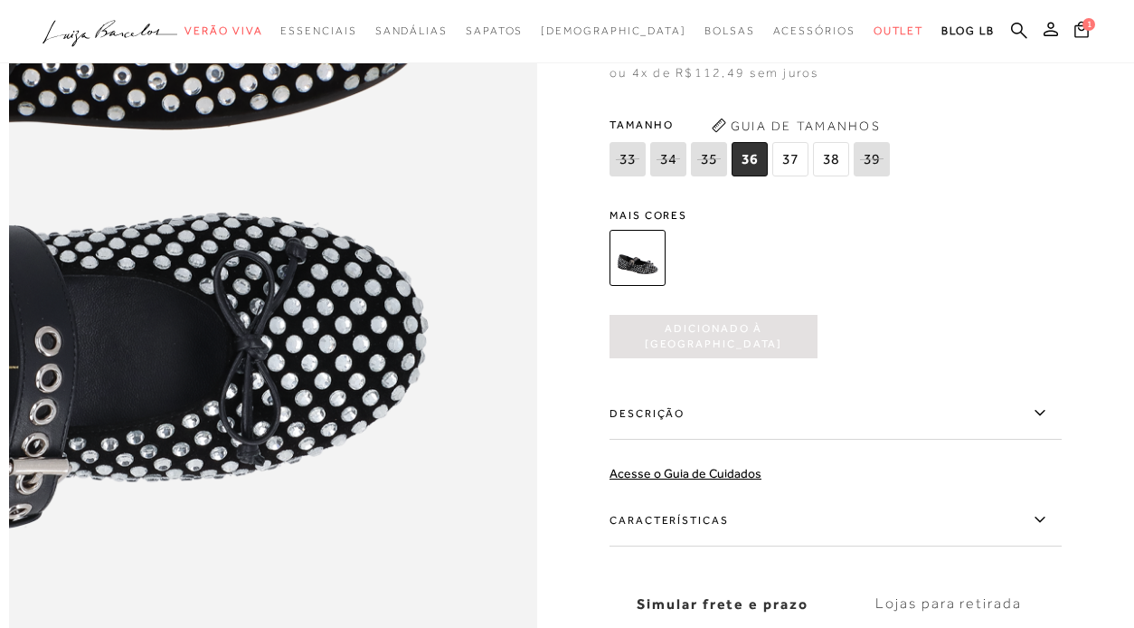
click at [516, 523] on img at bounding box center [30, 126] width 1056 height 1584
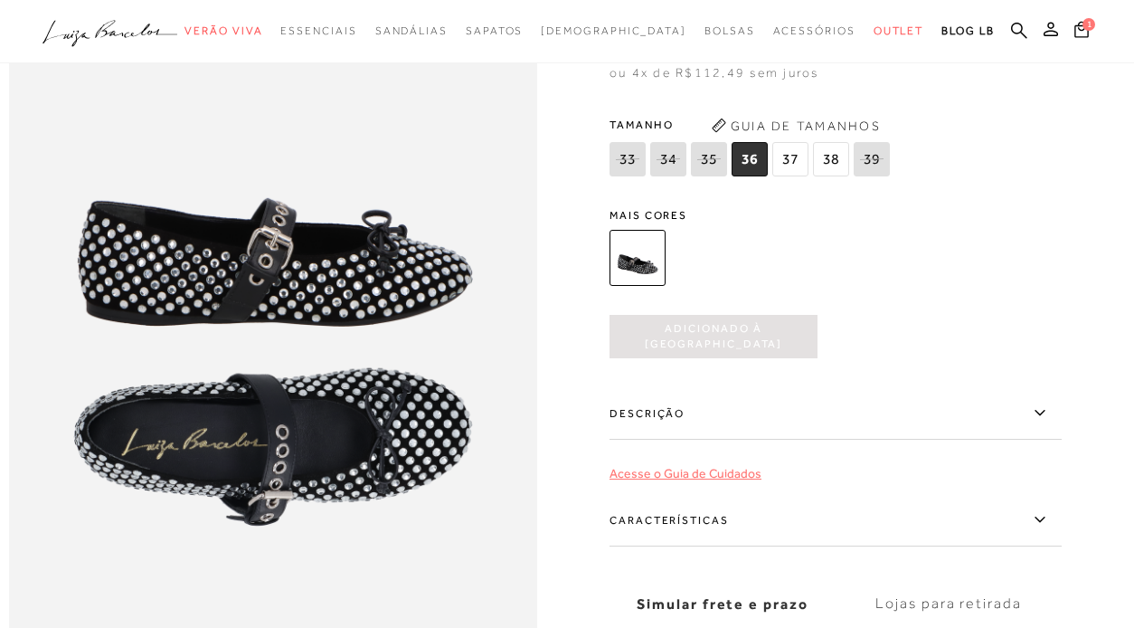
click at [739, 478] on link "Acesse o Guia de Cuidados" at bounding box center [686, 473] width 152 height 14
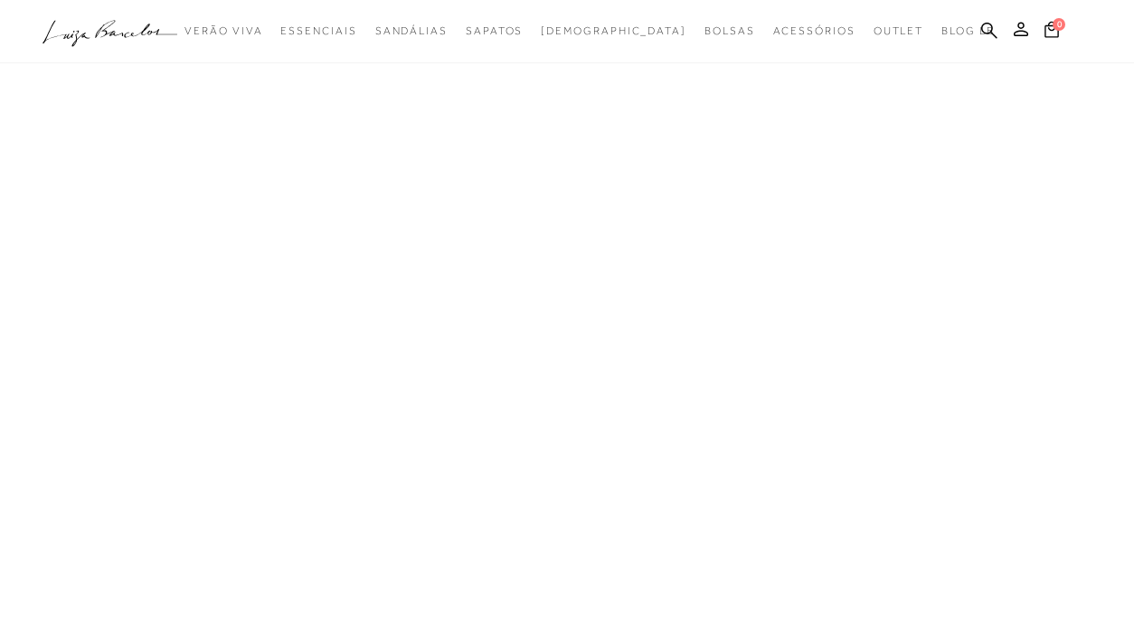
click at [1040, 409] on div at bounding box center [567, 279] width 1134 height 695
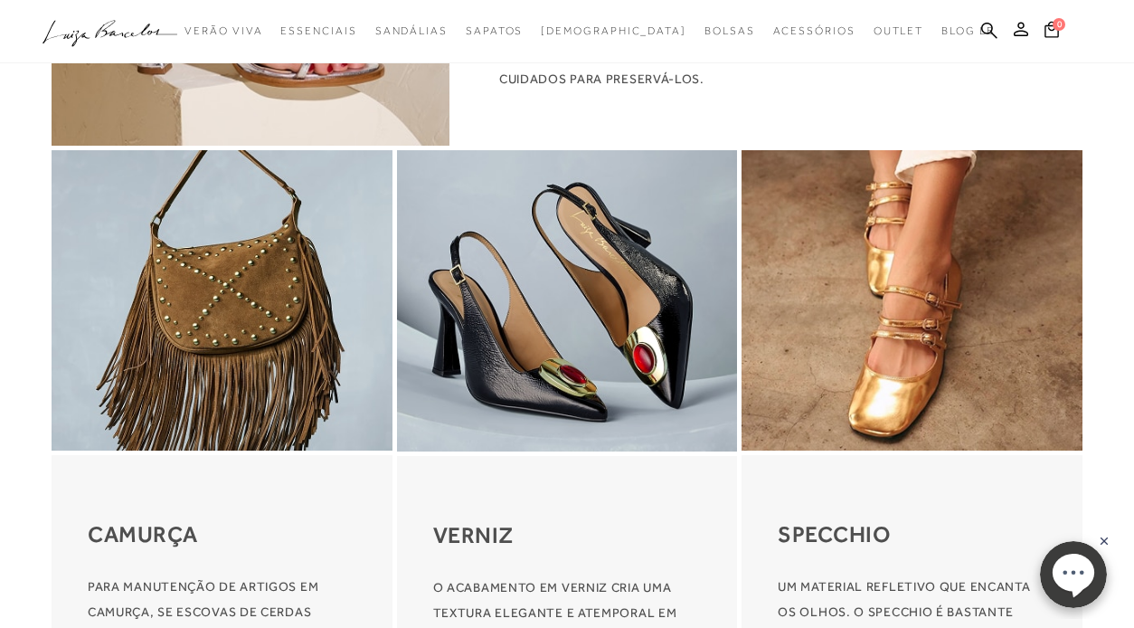
scroll to position [1924, 0]
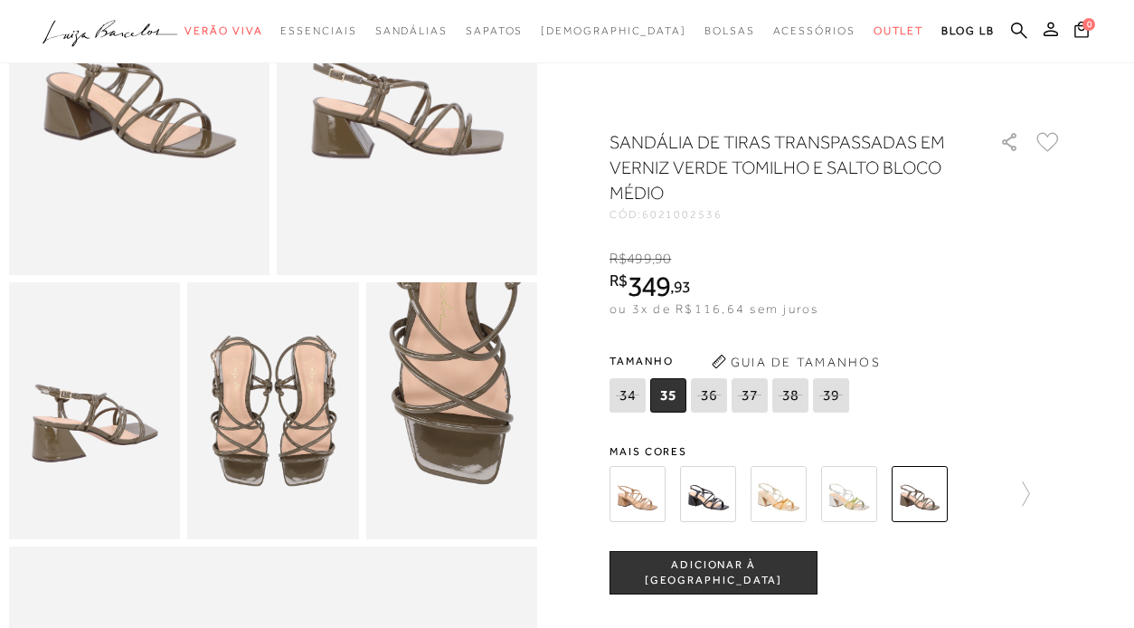
scroll to position [247, 0]
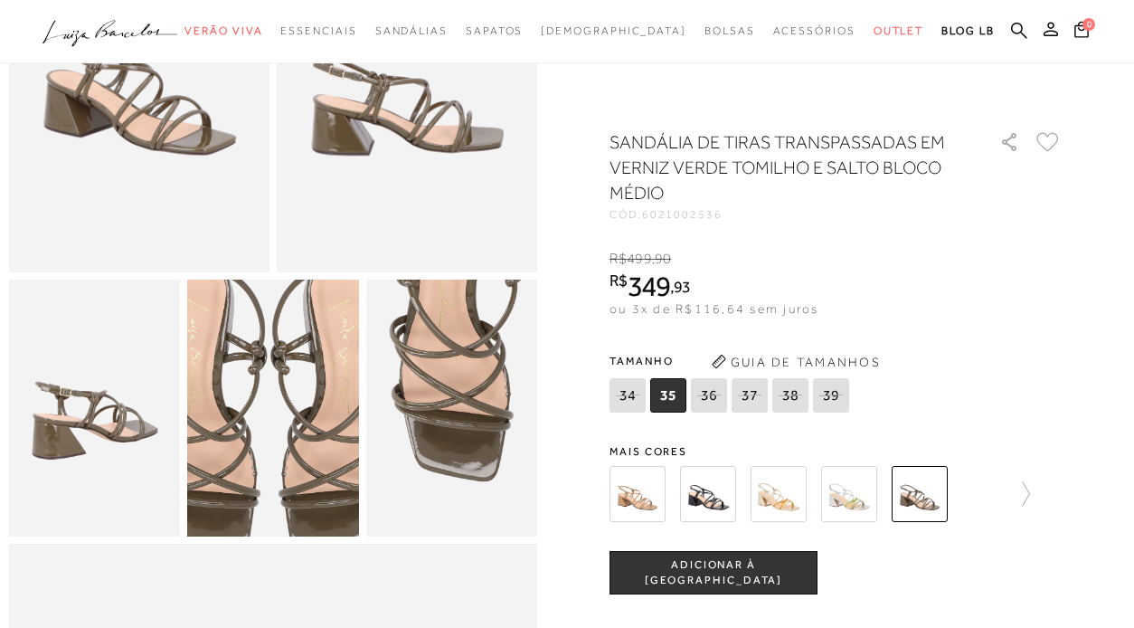
click at [278, 411] on img at bounding box center [269, 404] width 343 height 514
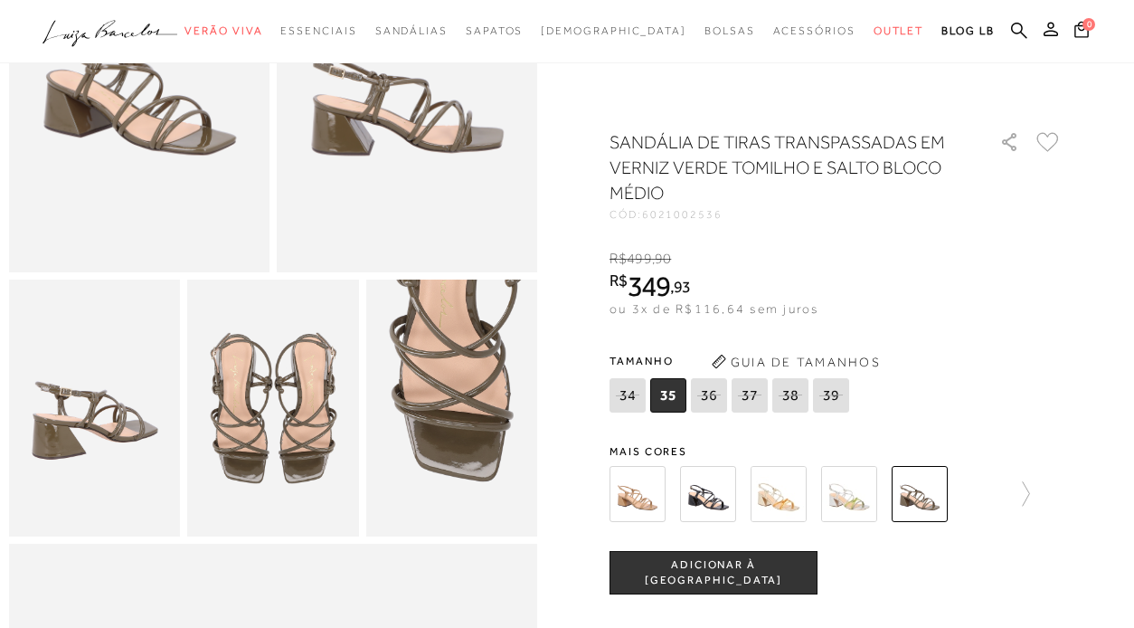
click at [220, 182] on img at bounding box center [139, 77] width 260 height 391
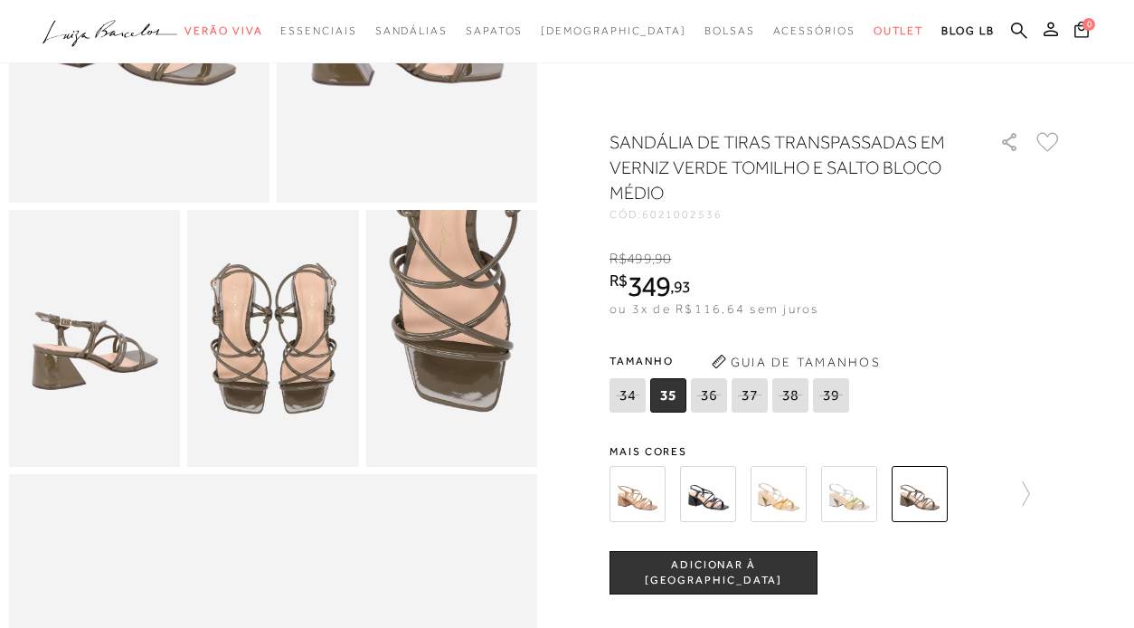
scroll to position [316, 0]
click at [738, 578] on span "ADICIONAR À [GEOGRAPHIC_DATA]" at bounding box center [713, 573] width 206 height 32
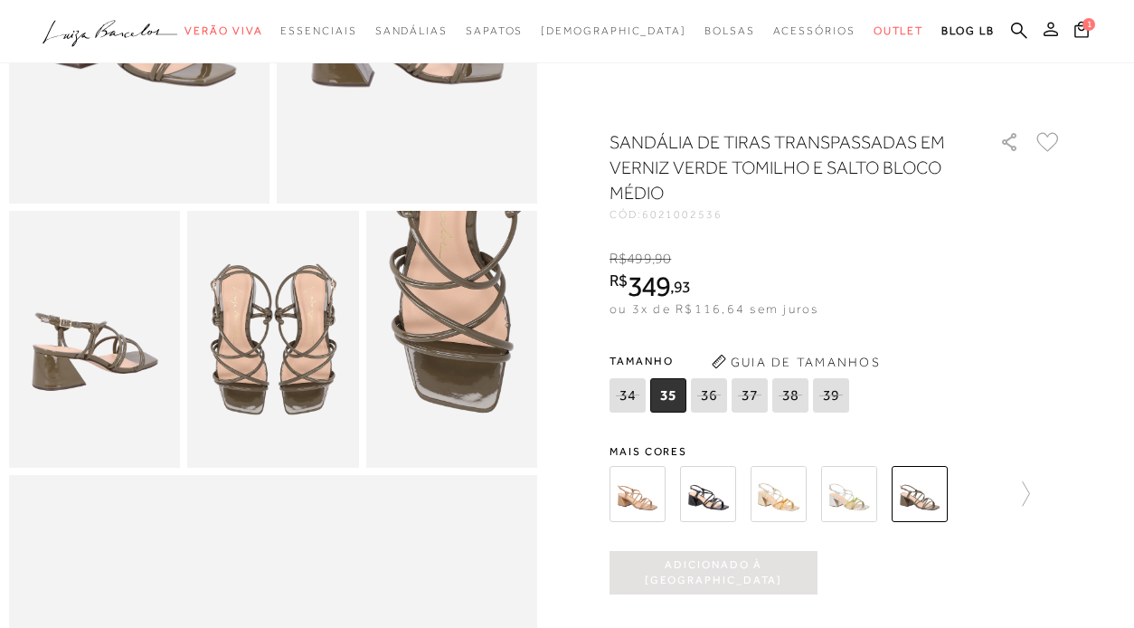
click at [1053, 32] on icon at bounding box center [1051, 29] width 14 height 14
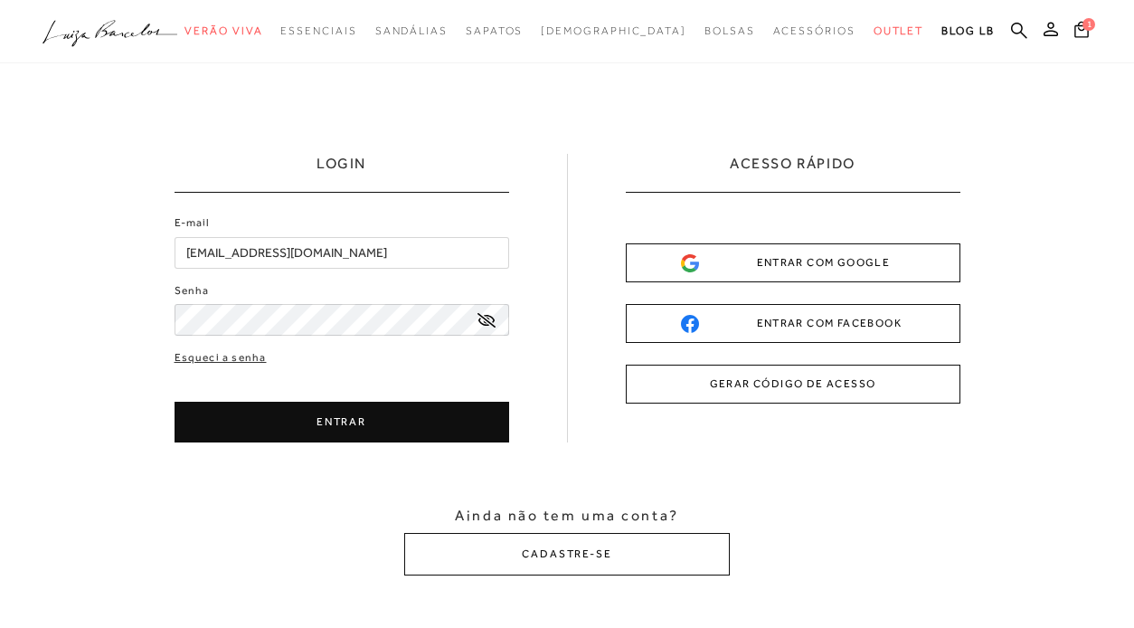
click at [883, 120] on div "LOGIN E-mail [EMAIL_ADDRESS][DOMAIN_NAME] Senha Esqueci a senha" at bounding box center [567, 364] width 1134 height 602
click at [328, 435] on button "ENTRAR" at bounding box center [342, 422] width 335 height 41
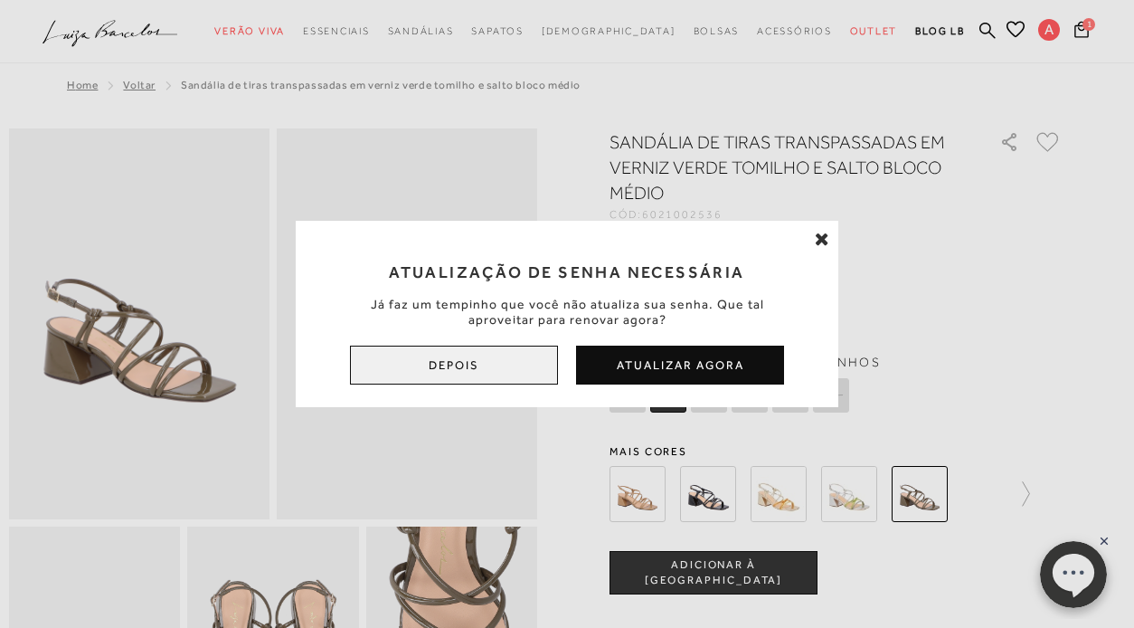
click at [488, 357] on button "Depois" at bounding box center [454, 364] width 208 height 39
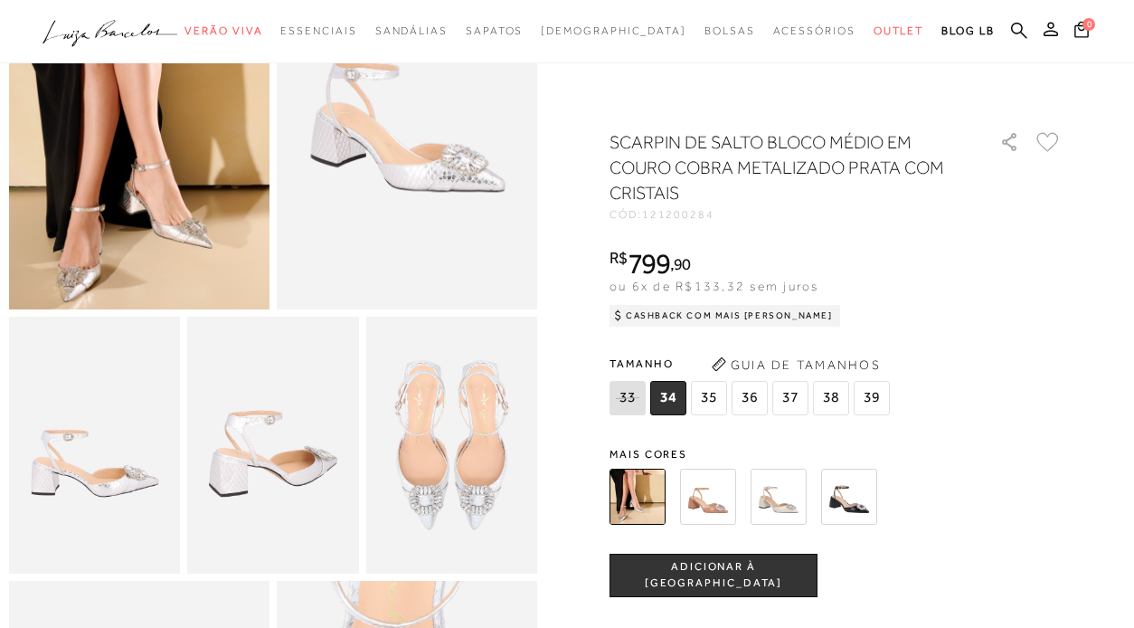
scroll to position [210, 0]
click at [739, 395] on span "36" at bounding box center [750, 398] width 36 height 34
click at [714, 571] on span "ADICIONAR À [GEOGRAPHIC_DATA]" at bounding box center [713, 575] width 206 height 32
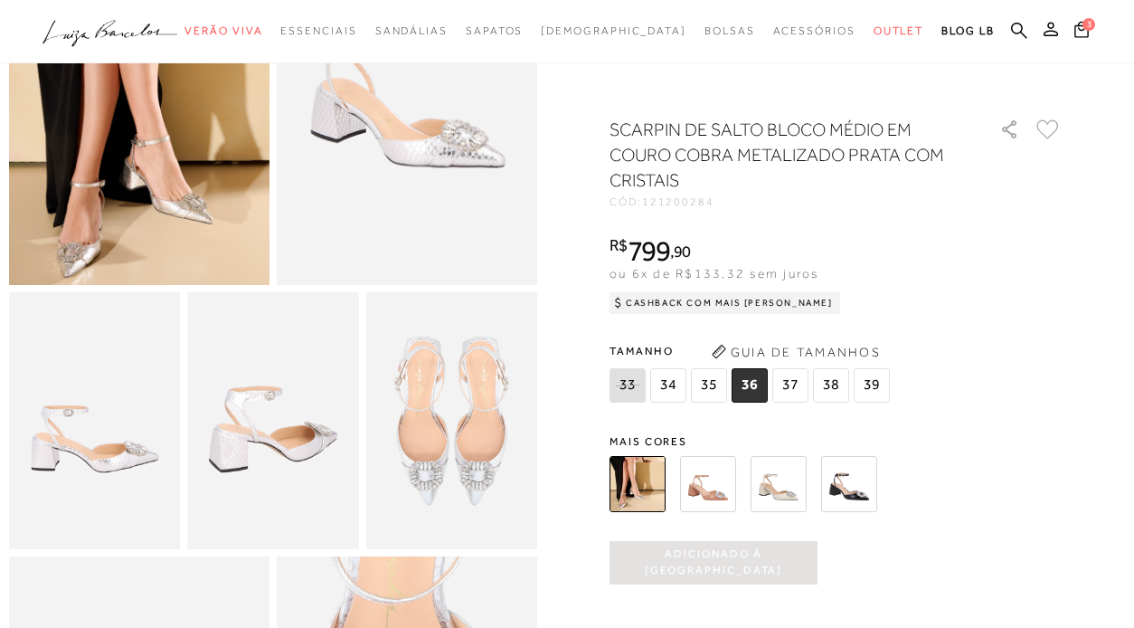
scroll to position [246, 0]
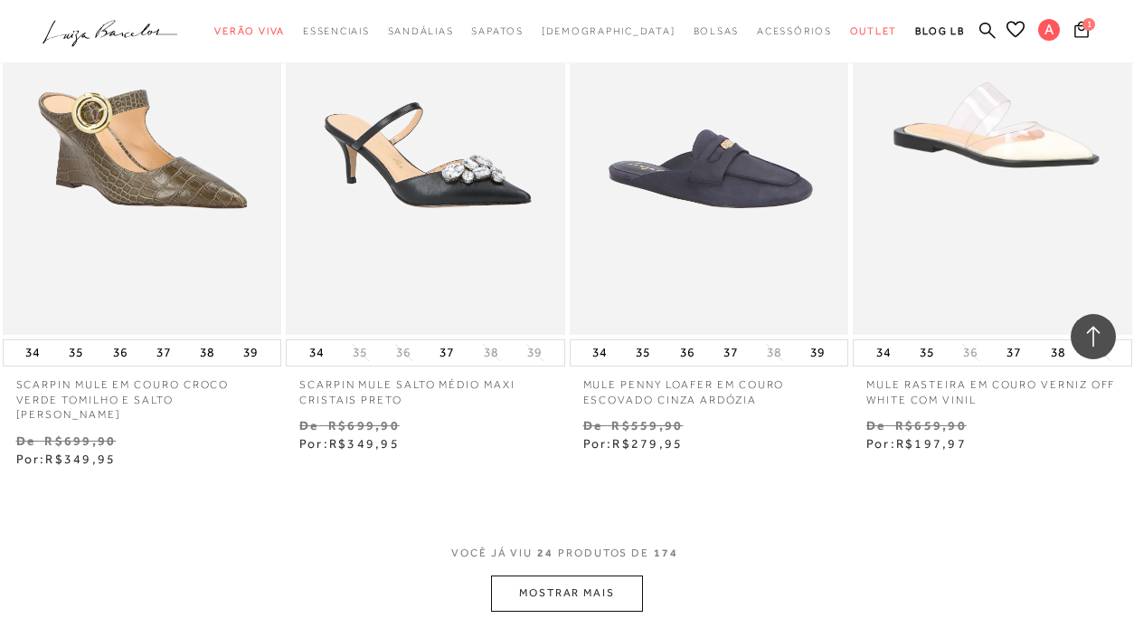
scroll to position [3003, 0]
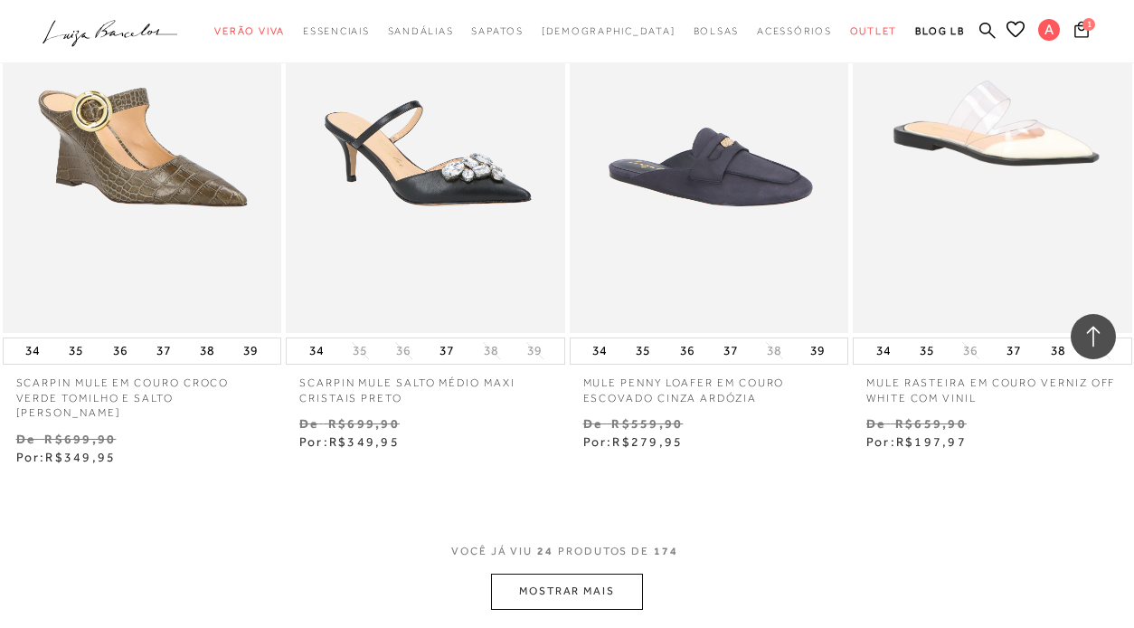
click at [555, 573] on button "MOSTRAR MAIS" at bounding box center [567, 590] width 152 height 35
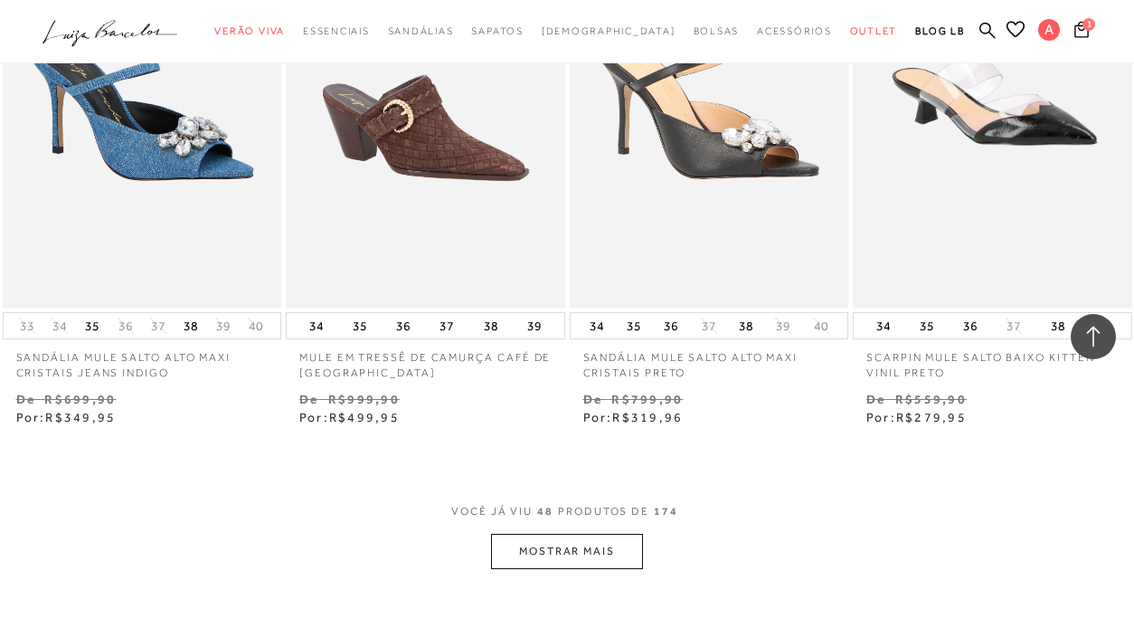
scroll to position [6378, 0]
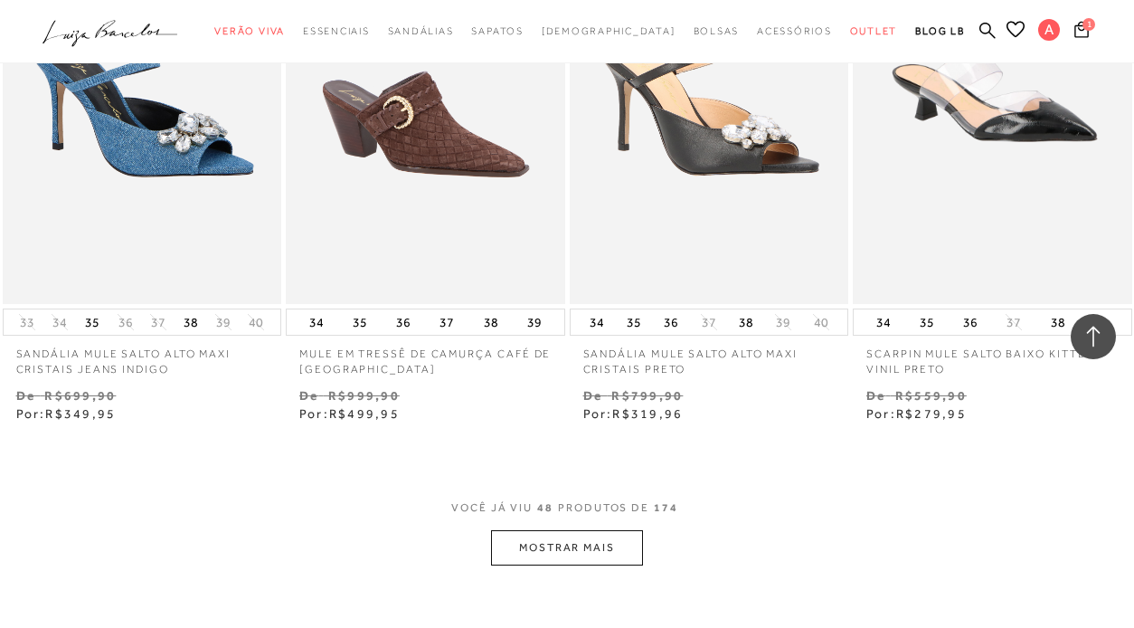
click at [578, 530] on button "MOSTRAR MAIS" at bounding box center [567, 547] width 152 height 35
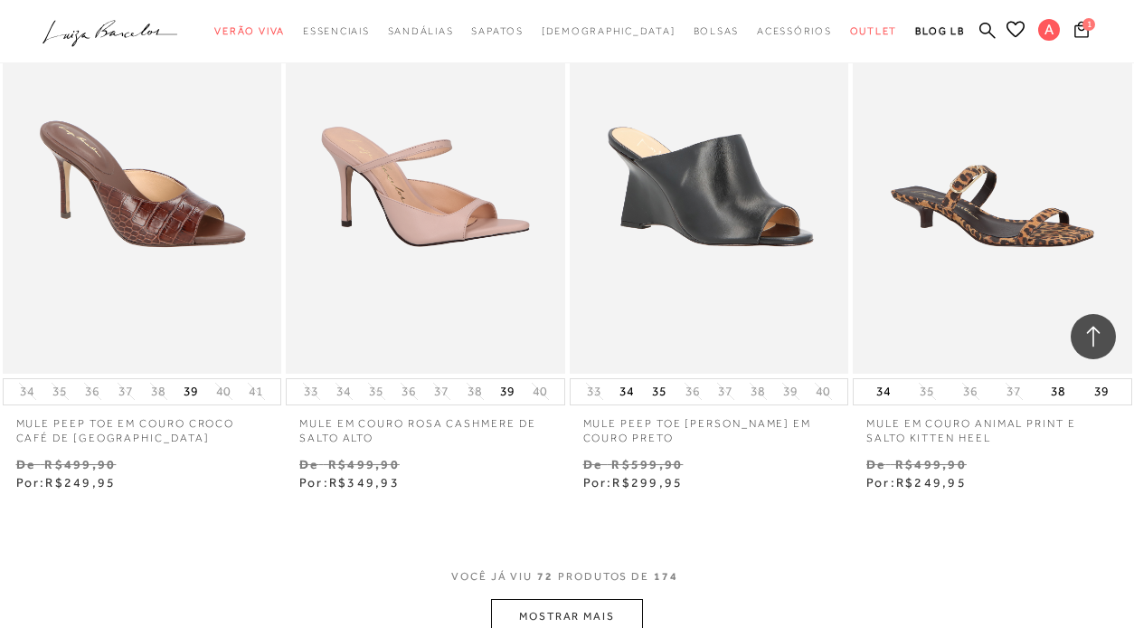
scroll to position [9665, 0]
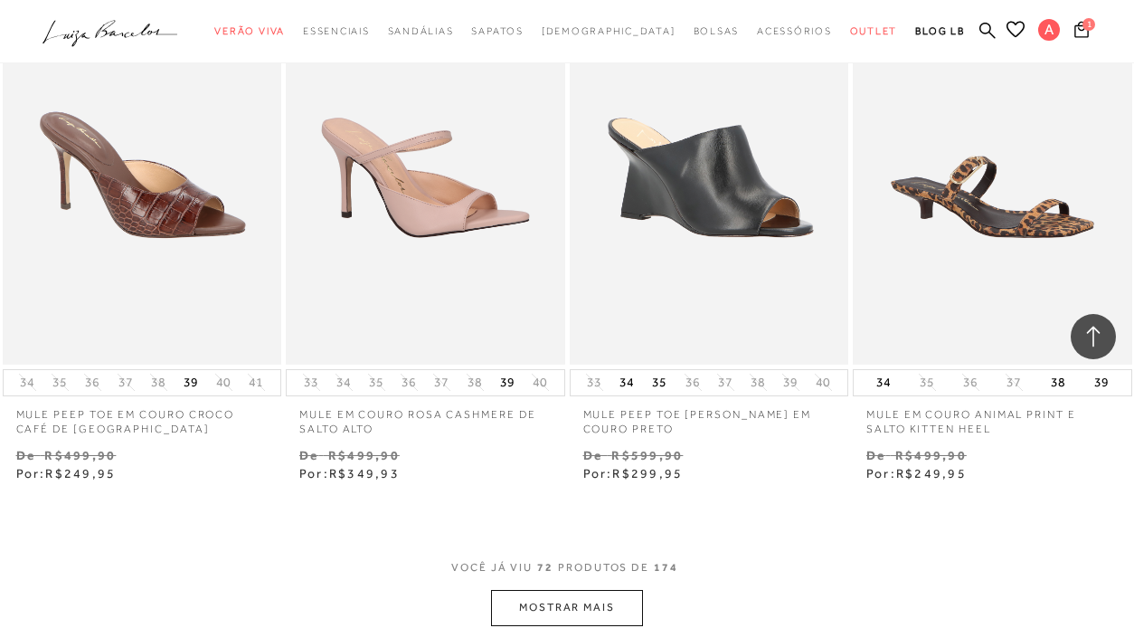
click at [583, 590] on button "MOSTRAR MAIS" at bounding box center [567, 607] width 152 height 35
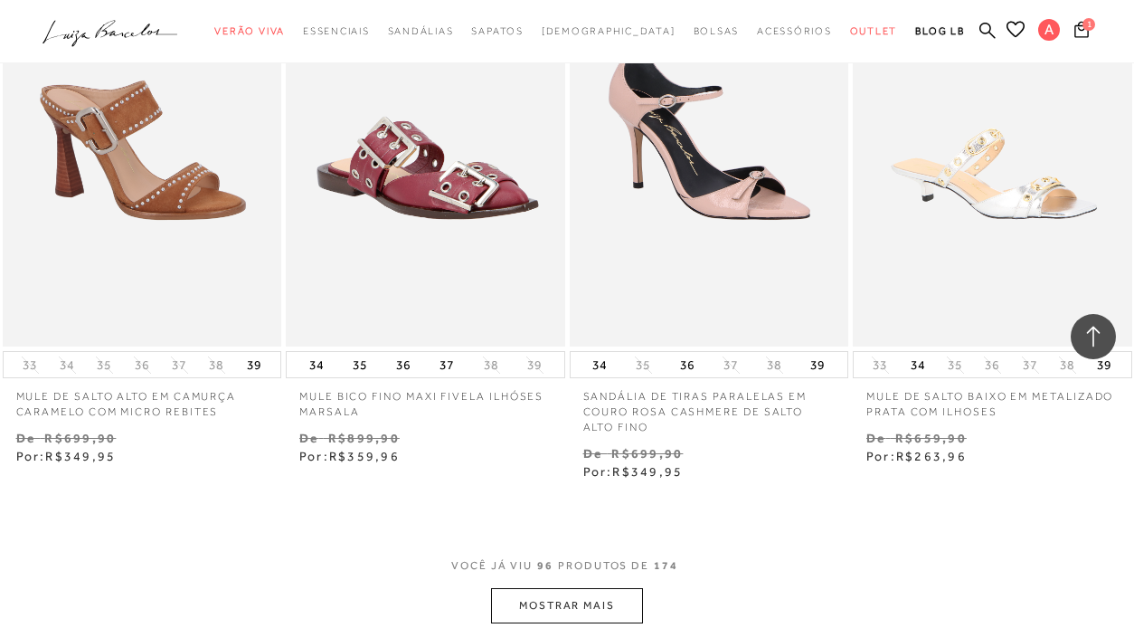
scroll to position [13017, 0]
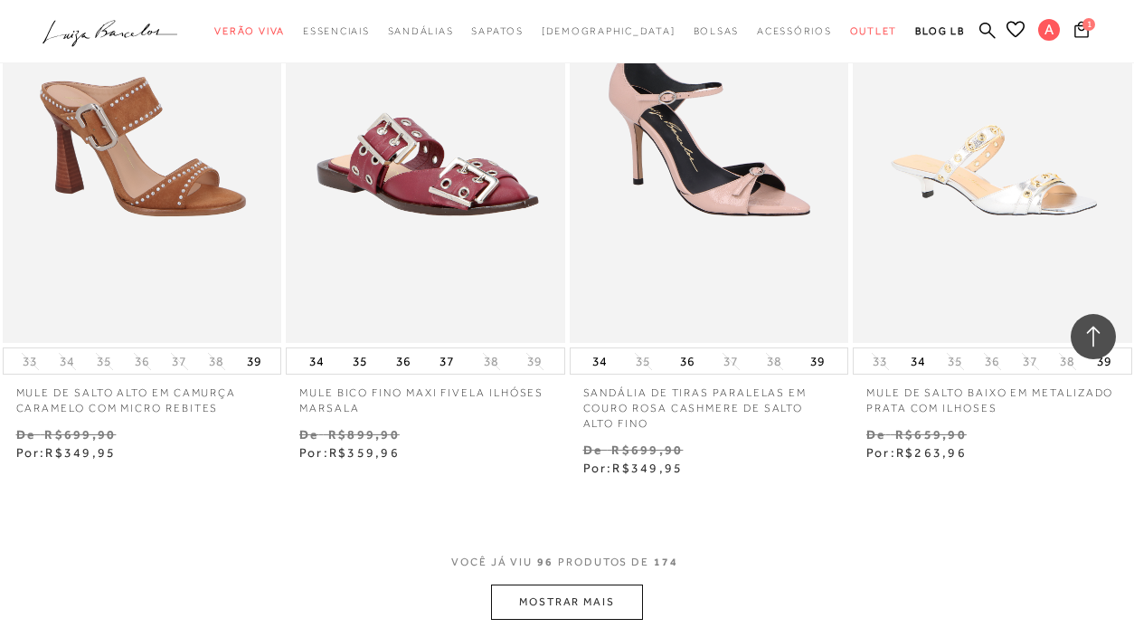
click at [583, 584] on button "MOSTRAR MAIS" at bounding box center [567, 601] width 152 height 35
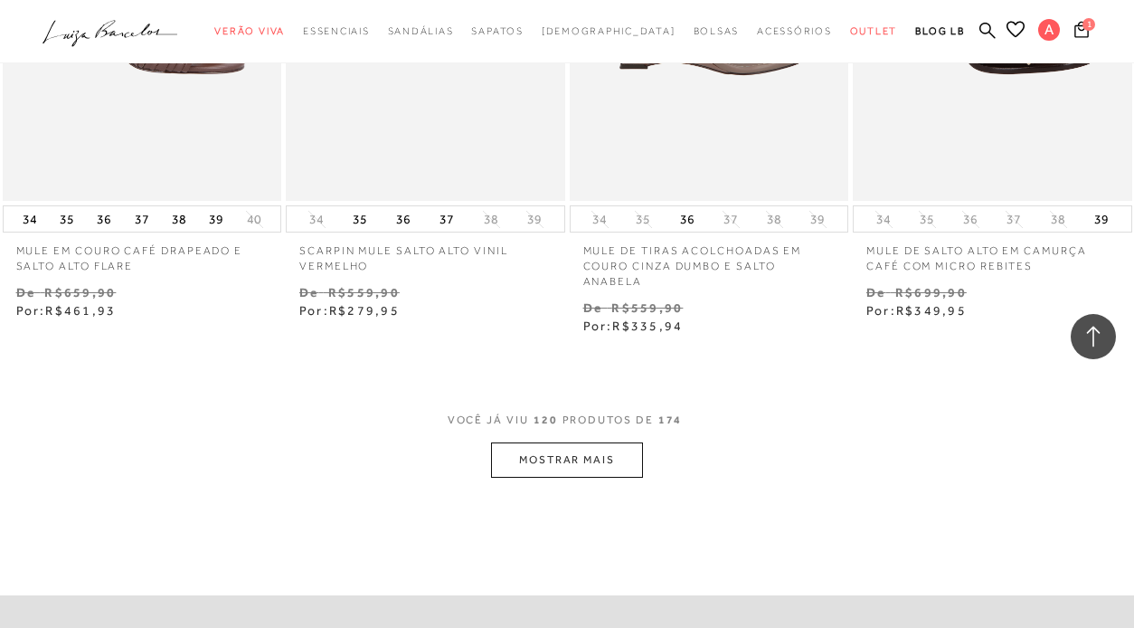
scroll to position [16545, 0]
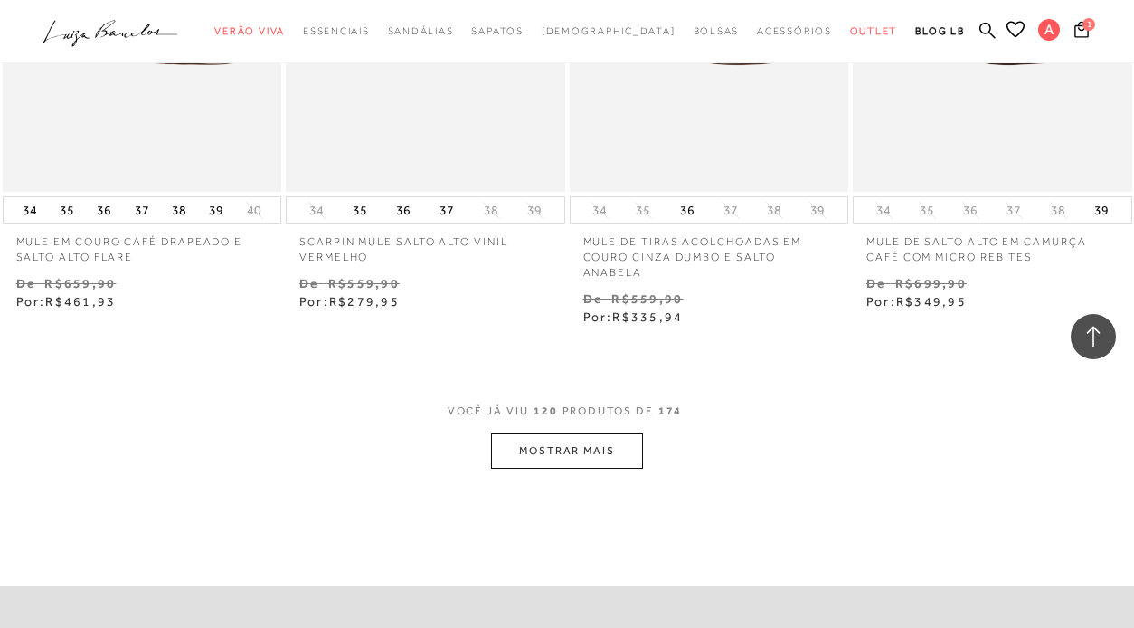
click at [580, 433] on button "MOSTRAR MAIS" at bounding box center [567, 450] width 152 height 35
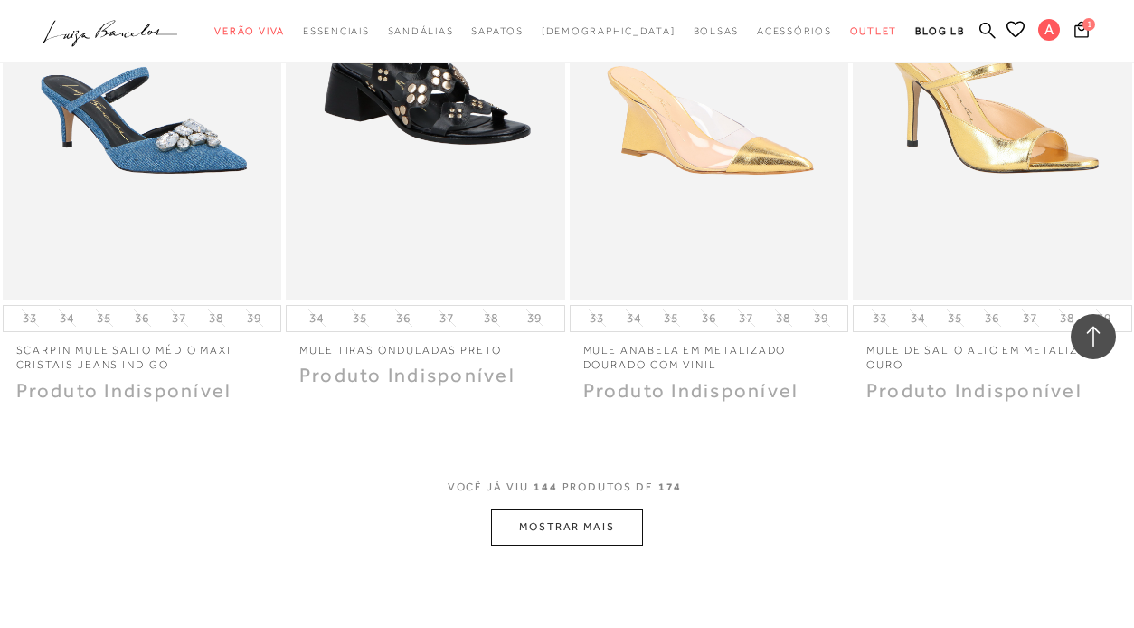
scroll to position [19717, 0]
click at [585, 510] on button "MOSTRAR MAIS" at bounding box center [567, 527] width 152 height 35
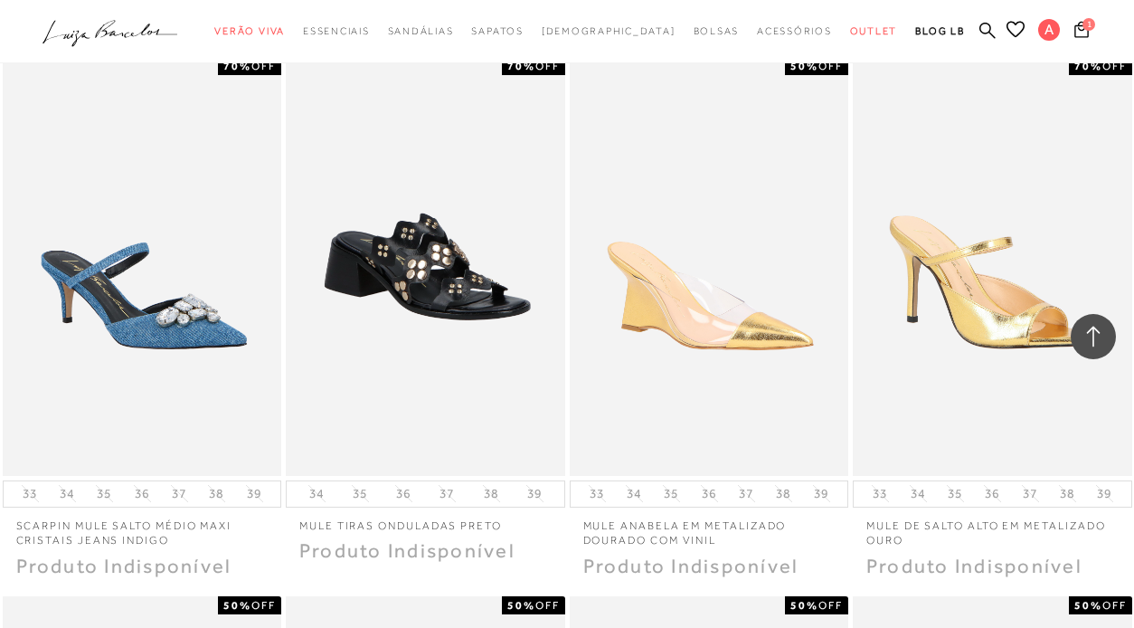
scroll to position [19074, 0]
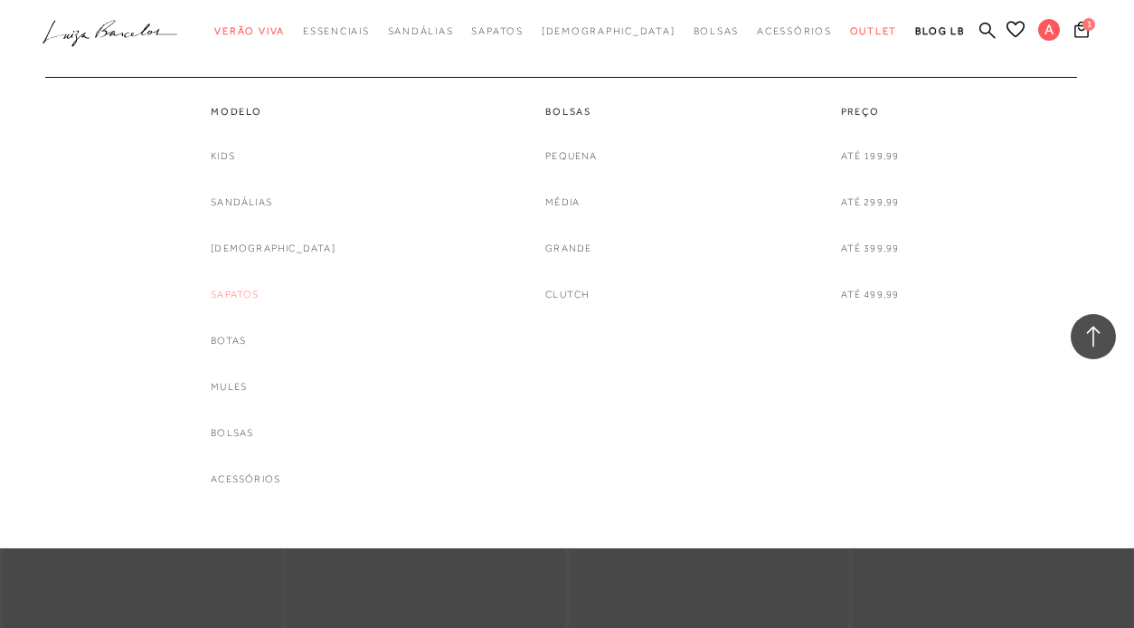
click at [259, 288] on link "Sapatos" at bounding box center [235, 294] width 48 height 19
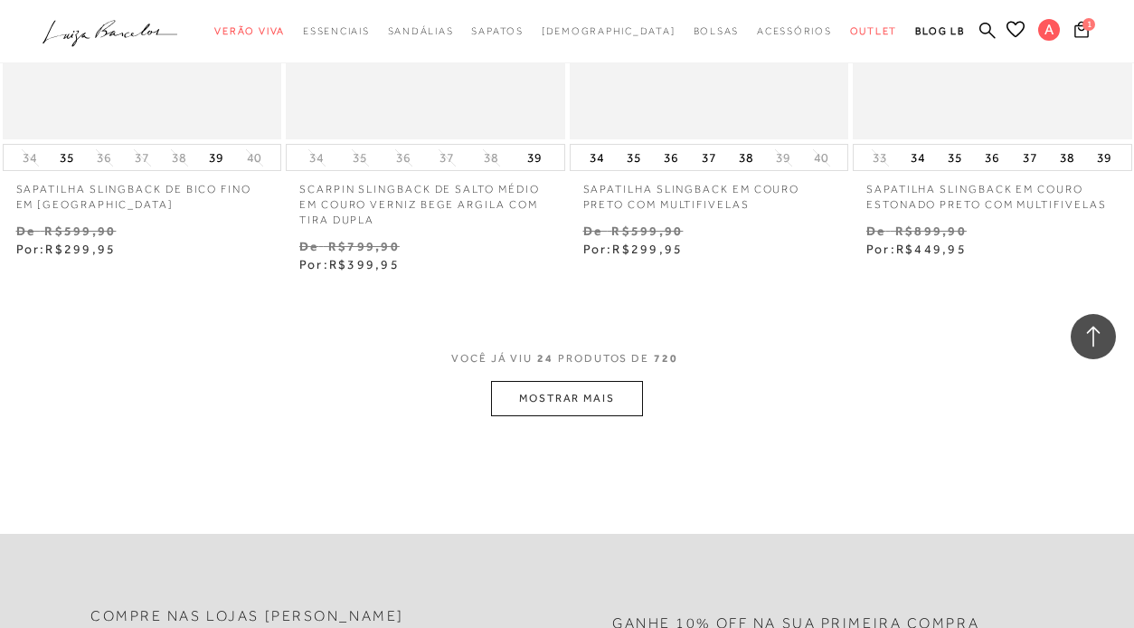
scroll to position [3266, 0]
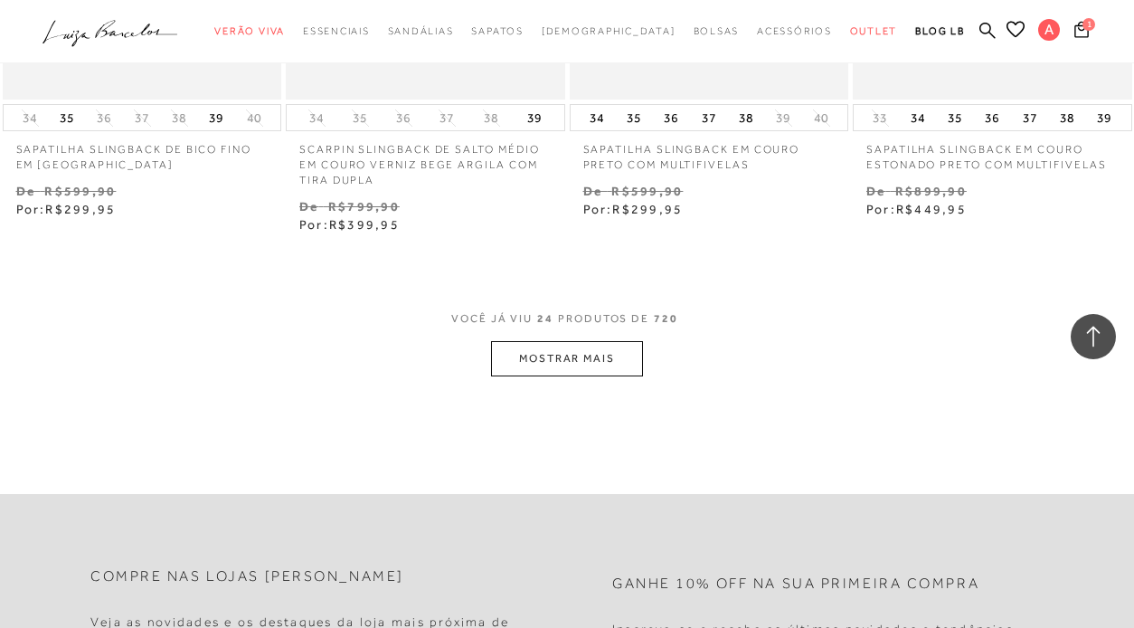
click at [543, 341] on button "MOSTRAR MAIS" at bounding box center [567, 358] width 152 height 35
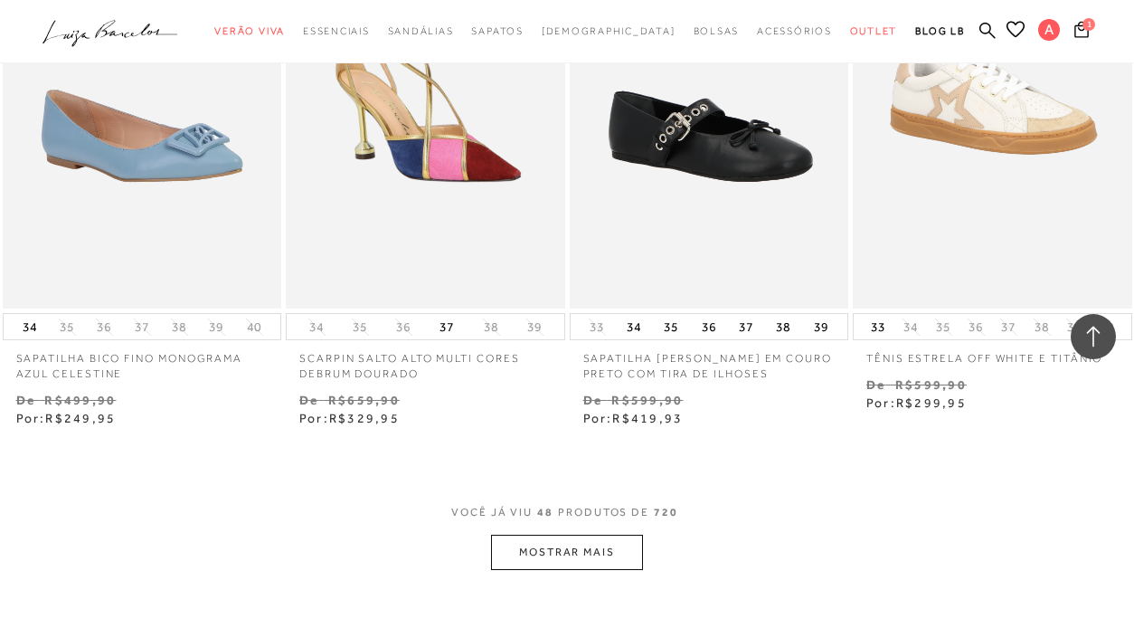
scroll to position [6451, 0]
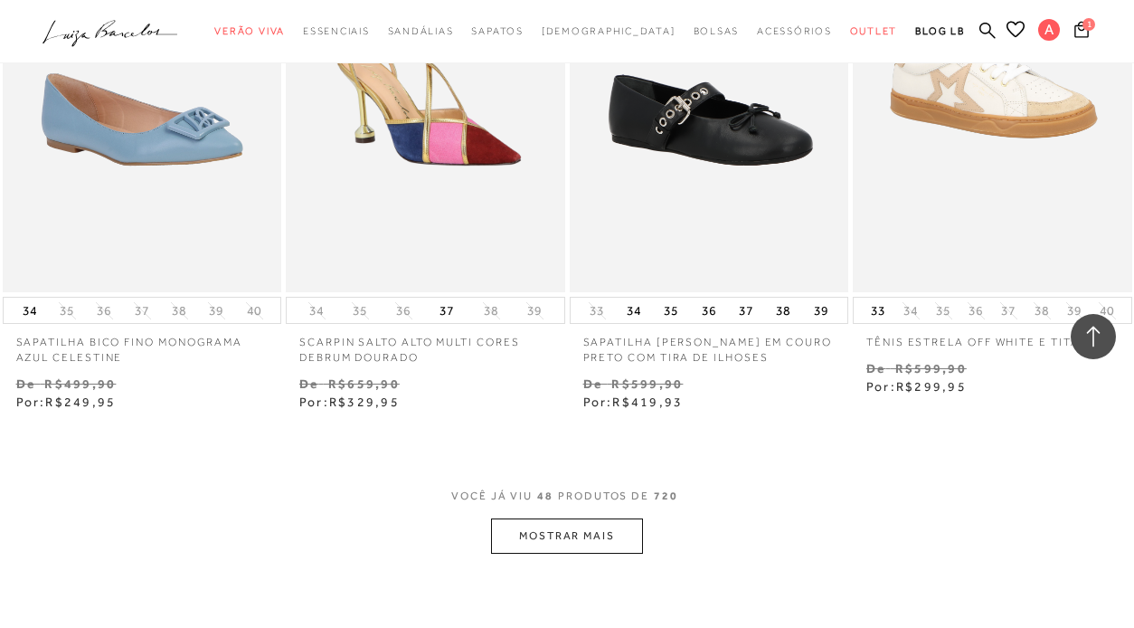
click at [579, 518] on button "MOSTRAR MAIS" at bounding box center [567, 535] width 152 height 35
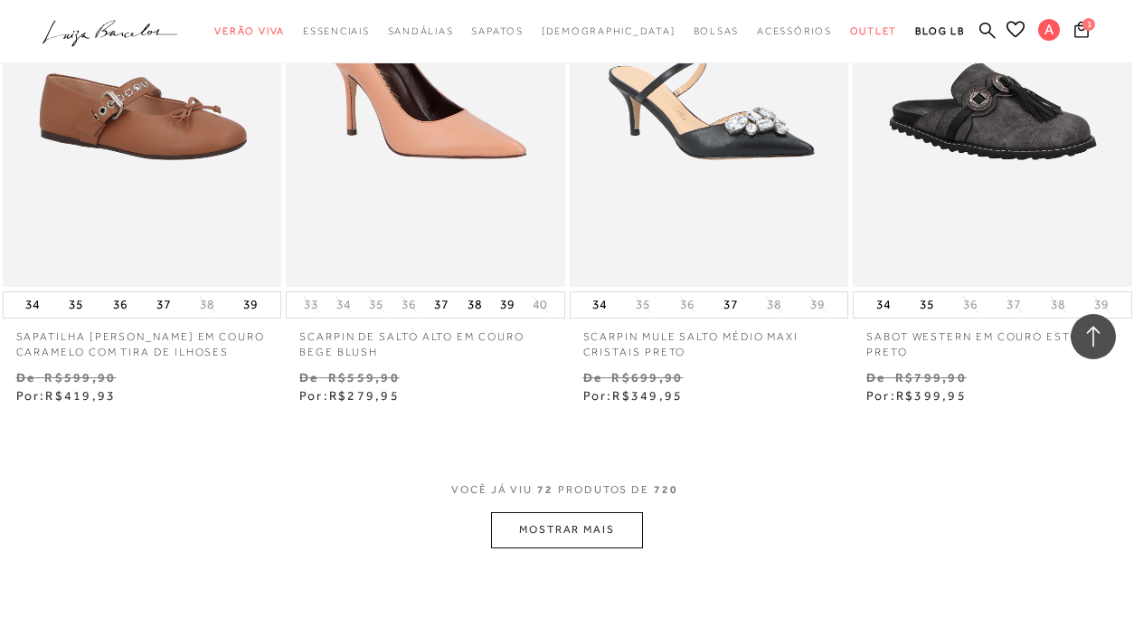
scroll to position [9804, 0]
click at [579, 511] on button "MOSTRAR MAIS" at bounding box center [567, 528] width 152 height 35
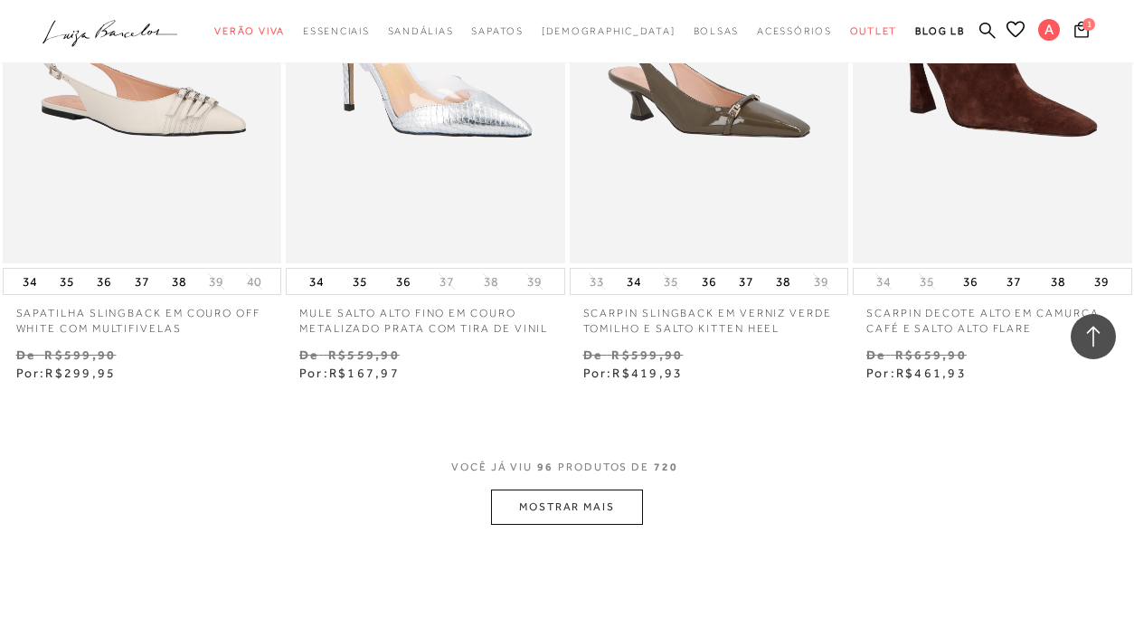
scroll to position [13193, 0]
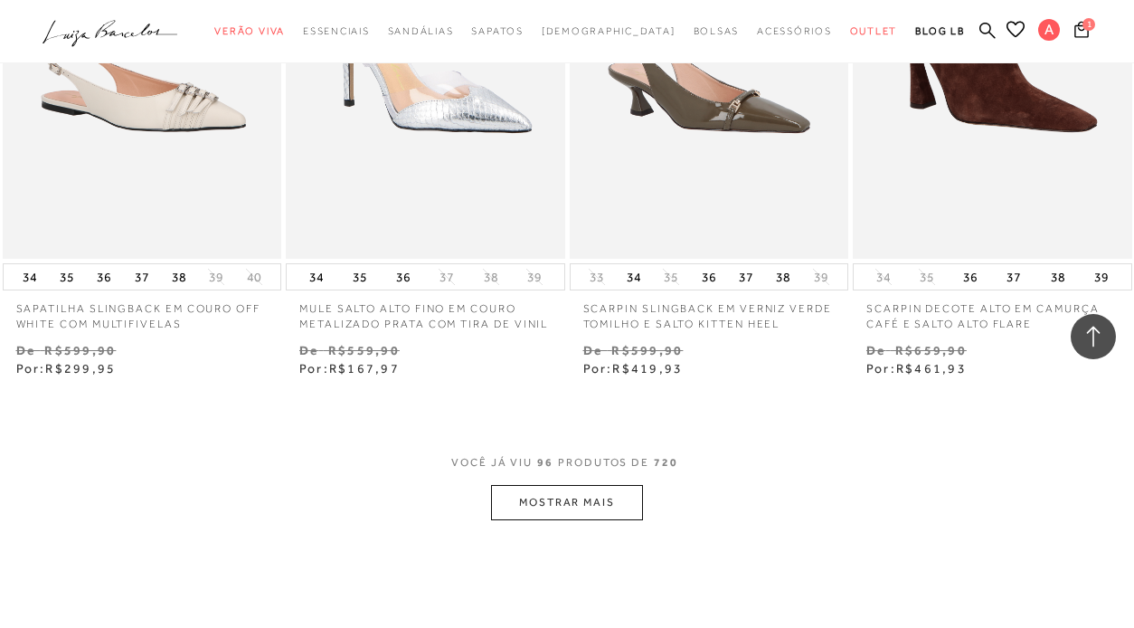
click at [606, 485] on button "MOSTRAR MAIS" at bounding box center [567, 502] width 152 height 35
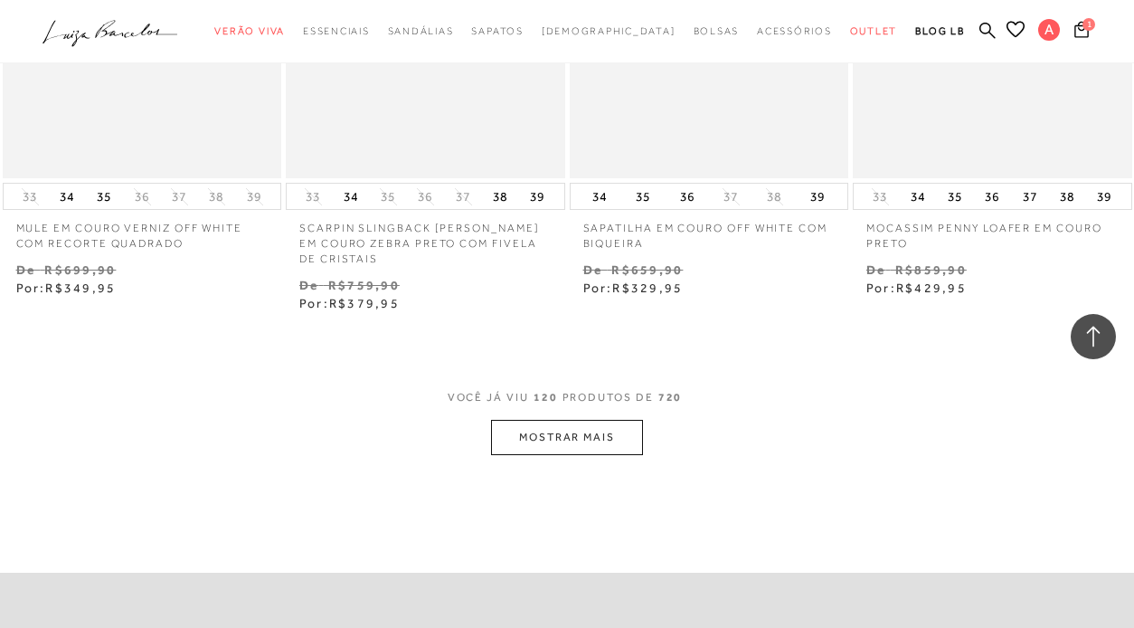
scroll to position [16655, 0]
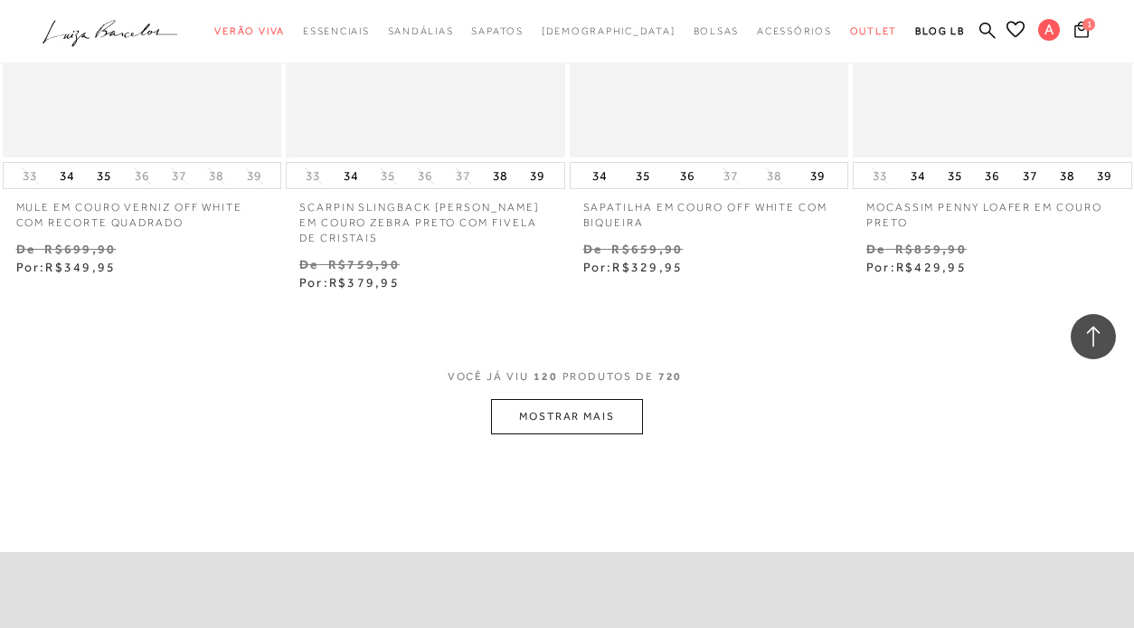
click at [592, 399] on button "MOSTRAR MAIS" at bounding box center [567, 416] width 152 height 35
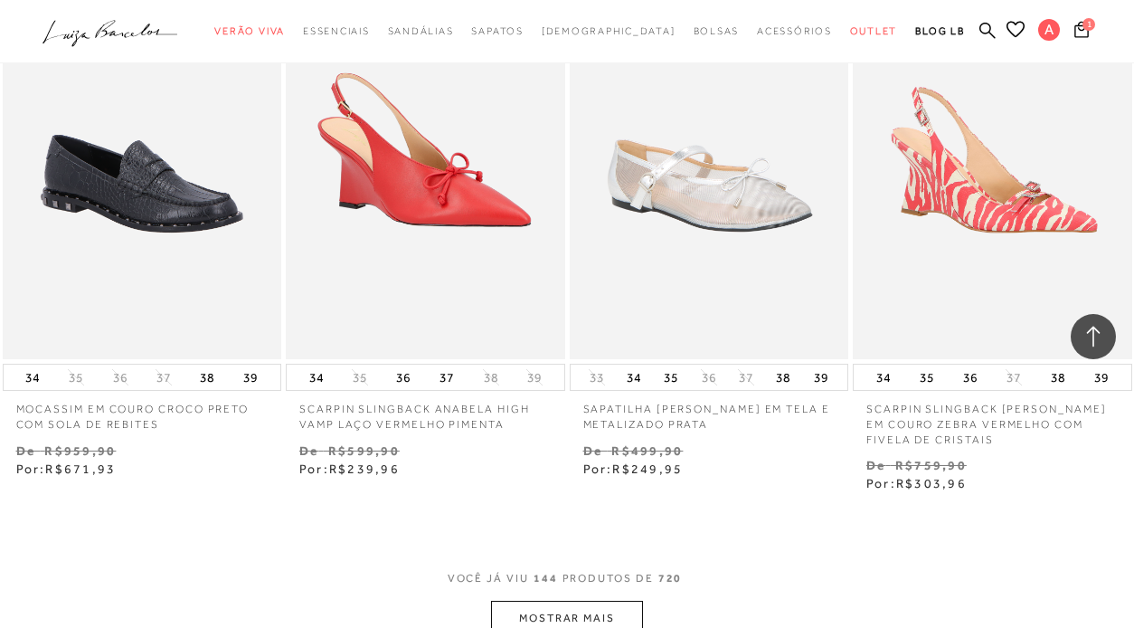
scroll to position [19874, 0]
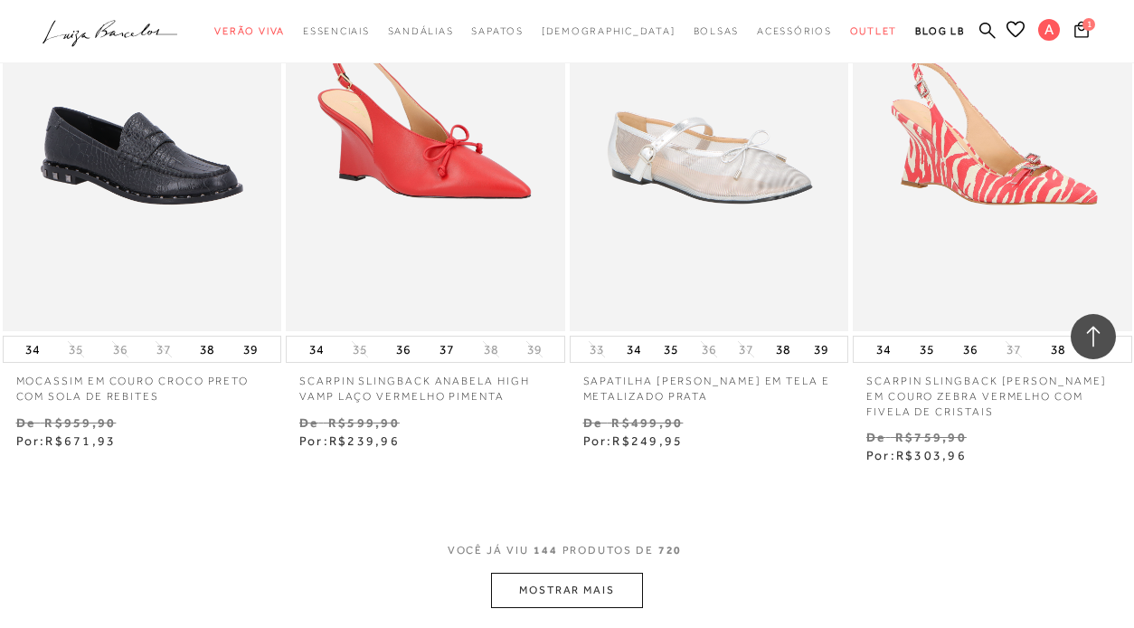
click at [540, 572] on button "MOSTRAR MAIS" at bounding box center [567, 589] width 152 height 35
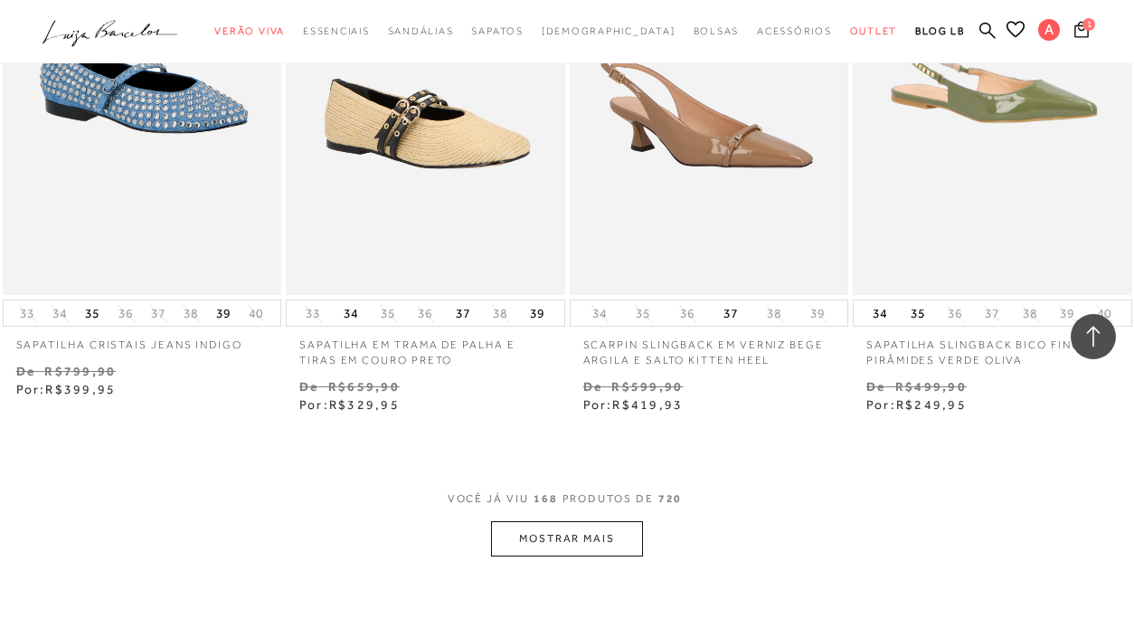
scroll to position [23294, 0]
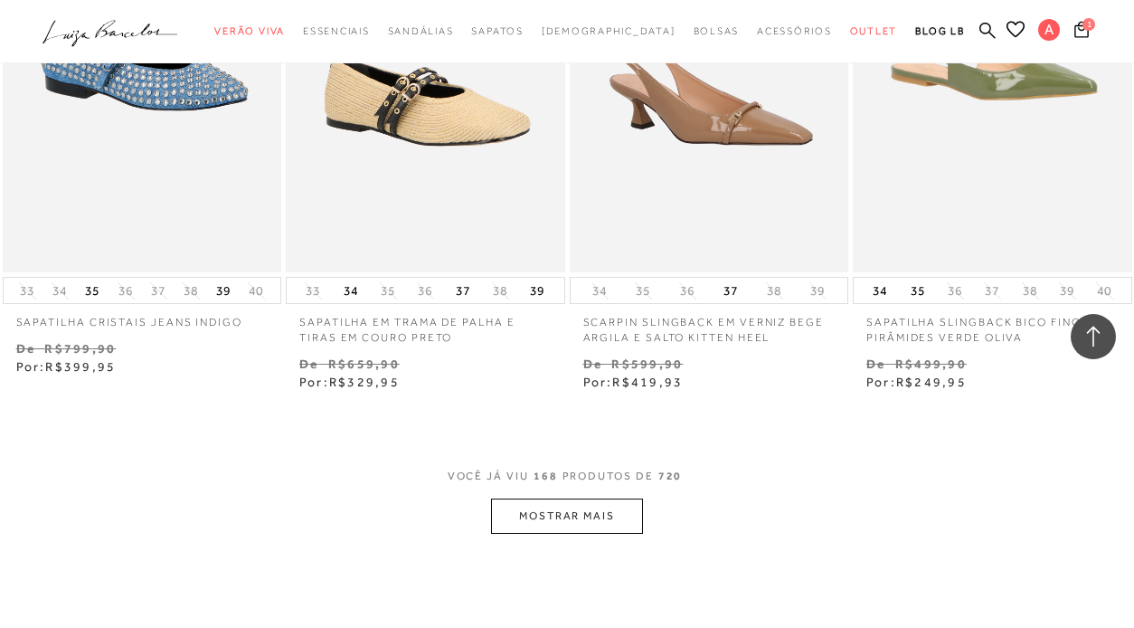
click at [566, 498] on button "MOSTRAR MAIS" at bounding box center [567, 515] width 152 height 35
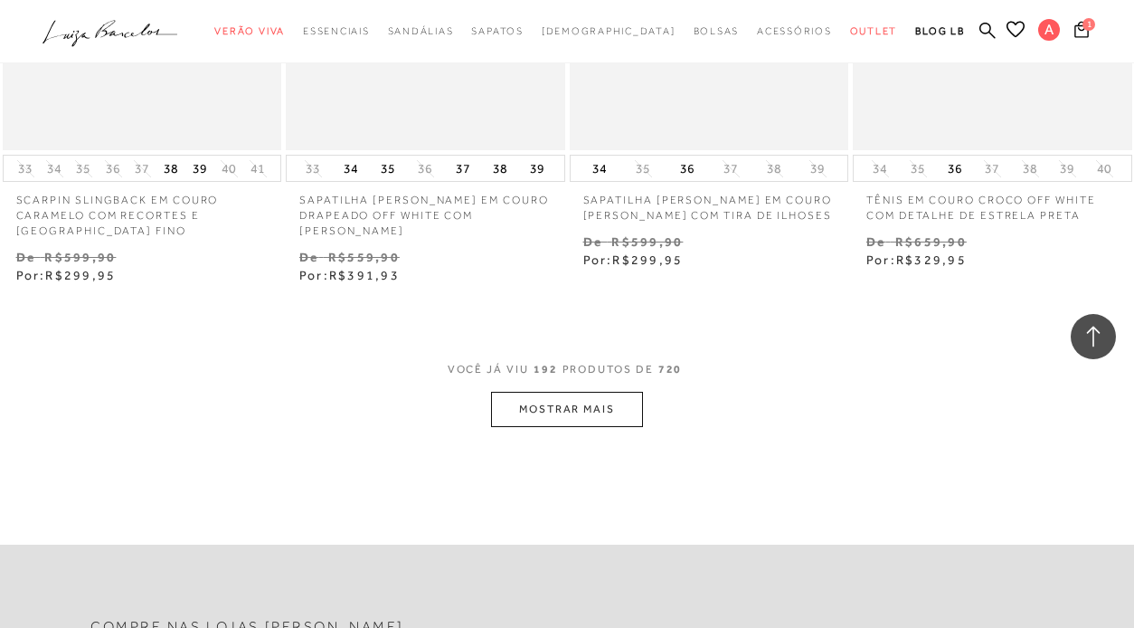
scroll to position [26782, 0]
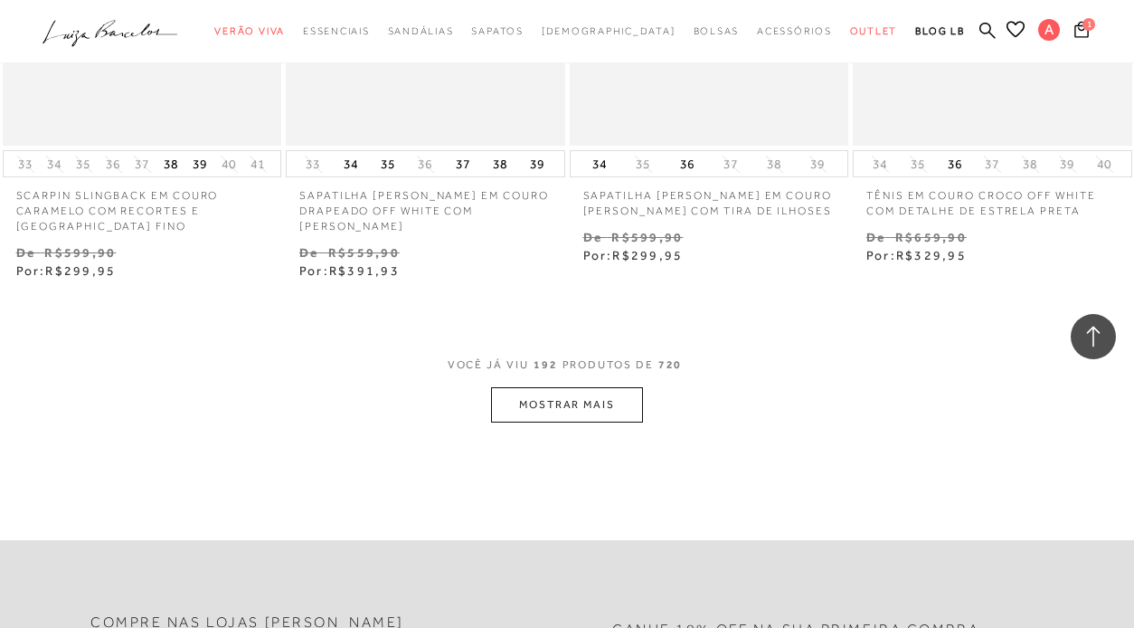
click at [594, 387] on button "MOSTRAR MAIS" at bounding box center [567, 404] width 152 height 35
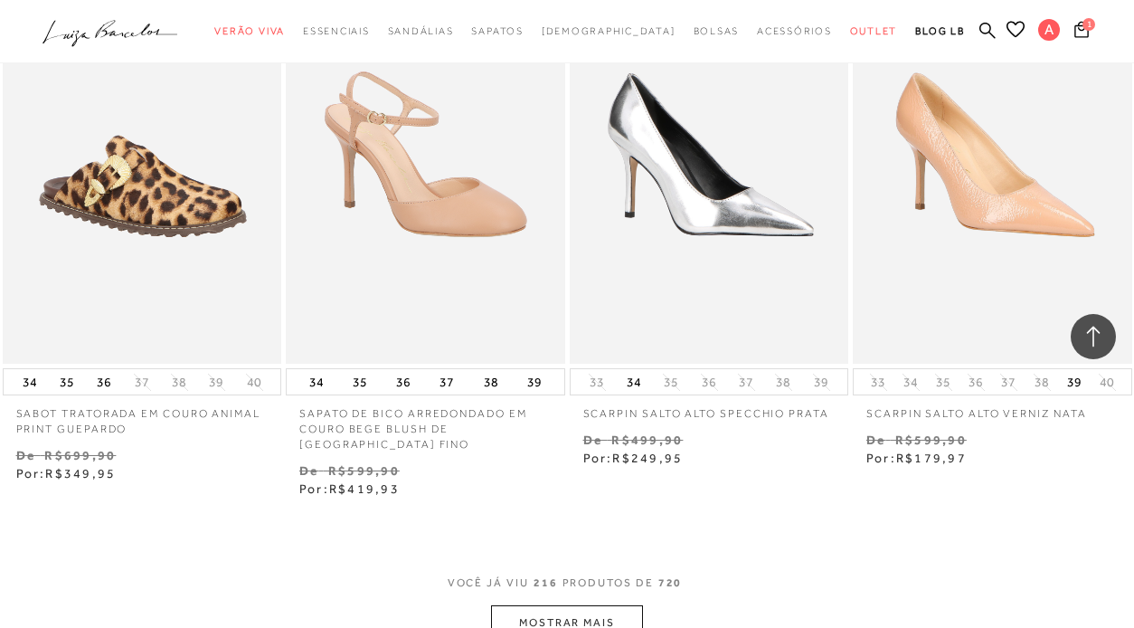
scroll to position [30313, 0]
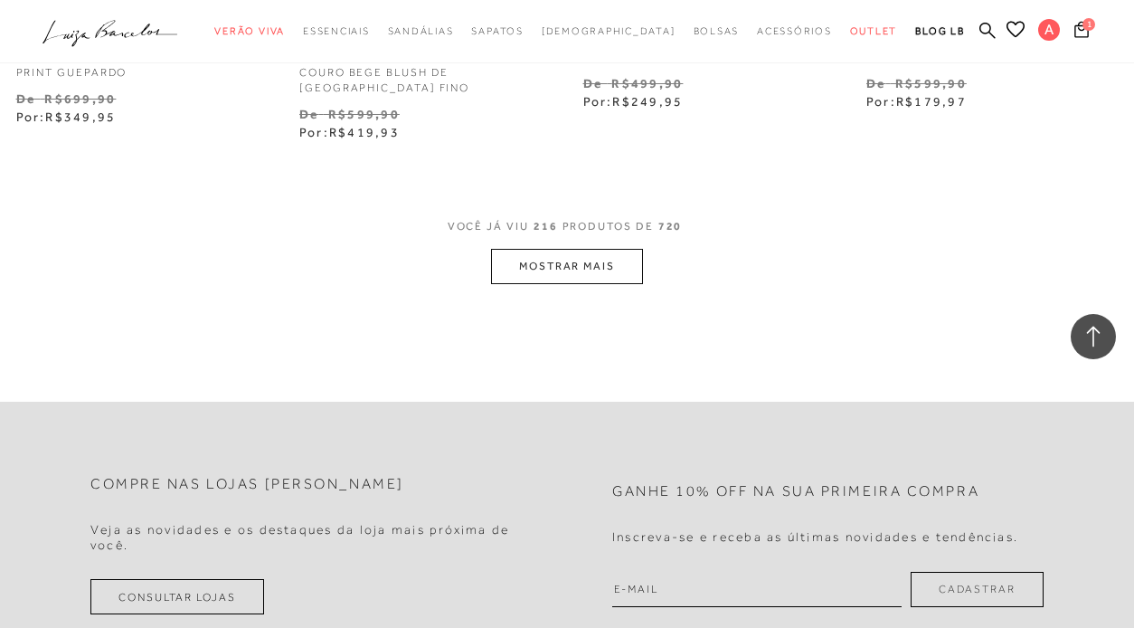
click at [583, 249] on button "MOSTRAR MAIS" at bounding box center [567, 266] width 152 height 35
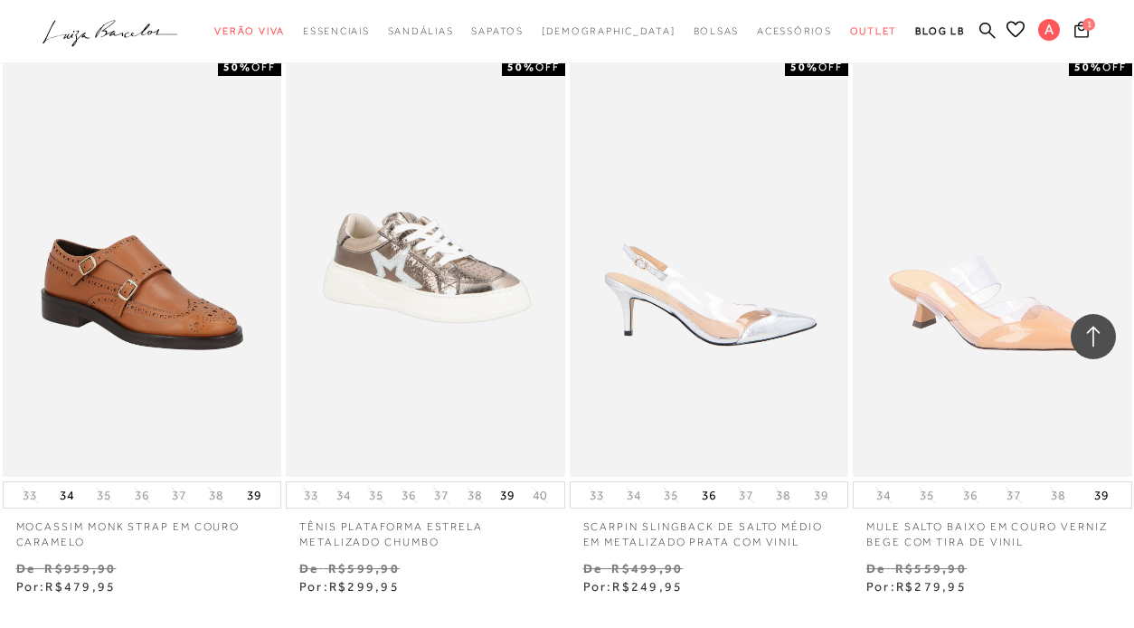
scroll to position [33346, 0]
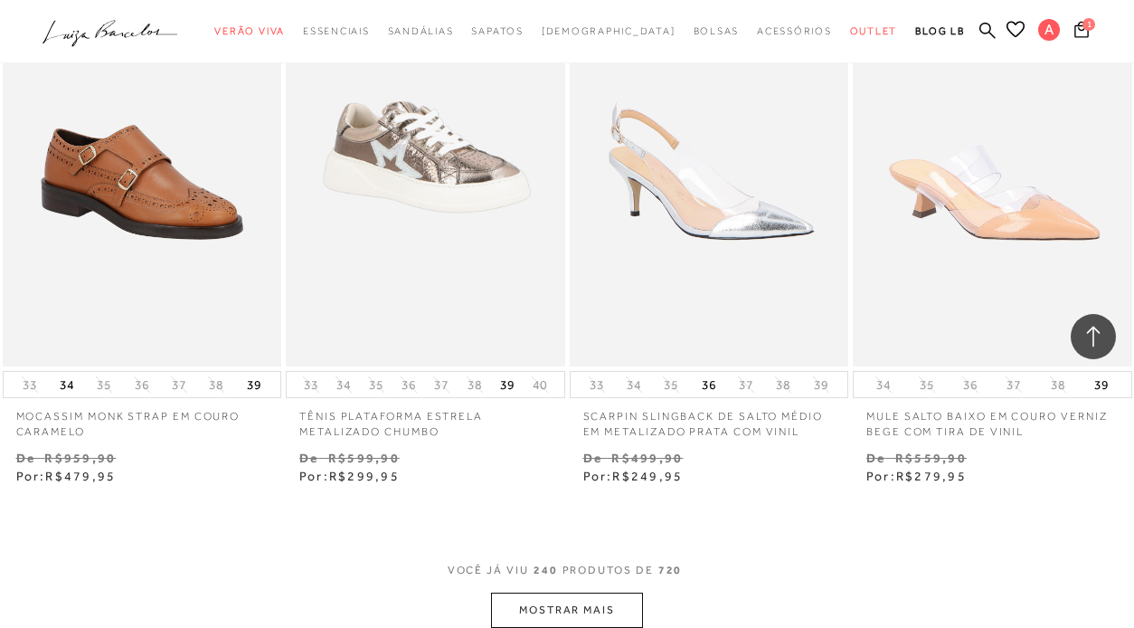
click at [611, 592] on button "MOSTRAR MAIS" at bounding box center [567, 609] width 152 height 35
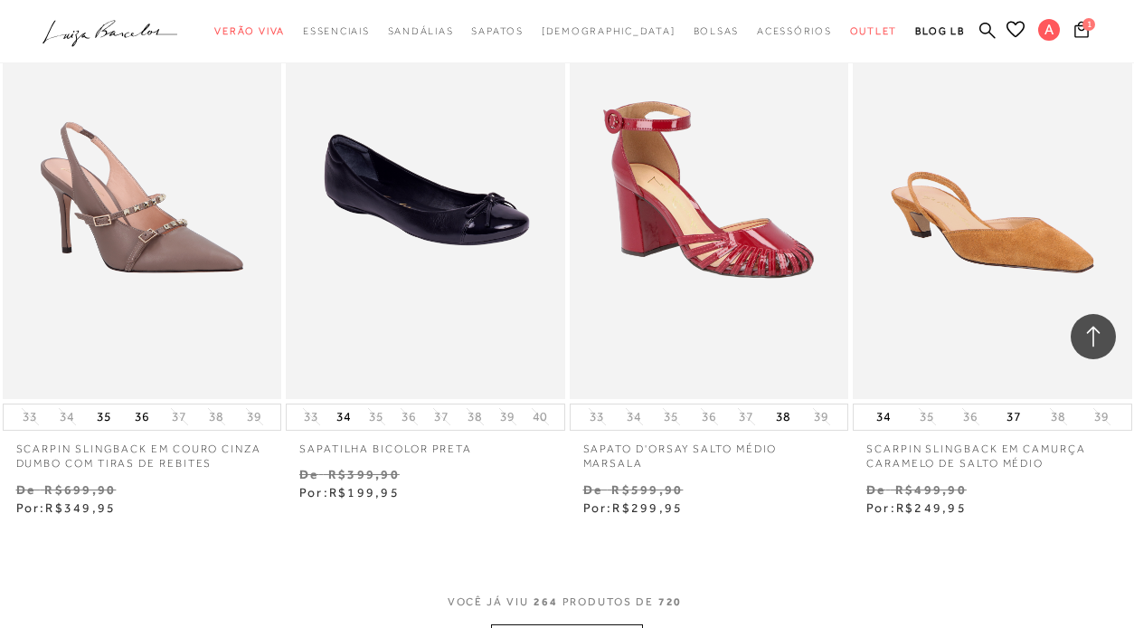
scroll to position [36868, 0]
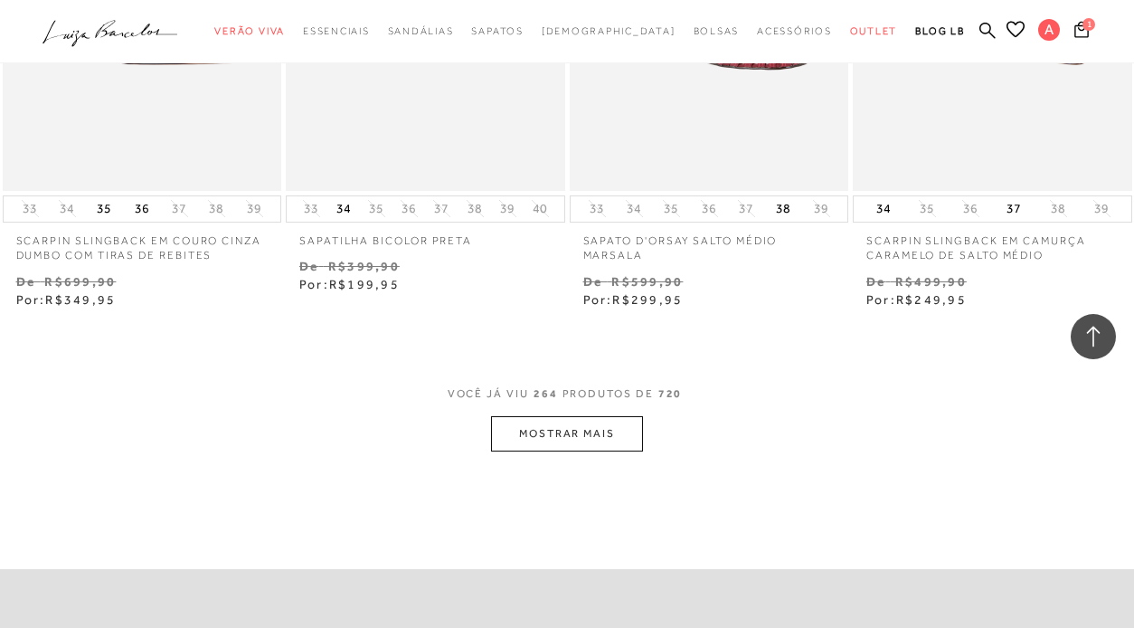
click at [624, 416] on button "MOSTRAR MAIS" at bounding box center [567, 433] width 152 height 35
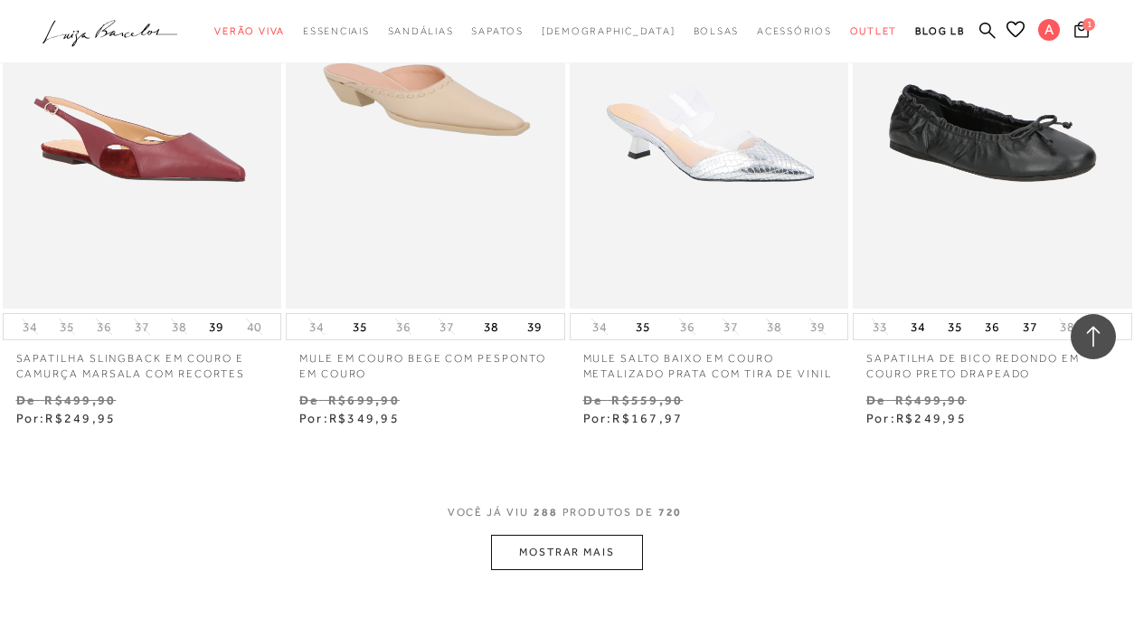
scroll to position [40115, 0]
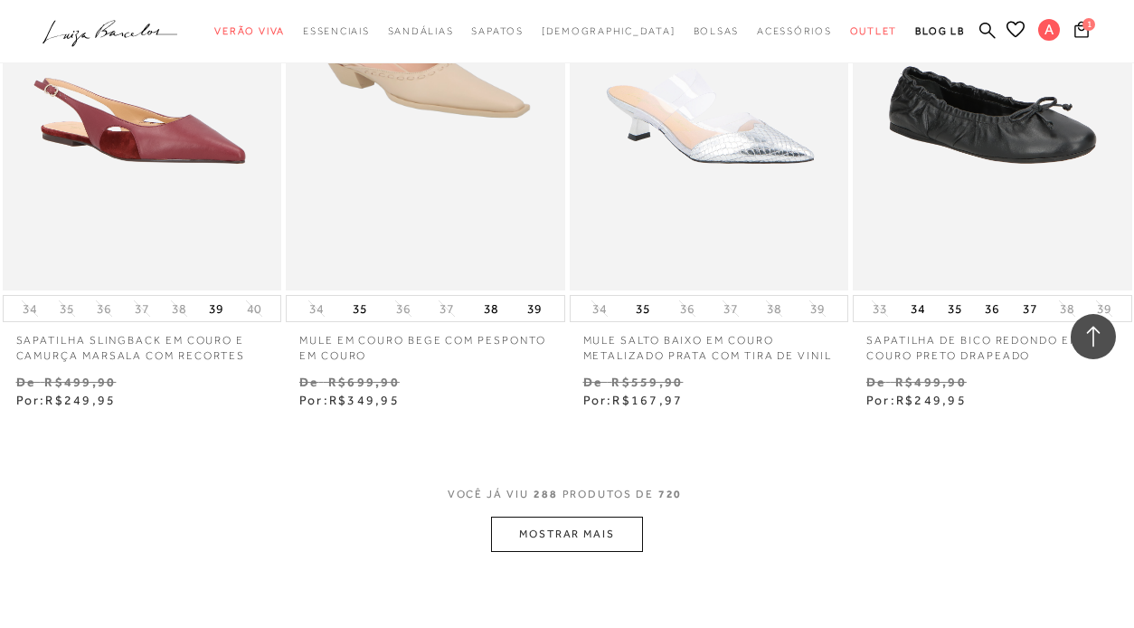
click at [612, 516] on button "MOSTRAR MAIS" at bounding box center [567, 533] width 152 height 35
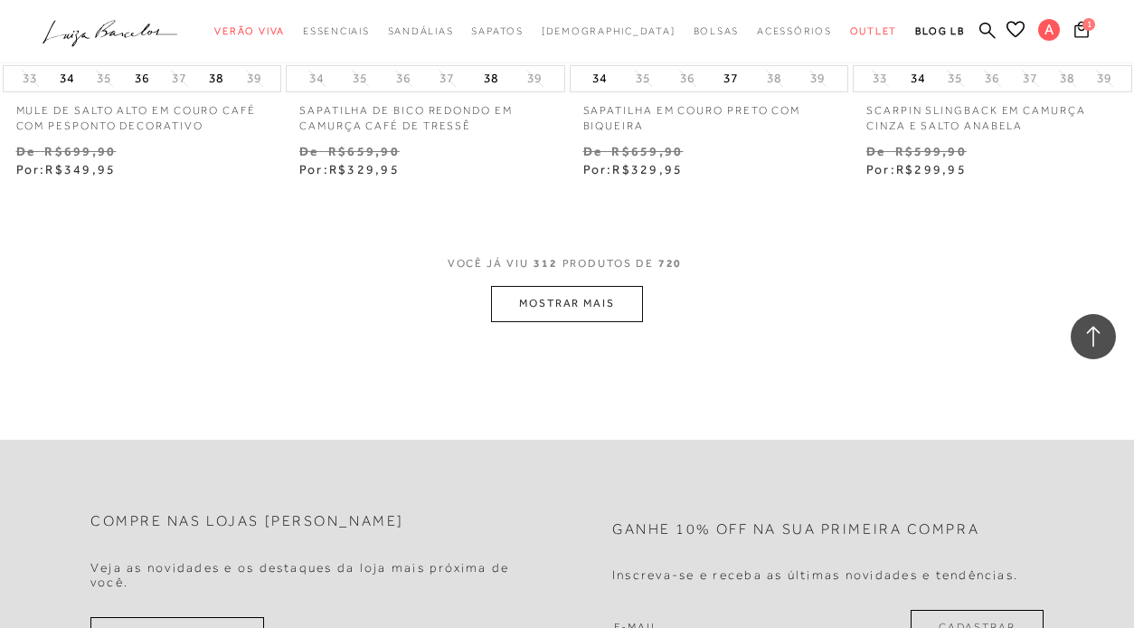
scroll to position [43572, 0]
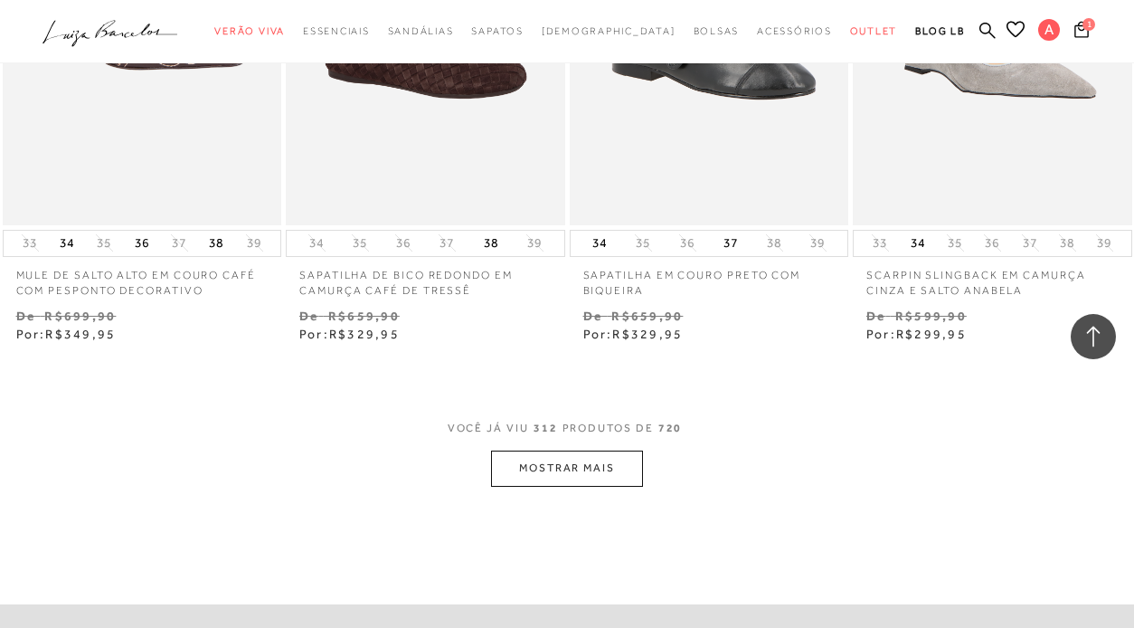
click at [576, 450] on button "MOSTRAR MAIS" at bounding box center [567, 467] width 152 height 35
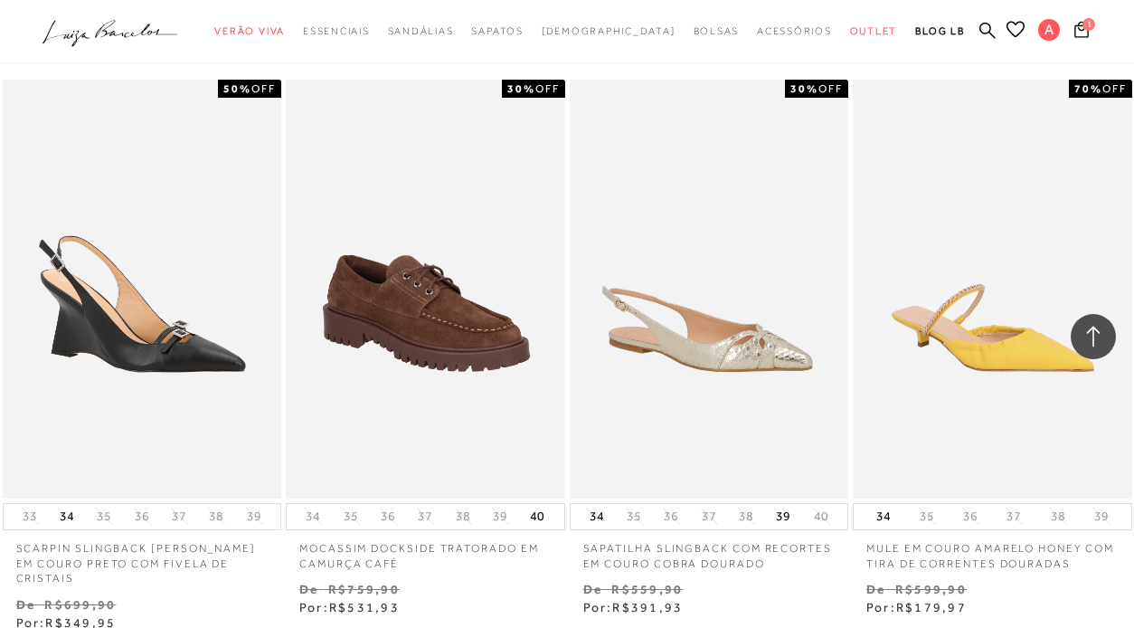
scroll to position [46676, 0]
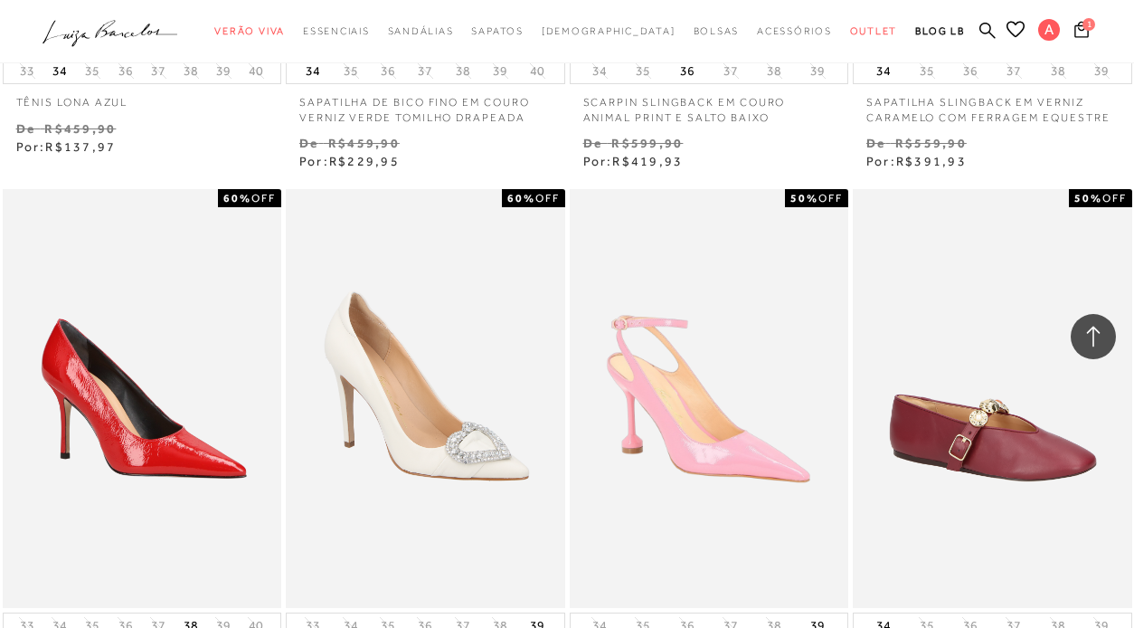
scroll to position [50062, 0]
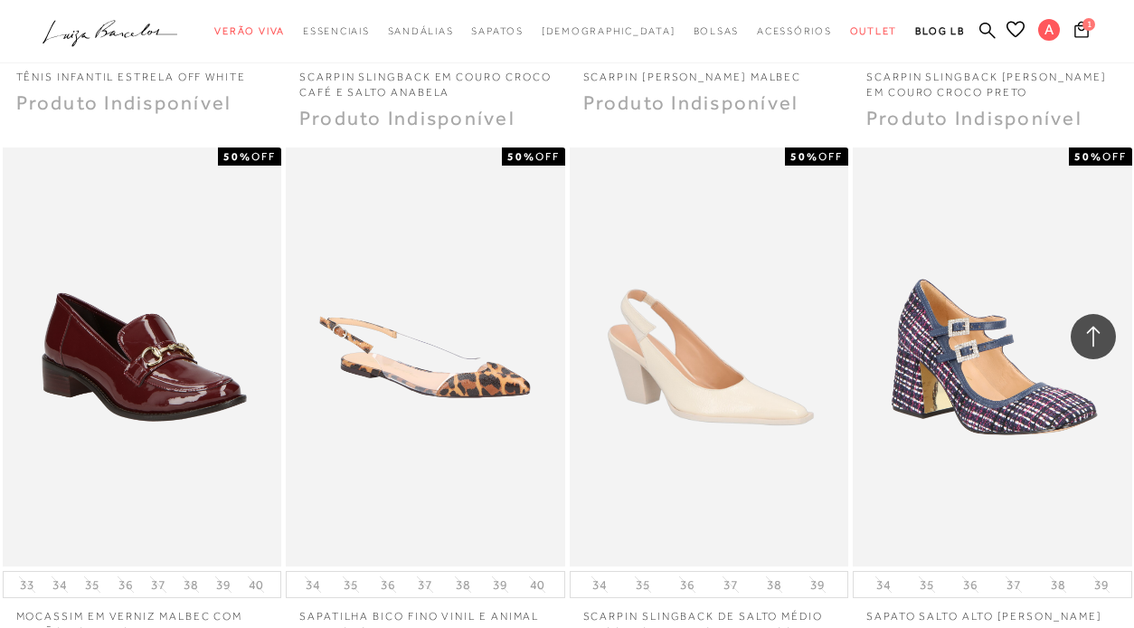
scroll to position [53282, 0]
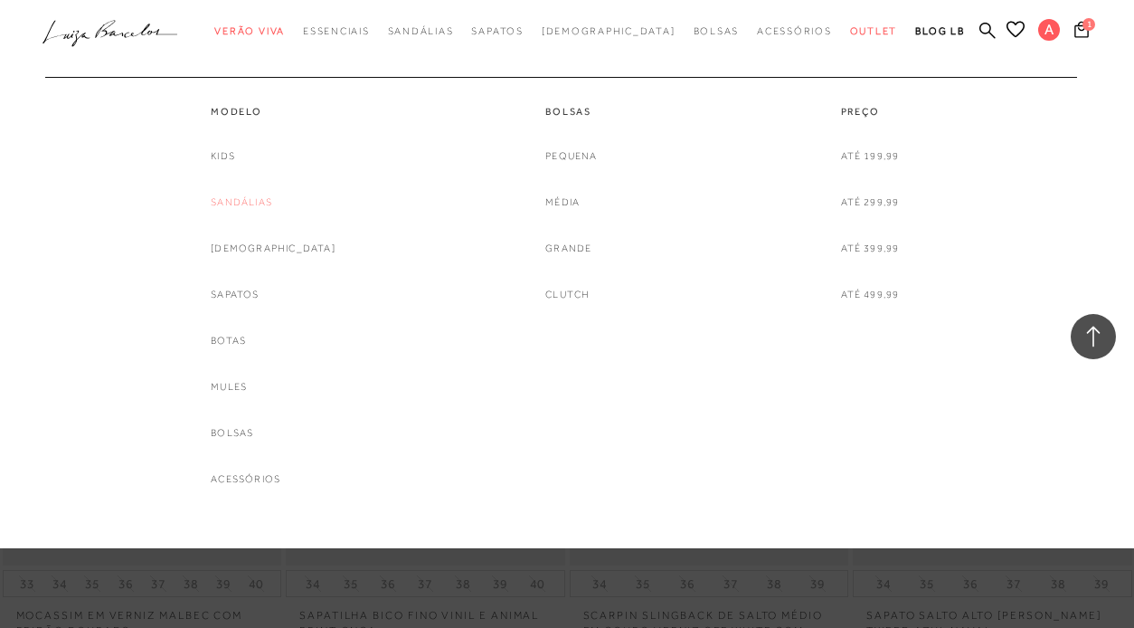
click at [266, 201] on link "Sandálias" at bounding box center [241, 202] width 61 height 19
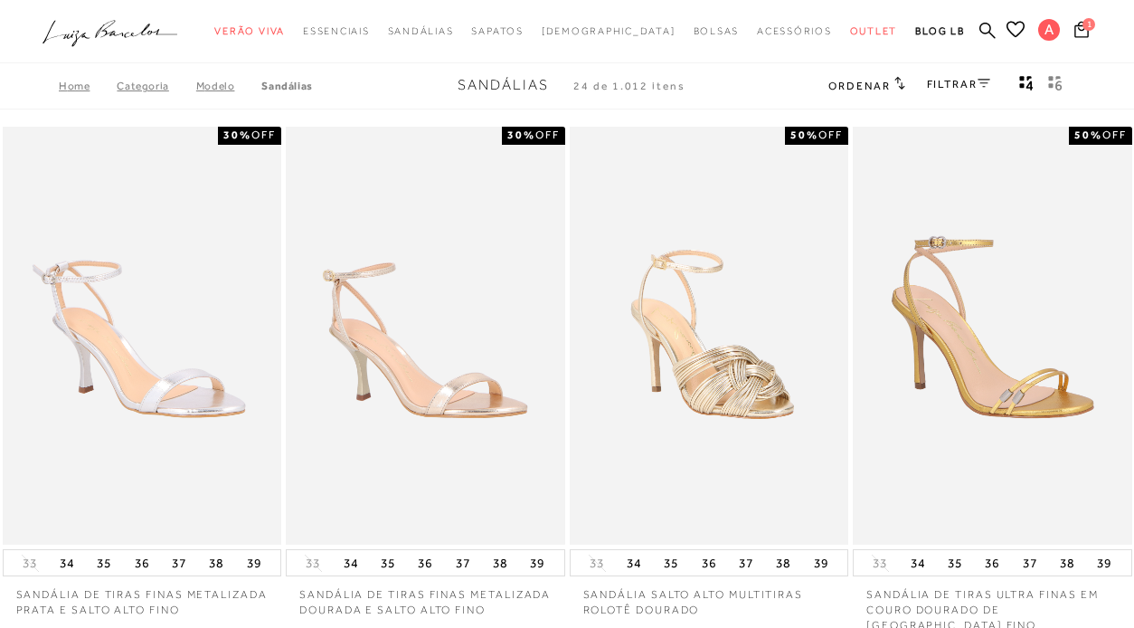
click at [942, 81] on link "FILTRAR" at bounding box center [958, 84] width 63 height 13
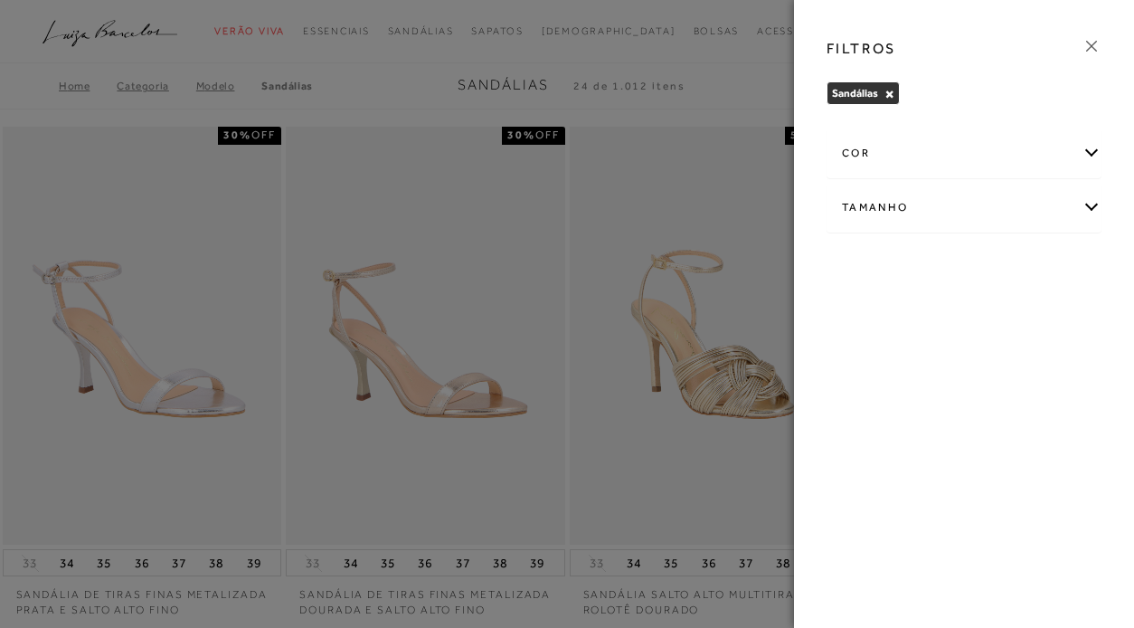
click at [1053, 209] on div "Tamanho" at bounding box center [963, 208] width 273 height 48
click at [884, 400] on label "36" at bounding box center [863, 410] width 42 height 39
click at [856, 403] on input "36" at bounding box center [847, 412] width 18 height 18
checkbox input "true"
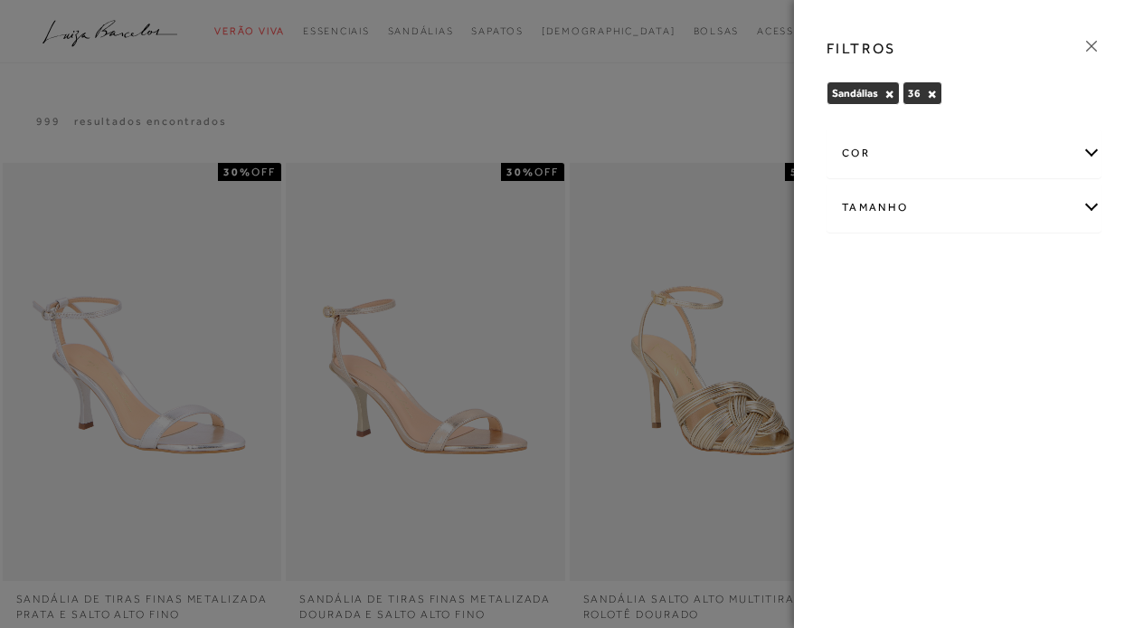
click at [657, 114] on div at bounding box center [567, 314] width 1134 height 628
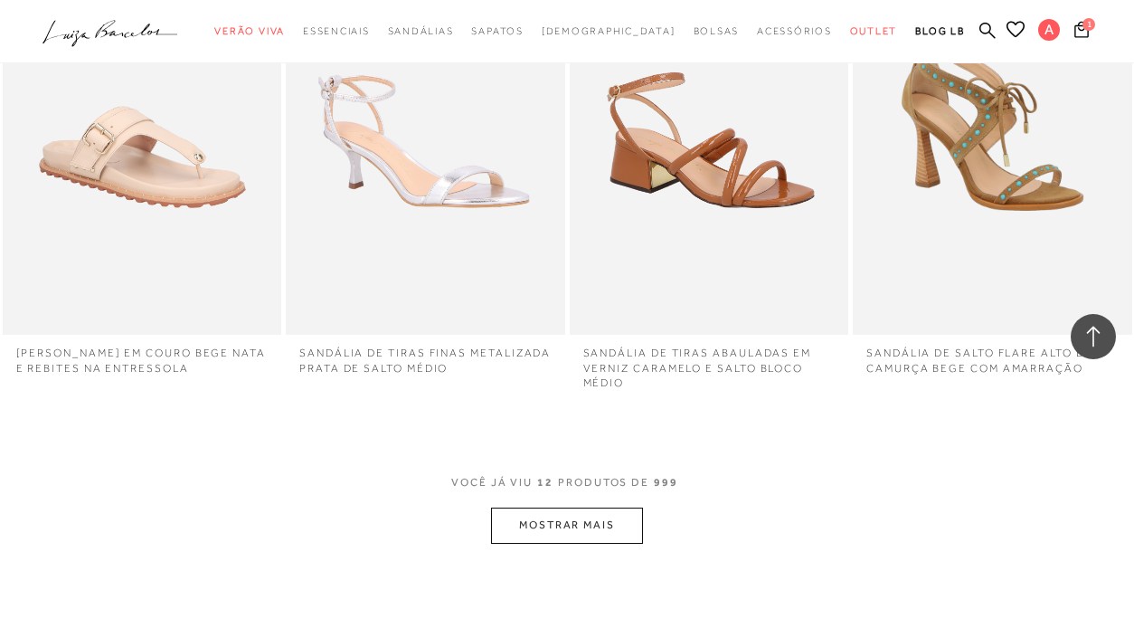
scroll to position [1259, 0]
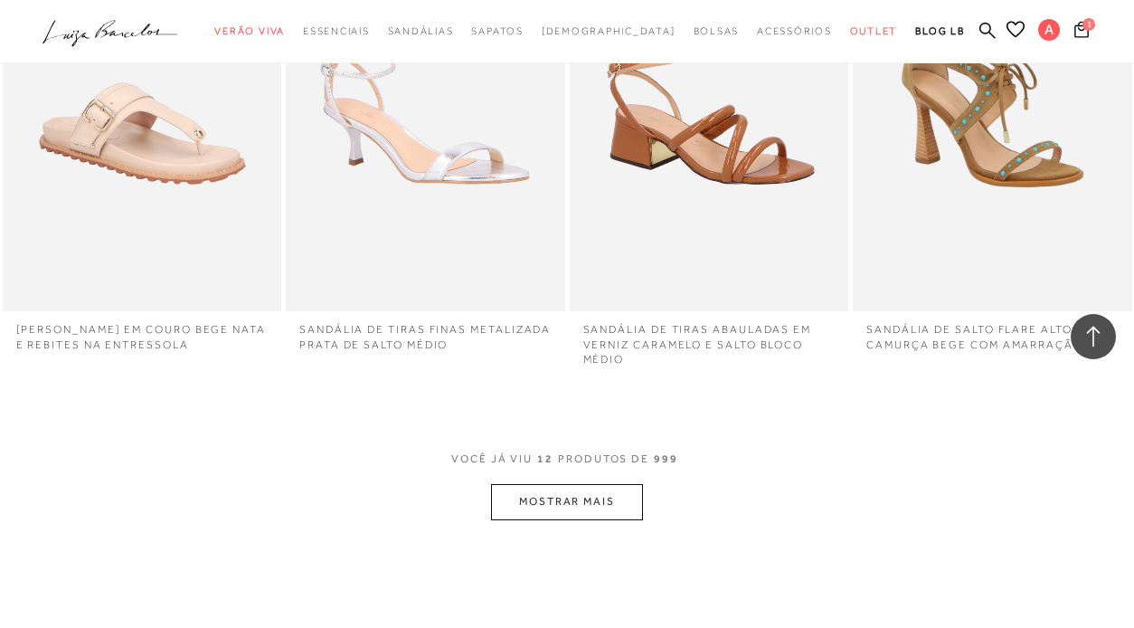
click at [610, 484] on button "MOSTRAR MAIS" at bounding box center [567, 501] width 152 height 35
click at [593, 484] on button "MOSTRAR MAIS" at bounding box center [567, 501] width 152 height 35
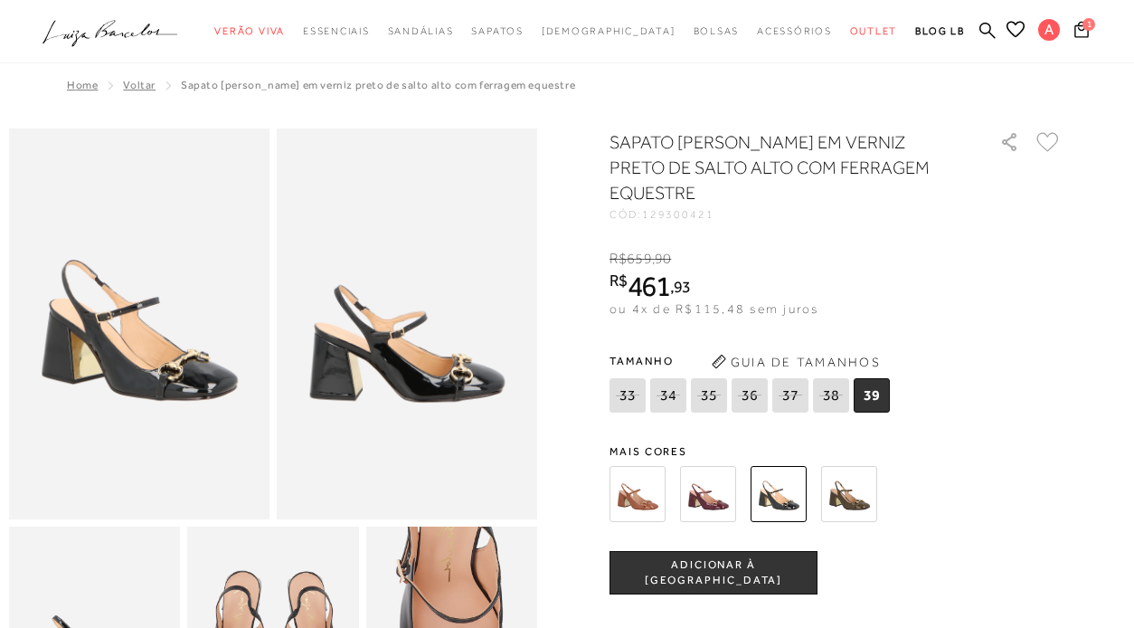
click at [852, 466] on img at bounding box center [849, 494] width 56 height 56
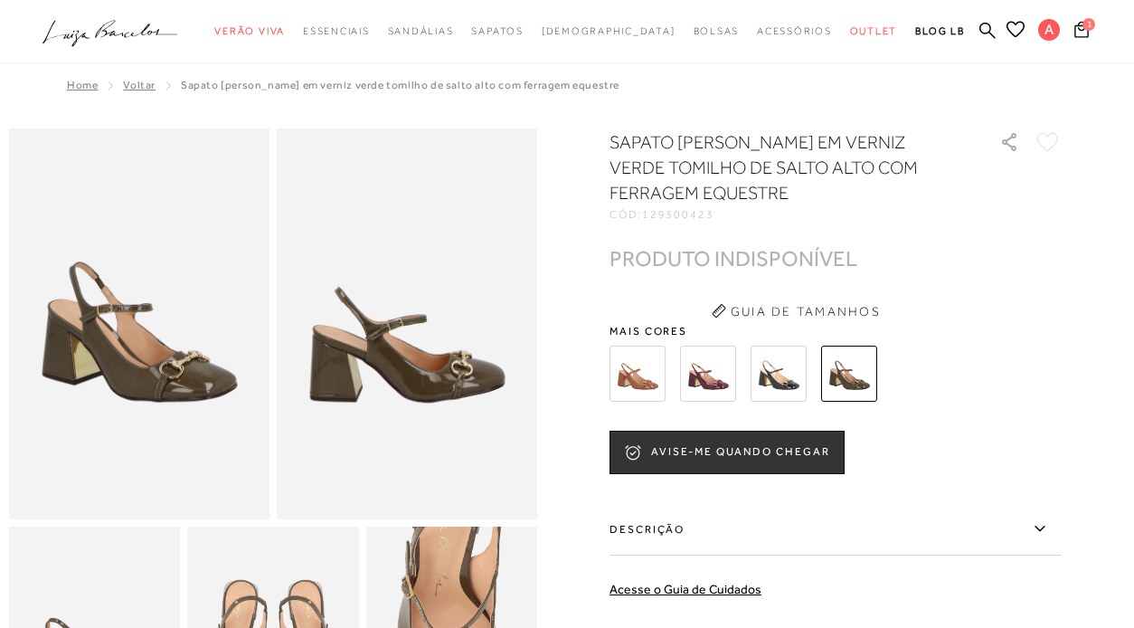
click at [787, 376] on img at bounding box center [779, 373] width 56 height 56
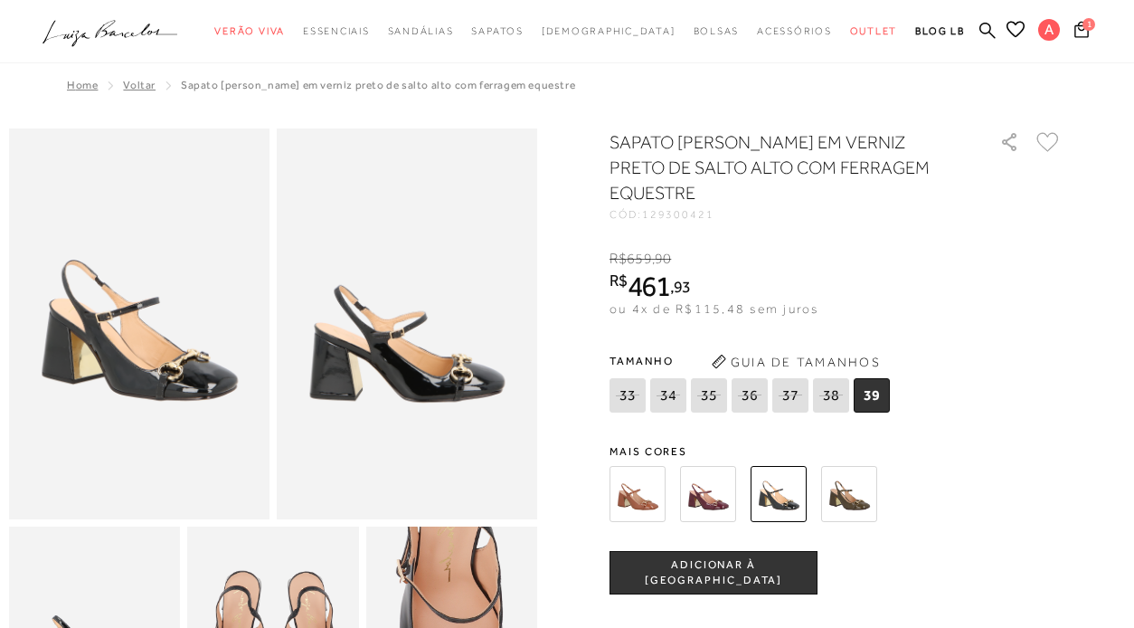
click at [719, 466] on img at bounding box center [708, 494] width 56 height 56
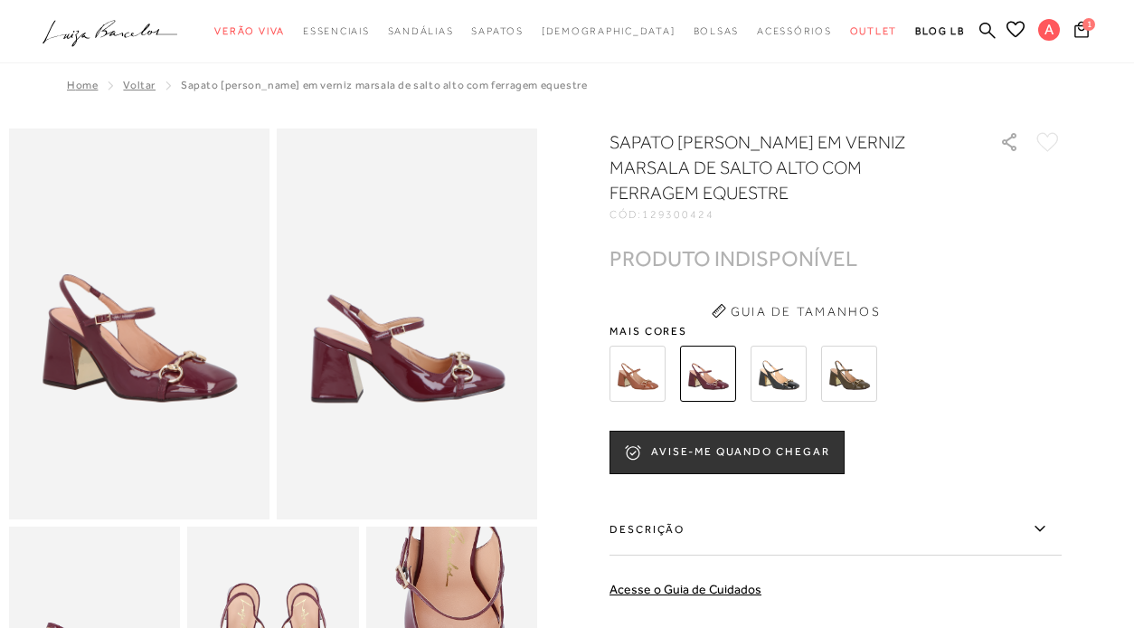
click at [633, 364] on img at bounding box center [638, 373] width 56 height 56
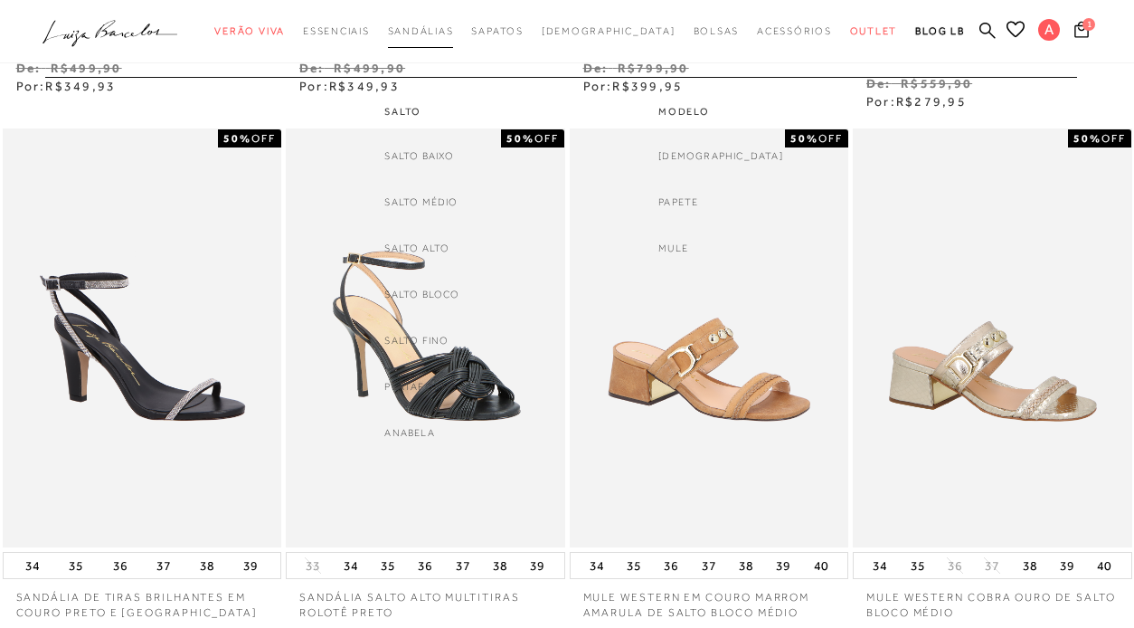
scroll to position [540, 0]
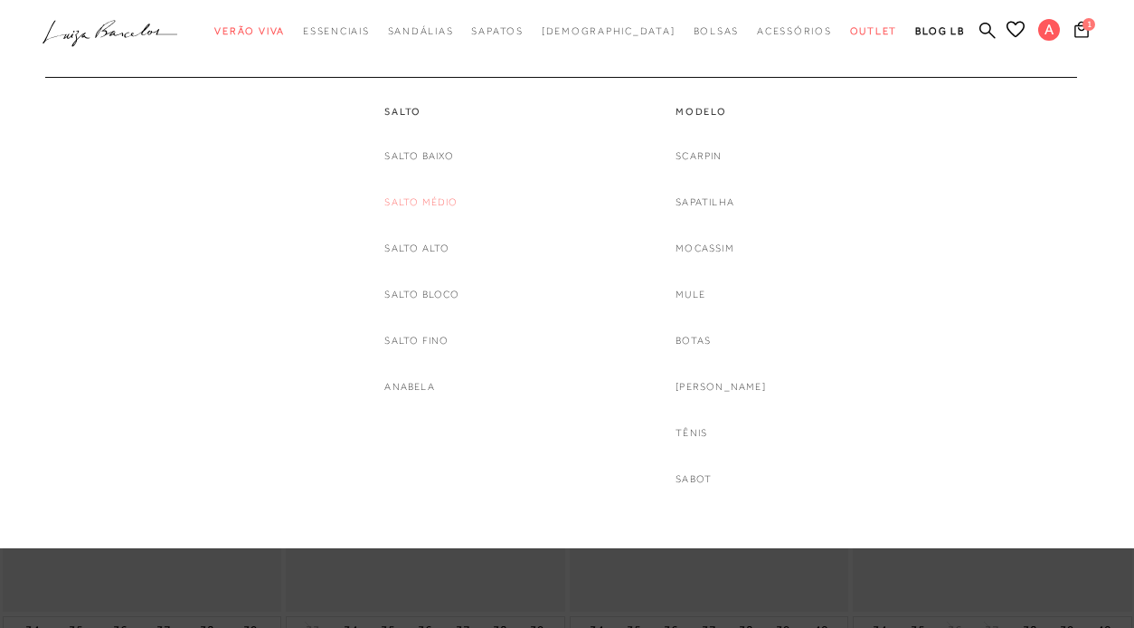
click at [430, 202] on link "Salto Médio" at bounding box center [420, 202] width 73 height 19
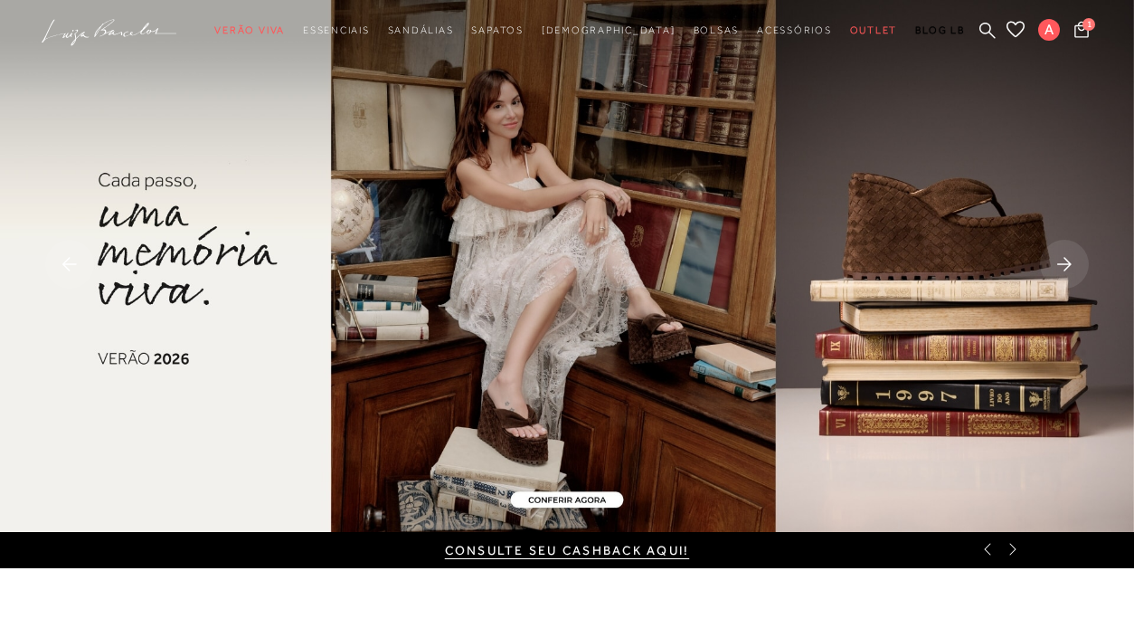
click at [985, 552] on icon at bounding box center [987, 549] width 14 height 14
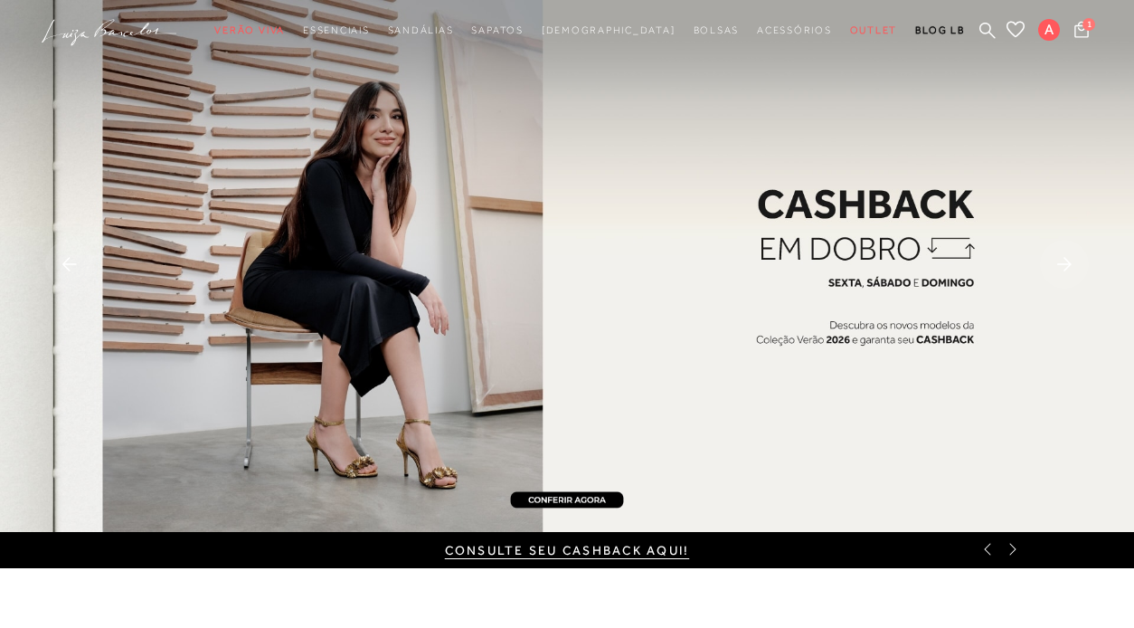
click at [1023, 552] on div "CONSULTE SEU CASHBACK AQUI!" at bounding box center [567, 550] width 1134 height 36
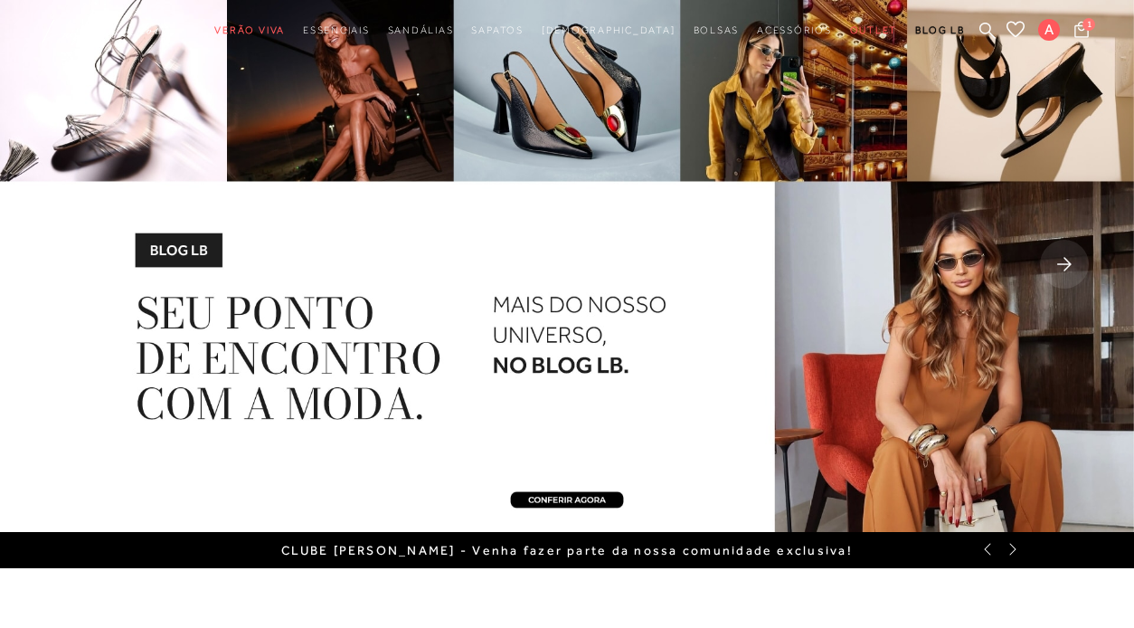
click at [1013, 559] on div "CLUBE [PERSON_NAME] - Venha fazer parte da nossa comunidade exclusiva!" at bounding box center [567, 550] width 1134 height 36
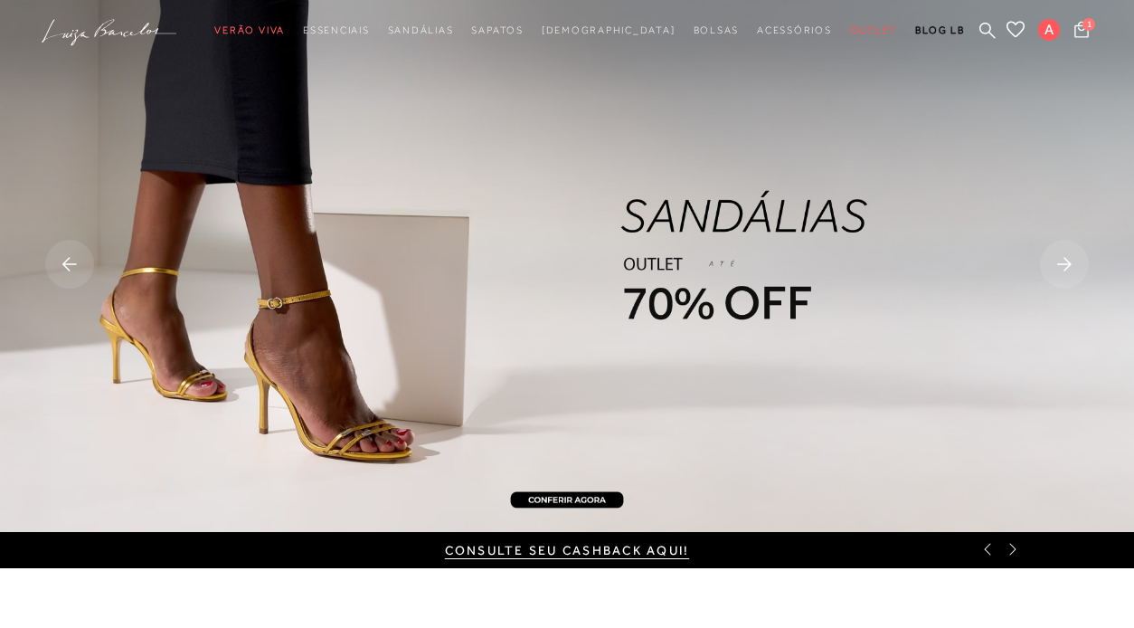
click at [986, 550] on icon at bounding box center [987, 550] width 6 height 12
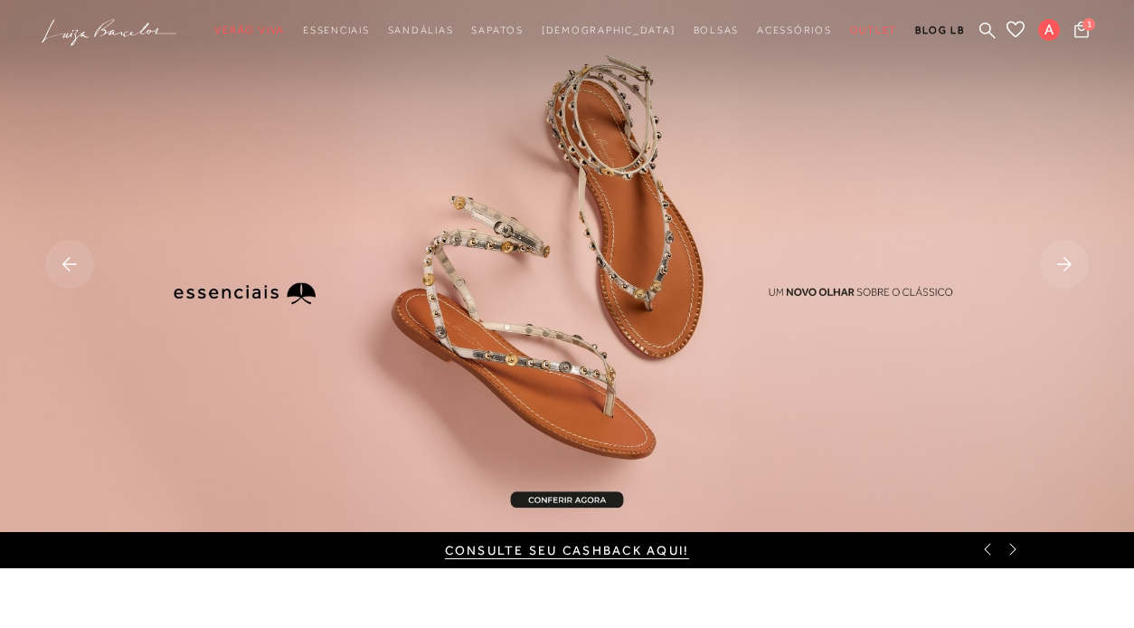
click at [1016, 547] on icon at bounding box center [1013, 549] width 14 height 14
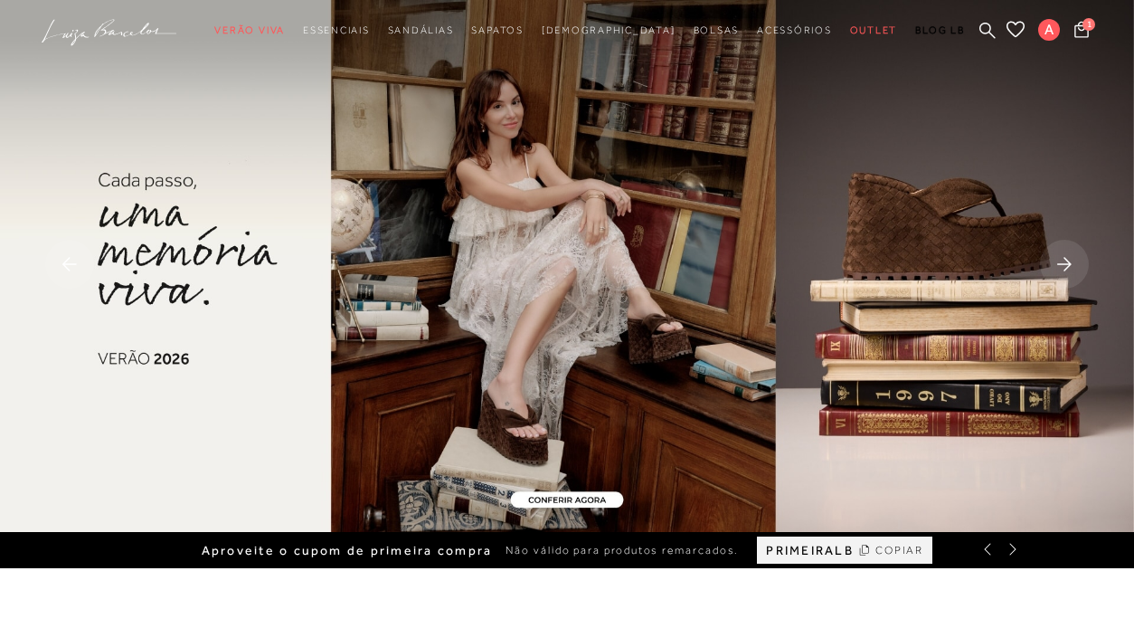
click at [1016, 547] on icon at bounding box center [1013, 549] width 14 height 14
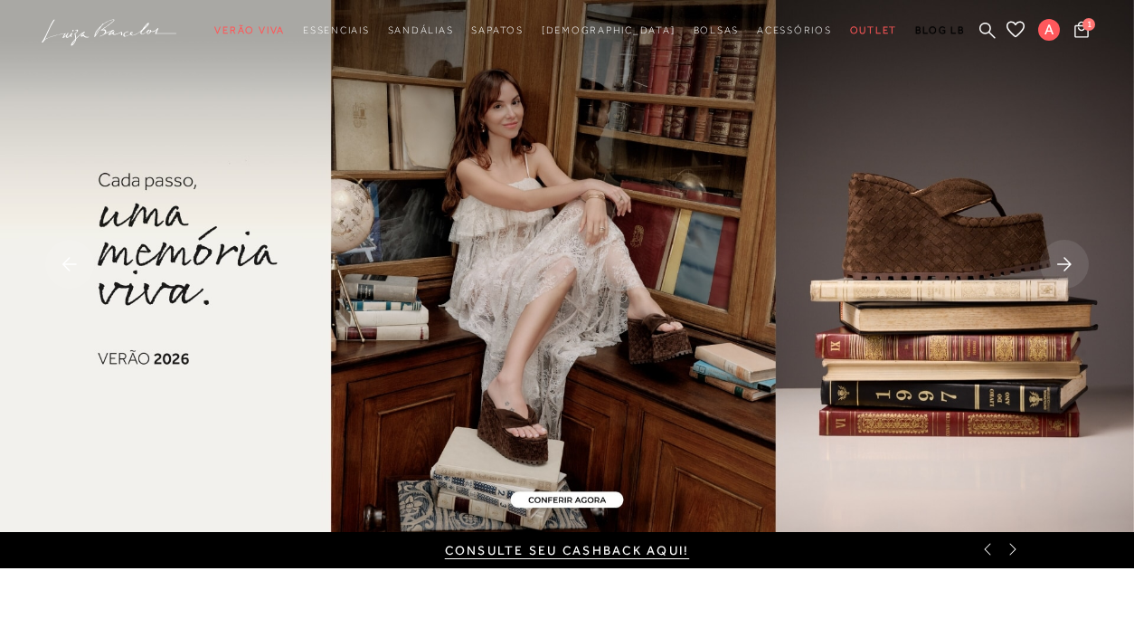
click at [1049, 248] on rect at bounding box center [1064, 264] width 49 height 49
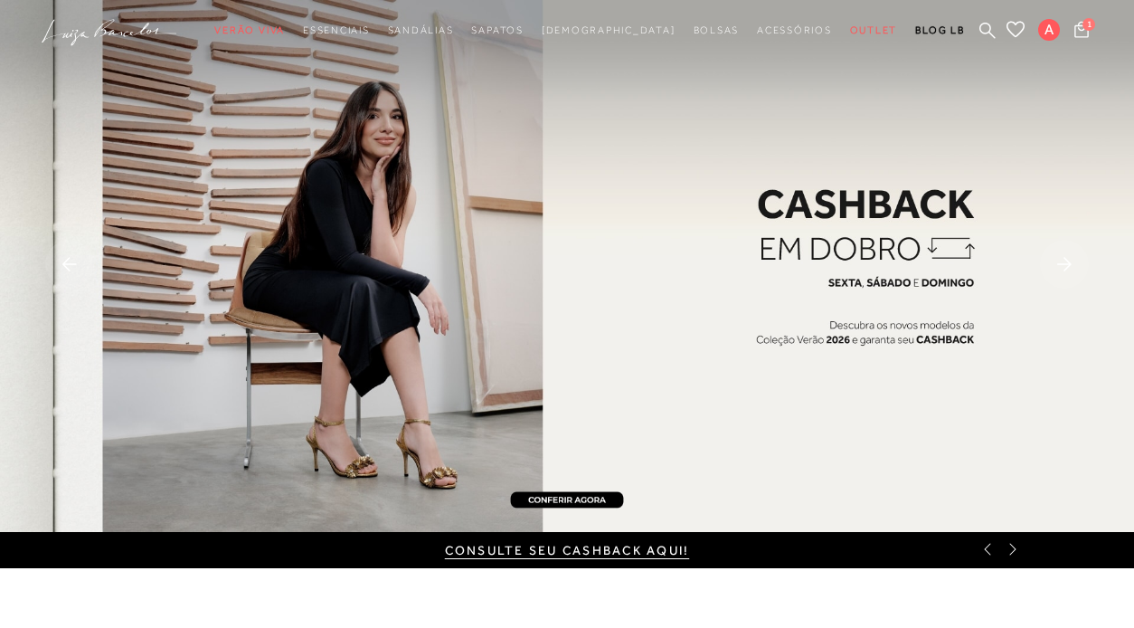
click at [1049, 248] on rect at bounding box center [1064, 264] width 49 height 49
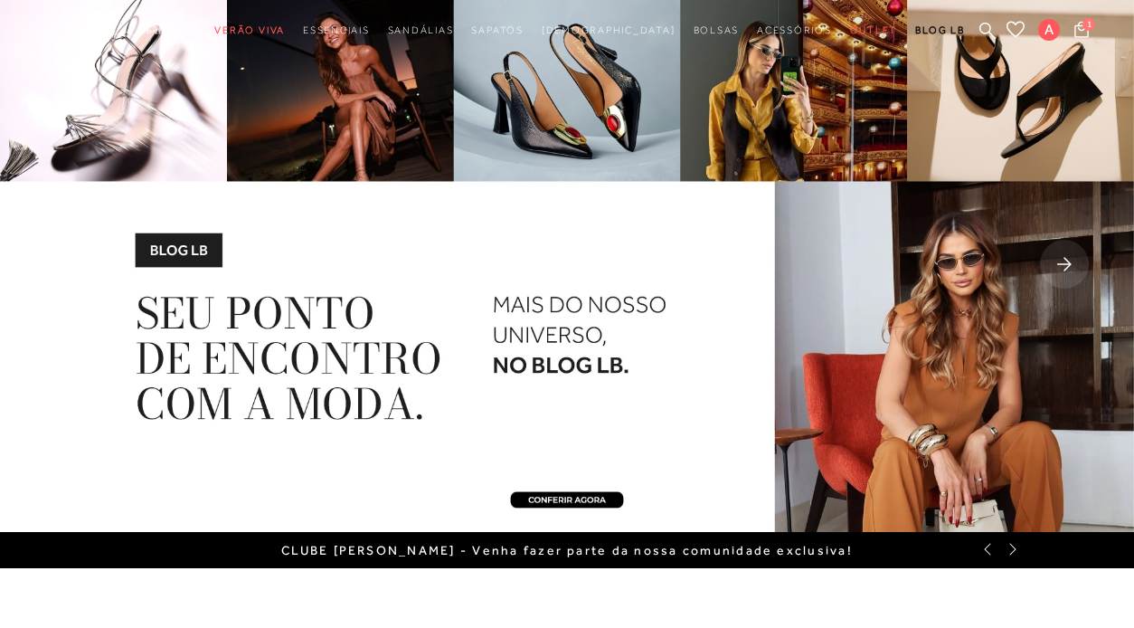
click at [1049, 248] on rect at bounding box center [1064, 264] width 49 height 49
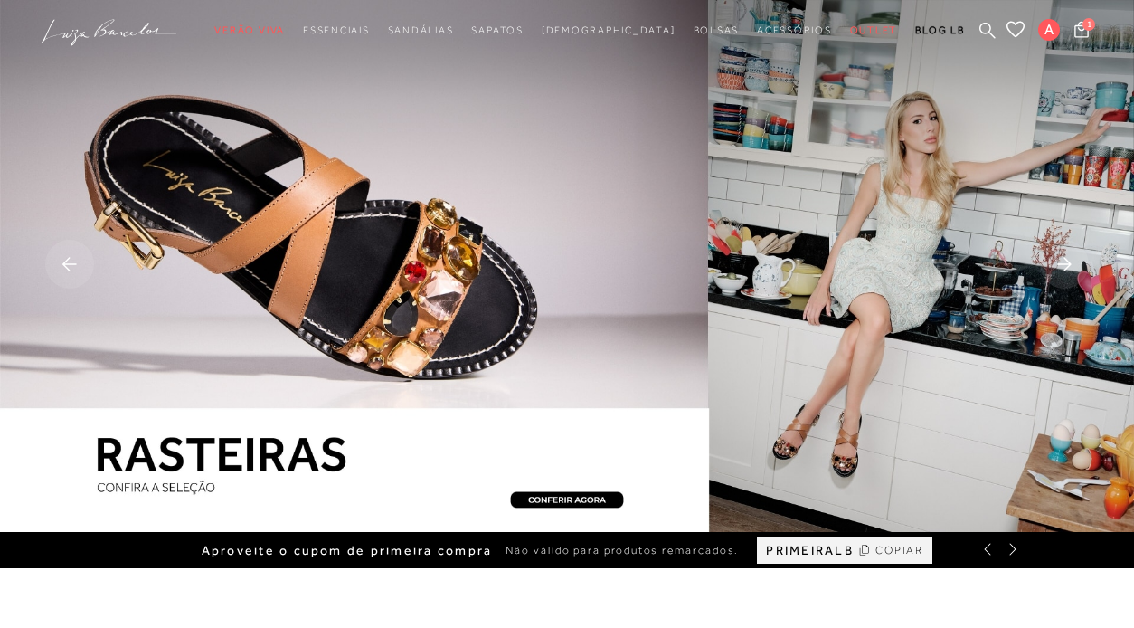
click at [457, 279] on img at bounding box center [567, 266] width 1134 height 532
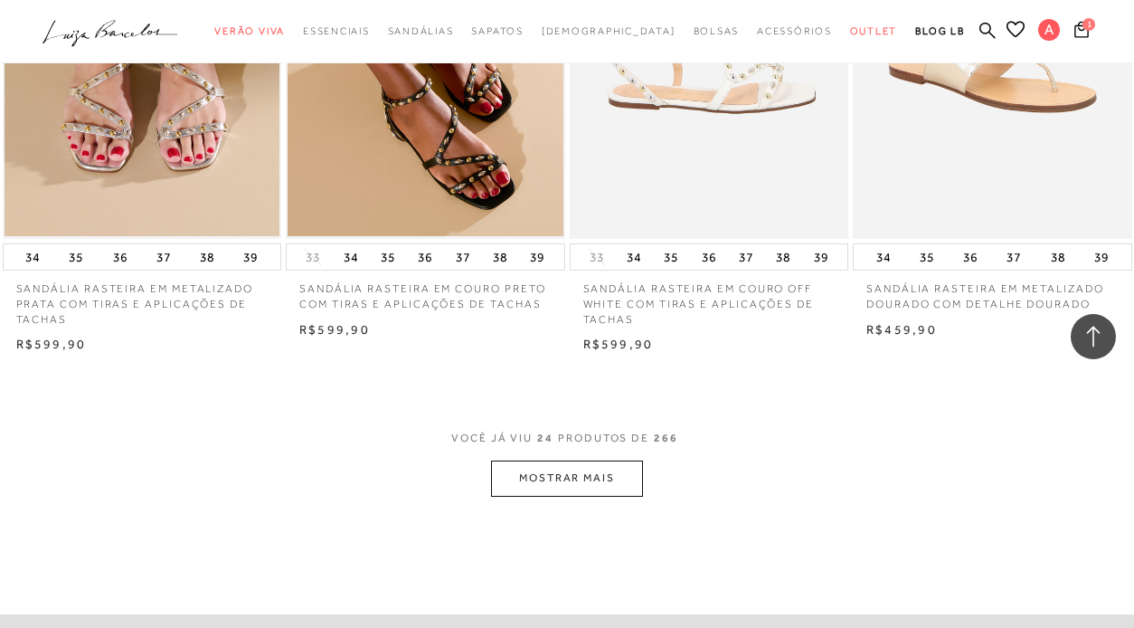
scroll to position [2989, 0]
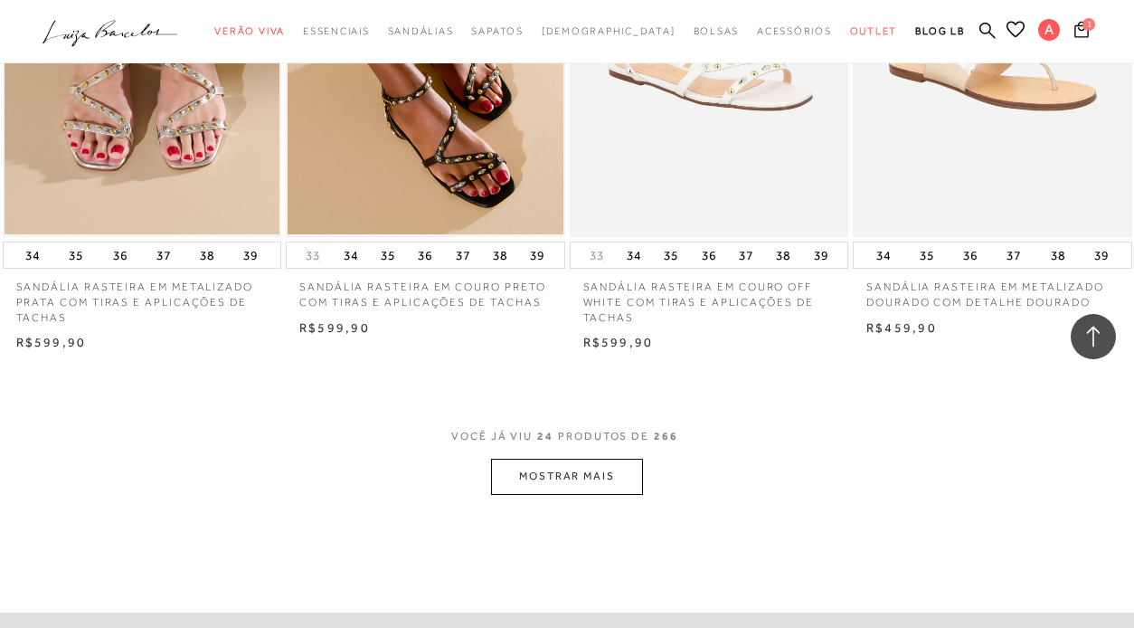
click at [601, 459] on button "MOSTRAR MAIS" at bounding box center [567, 476] width 152 height 35
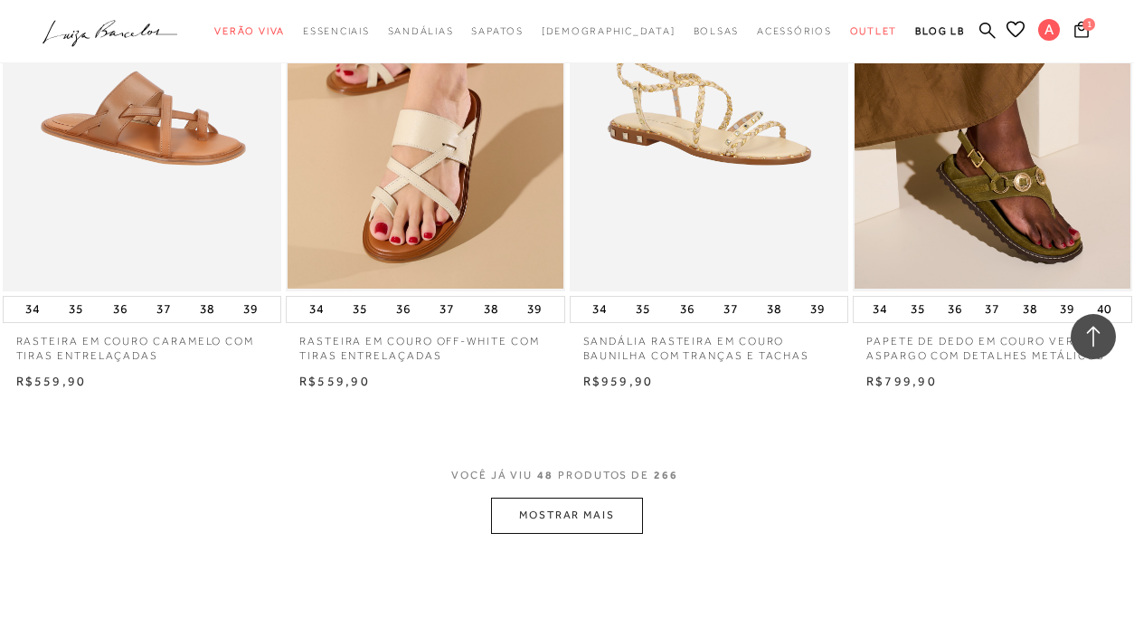
scroll to position [6239, 0]
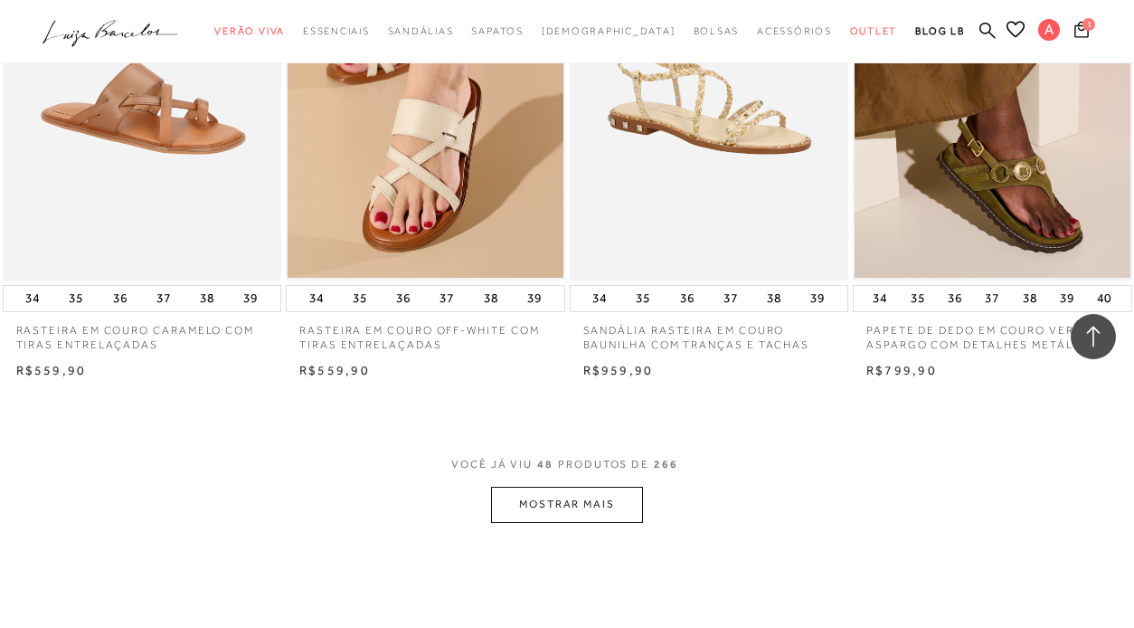
click at [570, 487] on button "MOSTRAR MAIS" at bounding box center [567, 504] width 152 height 35
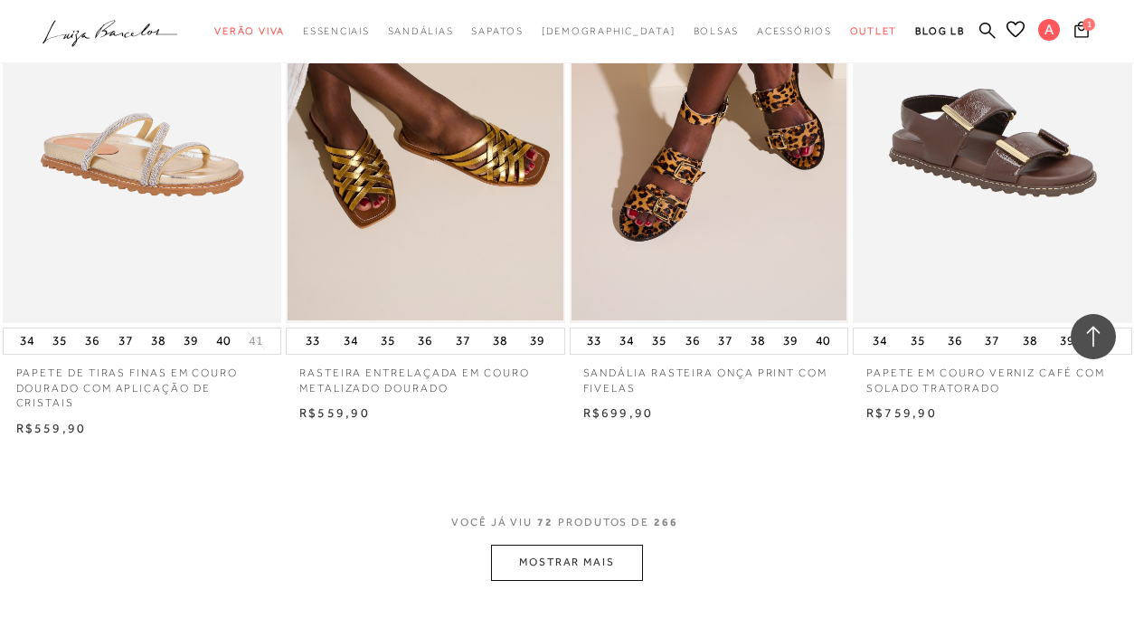
scroll to position [9446, 0]
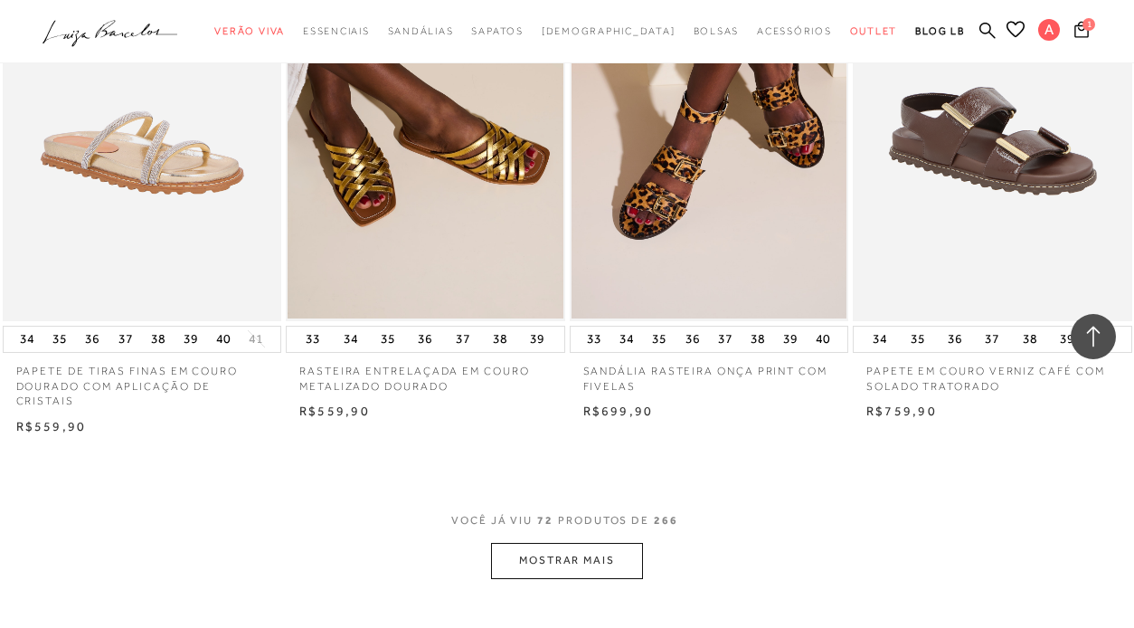
click at [604, 543] on button "MOSTRAR MAIS" at bounding box center [567, 560] width 152 height 35
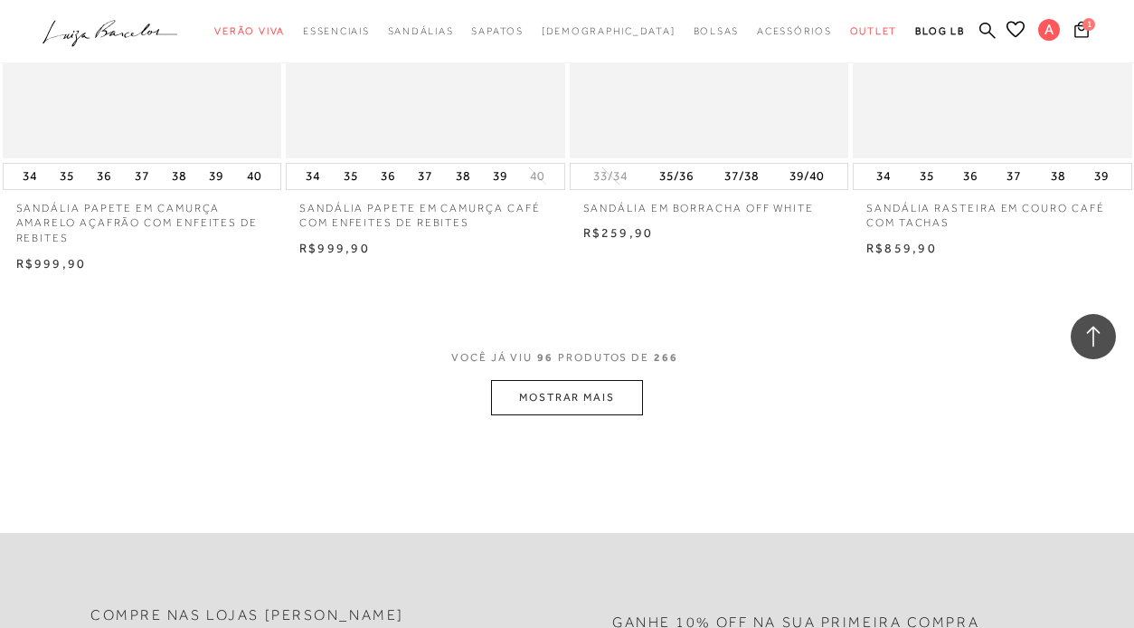
scroll to position [12887, 0]
click at [576, 380] on button "MOSTRAR MAIS" at bounding box center [567, 397] width 152 height 35
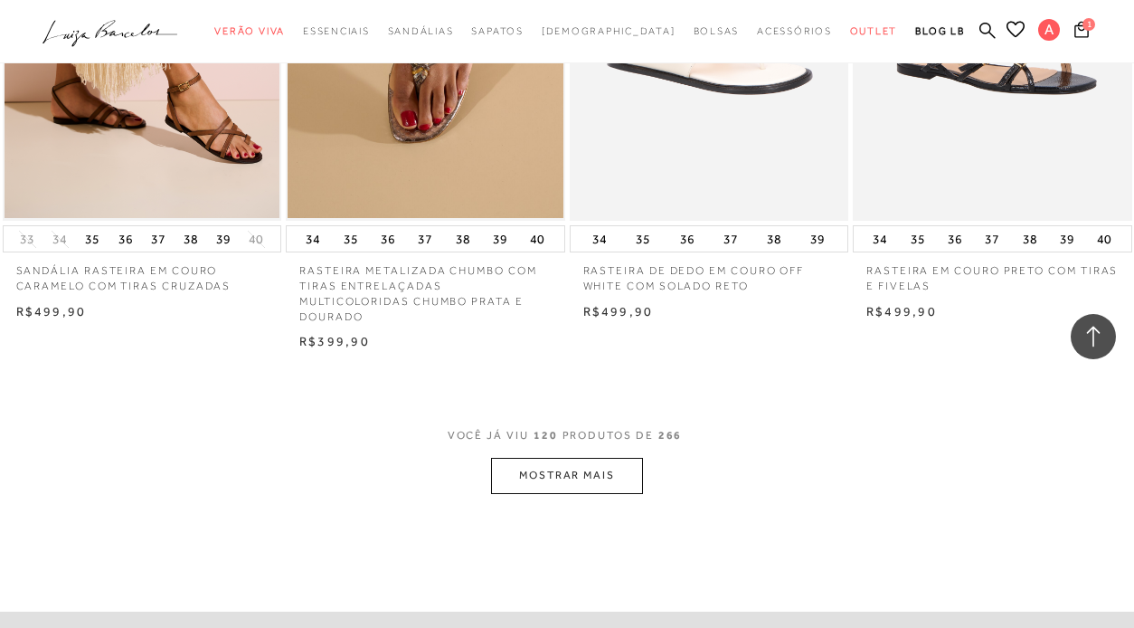
scroll to position [16127, 0]
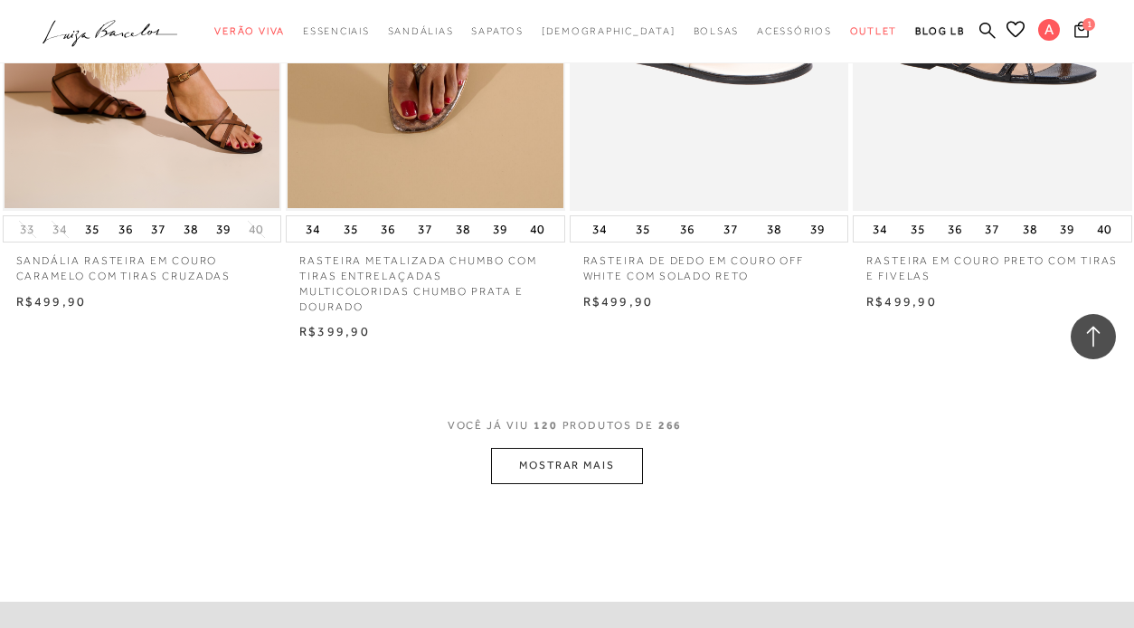
click at [587, 448] on button "MOSTRAR MAIS" at bounding box center [567, 465] width 152 height 35
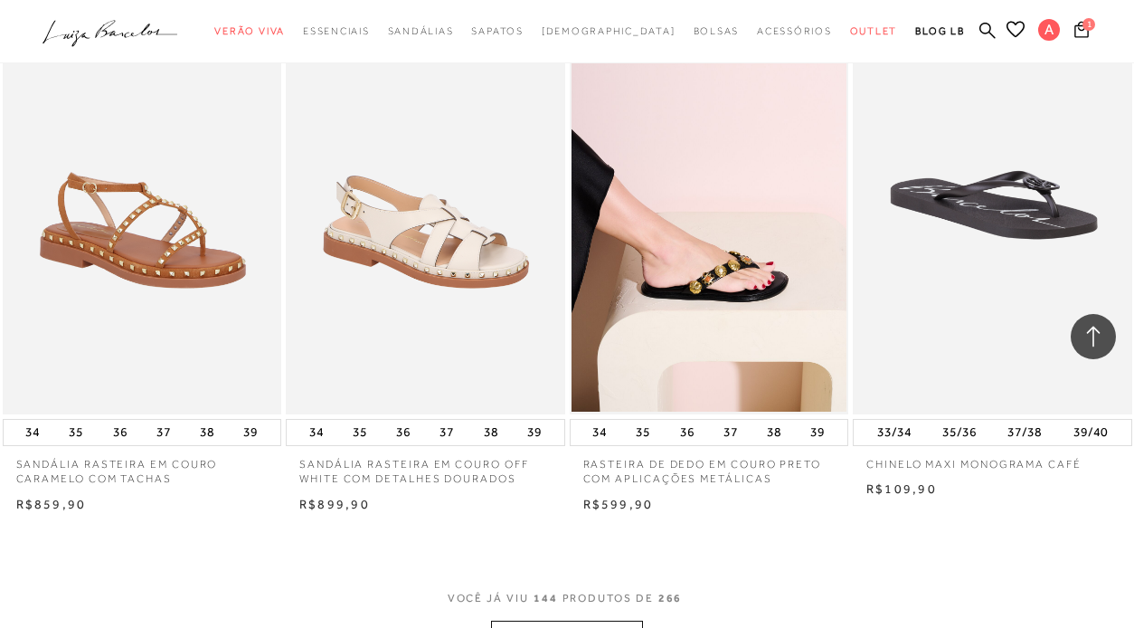
scroll to position [19238, 0]
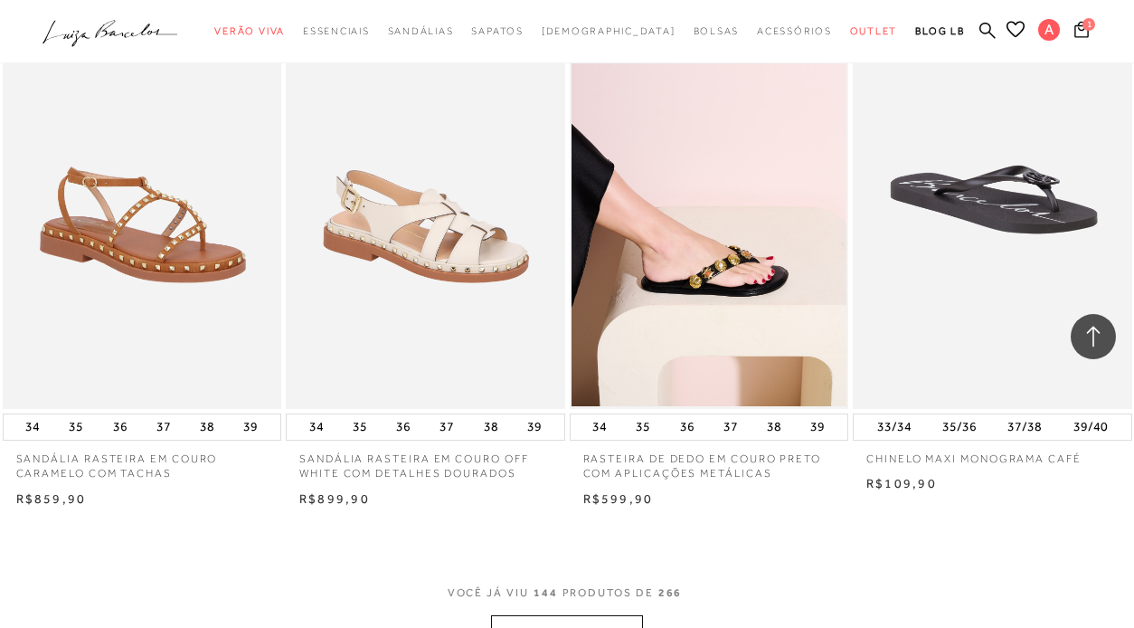
click at [605, 615] on button "MOSTRAR MAIS" at bounding box center [567, 632] width 152 height 35
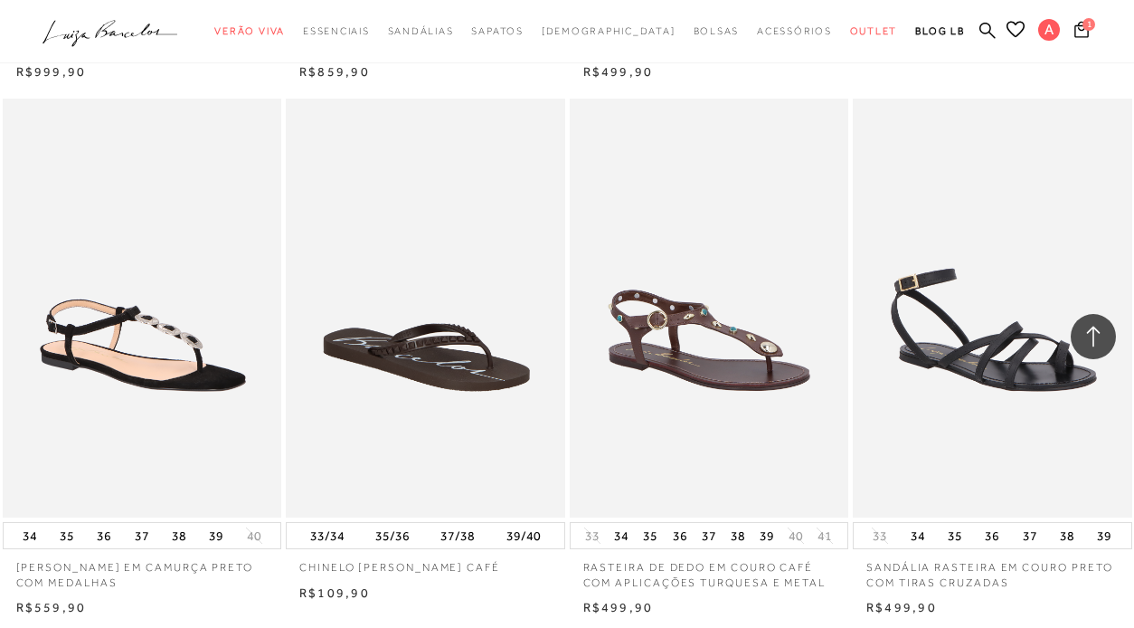
scroll to position [21905, 0]
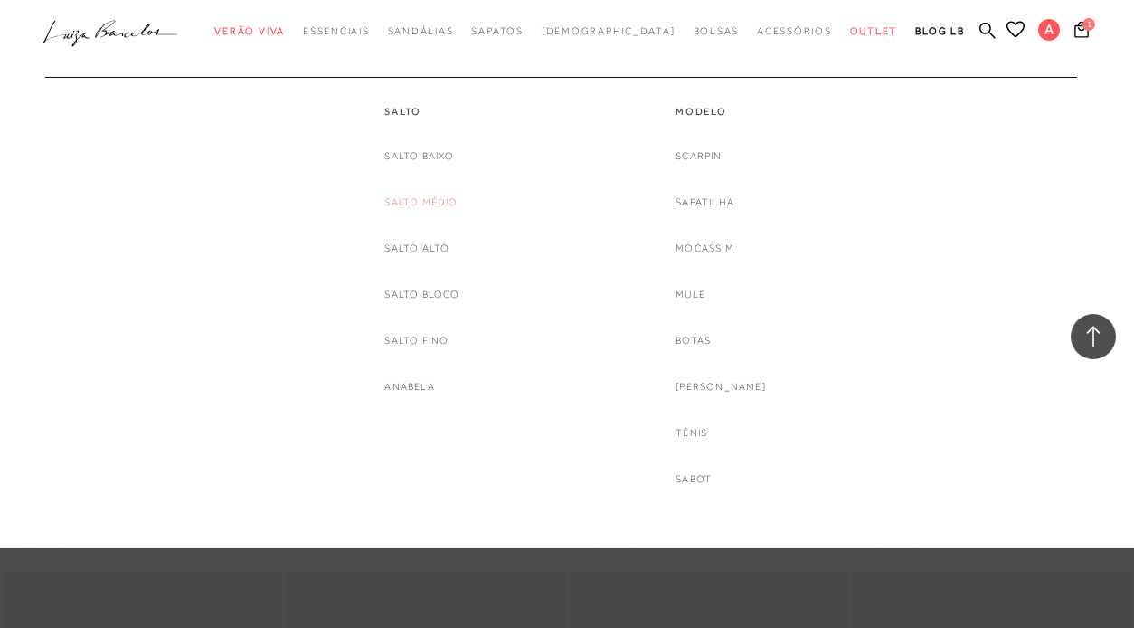
click at [437, 201] on link "Salto Médio" at bounding box center [420, 202] width 73 height 19
click at [730, 388] on link "[PERSON_NAME]" at bounding box center [721, 386] width 90 height 19
click at [294, 177] on div "Salto [GEOGRAPHIC_DATA] Salto Médio [GEOGRAPHIC_DATA] Salto Bloco [GEOGRAPHIC_D…" at bounding box center [422, 236] width 271 height 319
click at [711, 383] on link "[PERSON_NAME]" at bounding box center [721, 386] width 90 height 19
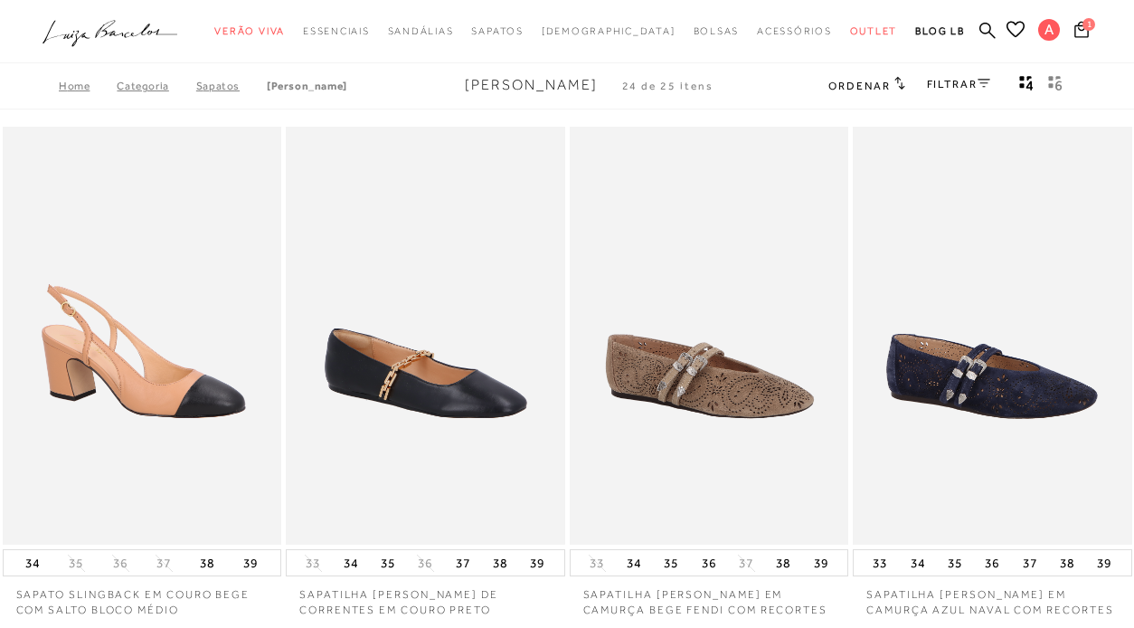
click at [300, 84] on link "[PERSON_NAME]" at bounding box center [307, 86] width 80 height 13
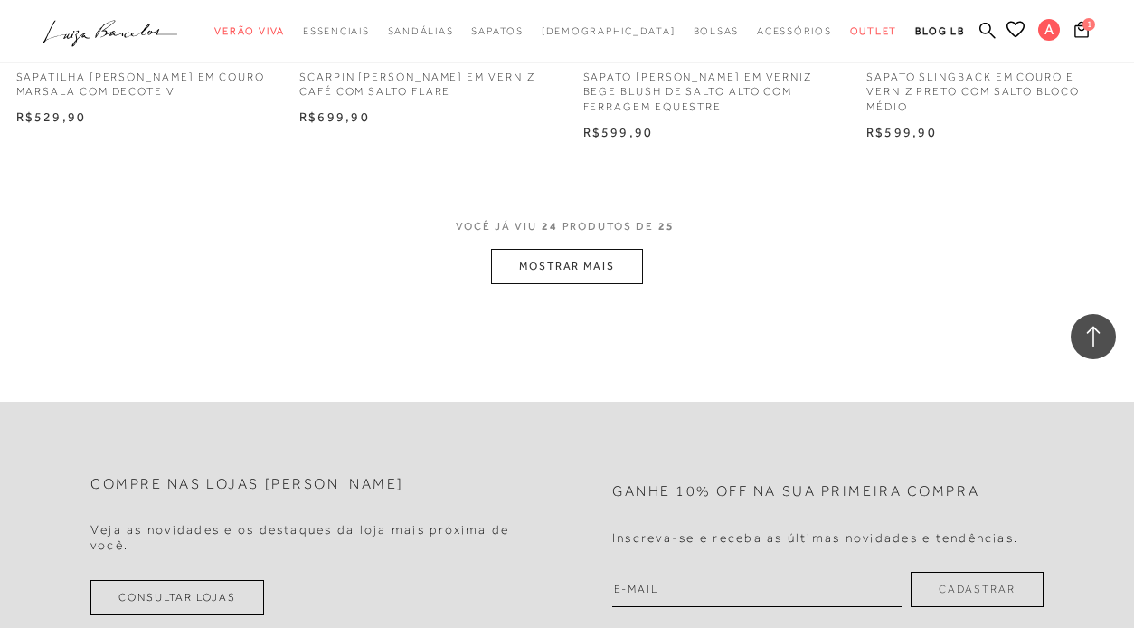
scroll to position [3231, 0]
click at [546, 247] on button "MOSTRAR MAIS" at bounding box center [567, 264] width 152 height 35
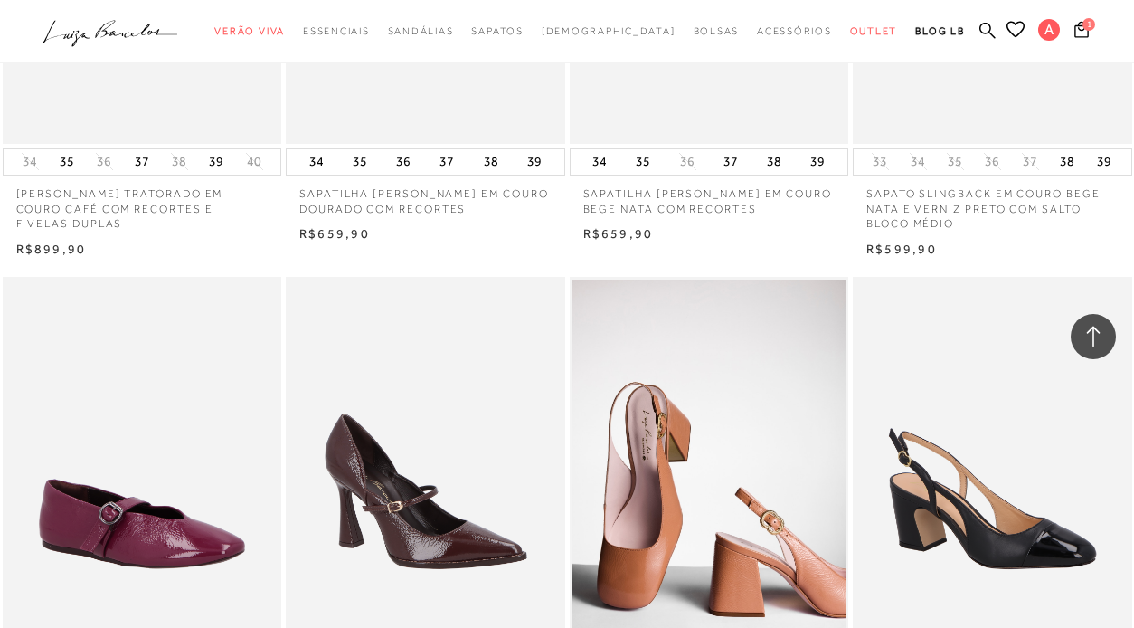
scroll to position [2488, 0]
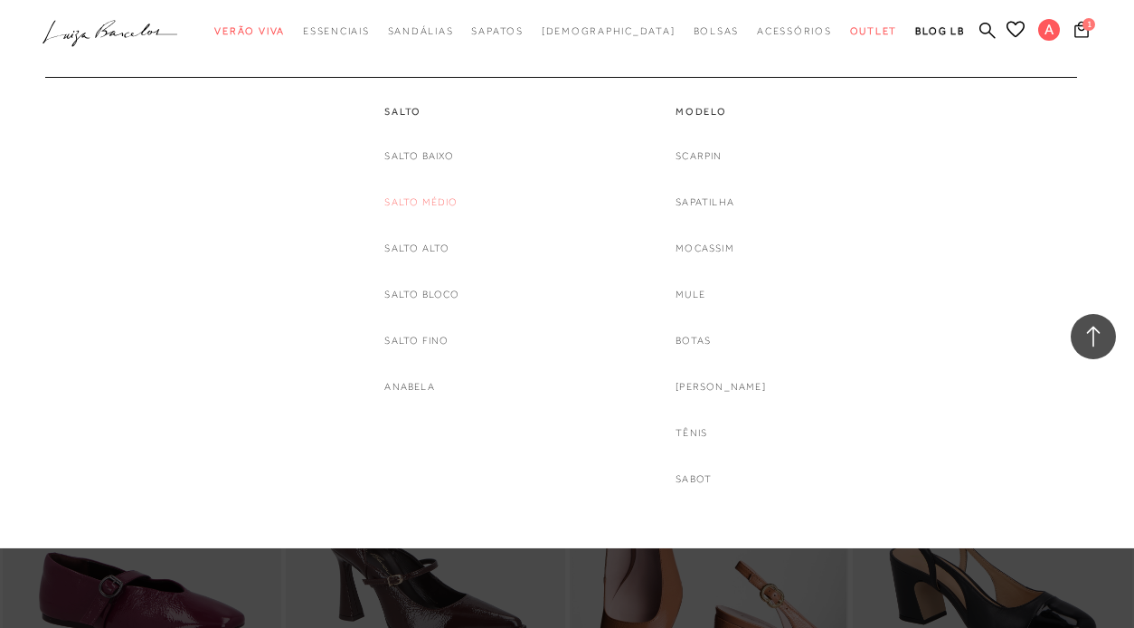
click at [426, 203] on link "Salto Médio" at bounding box center [420, 202] width 73 height 19
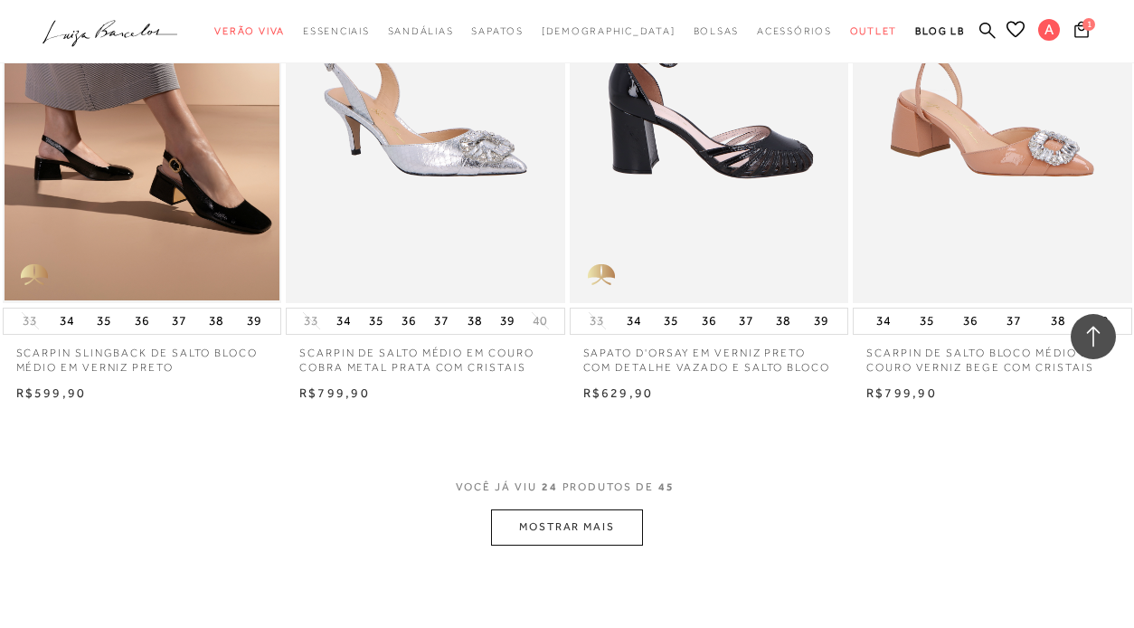
scroll to position [2960, 0]
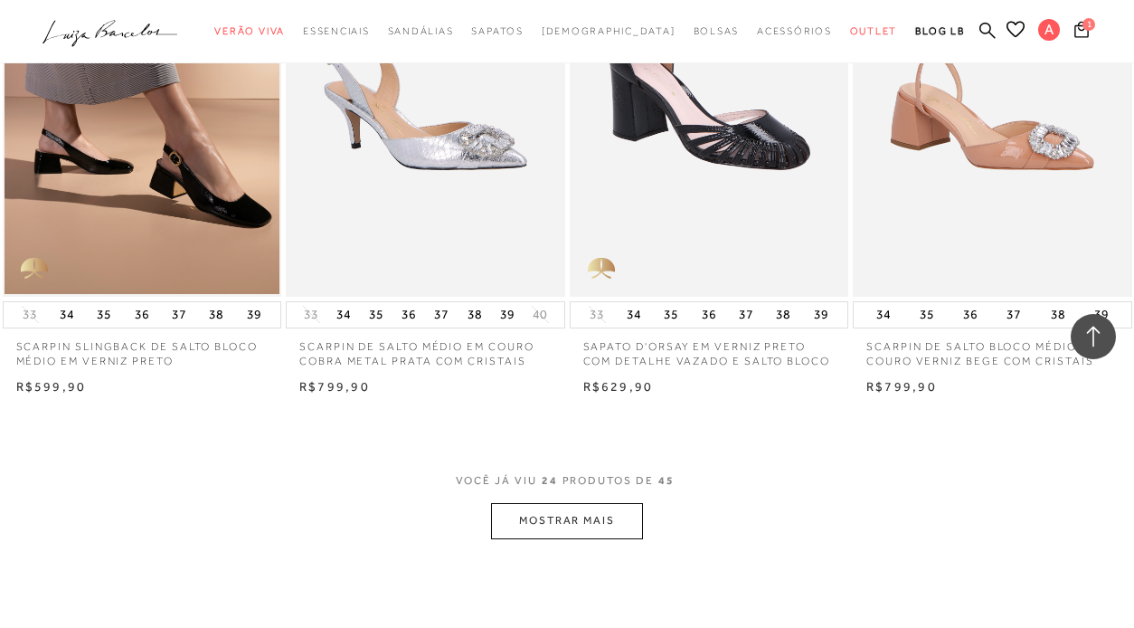
click at [598, 506] on button "MOSTRAR MAIS" at bounding box center [567, 520] width 152 height 35
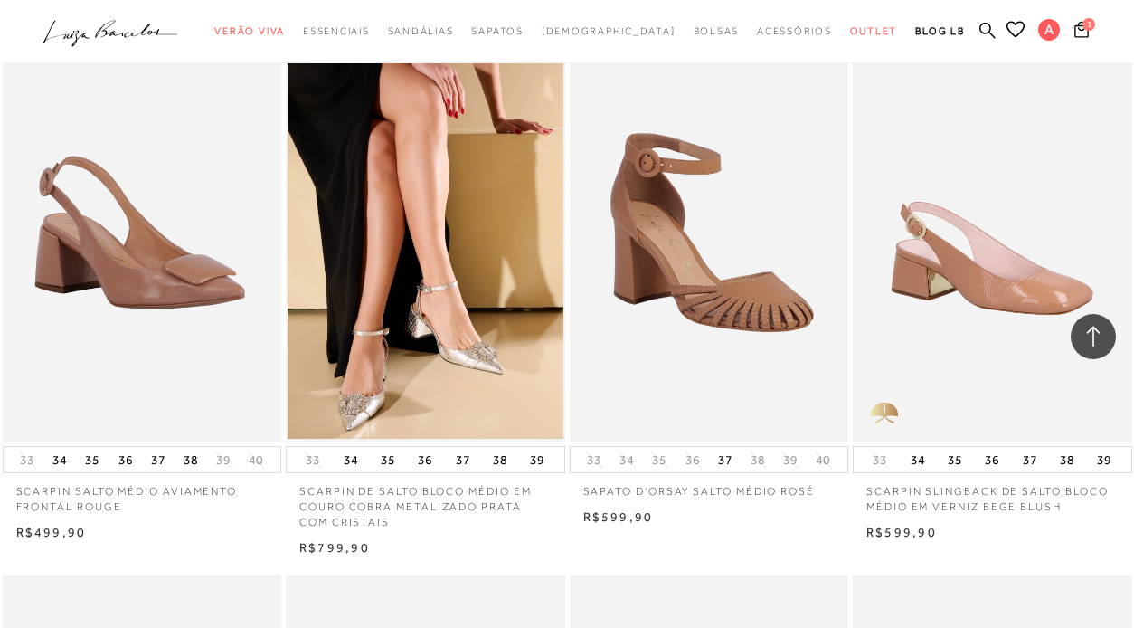
scroll to position [3351, 0]
click at [430, 447] on button "36" at bounding box center [424, 459] width 25 height 25
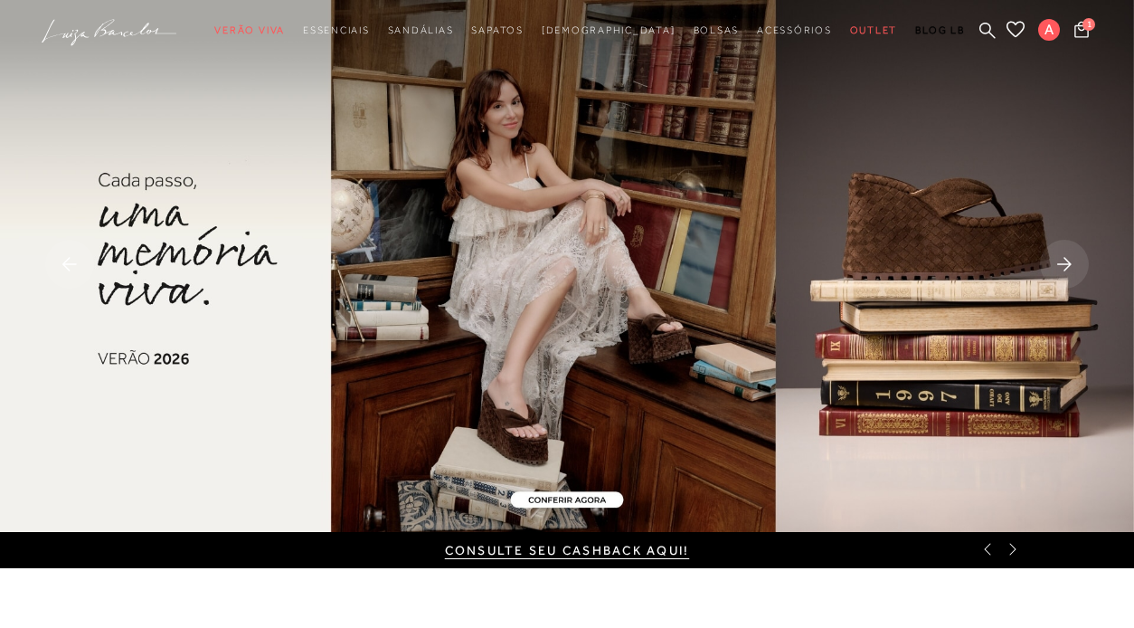
click at [1013, 556] on icon at bounding box center [1013, 549] width 14 height 14
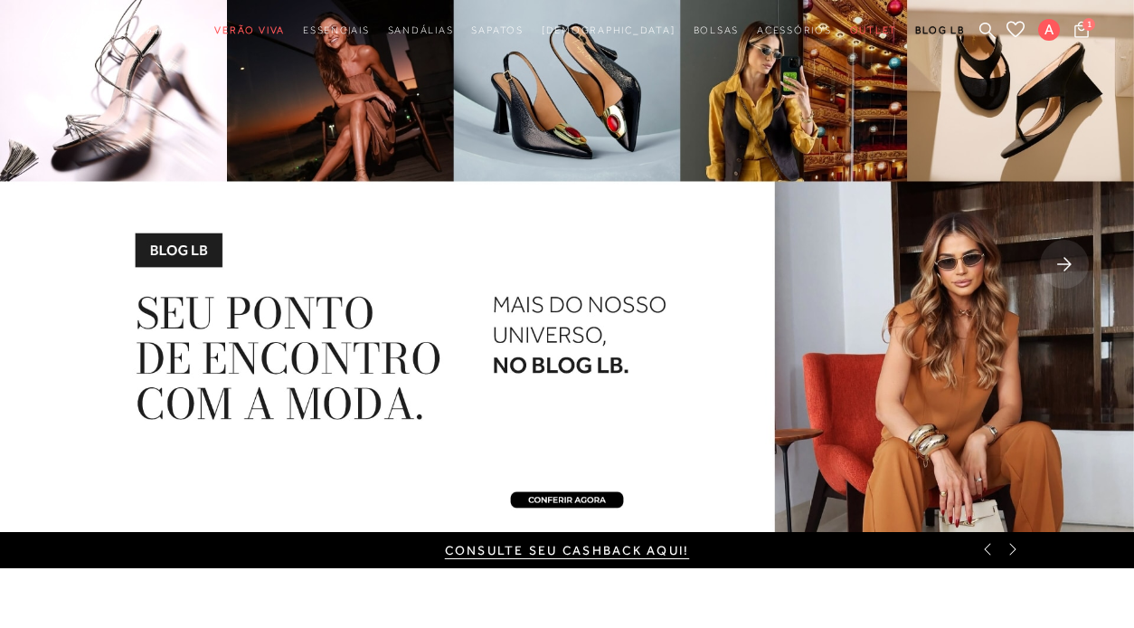
click at [1013, 556] on icon at bounding box center [1013, 549] width 14 height 14
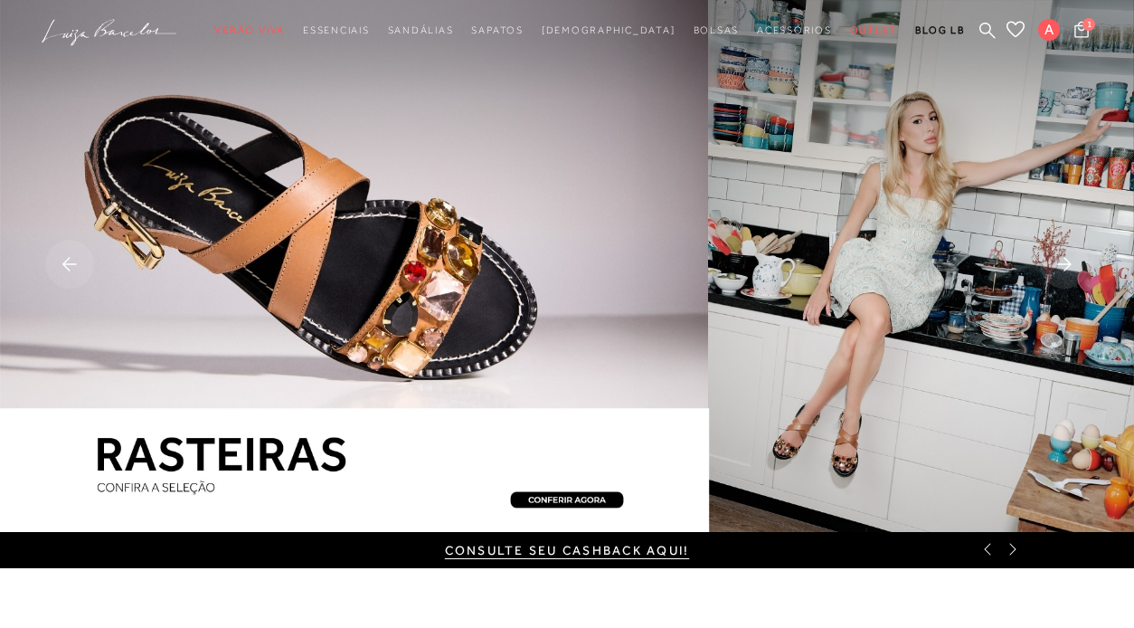
click at [987, 553] on icon at bounding box center [987, 549] width 14 height 14
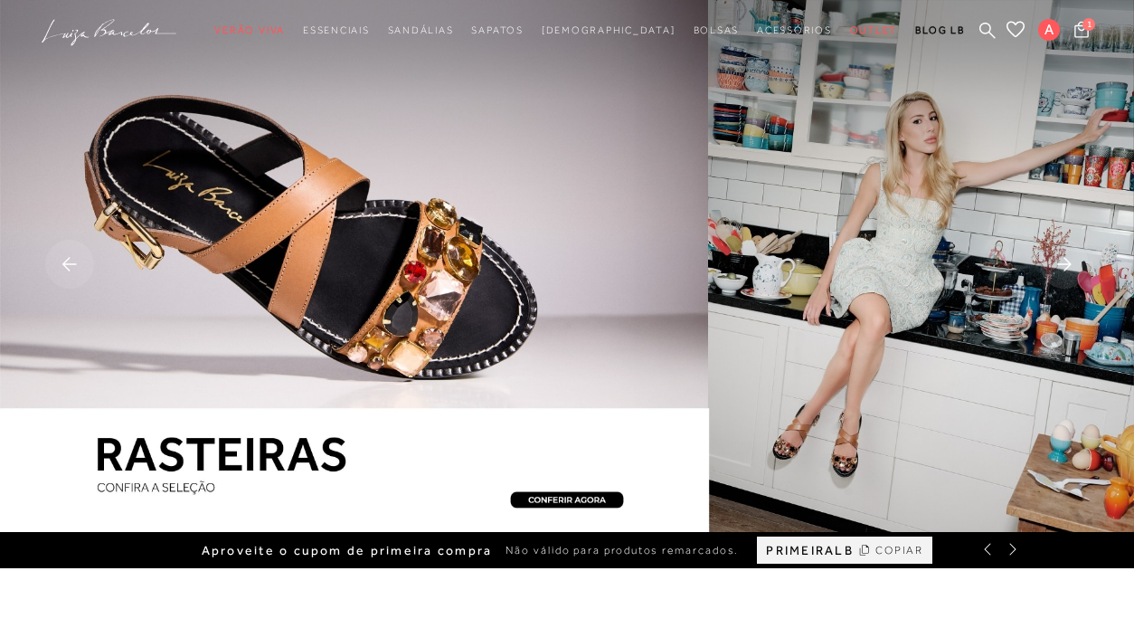
click at [865, 549] on icon at bounding box center [864, 550] width 13 height 22
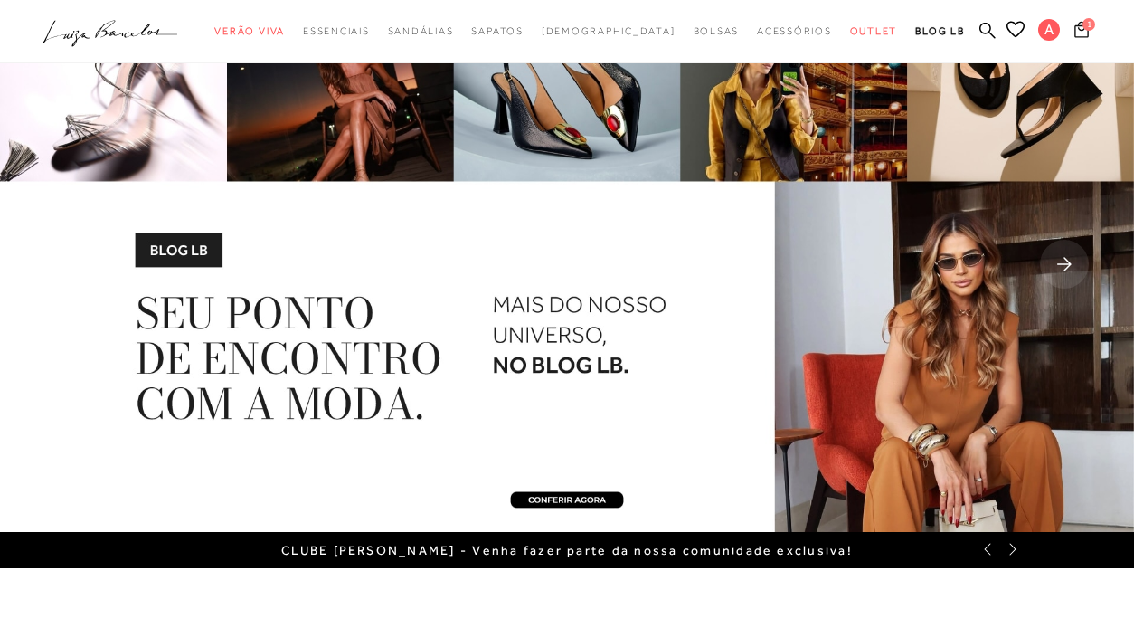
click at [1073, 32] on button "1" at bounding box center [1081, 32] width 25 height 24
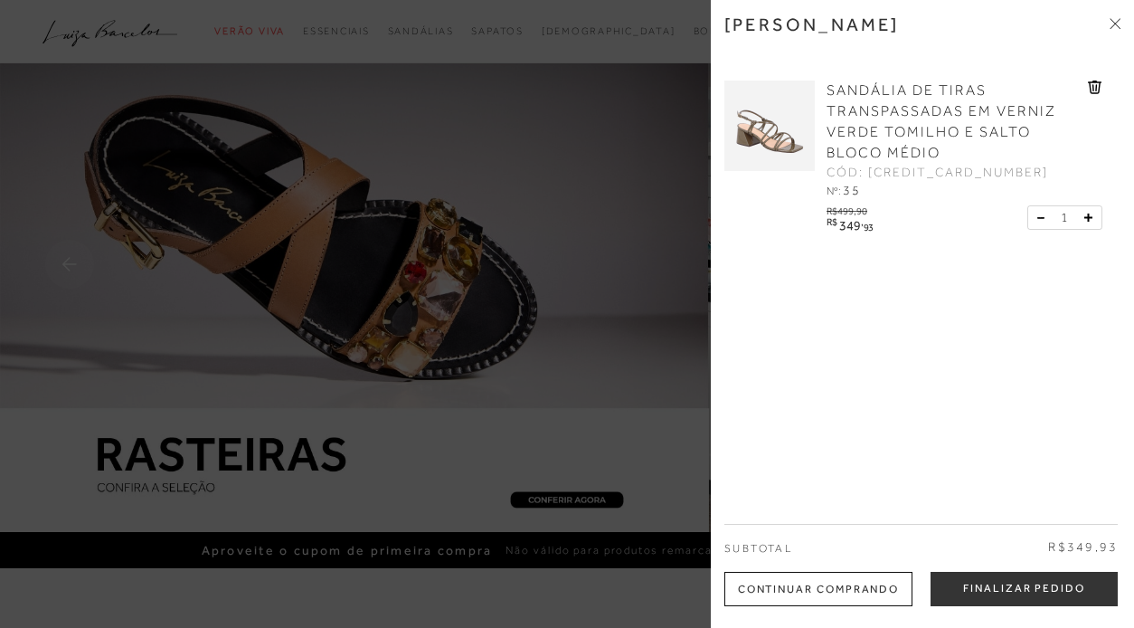
click at [1094, 87] on icon at bounding box center [1095, 87] width 14 height 14
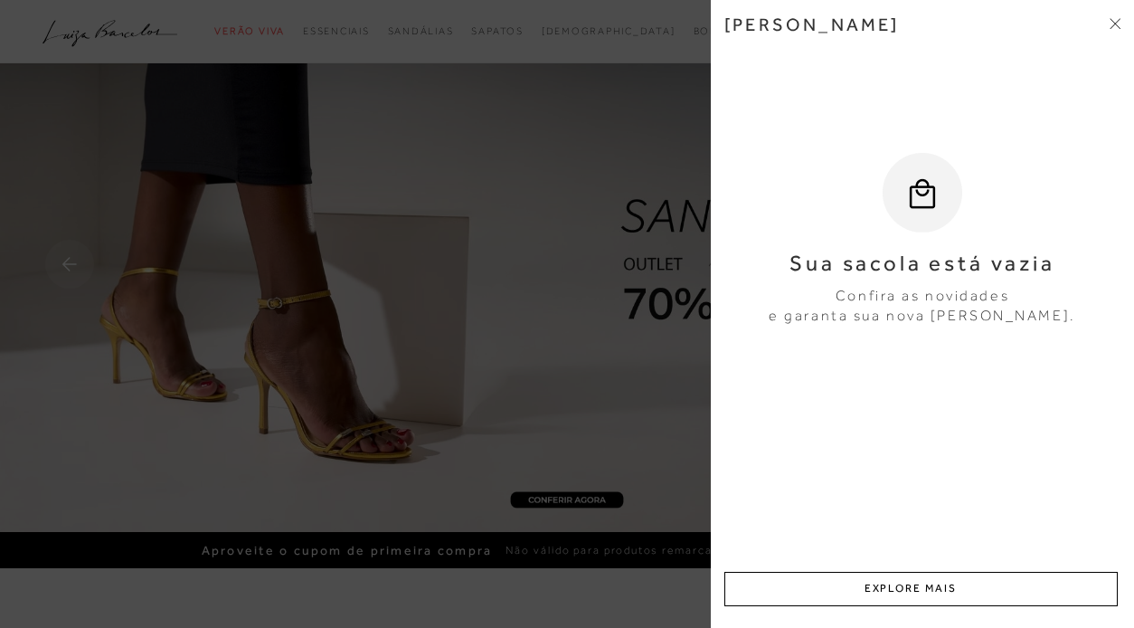
click at [1114, 24] on icon at bounding box center [1113, 25] width 5 height 5
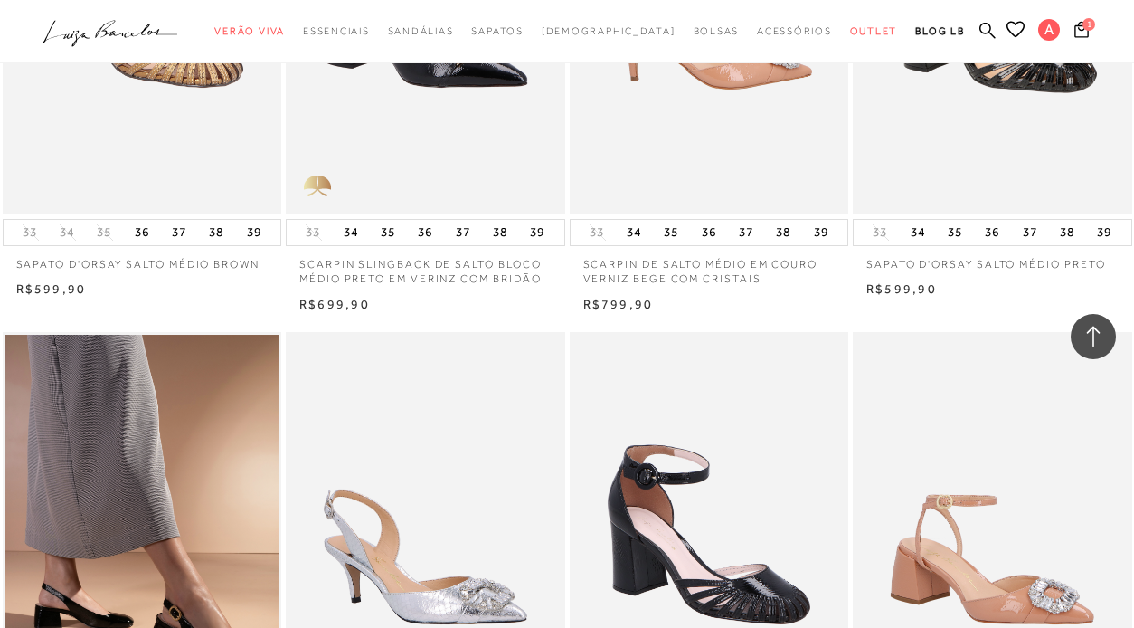
scroll to position [2513, 0]
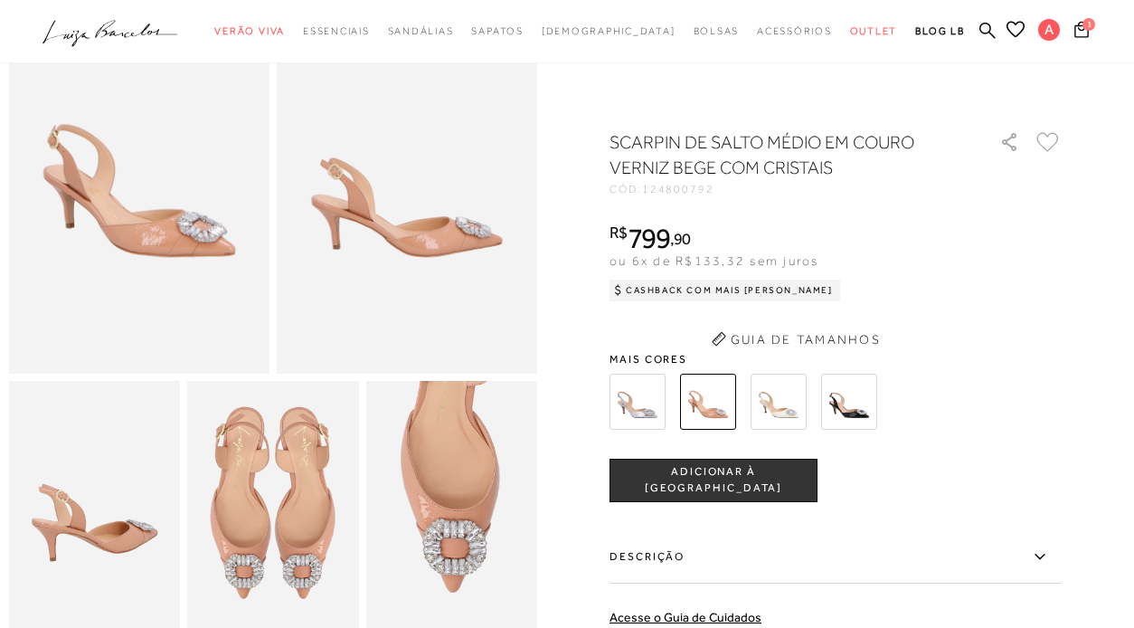
scroll to position [153, 0]
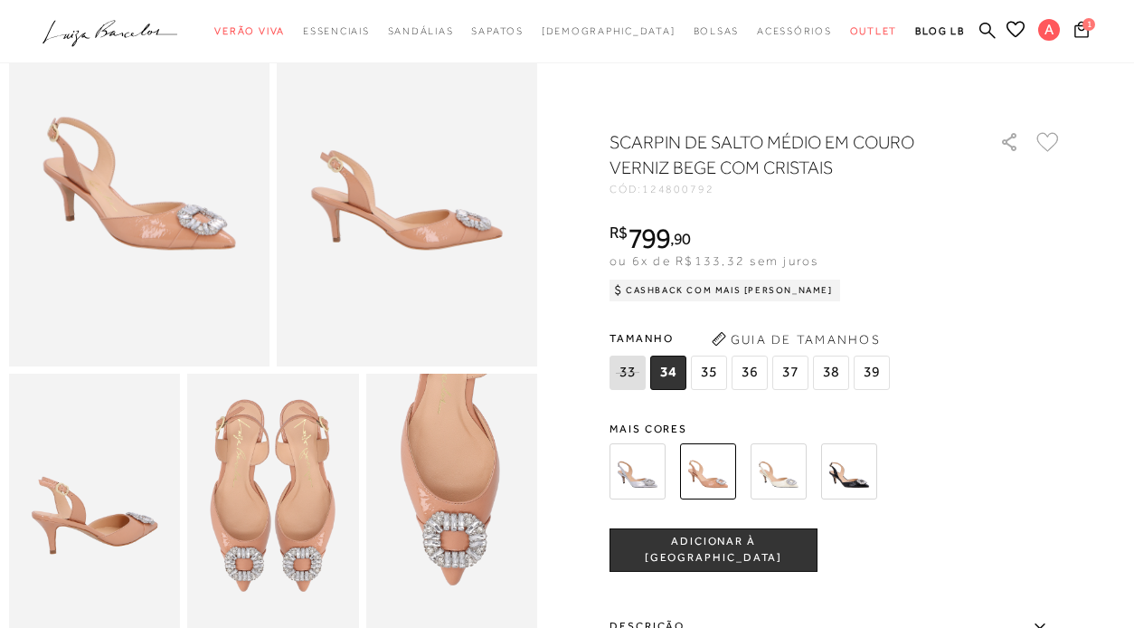
click at [645, 418] on div "SCARPIN DE SALTO MÉDIO EM COURO VERNIZ BEGE COM CRISTAIS CÓD: 124800792 × É nec…" at bounding box center [836, 531] width 452 height 805
click at [638, 478] on img at bounding box center [638, 471] width 56 height 56
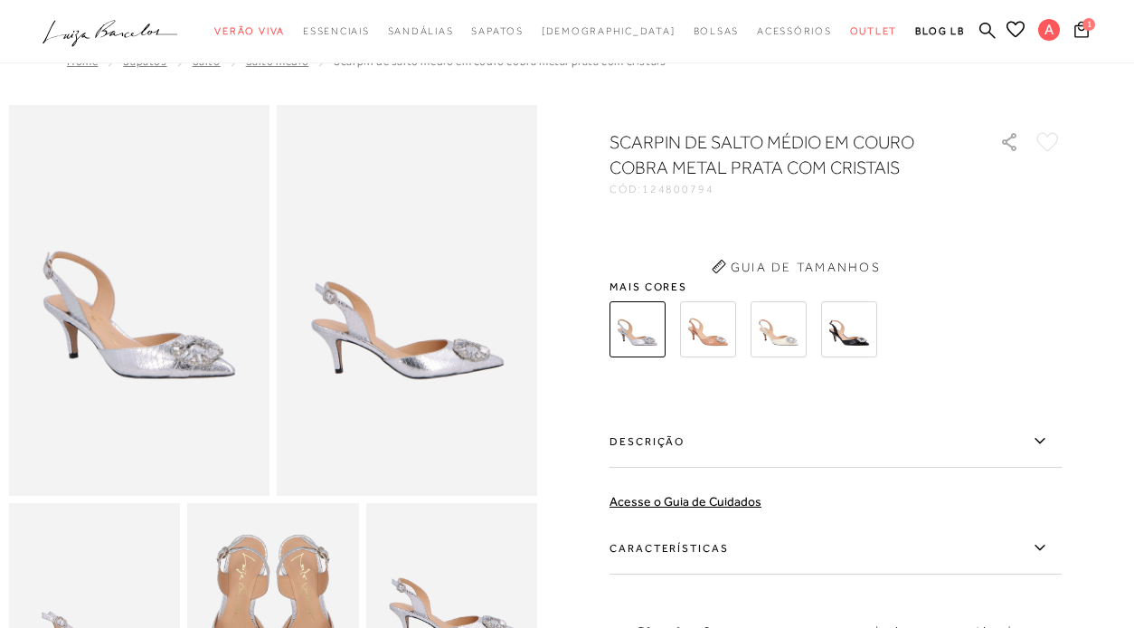
scroll to position [30, 0]
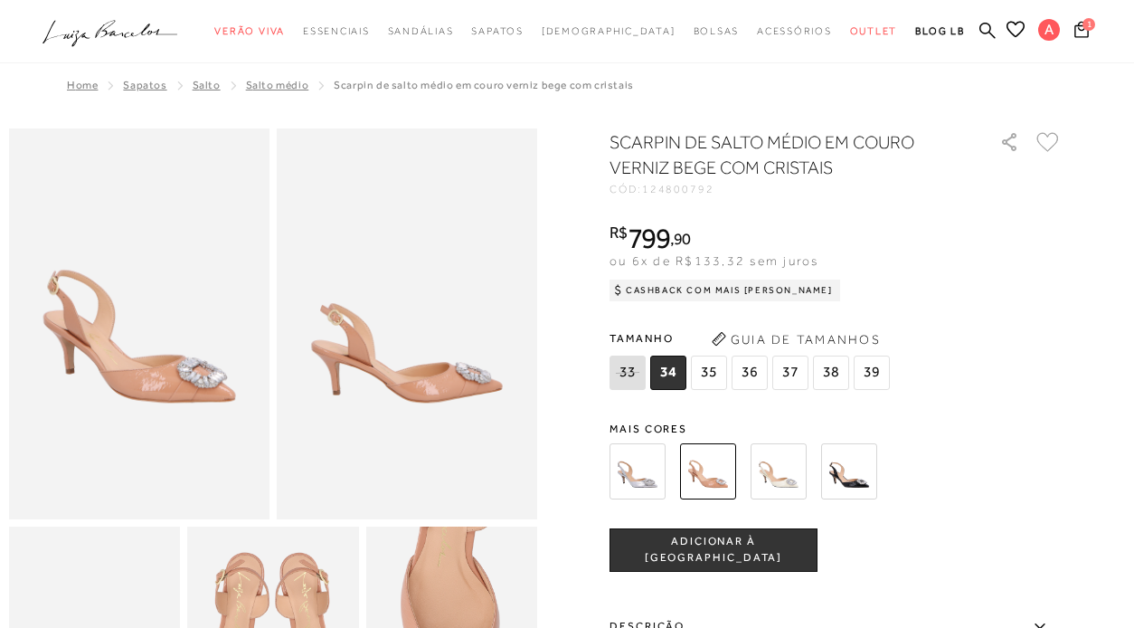
scroll to position [2062, 0]
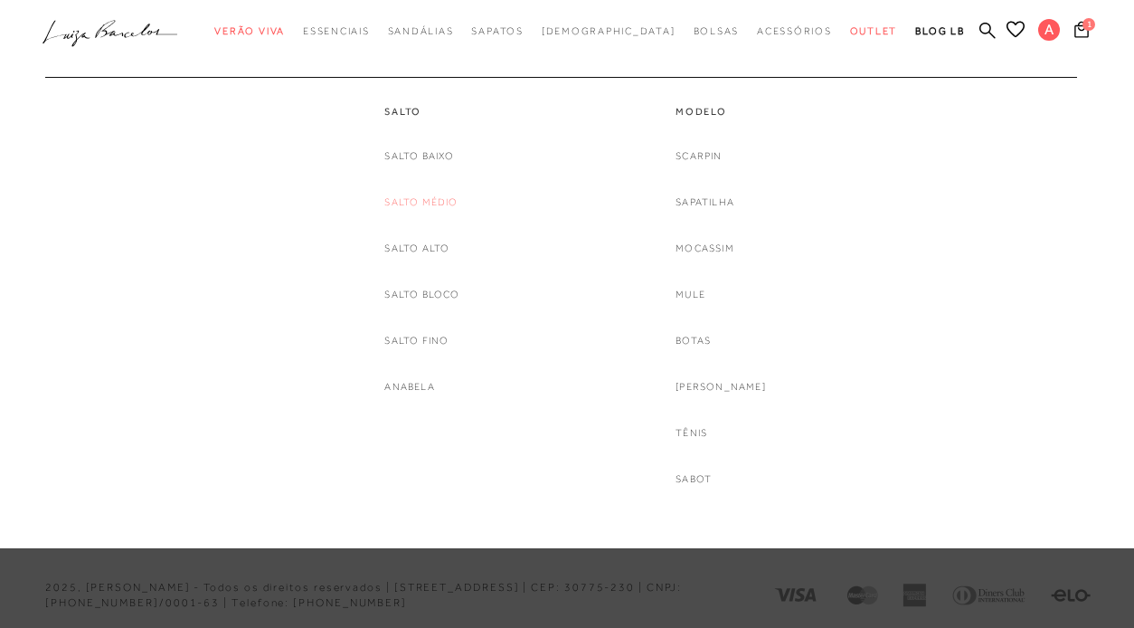
click at [432, 197] on link "Salto Médio" at bounding box center [420, 202] width 73 height 19
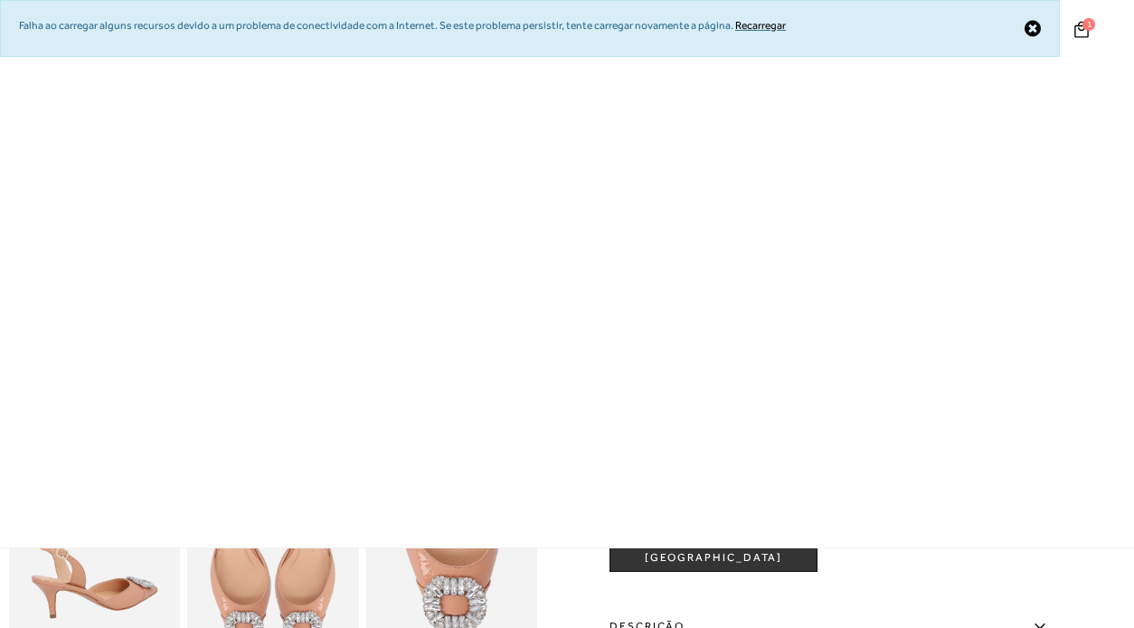
scroll to position [115, 0]
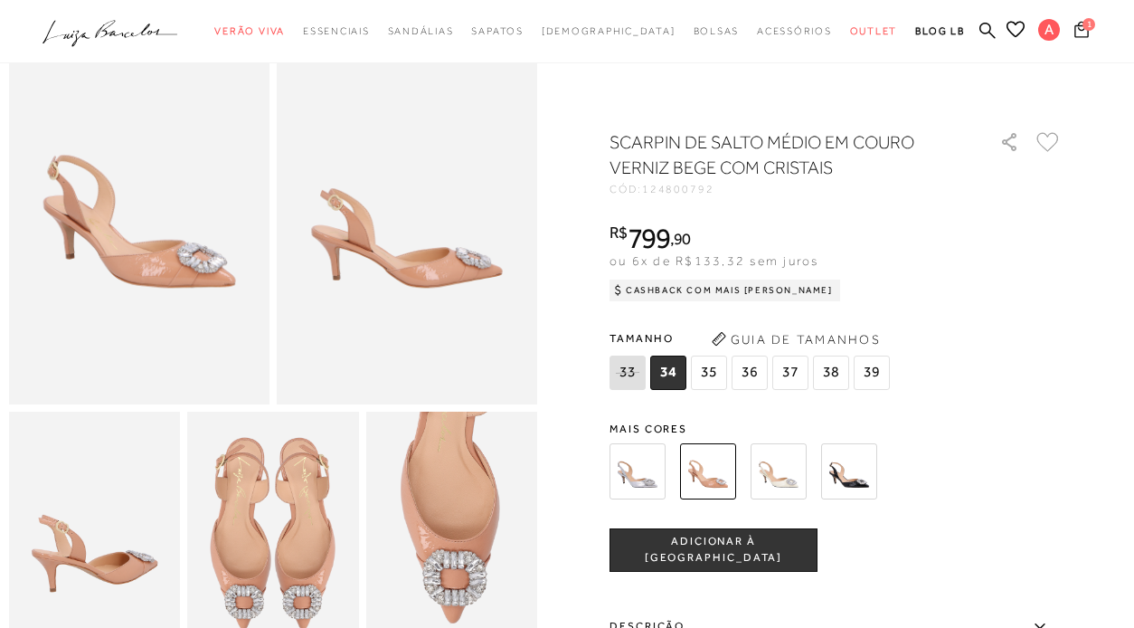
click at [1082, 35] on icon at bounding box center [1081, 29] width 14 height 16
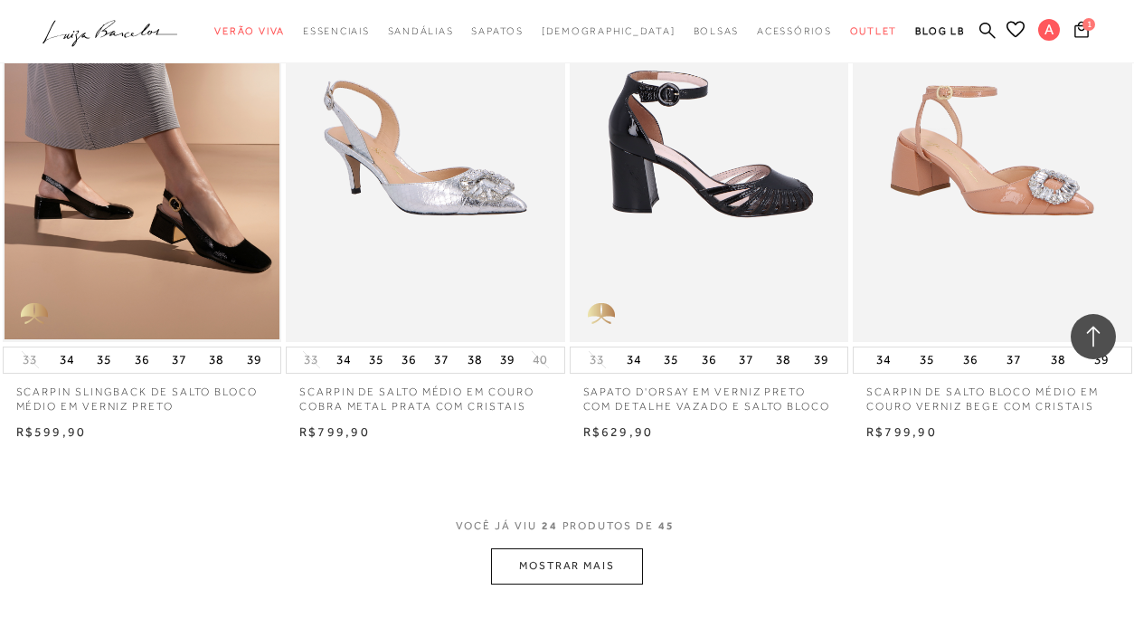
scroll to position [2930, 0]
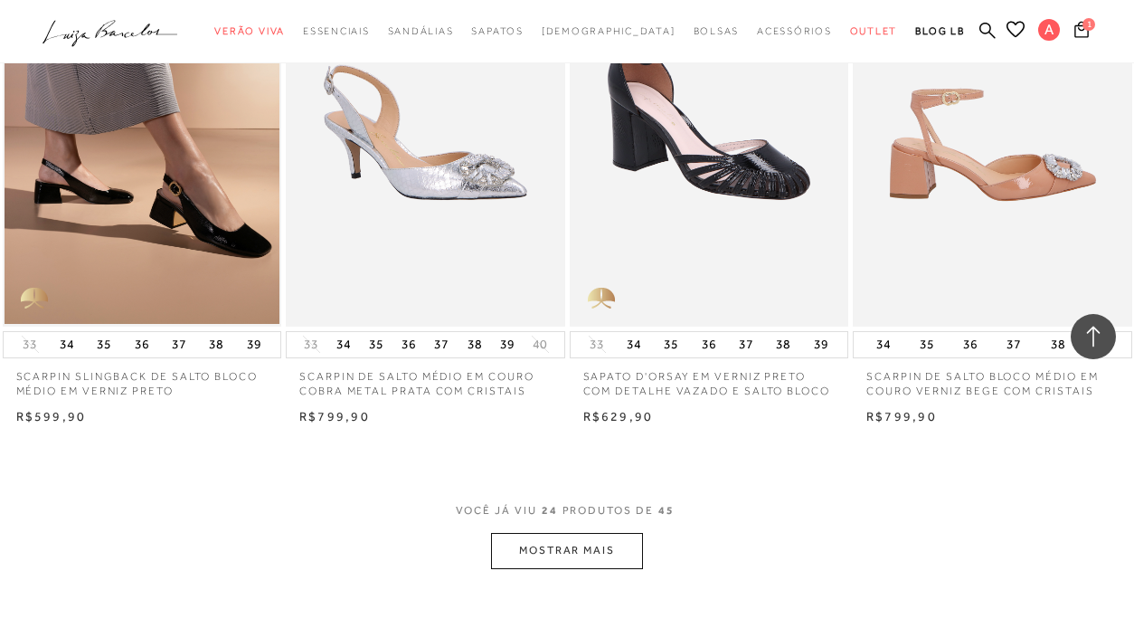
click at [951, 165] on img at bounding box center [994, 117] width 278 height 419
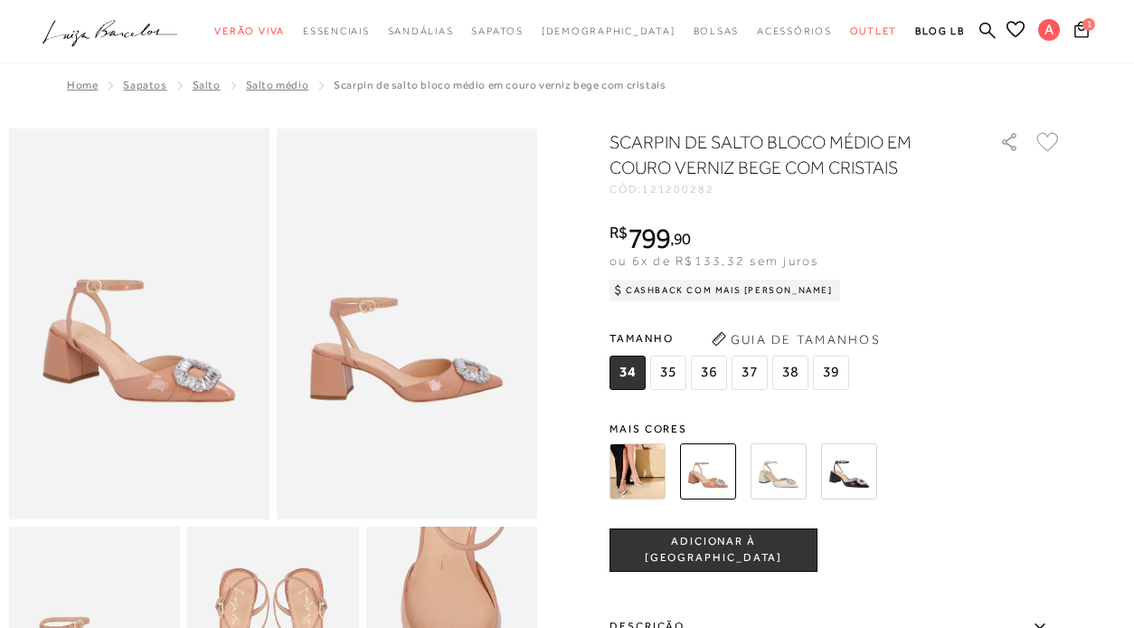
click at [643, 454] on img at bounding box center [638, 471] width 56 height 56
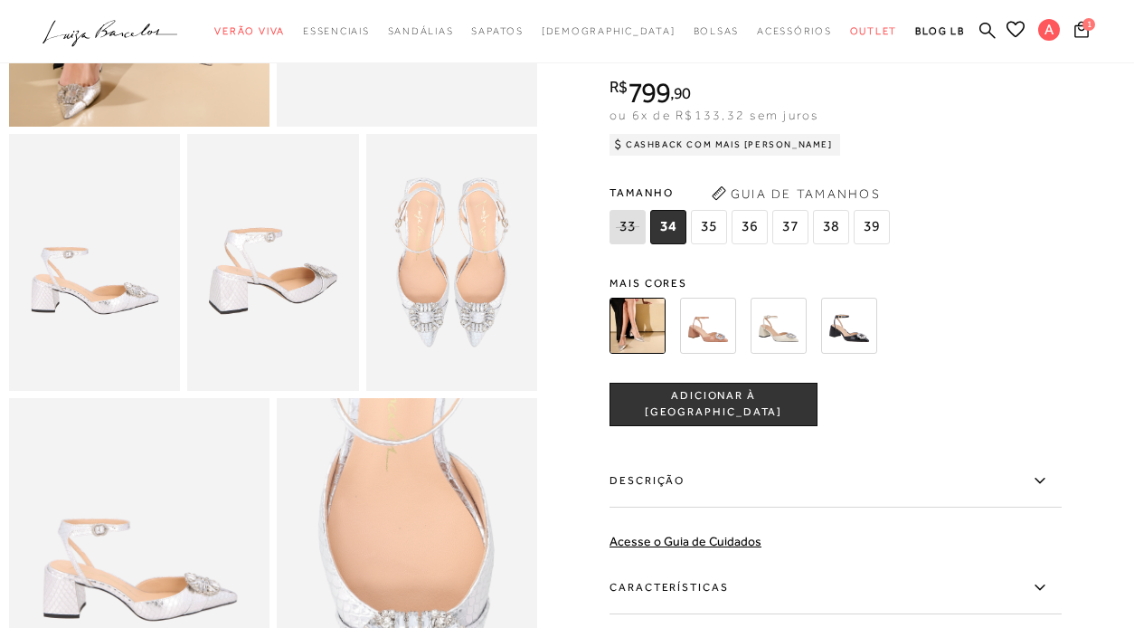
scroll to position [379, 0]
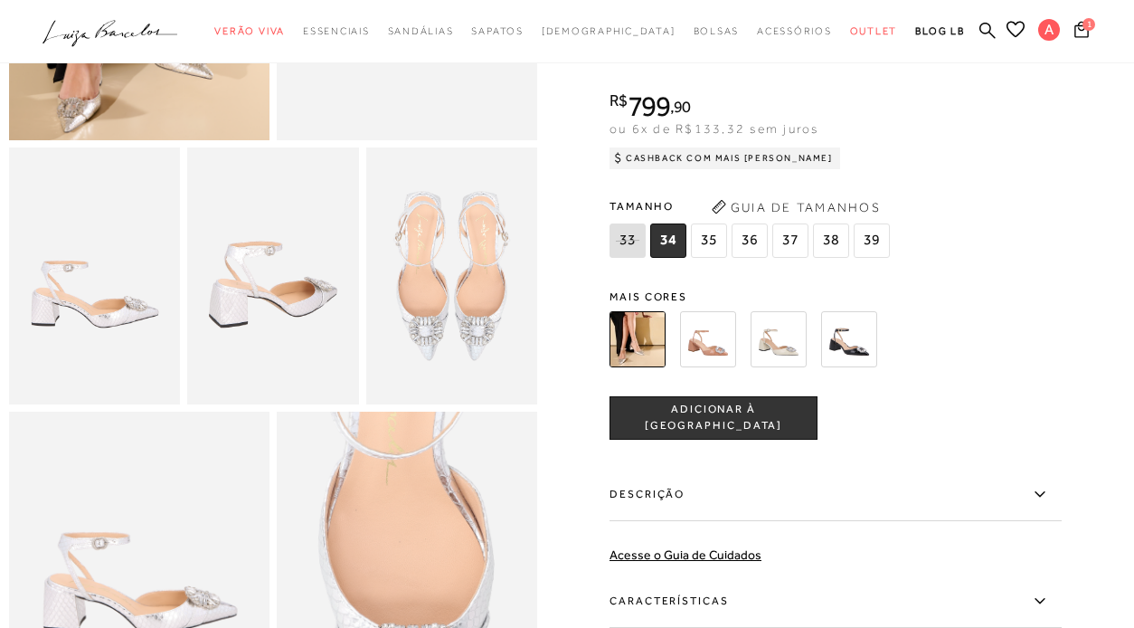
click at [752, 245] on span "36" at bounding box center [750, 240] width 36 height 34
click at [760, 413] on span "ADICIONAR À [GEOGRAPHIC_DATA]" at bounding box center [713, 418] width 206 height 32
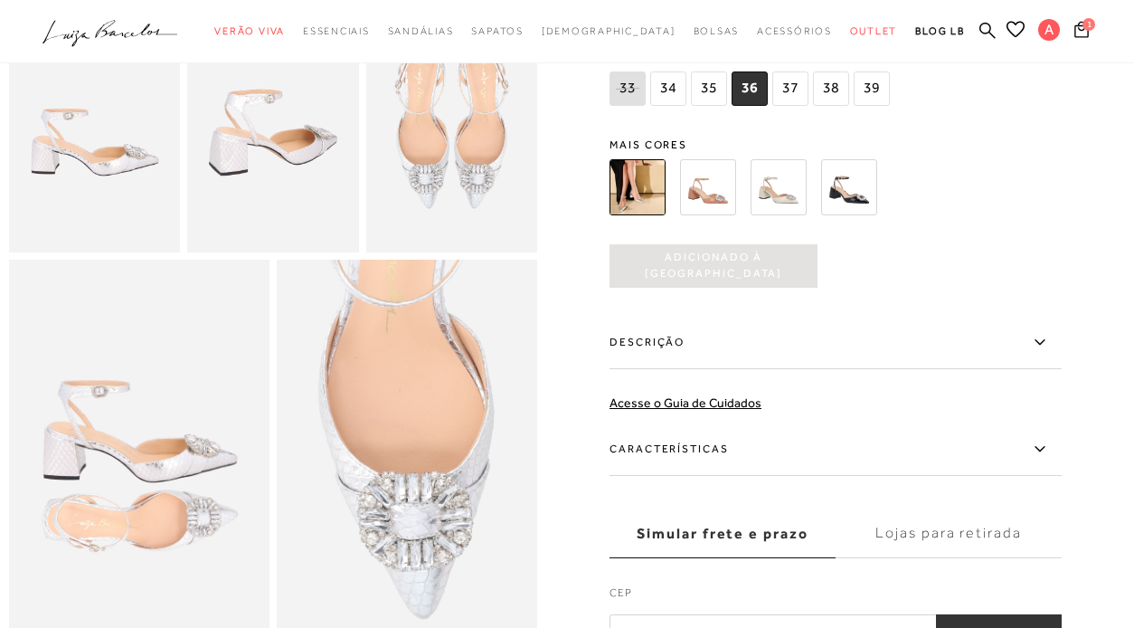
scroll to position [500, 0]
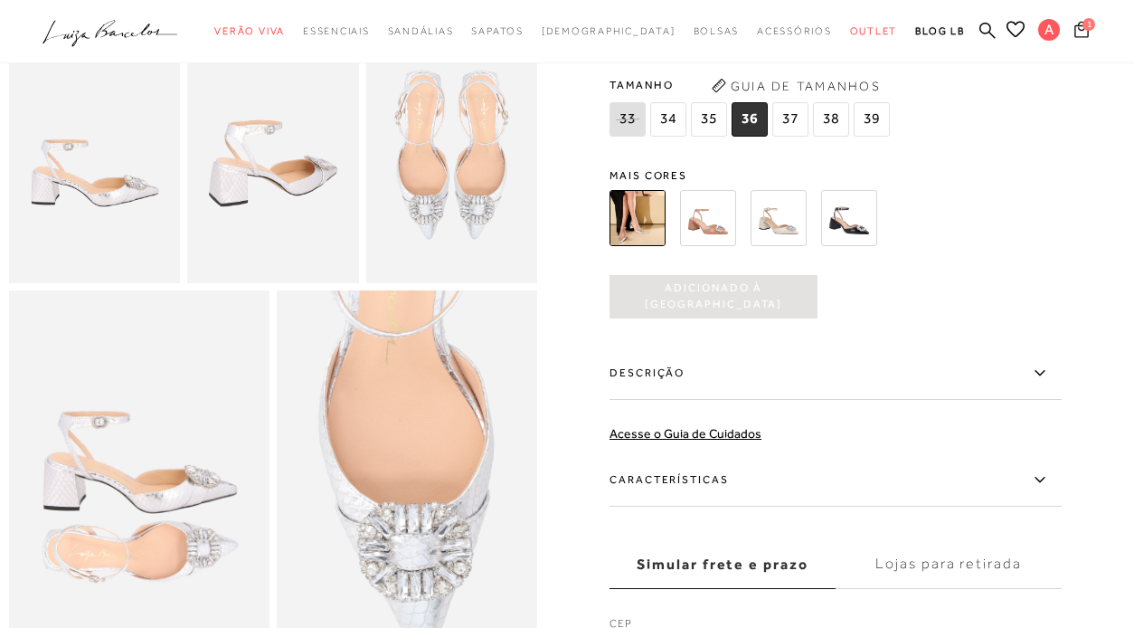
click at [1082, 36] on icon at bounding box center [1081, 29] width 14 height 16
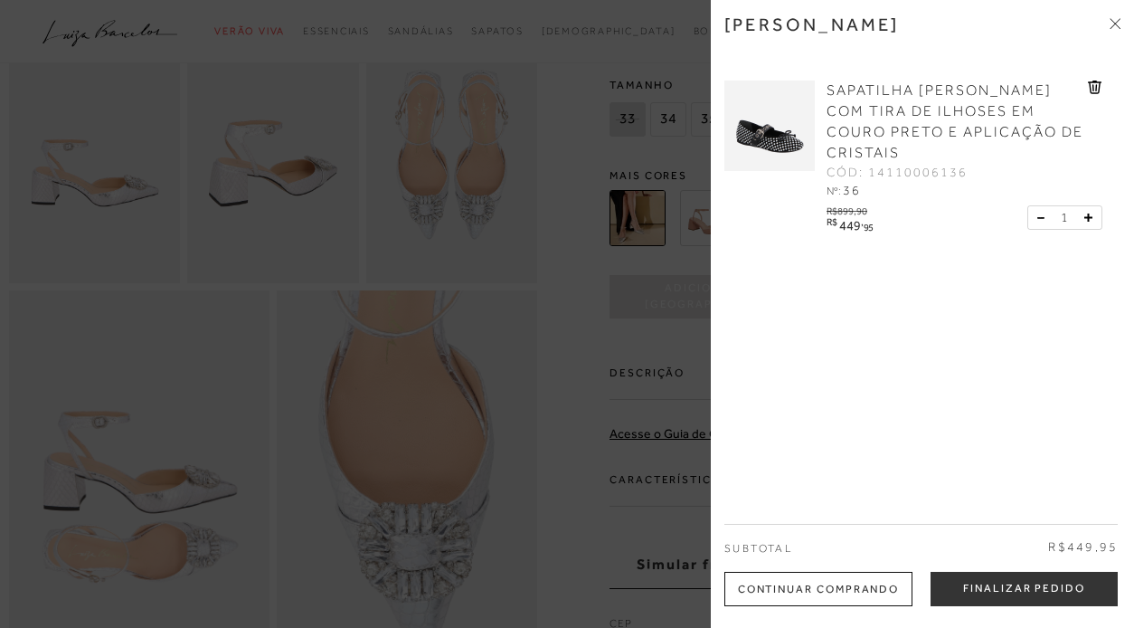
scroll to position [0, 0]
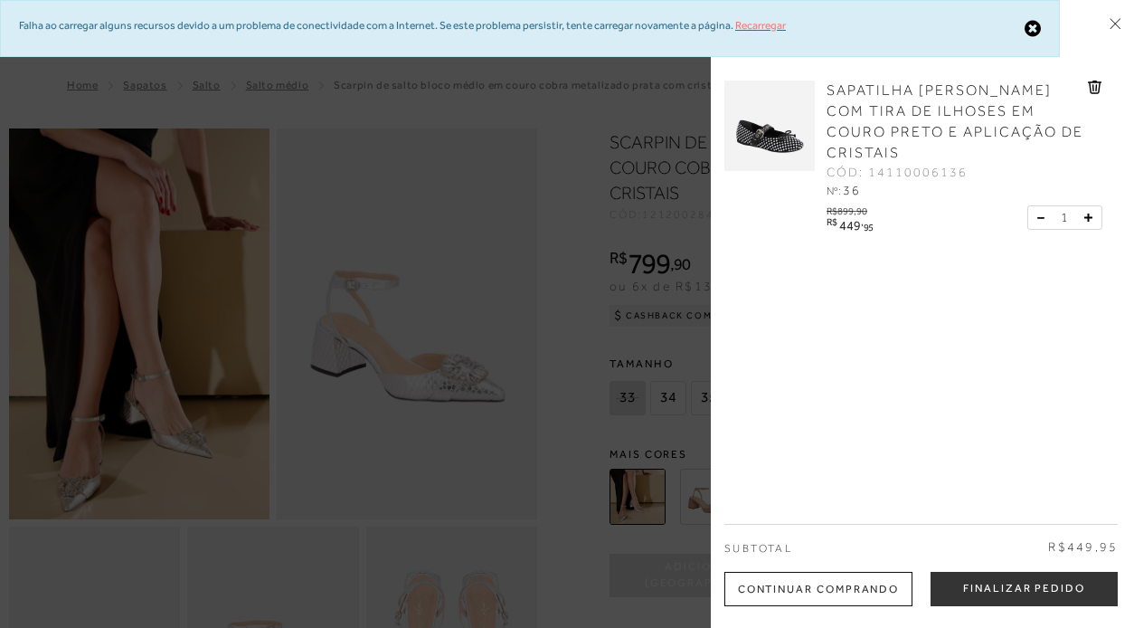
click at [751, 25] on link "Recarregar" at bounding box center [760, 25] width 51 height 13
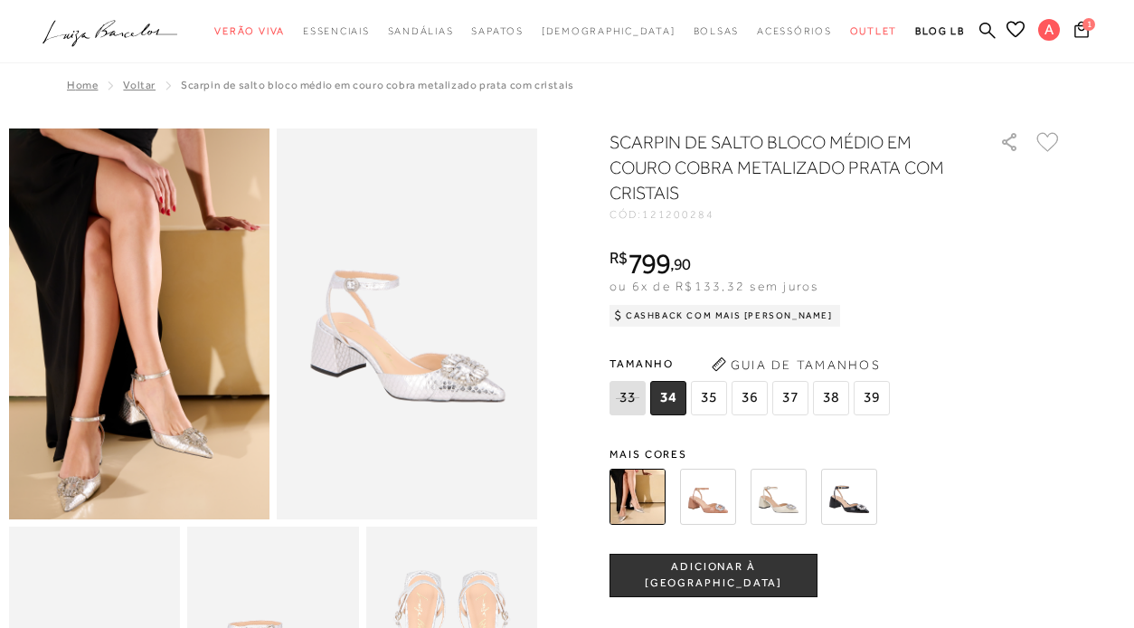
click at [751, 397] on span "36" at bounding box center [750, 398] width 36 height 34
click at [725, 577] on span "ADICIONAR À [GEOGRAPHIC_DATA]" at bounding box center [713, 575] width 206 height 32
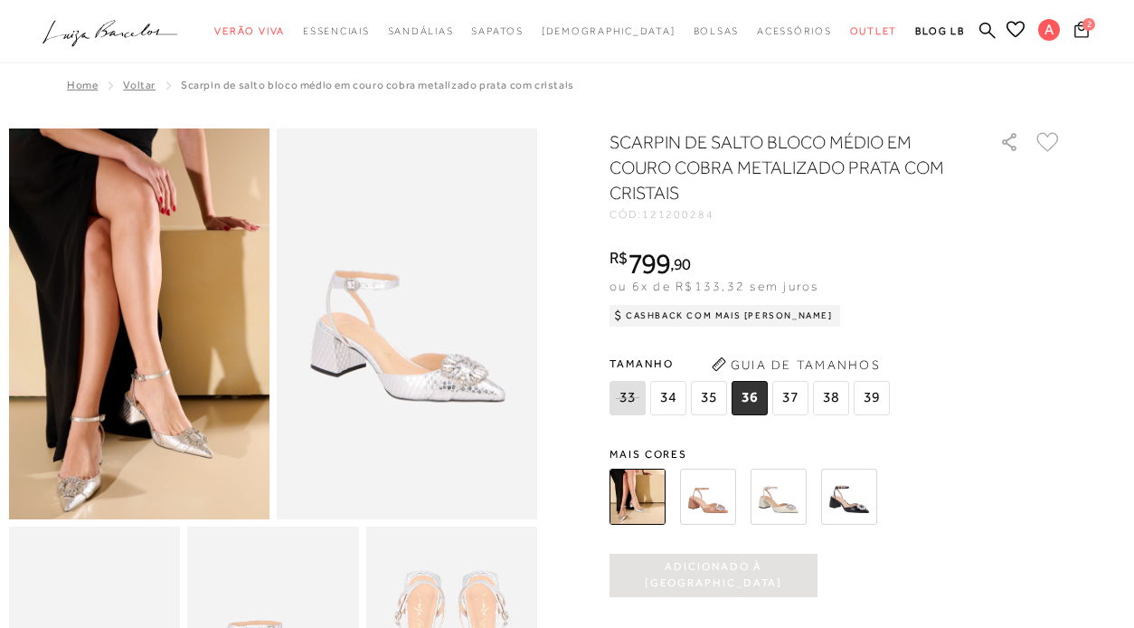
click at [1076, 28] on icon at bounding box center [1081, 29] width 14 height 16
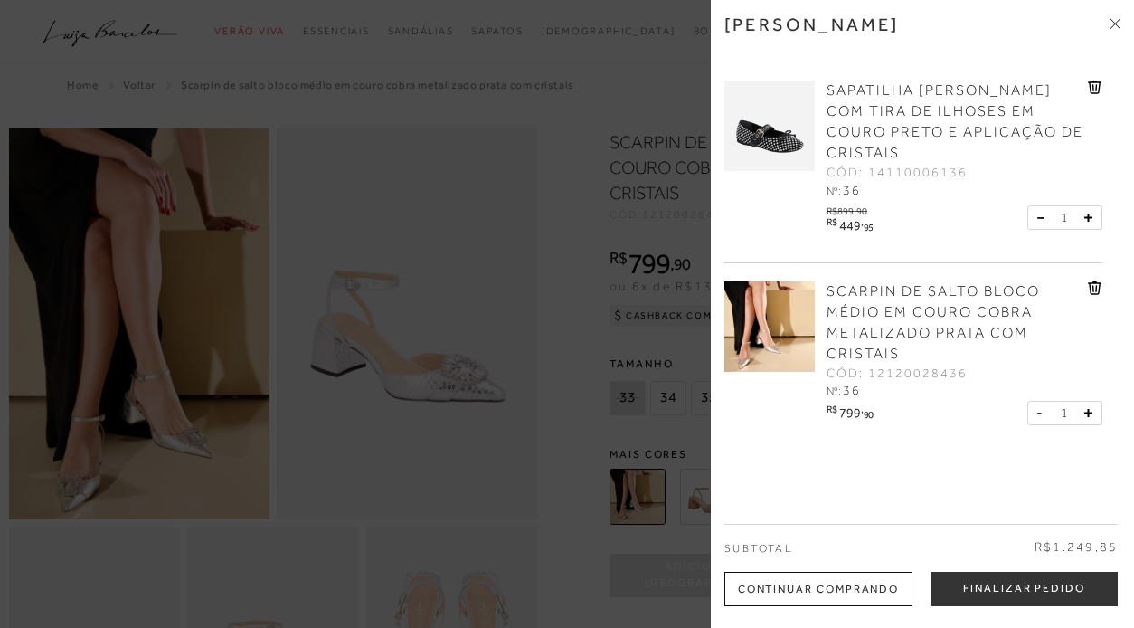
click at [620, 61] on div at bounding box center [567, 314] width 1134 height 628
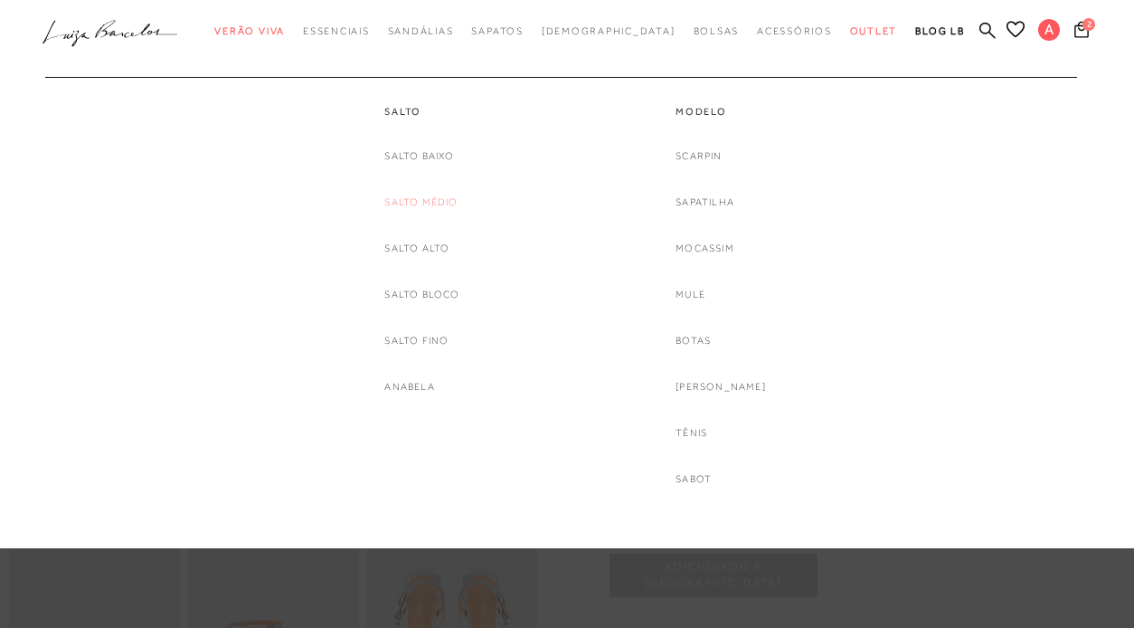
click at [444, 204] on link "Salto Médio" at bounding box center [420, 202] width 73 height 19
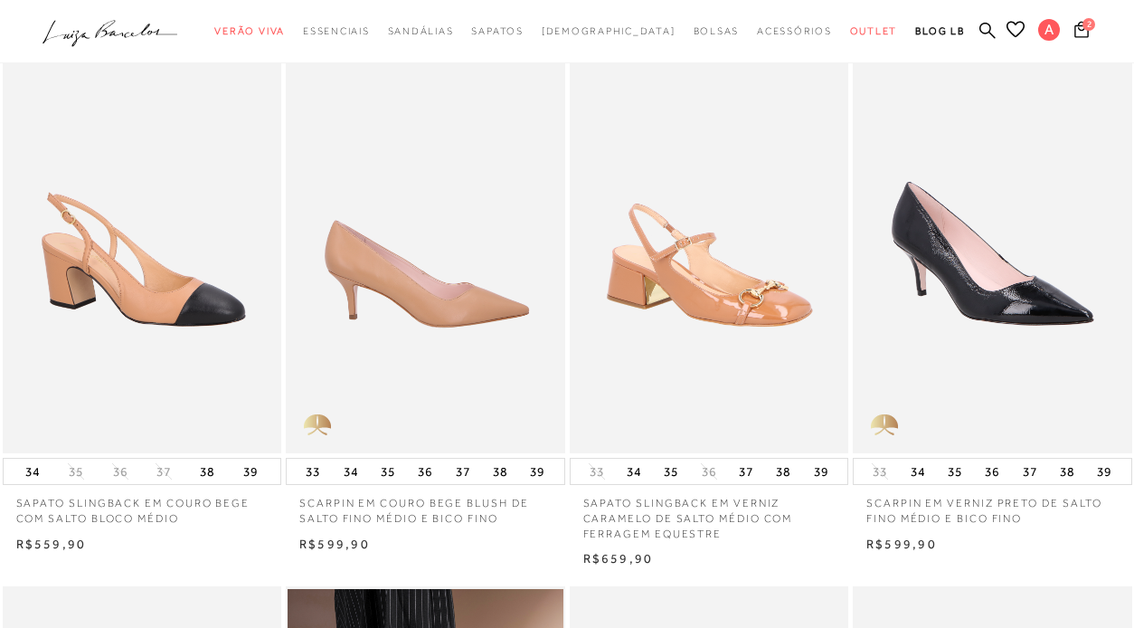
scroll to position [652, 0]
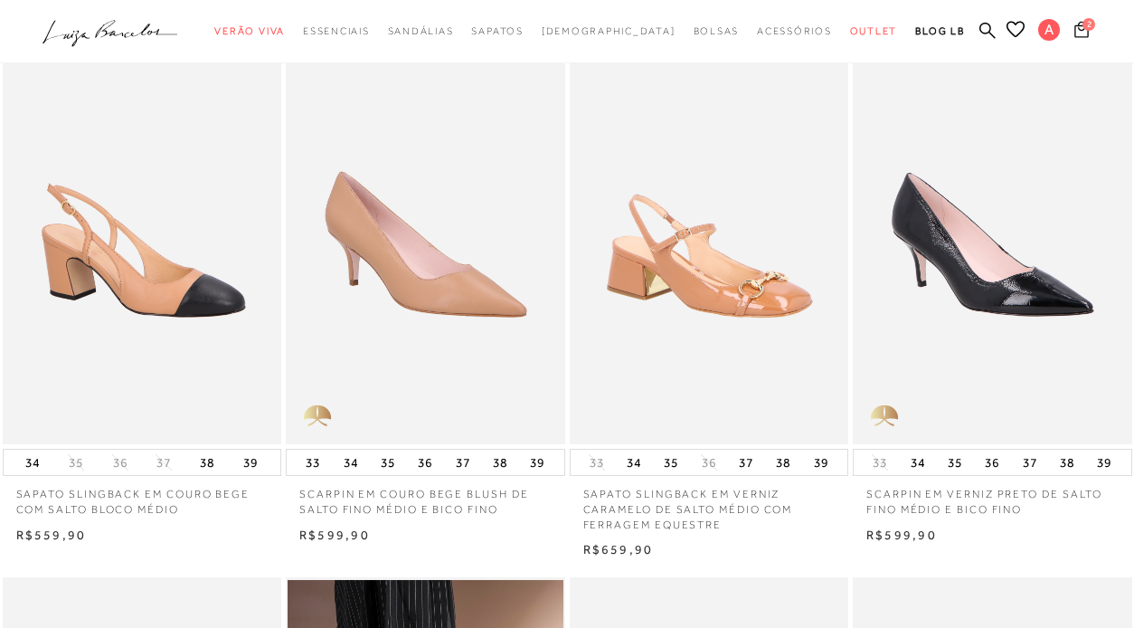
click at [1088, 31] on icon at bounding box center [1081, 29] width 14 height 16
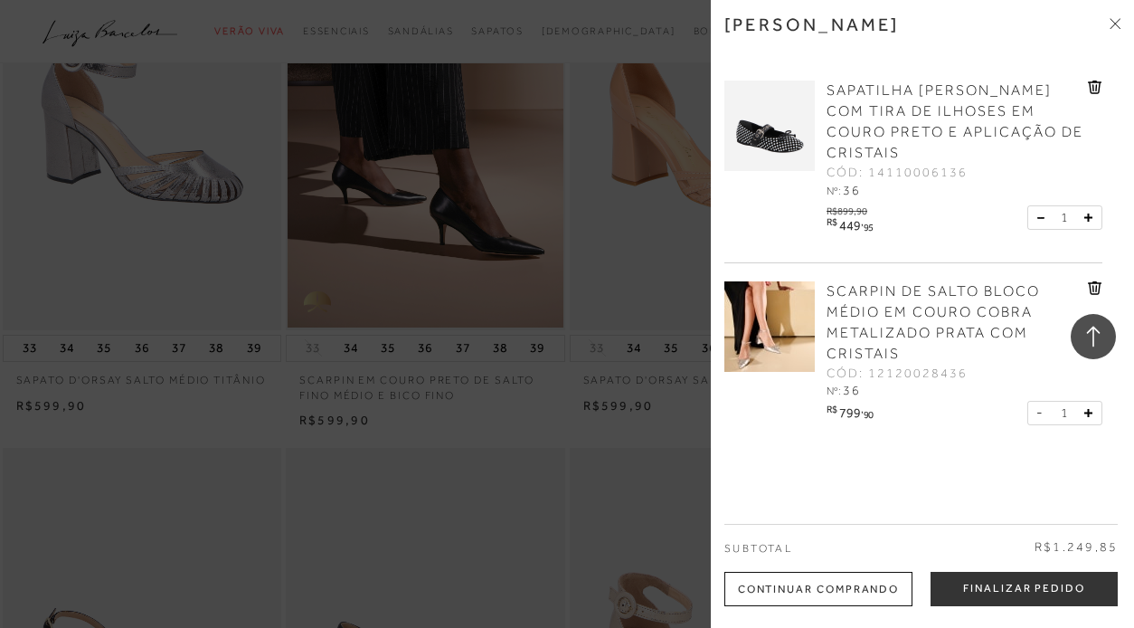
scroll to position [1350, 0]
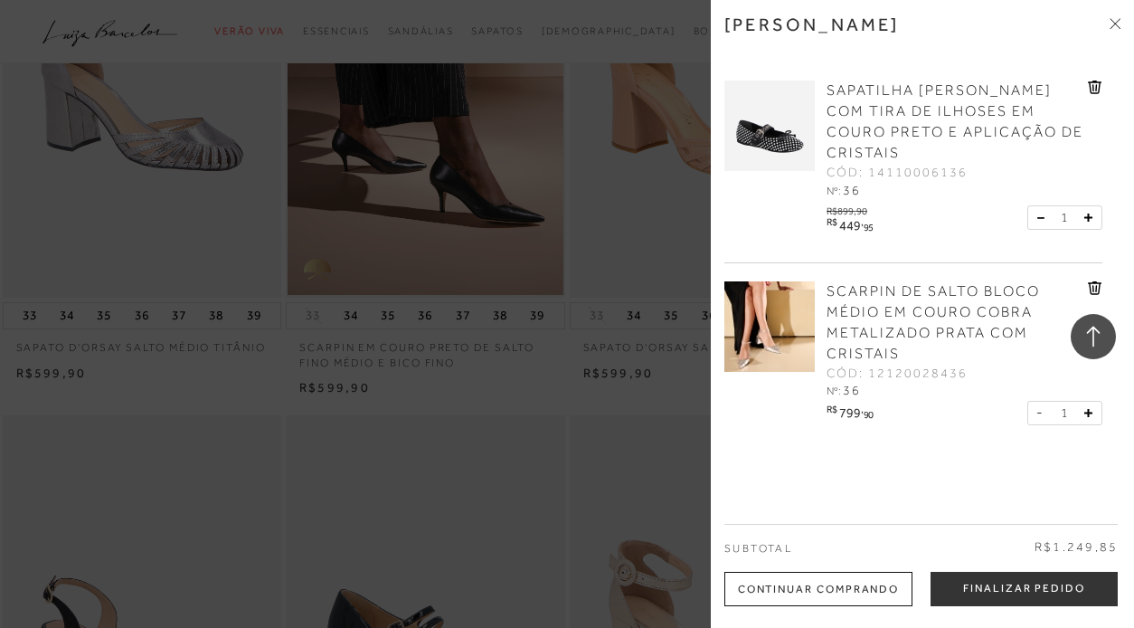
click at [522, 384] on div at bounding box center [567, 314] width 1134 height 628
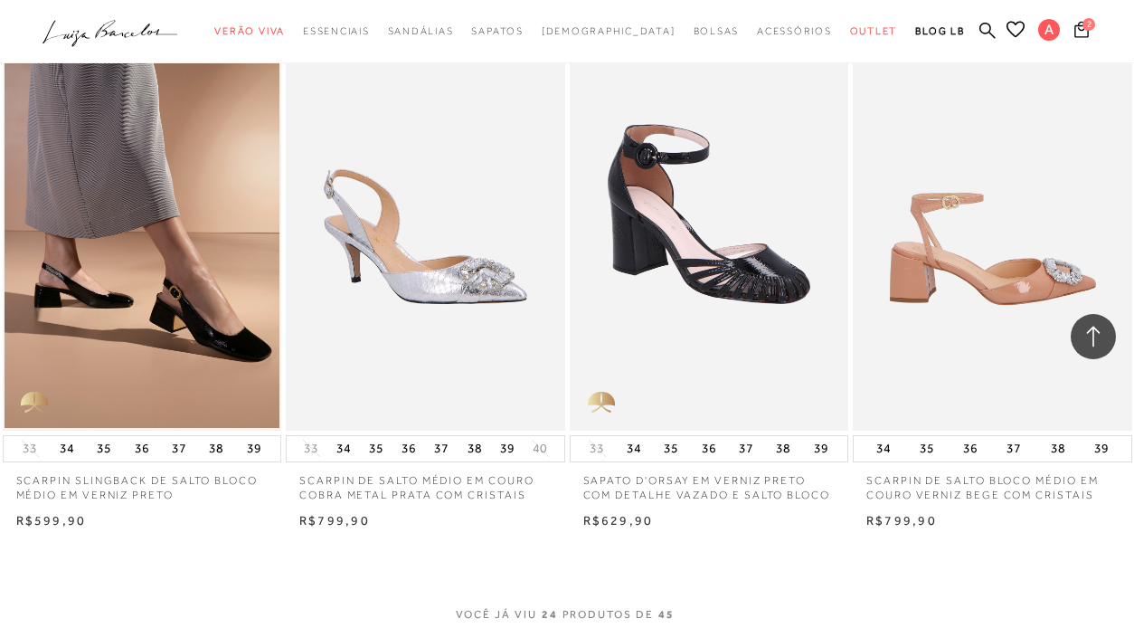
scroll to position [2852, 0]
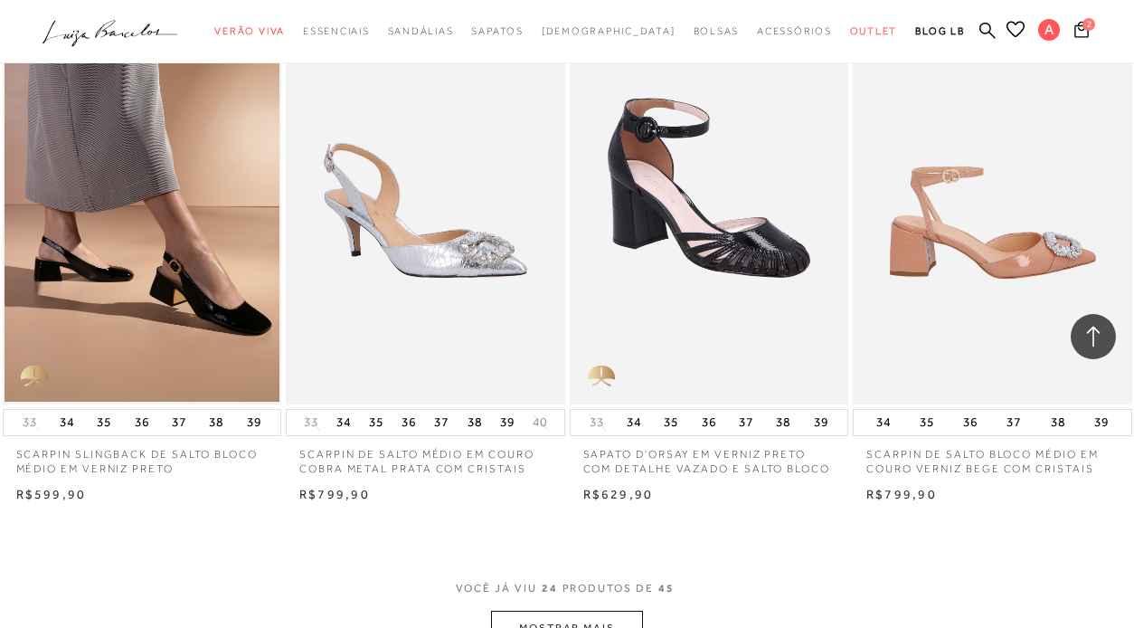
click at [941, 278] on img at bounding box center [994, 195] width 278 height 419
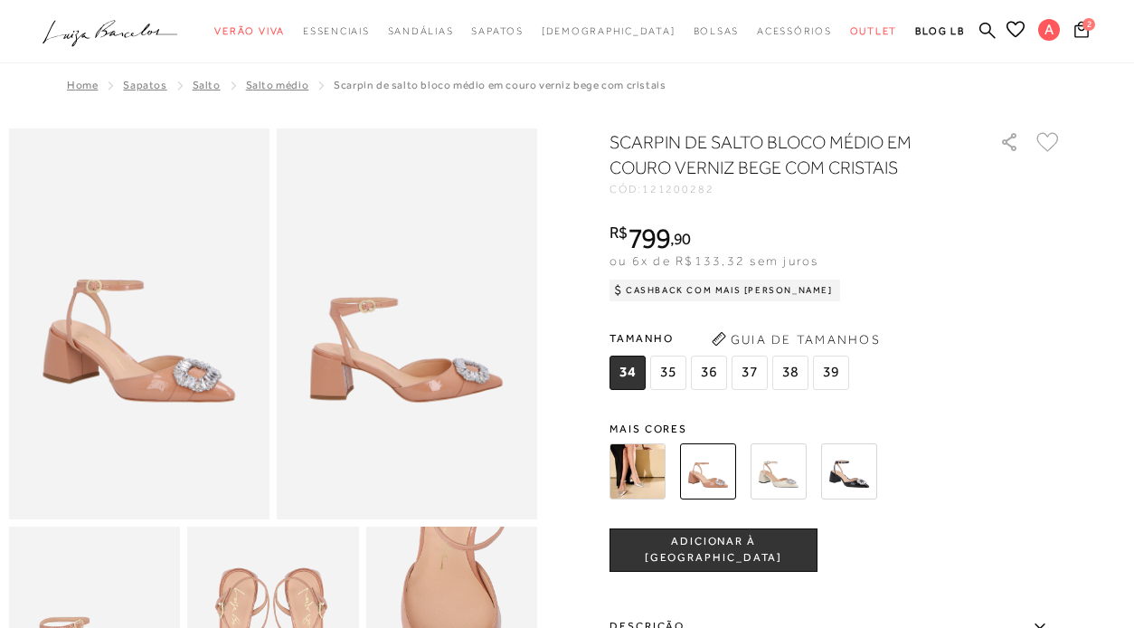
click at [631, 494] on img at bounding box center [638, 471] width 56 height 56
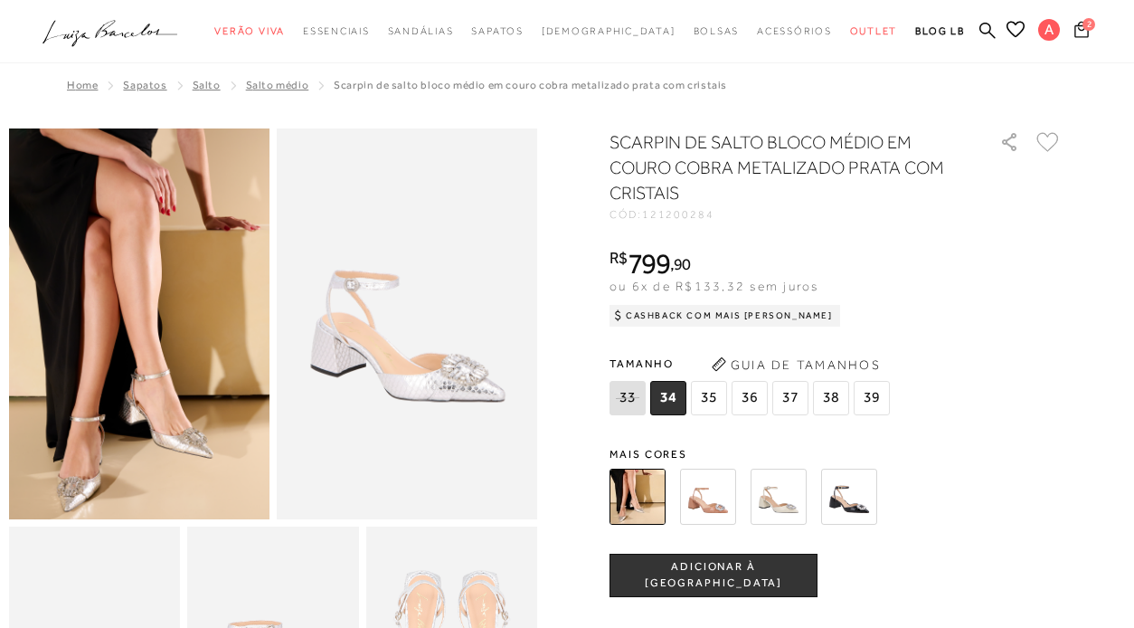
click at [1087, 25] on span "2" at bounding box center [1088, 24] width 13 height 13
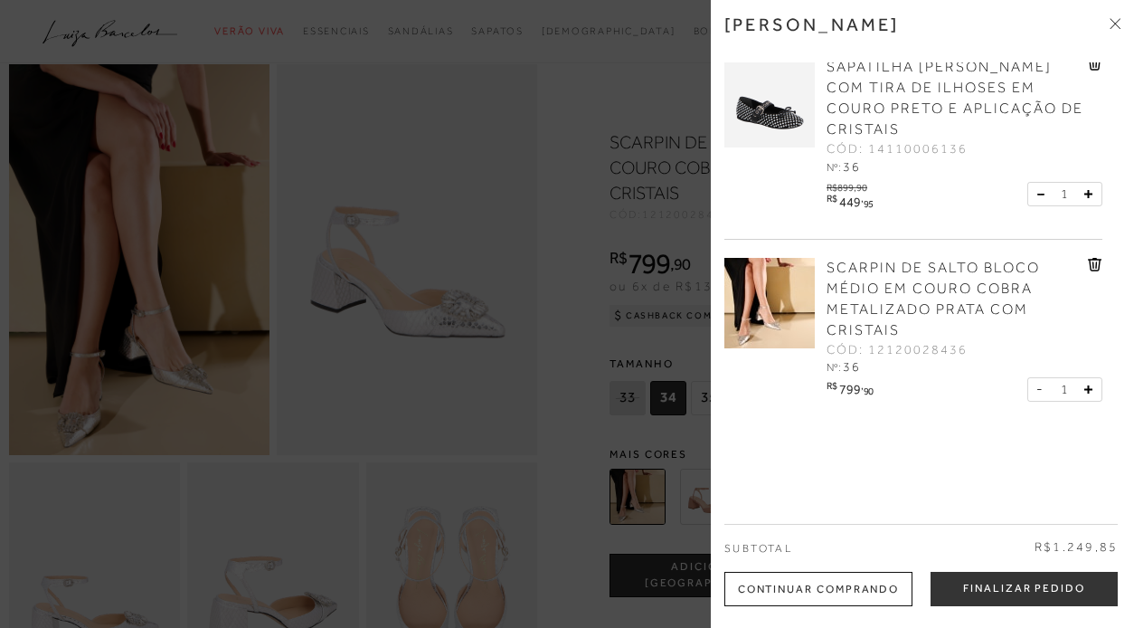
scroll to position [71, 0]
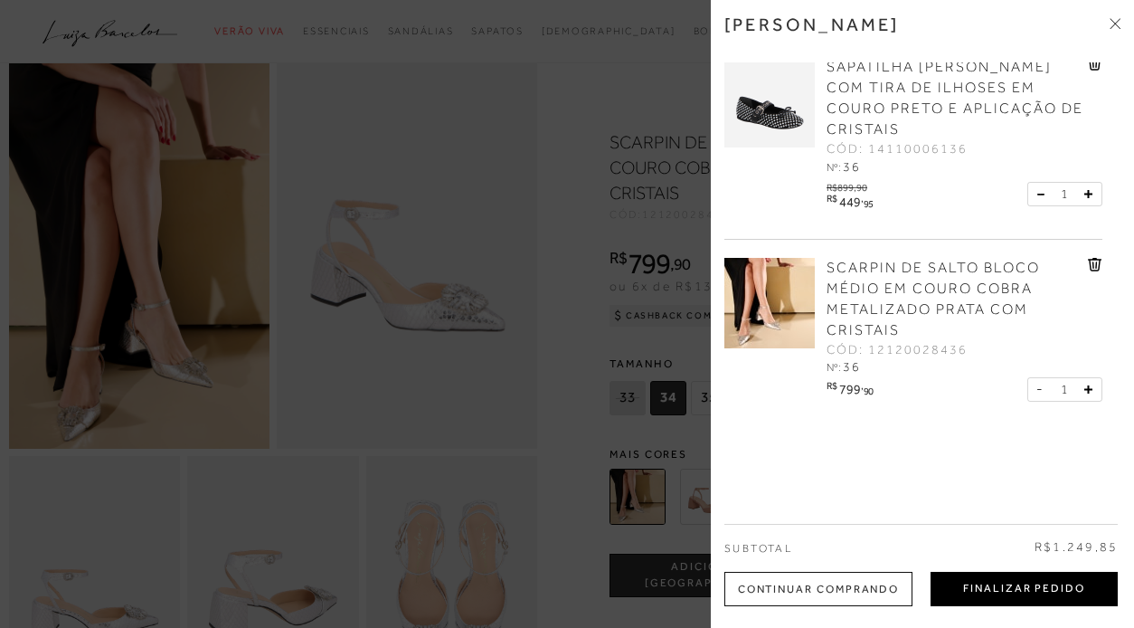
click at [1041, 584] on button "Finalizar Pedido" at bounding box center [1024, 589] width 187 height 34
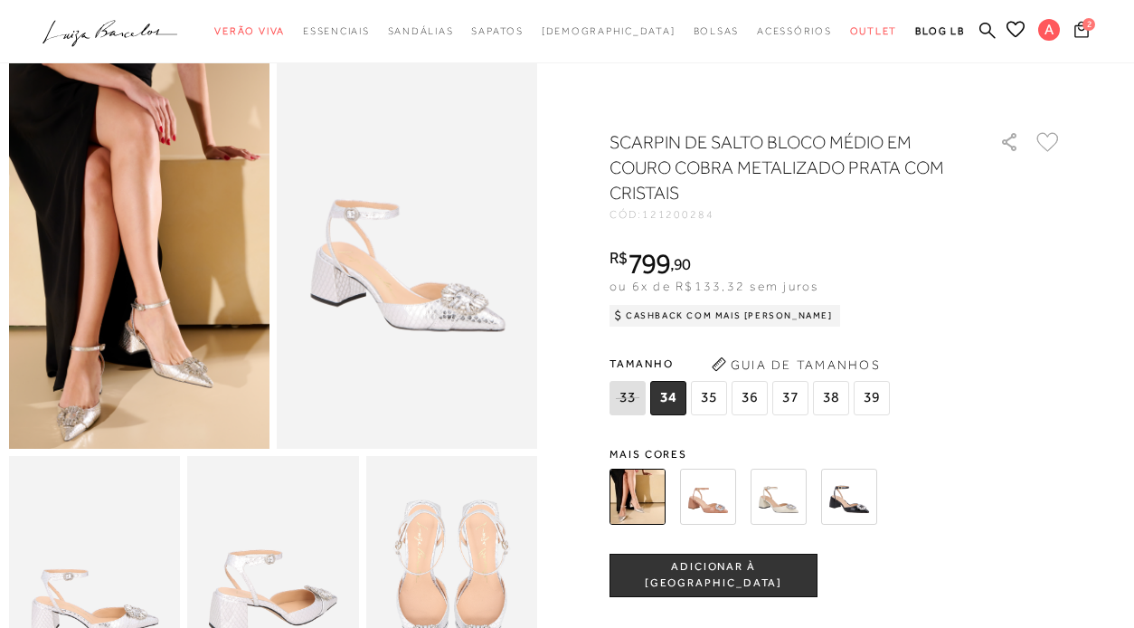
click at [1084, 32] on icon at bounding box center [1081, 29] width 14 height 17
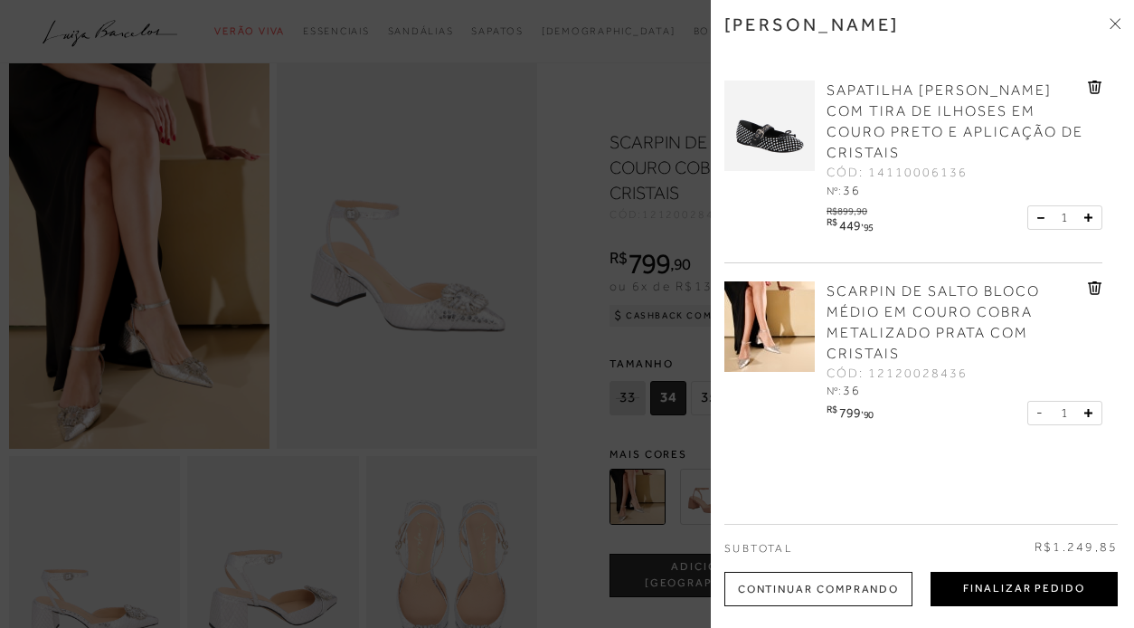
click at [1021, 591] on button "Finalizar Pedido" at bounding box center [1024, 589] width 187 height 34
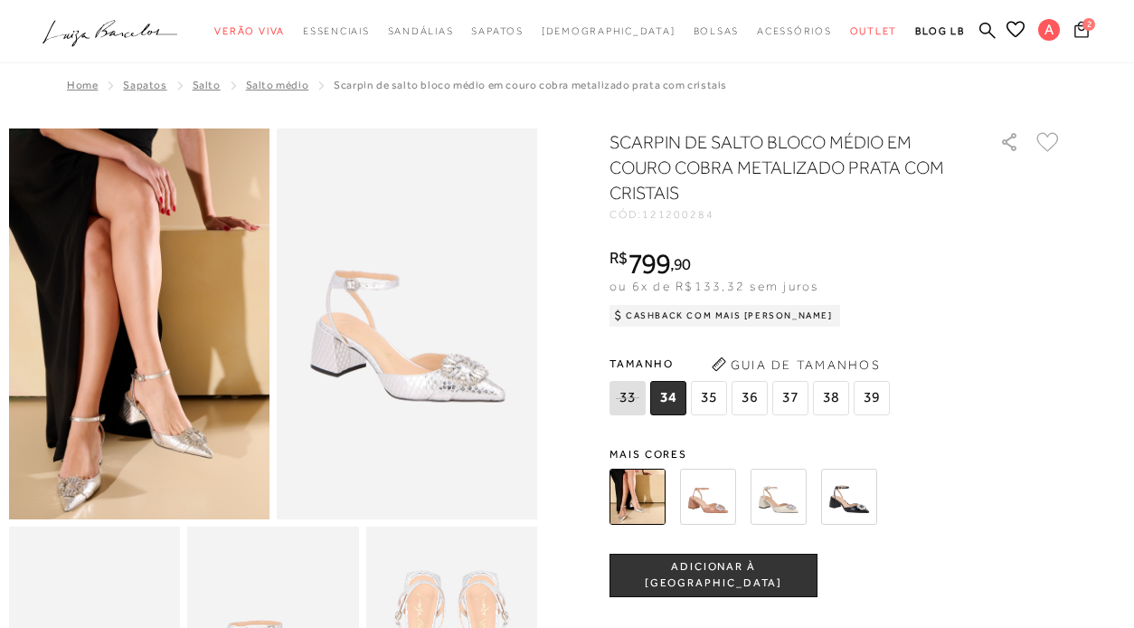
click at [1091, 24] on span "2" at bounding box center [1088, 24] width 13 height 13
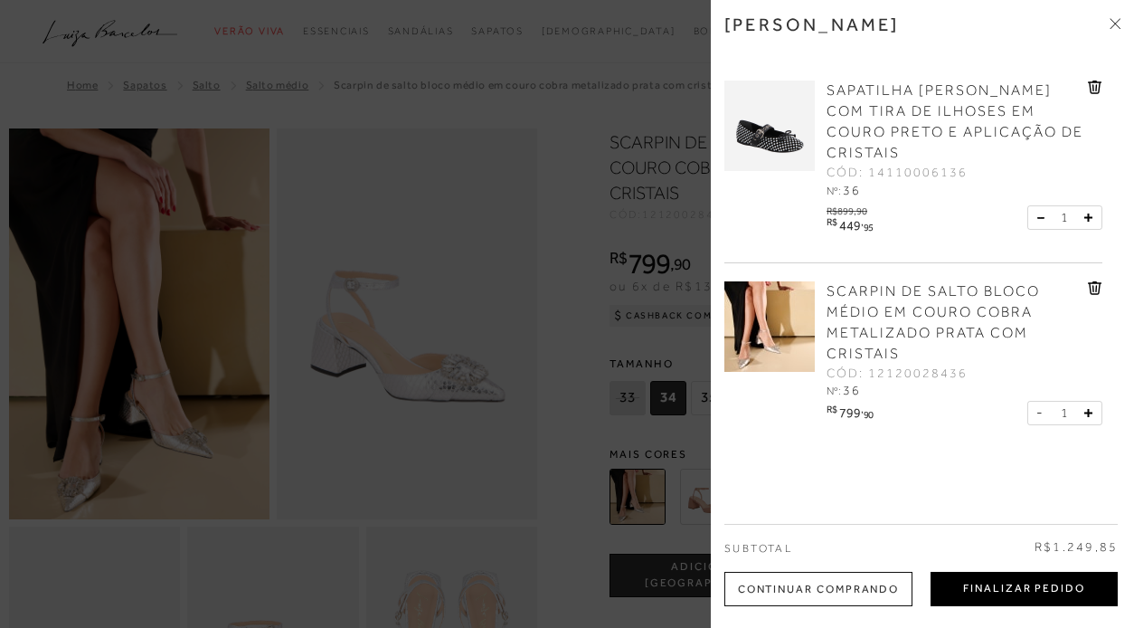
click at [1016, 588] on button "Finalizar Pedido" at bounding box center [1024, 589] width 187 height 34
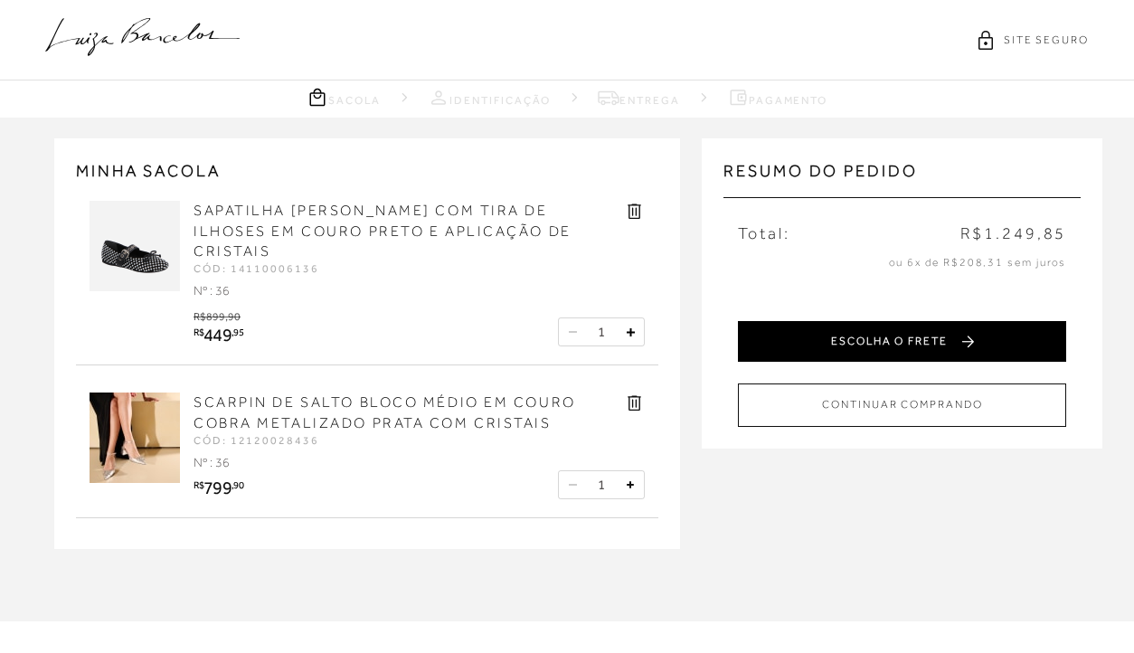
click at [915, 335] on button "ESCOLHA O FRETE" at bounding box center [902, 341] width 328 height 41
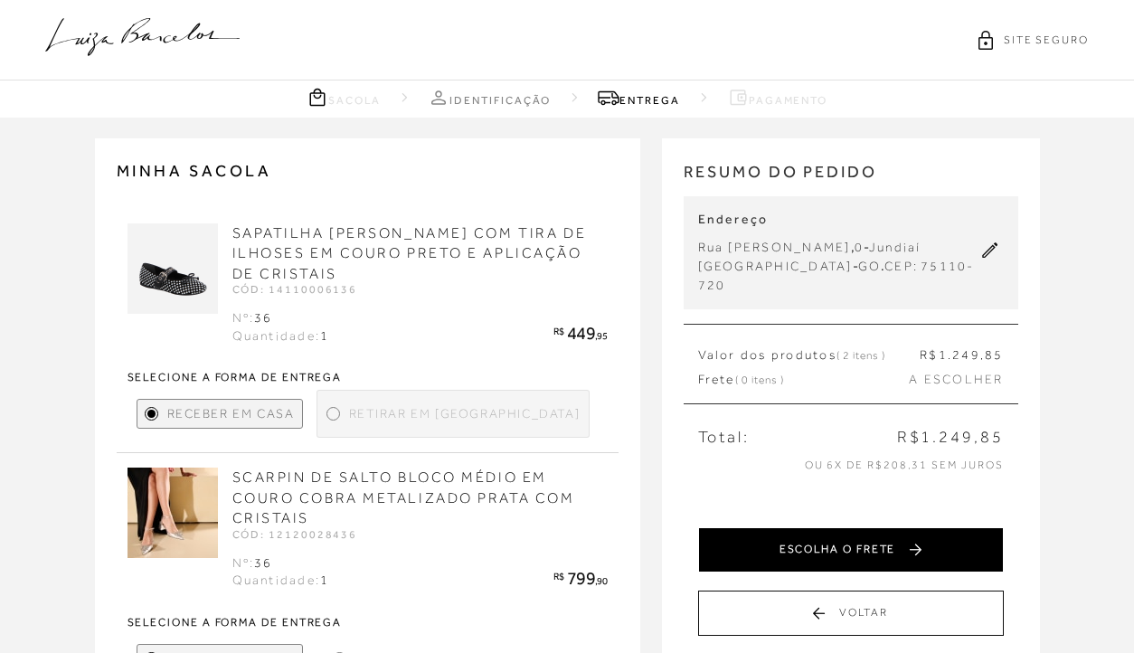
click at [816, 527] on button "ESCOLHA O FRETE" at bounding box center [851, 549] width 306 height 45
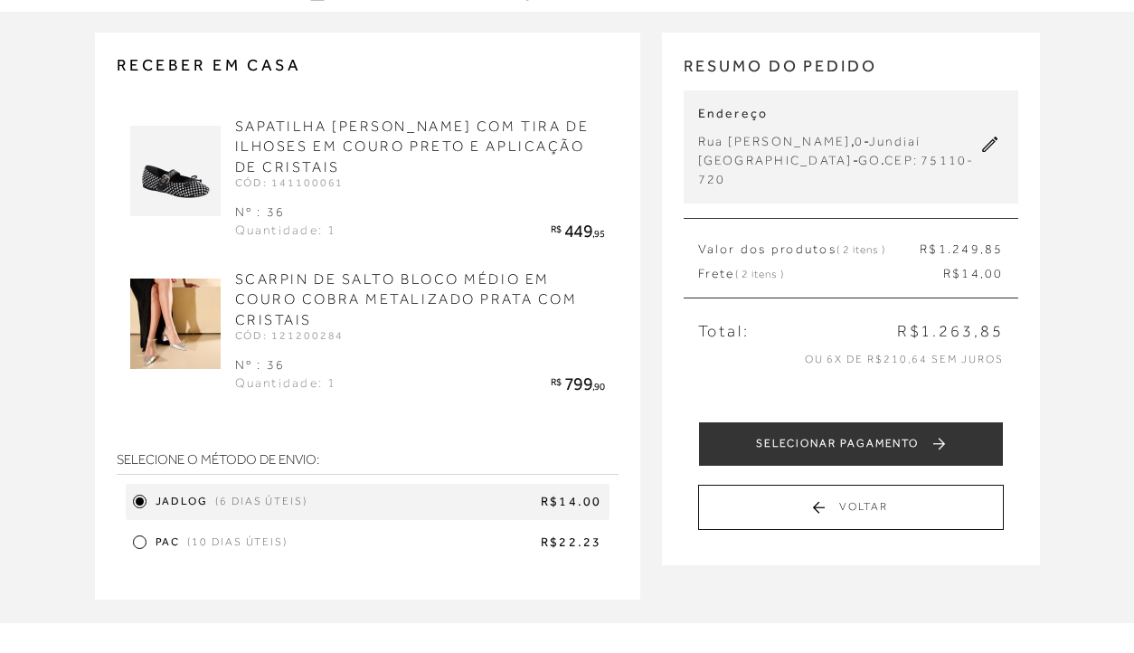
scroll to position [103, 0]
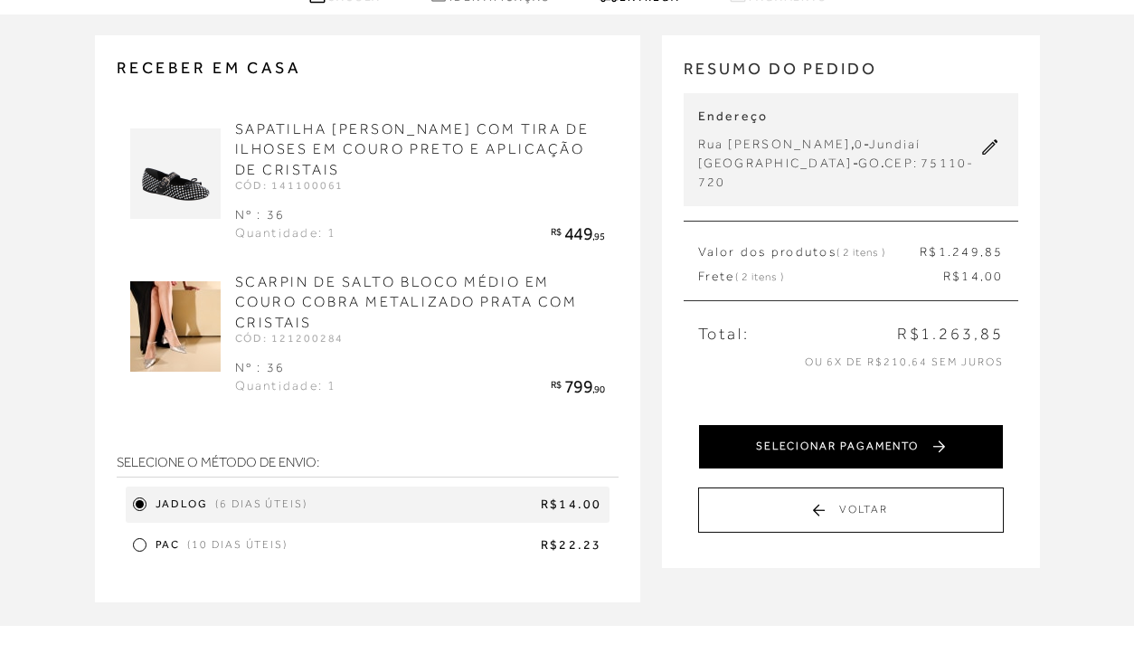
click at [854, 424] on button "SELECIONAR PAGAMENTO" at bounding box center [851, 446] width 306 height 45
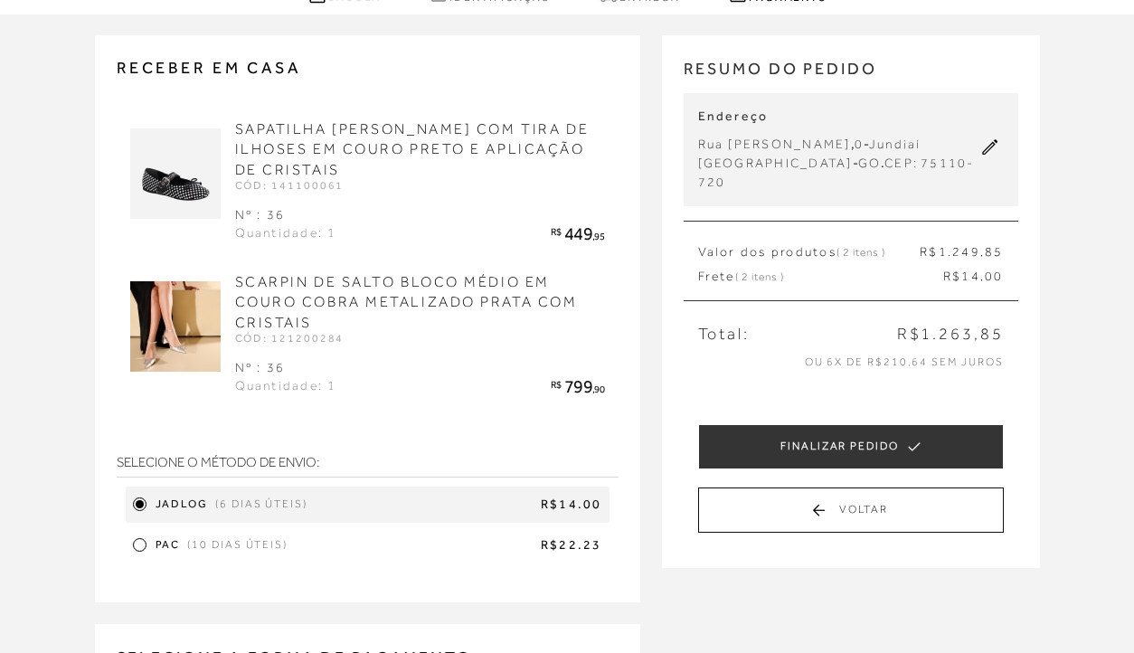
scroll to position [0, 0]
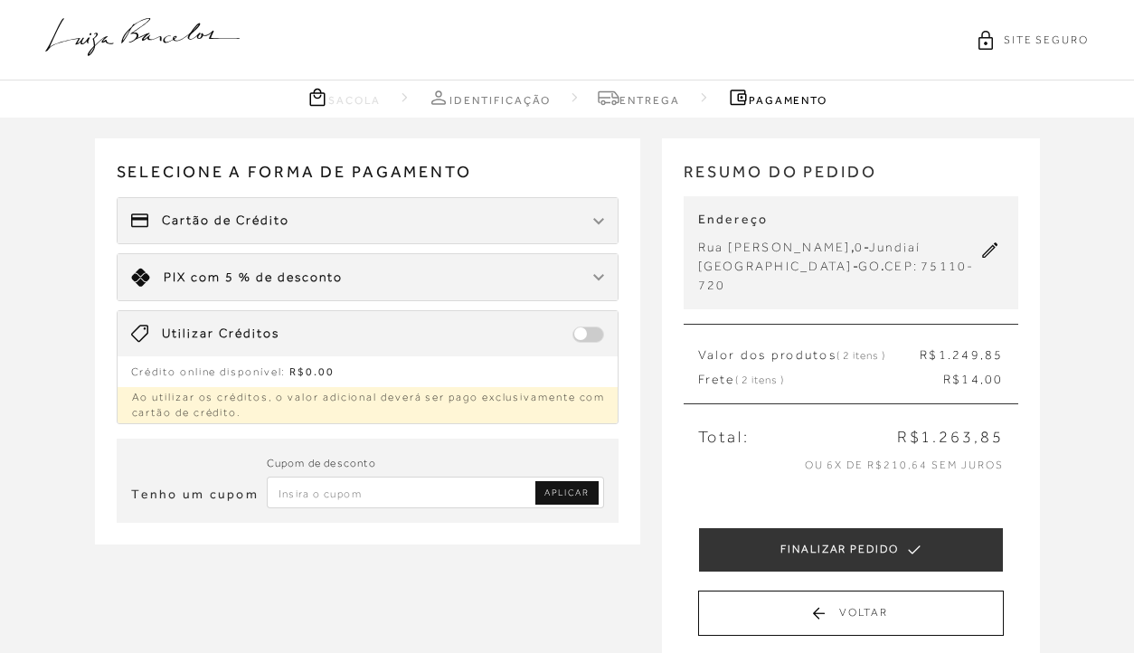
click at [436, 506] on input "Inserir Código da Promoção" at bounding box center [435, 493] width 337 height 32
click at [517, 487] on input "0026" at bounding box center [435, 493] width 337 height 32
type input "0026DM23"
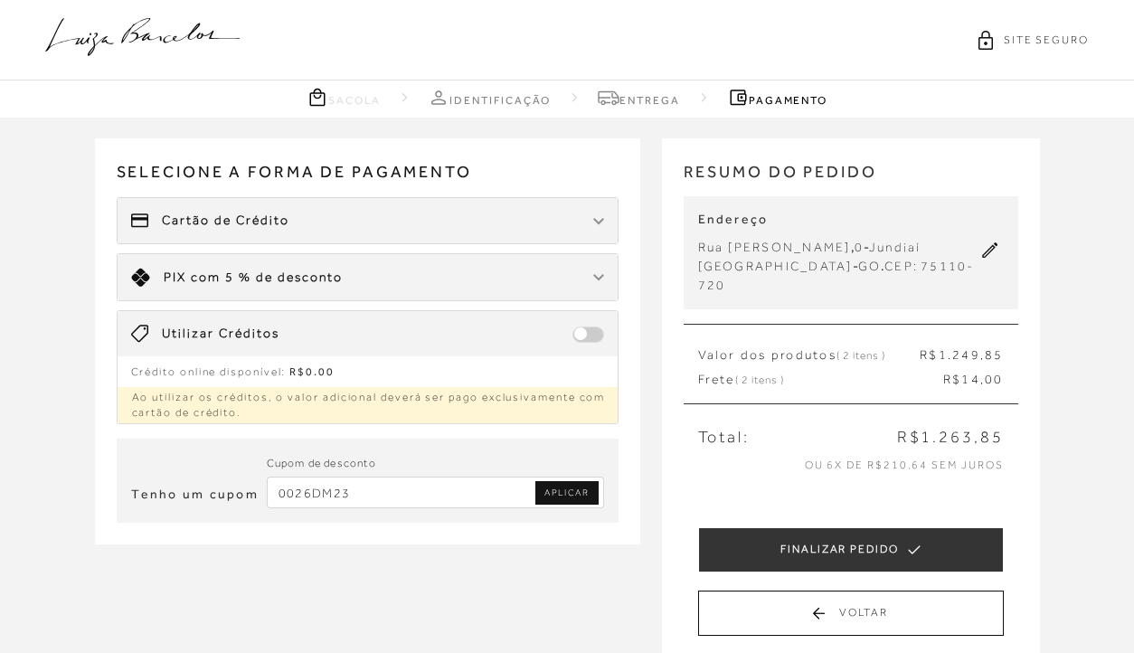
click at [553, 483] on link "APLICAR" at bounding box center [566, 493] width 62 height 24
